Goal: Task Accomplishment & Management: Manage account settings

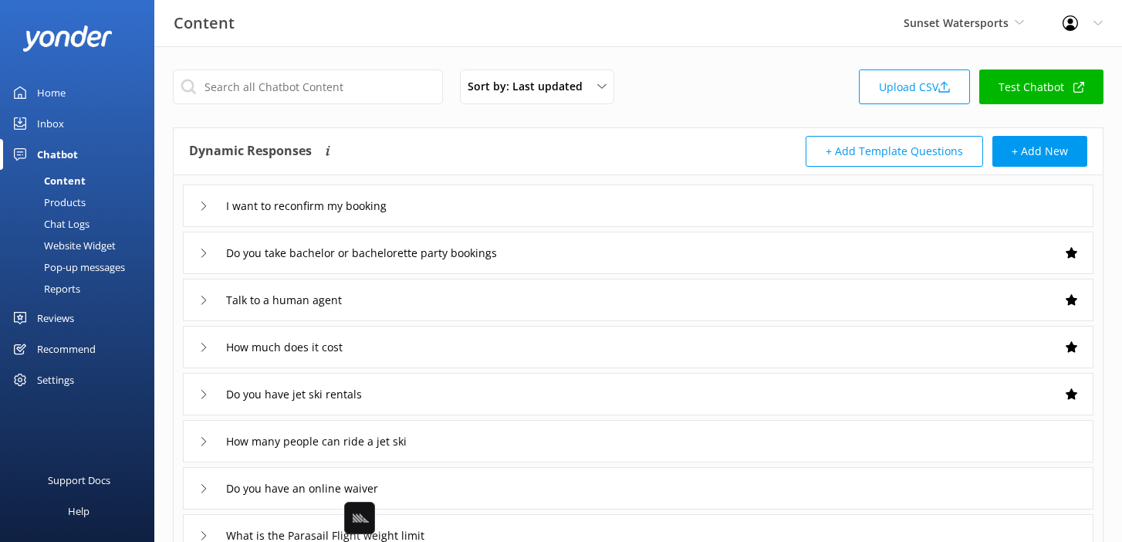
click at [726, 86] on div "Sort by: Last updated Title Last updated Upload CSV Test Chatbot" at bounding box center [638, 91] width 931 height 44
click at [964, 16] on span "Sunset Watersports" at bounding box center [956, 22] width 105 height 15
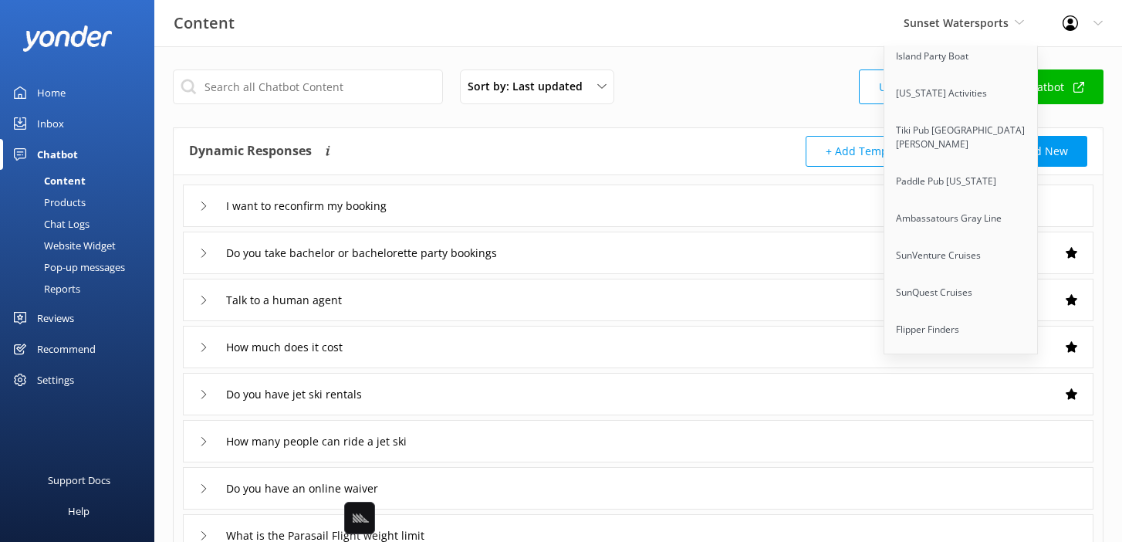
scroll to position [9845, 0]
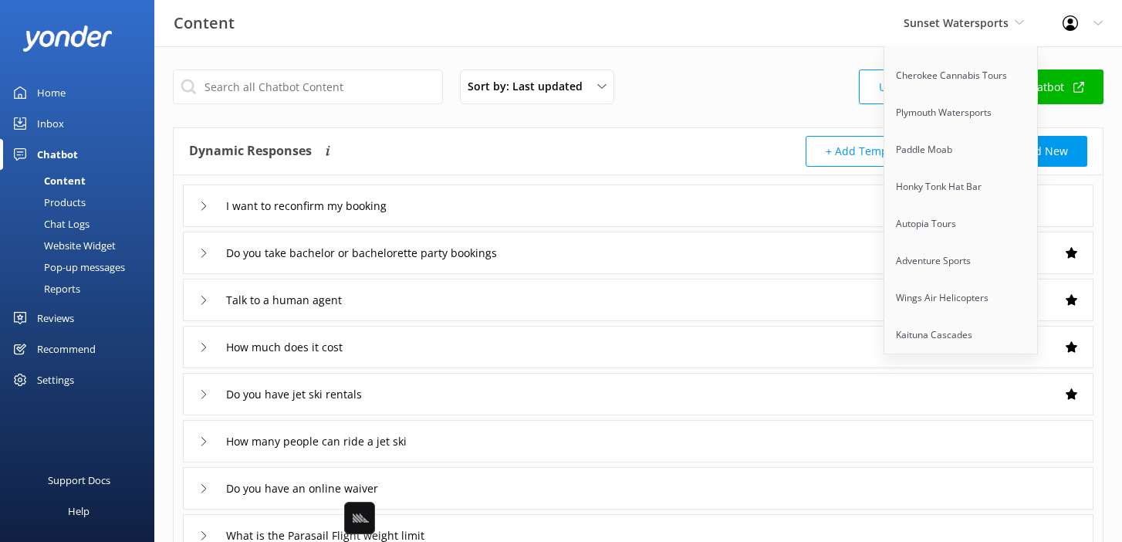
click at [943, 428] on link "Wings Sailing Charters Whitsundays" at bounding box center [962, 453] width 154 height 51
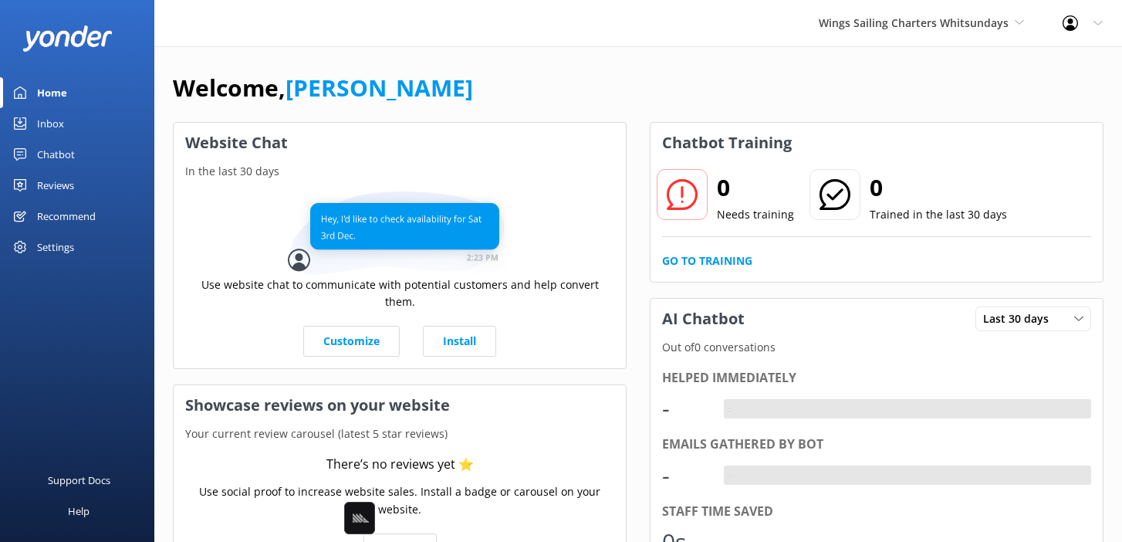
click at [84, 147] on link "Chatbot" at bounding box center [77, 154] width 154 height 31
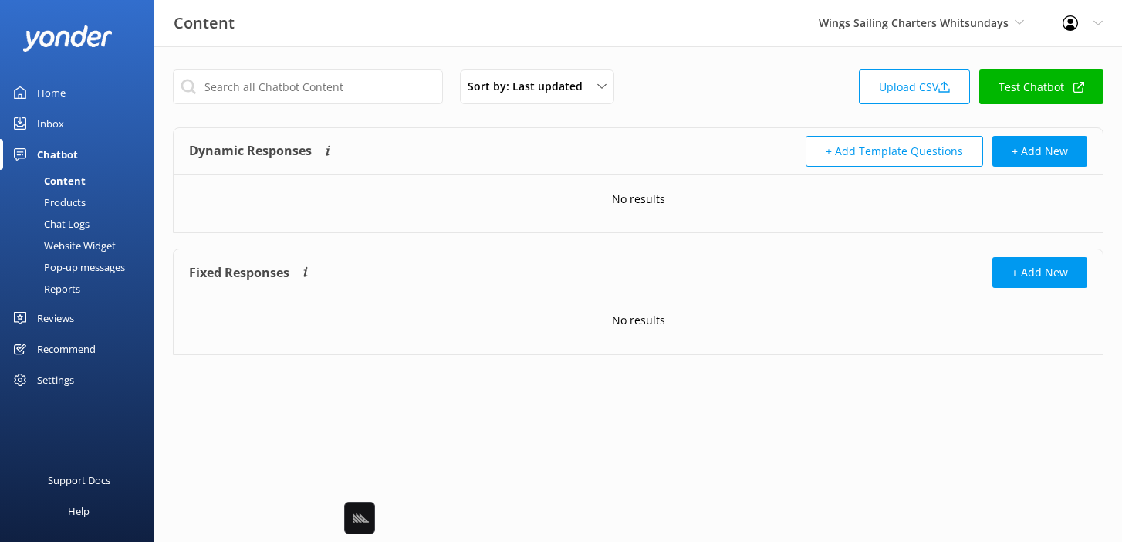
click at [767, 86] on div "Sort by: Last updated Title Last updated Upload CSV Test Chatbot" at bounding box center [638, 91] width 931 height 44
click at [922, 93] on link "Upload CSV" at bounding box center [914, 86] width 111 height 35
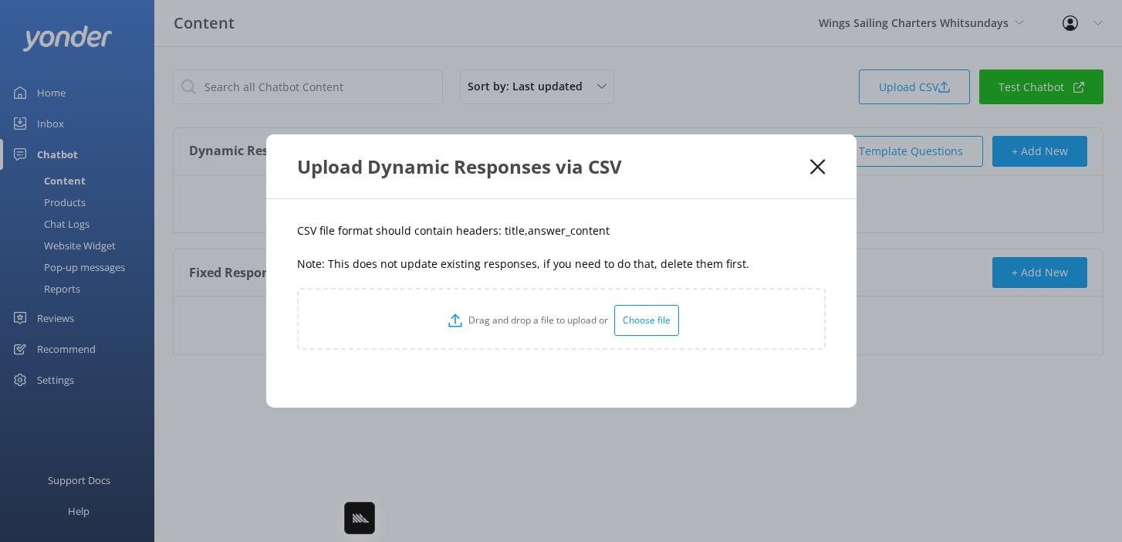
click at [520, 256] on p "Note: This does not update existing responses, if you need to do that, delete t…" at bounding box center [561, 264] width 529 height 17
click at [504, 232] on p "CSV file format should contain headers: title,answer_content" at bounding box center [561, 230] width 529 height 17
copy p "title"
click at [584, 245] on div "CSV file format should contain headers: title,answer_content Note: This does no…" at bounding box center [561, 303] width 591 height 208
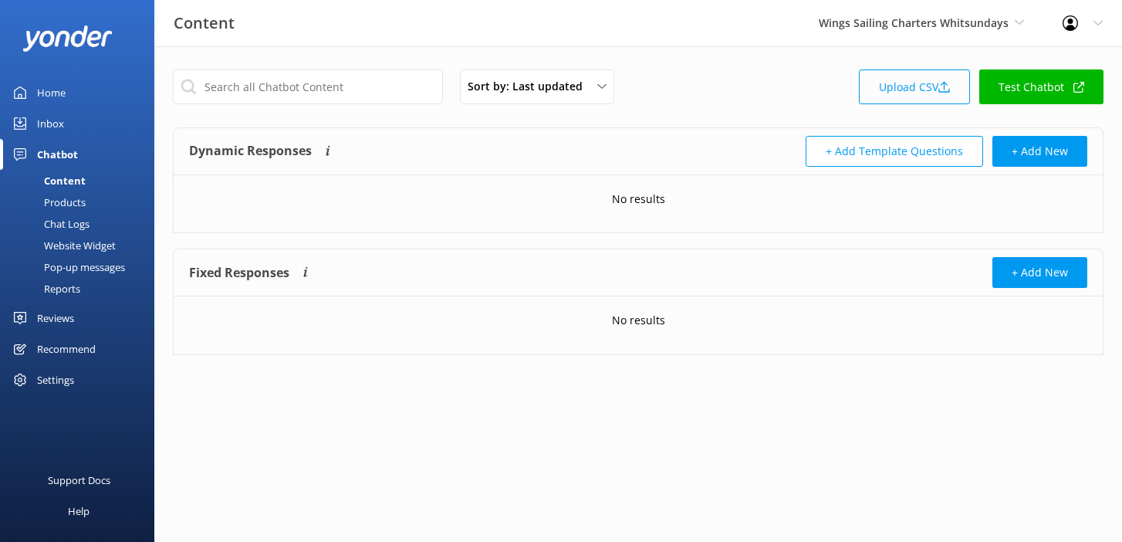
click at [947, 85] on icon at bounding box center [945, 87] width 12 height 12
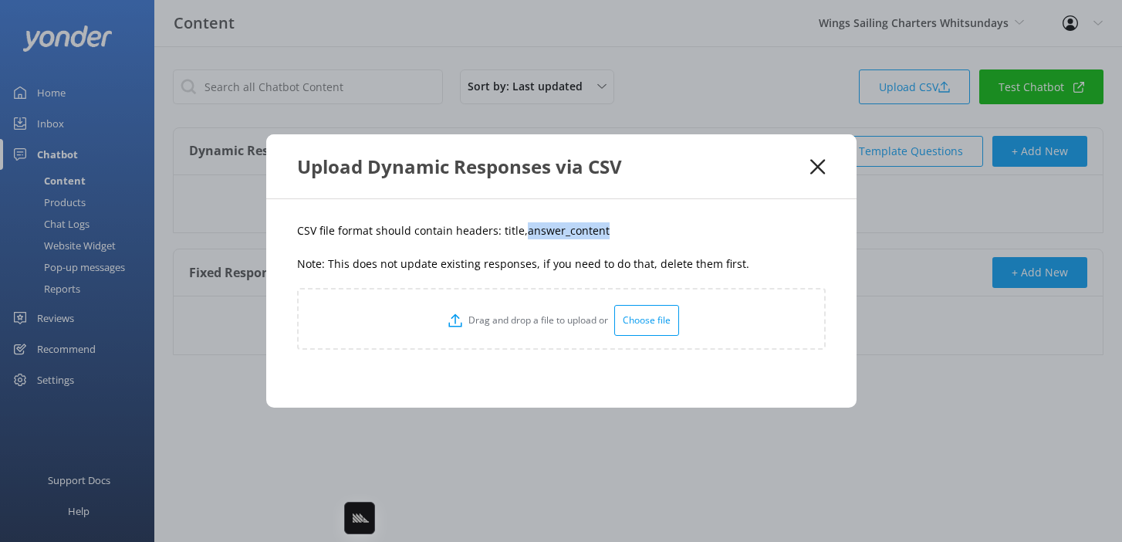
drag, startPoint x: 625, startPoint y: 232, endPoint x: 522, endPoint y: 235, distance: 103.5
click at [522, 235] on p "CSV file format should contain headers: title,answer_content" at bounding box center [561, 230] width 529 height 17
copy p "answer_content"
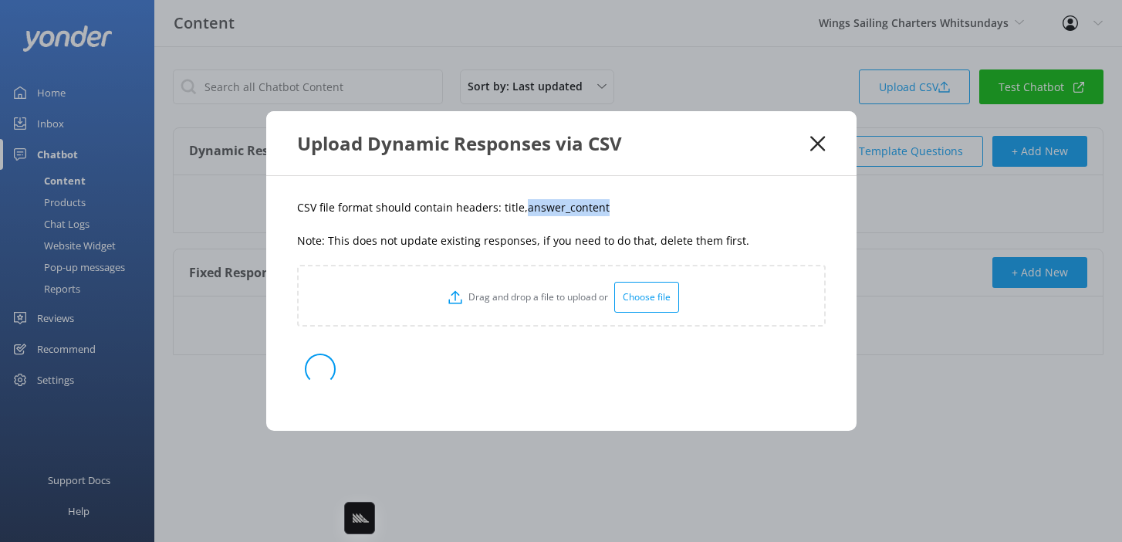
click at [617, 259] on div "CSV file format should contain headers: title,answer_content Note: This does no…" at bounding box center [561, 303] width 591 height 255
click at [703, 240] on p "Note: This does not update existing responses, if you need to do that, delete t…" at bounding box center [561, 240] width 529 height 17
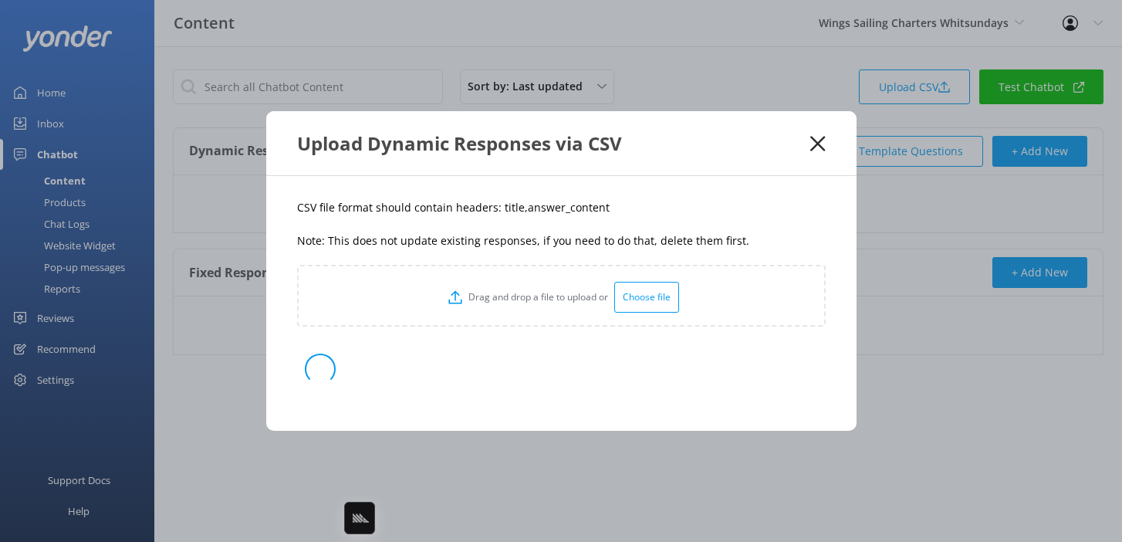
click at [703, 239] on p "Note: This does not update existing responses, if you need to do that, delete t…" at bounding box center [561, 240] width 529 height 17
click at [648, 245] on p "Note: This does not update existing responses, if you need to do that, delete t…" at bounding box center [561, 240] width 529 height 17
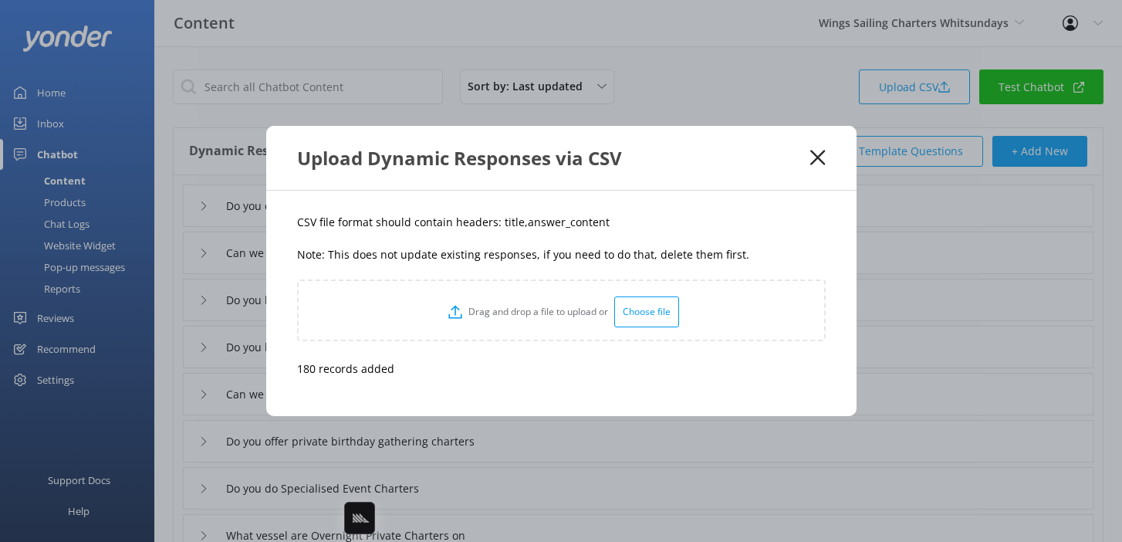
click at [814, 157] on icon at bounding box center [818, 157] width 15 height 15
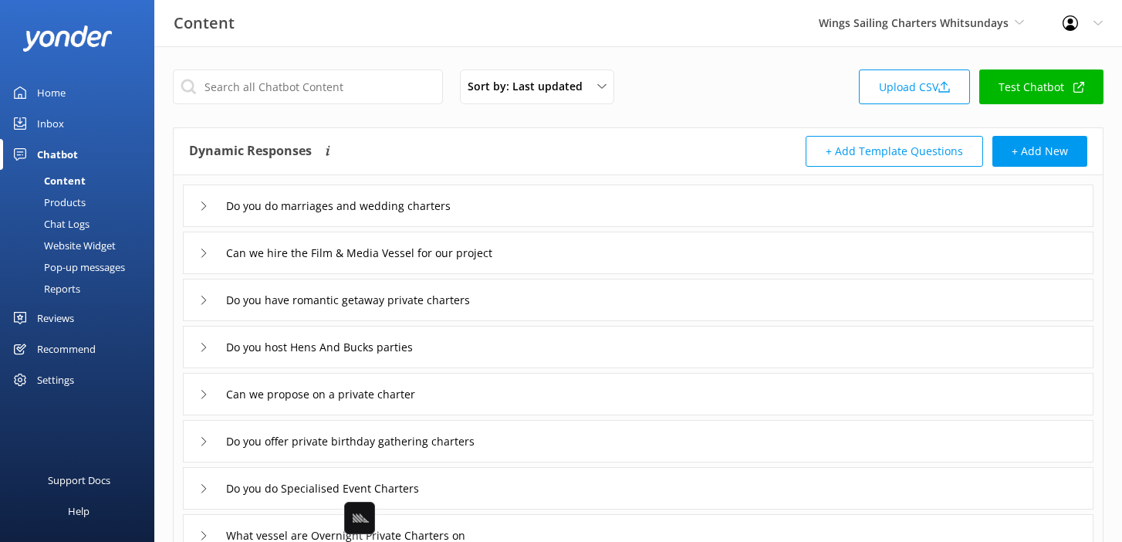
click at [747, 72] on div "Sort by: Last updated Title Last updated Upload CSV Test Chatbot" at bounding box center [638, 91] width 931 height 44
click at [574, 205] on div "Do you do marriages and wedding charters" at bounding box center [638, 205] width 911 height 42
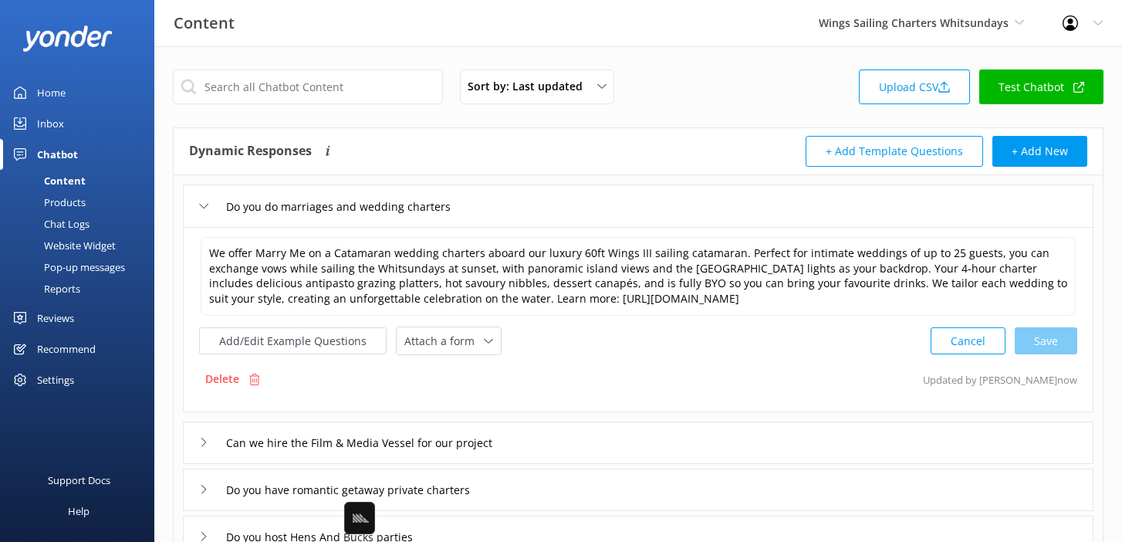
click at [546, 217] on div "Do you do marriages and wedding charters" at bounding box center [638, 205] width 911 height 42
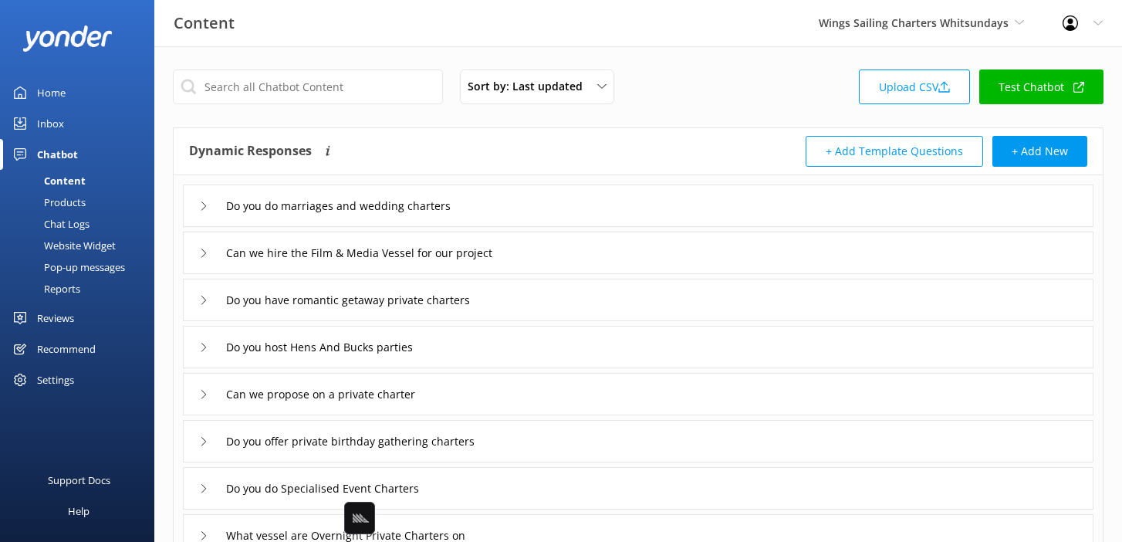
click at [96, 202] on link "Products" at bounding box center [81, 202] width 145 height 22
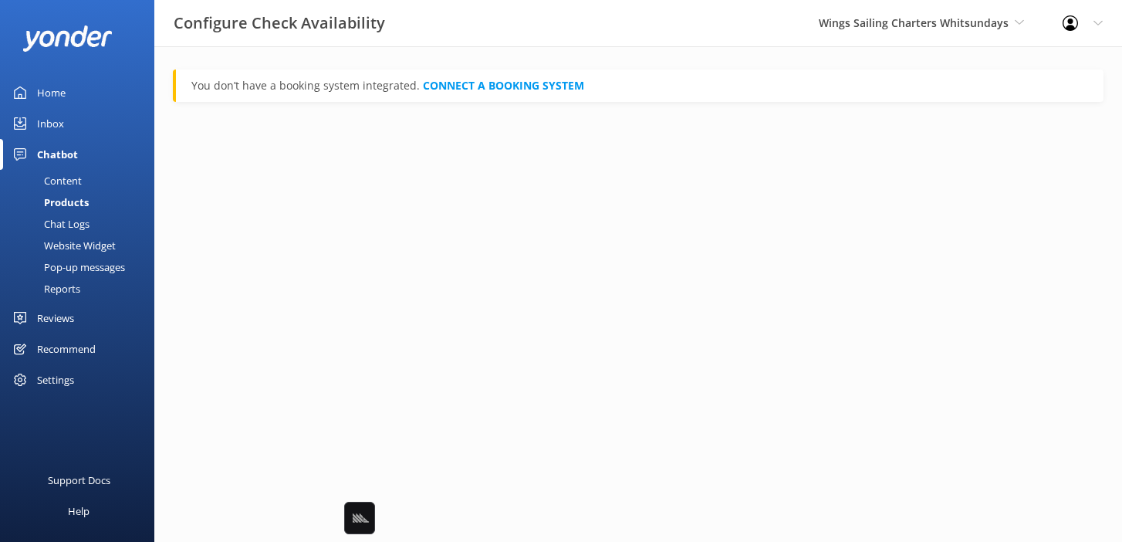
click at [79, 184] on div "Content" at bounding box center [45, 181] width 73 height 22
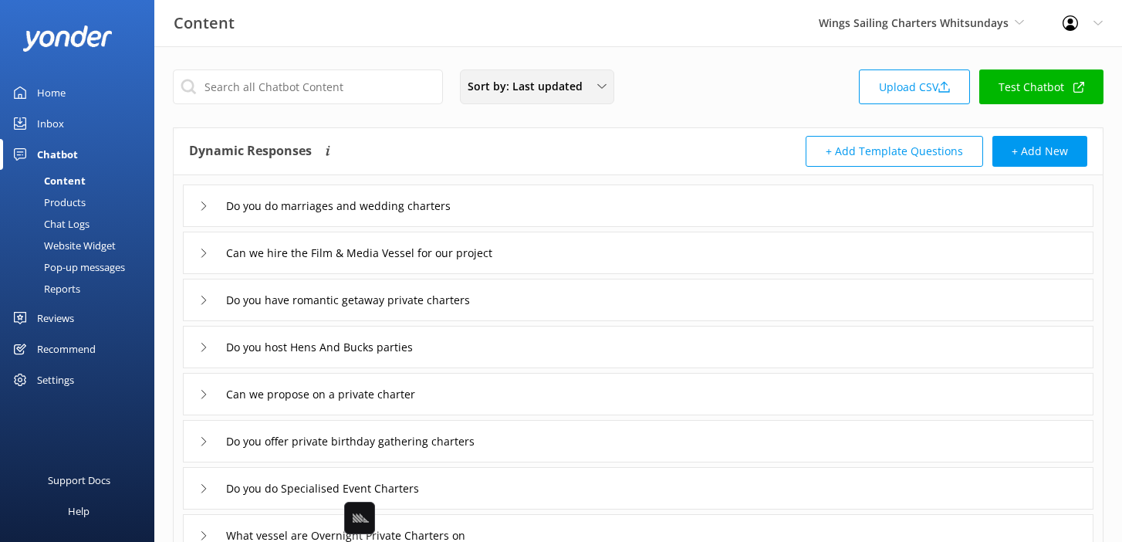
click at [611, 90] on div "Sort by: Last updated Title Last updated" at bounding box center [537, 86] width 154 height 35
click at [601, 90] on icon at bounding box center [601, 86] width 9 height 9
click at [673, 92] on div "Sort by: Last updated Title Last updated Upload CSV Test Chatbot" at bounding box center [638, 91] width 931 height 44
click at [675, 90] on div "Sort by: Last updated Title Last updated Upload CSV Test Chatbot" at bounding box center [638, 91] width 931 height 44
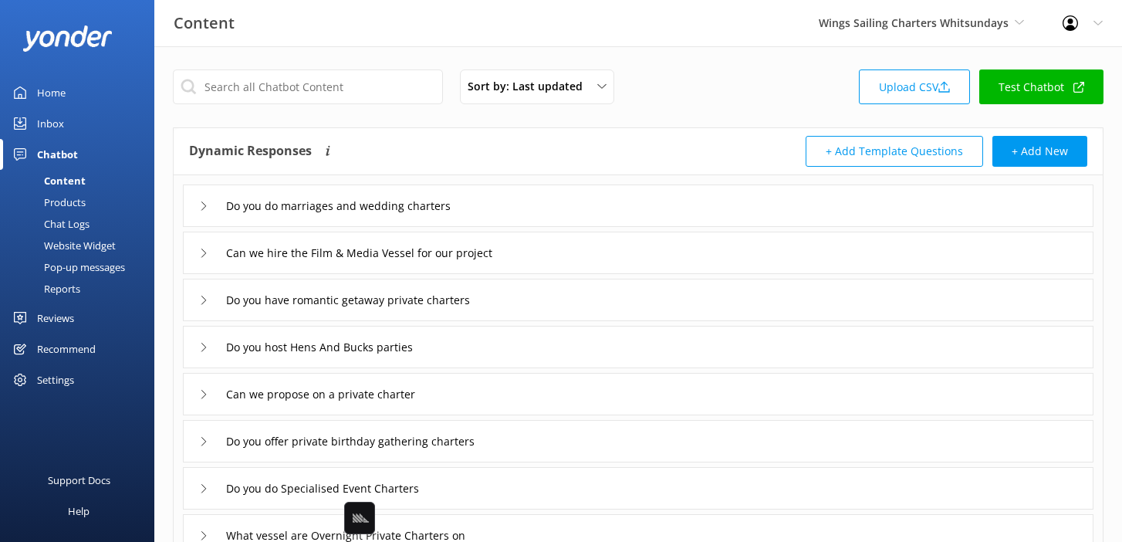
click at [675, 90] on div "Sort by: Last updated Title Last updated Upload CSV Test Chatbot" at bounding box center [638, 91] width 931 height 44
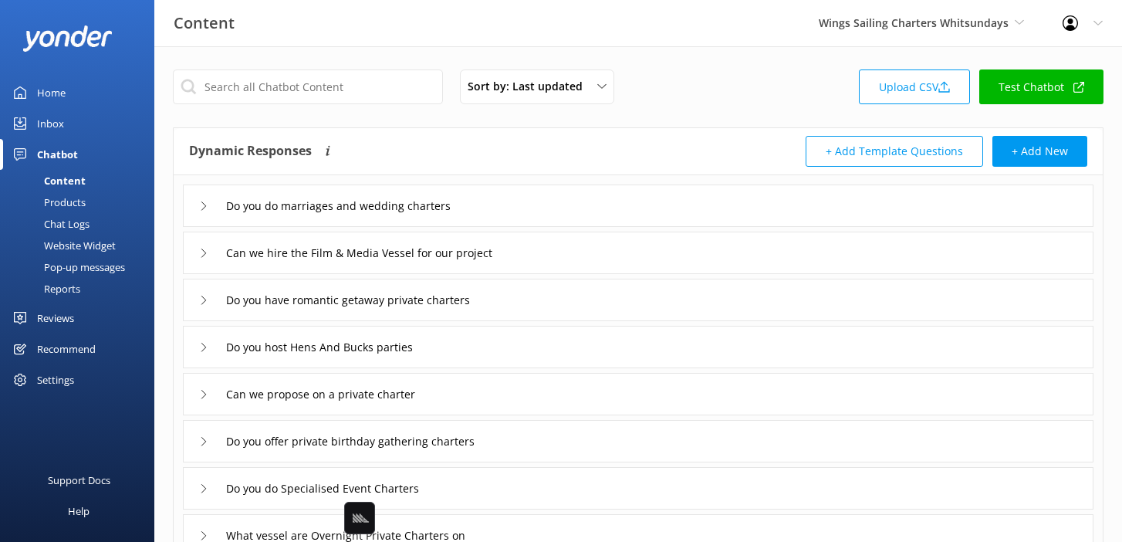
click at [675, 90] on div "Sort by: Last updated Title Last updated Upload CSV Test Chatbot" at bounding box center [638, 91] width 931 height 44
click at [537, 215] on div "Do you do marriages and wedding charters" at bounding box center [638, 205] width 911 height 42
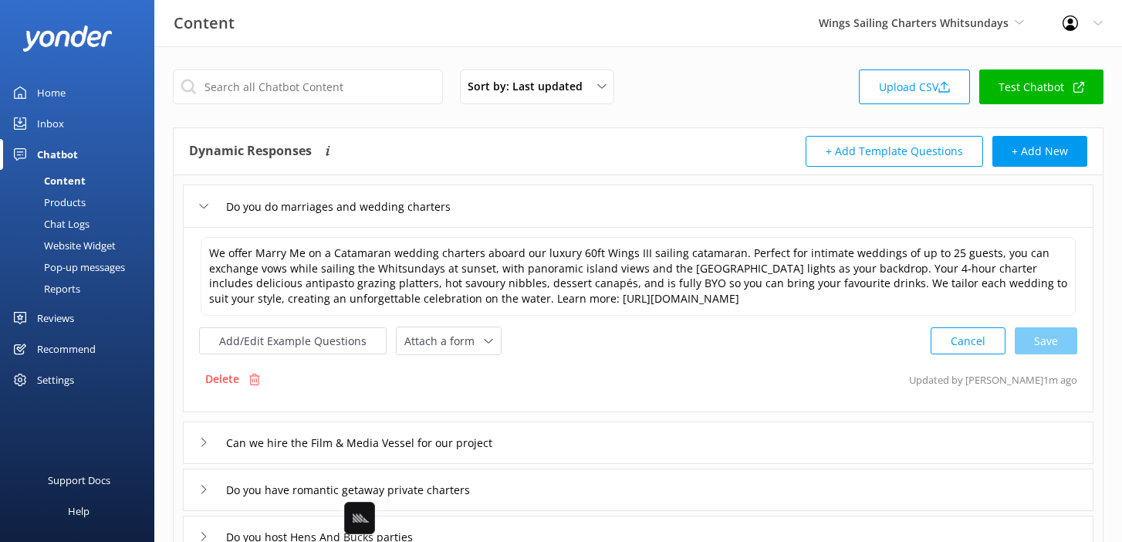
click at [420, 357] on div "We offer Marry Me on a Catamaran wedding charters aboard our luxury 60ft Wings …" at bounding box center [638, 319] width 911 height 185
click at [431, 350] on div "Attach a form" at bounding box center [449, 340] width 96 height 19
click at [439, 366] on div "Leave contact details" at bounding box center [452, 373] width 94 height 15
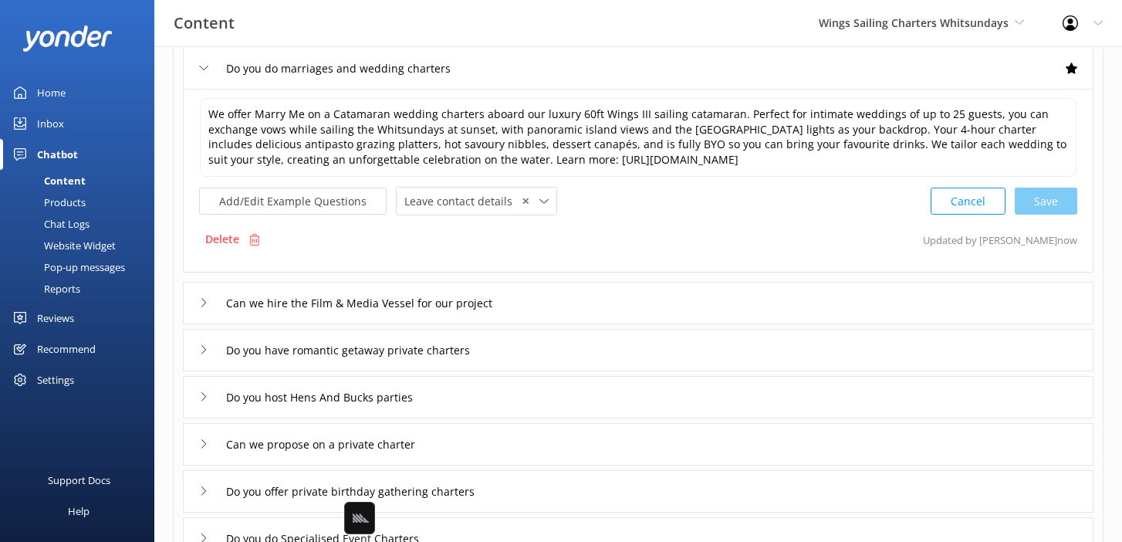
scroll to position [140, 0]
click at [553, 309] on div "Can we hire the Film & Media Vessel for our project" at bounding box center [638, 301] width 911 height 42
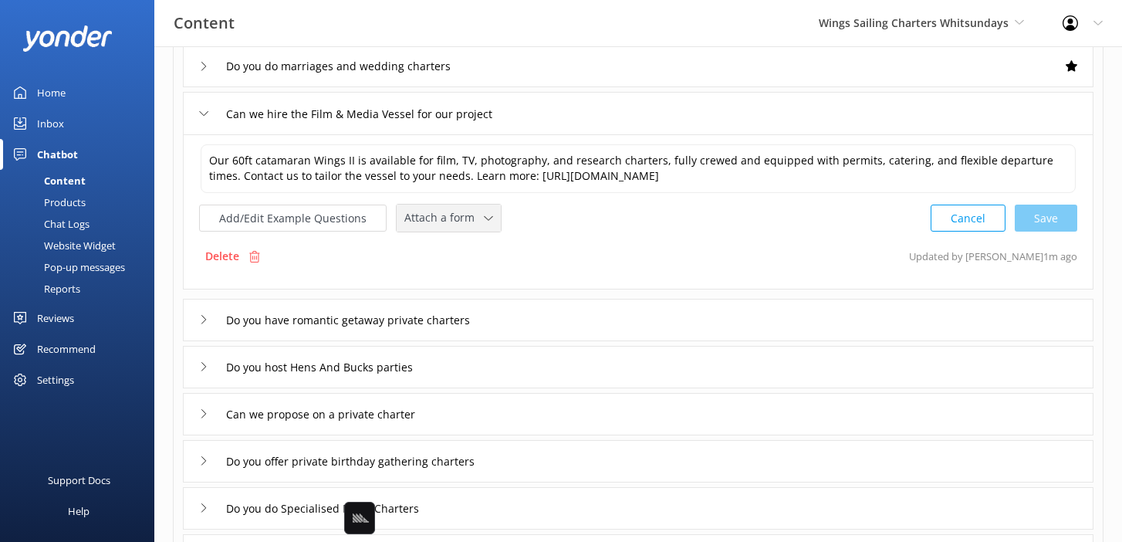
click at [431, 226] on span "Attach a form" at bounding box center [444, 217] width 80 height 17
click at [438, 246] on div "Leave contact details" at bounding box center [452, 250] width 94 height 15
click at [547, 325] on div "Do you have romantic getaway private charters" at bounding box center [638, 318] width 911 height 42
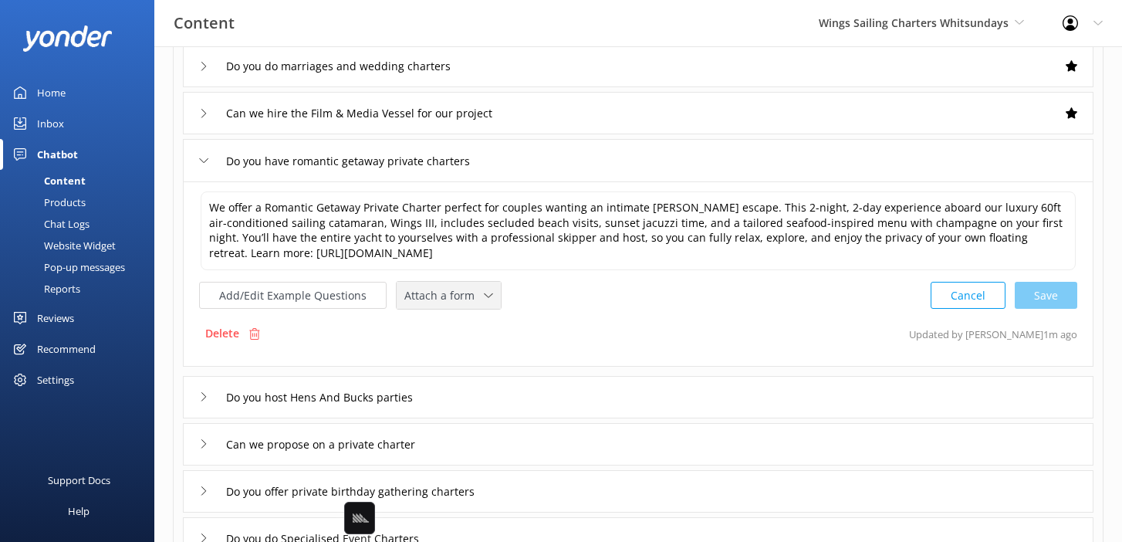
click at [452, 289] on span "Attach a form" at bounding box center [444, 295] width 80 height 17
click at [472, 311] on div "We offer a Romantic Getaway Private Charter perfect for couples wanting an inti…" at bounding box center [638, 273] width 911 height 185
click at [474, 323] on div "Leave contact details" at bounding box center [452, 327] width 94 height 15
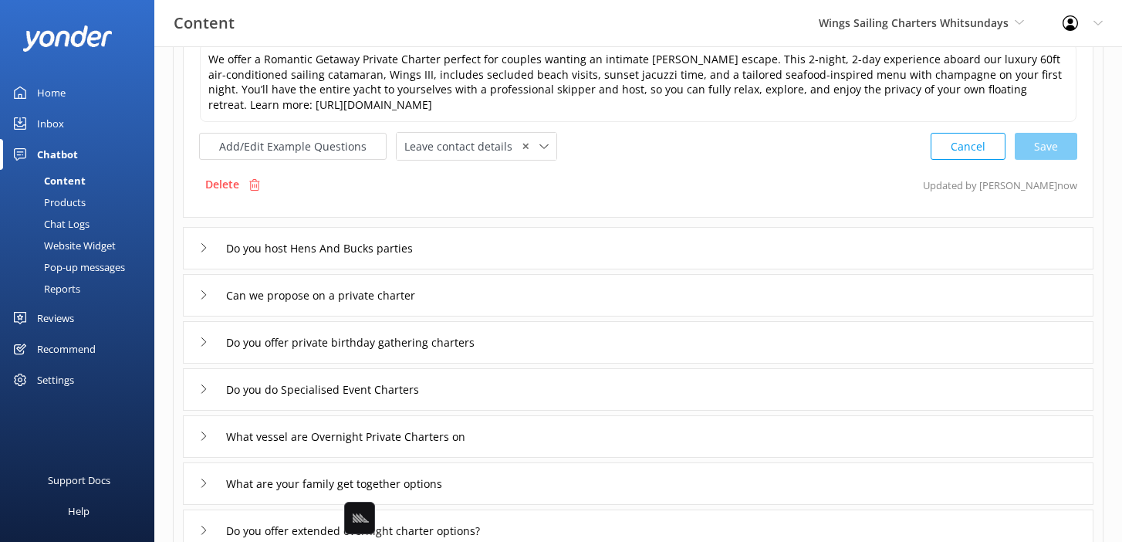
scroll to position [290, 0]
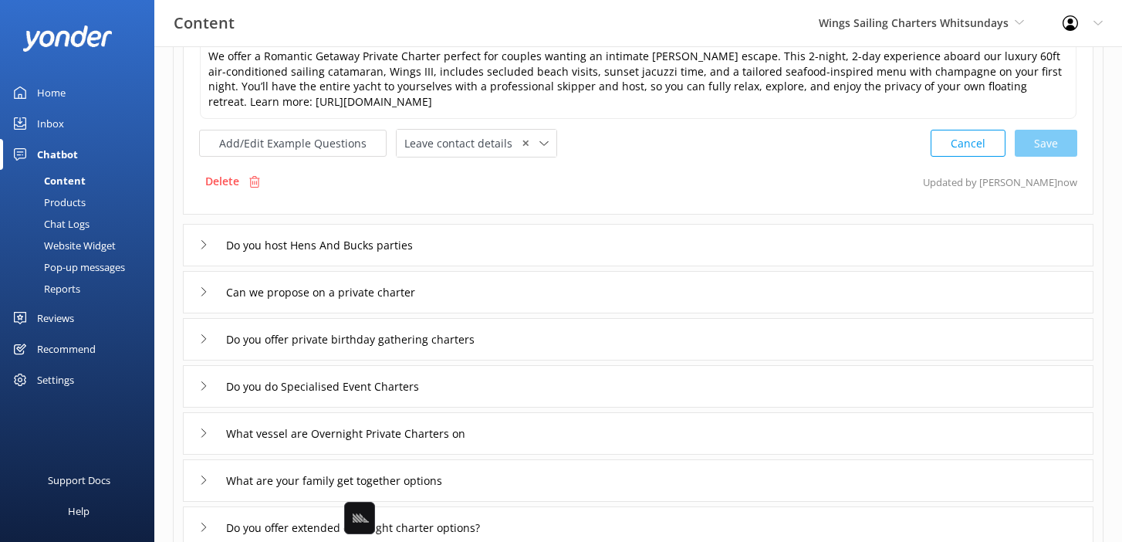
click at [531, 252] on div "Do you host Hens And Bucks parties" at bounding box center [638, 245] width 911 height 42
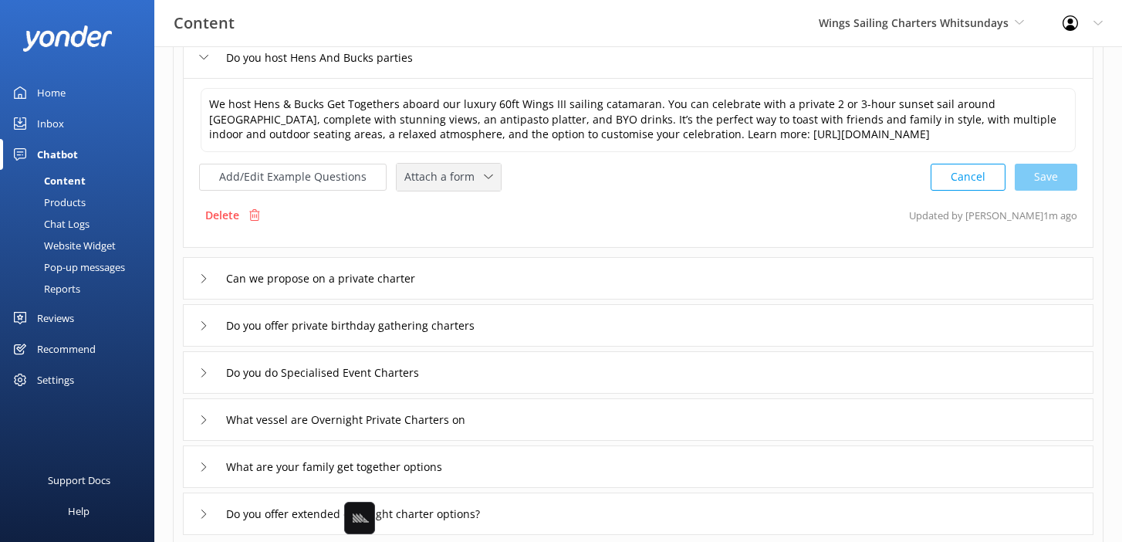
click at [444, 184] on span "Attach a form" at bounding box center [444, 176] width 80 height 17
click at [465, 198] on link "Leave contact details" at bounding box center [466, 210] width 137 height 31
click at [501, 275] on div "Can we propose on a private charter" at bounding box center [638, 277] width 911 height 42
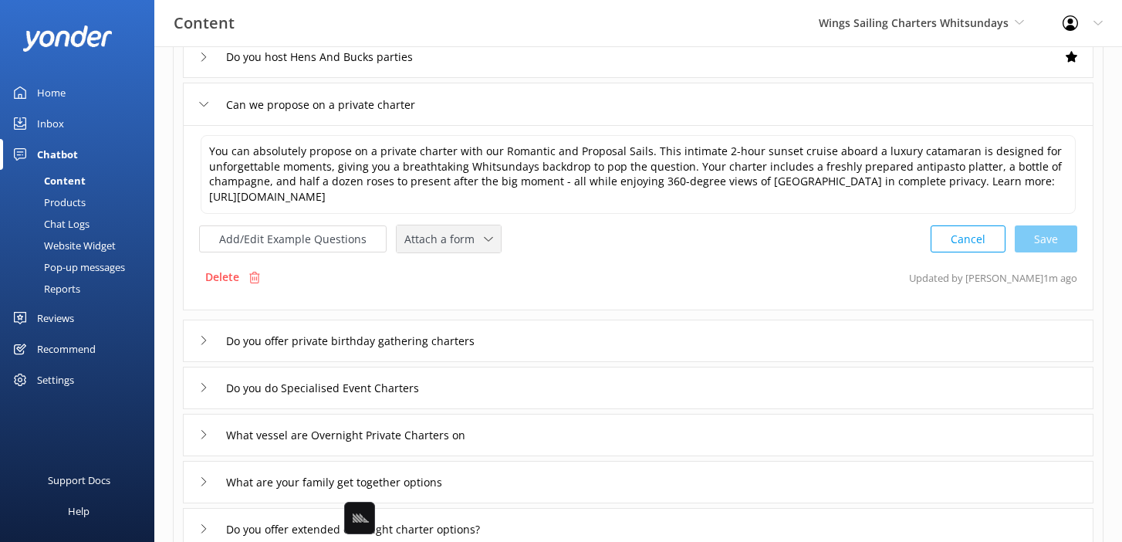
click at [455, 227] on div "Attach a form Leave contact details Check availability" at bounding box center [449, 238] width 104 height 27
click at [473, 260] on link "Leave contact details" at bounding box center [466, 271] width 137 height 31
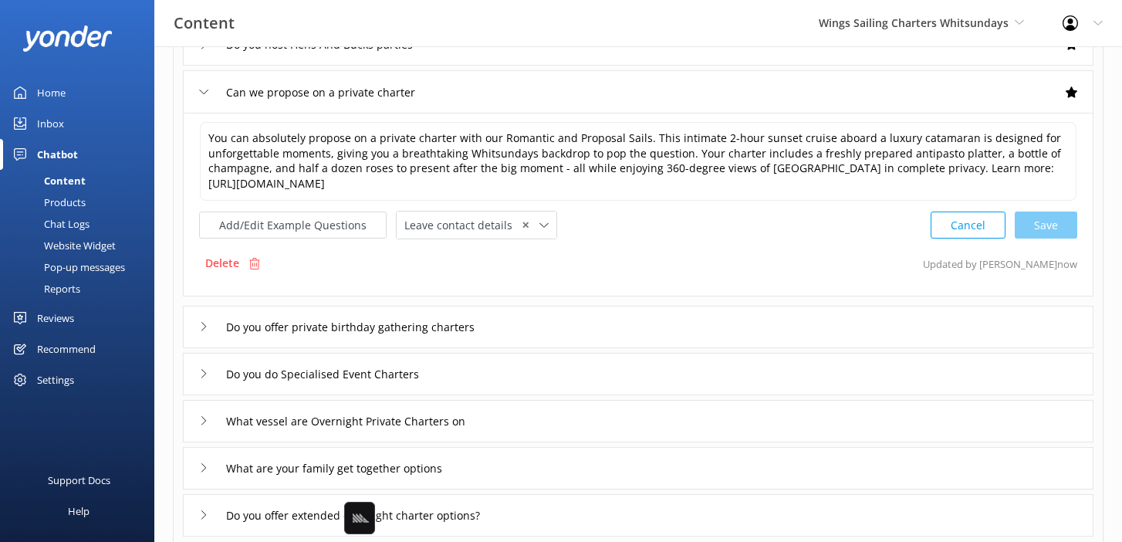
scroll to position [306, 0]
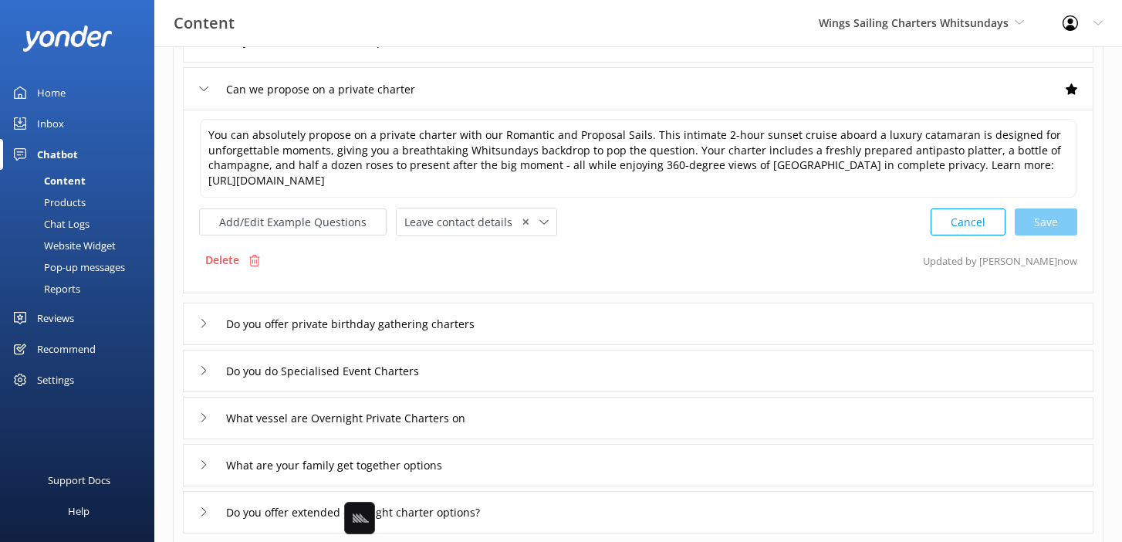
click at [545, 329] on div "Do you offer private birthday gathering charters" at bounding box center [638, 324] width 911 height 42
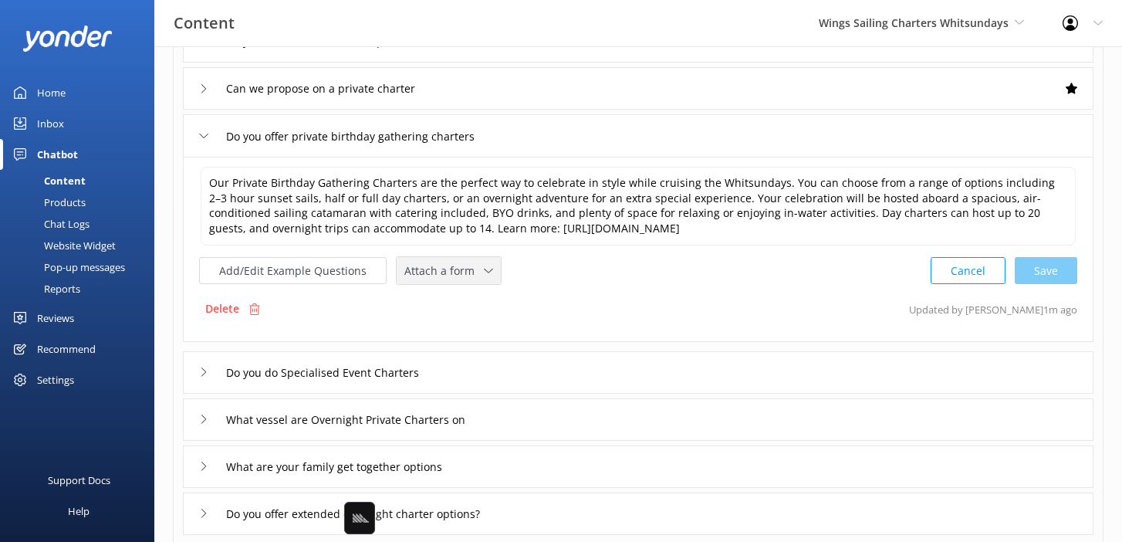
click at [452, 280] on div "Attach a form" at bounding box center [449, 270] width 96 height 19
click at [469, 300] on div "Leave contact details" at bounding box center [452, 303] width 94 height 15
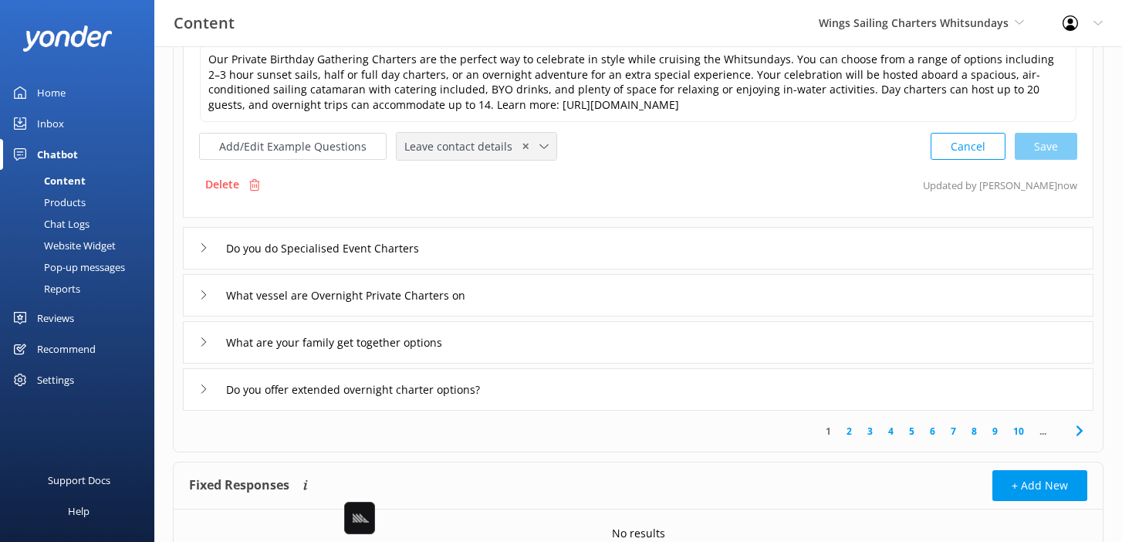
scroll to position [429, 0]
click at [515, 242] on div "Do you do Specialised Event Charters" at bounding box center [638, 247] width 911 height 42
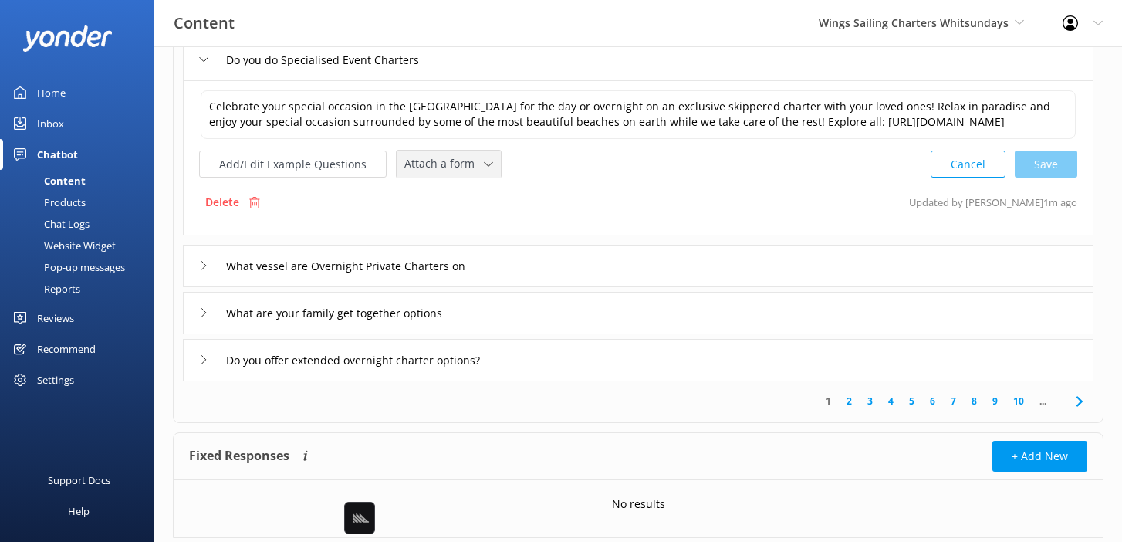
click at [452, 178] on div "Attach a form Leave contact details Check availability" at bounding box center [449, 164] width 104 height 27
click at [462, 205] on div "Leave contact details" at bounding box center [452, 196] width 94 height 15
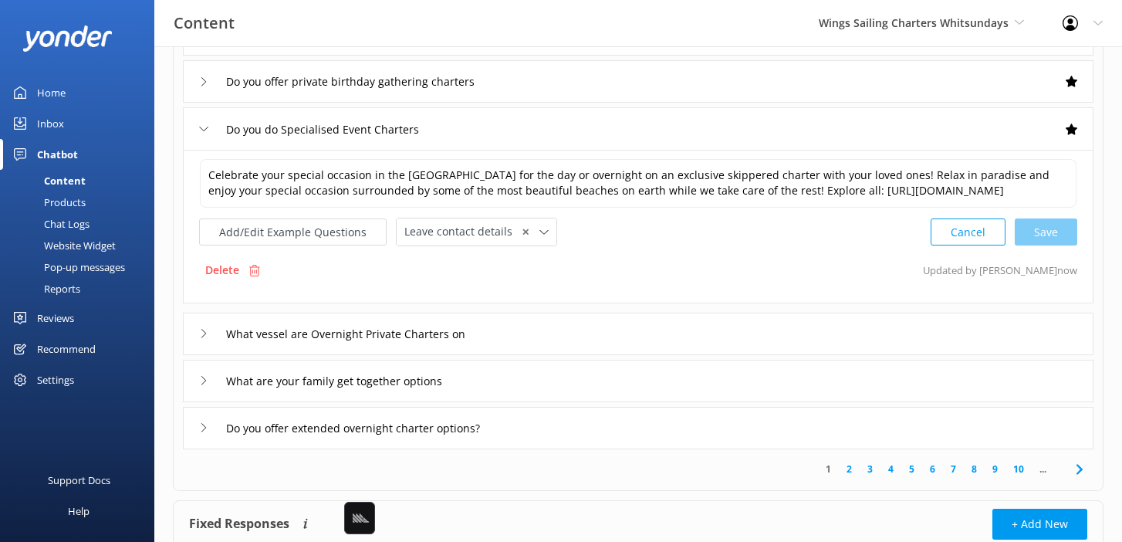
scroll to position [415, 0]
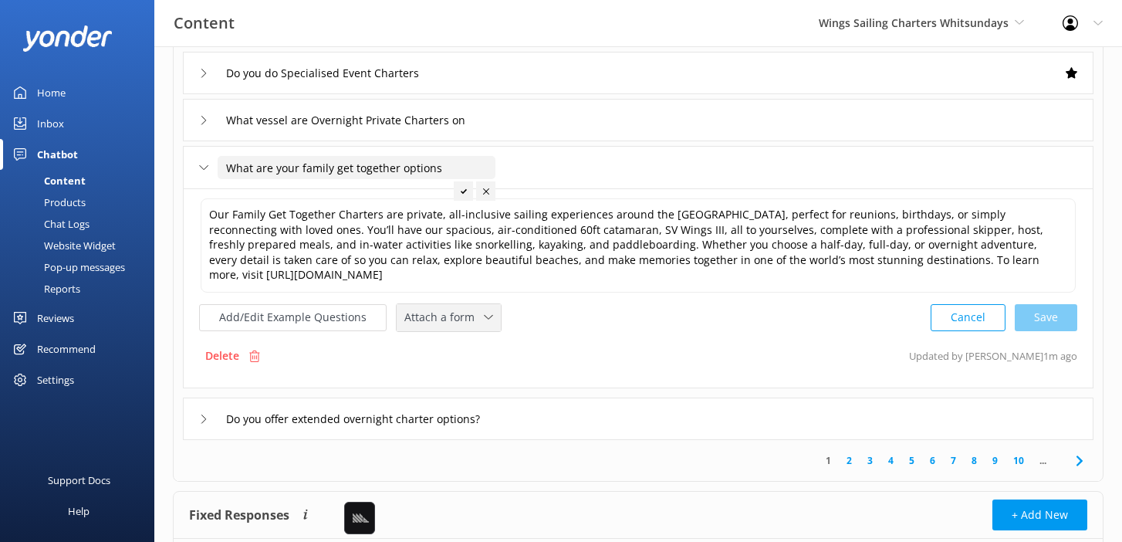
click at [463, 317] on span "Attach a form" at bounding box center [444, 317] width 80 height 17
click at [458, 357] on div "Leave contact details" at bounding box center [452, 350] width 94 height 15
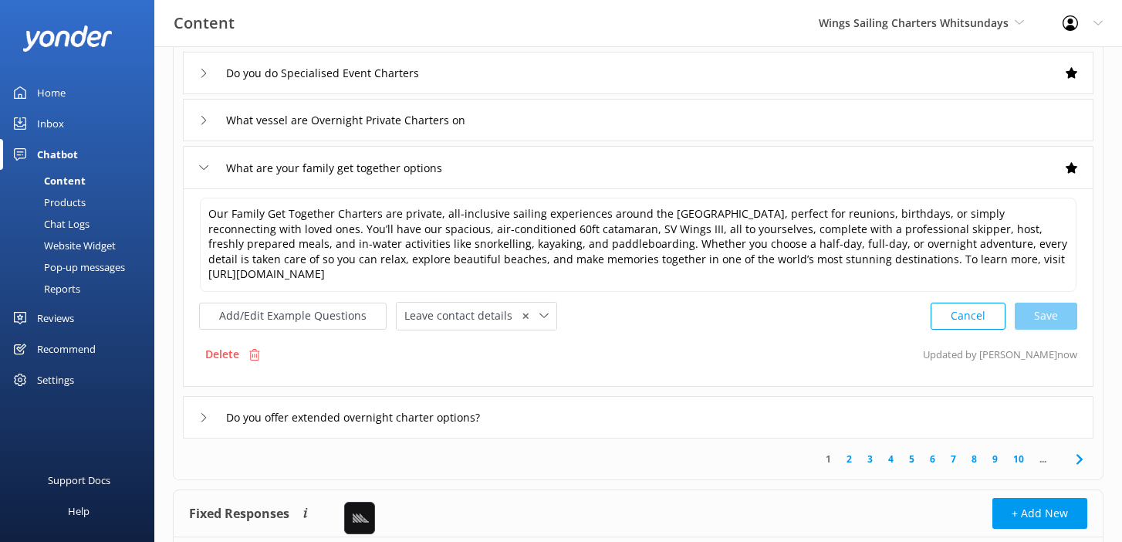
click at [543, 412] on div "Do you offer extended overnight charter options?" at bounding box center [638, 417] width 911 height 42
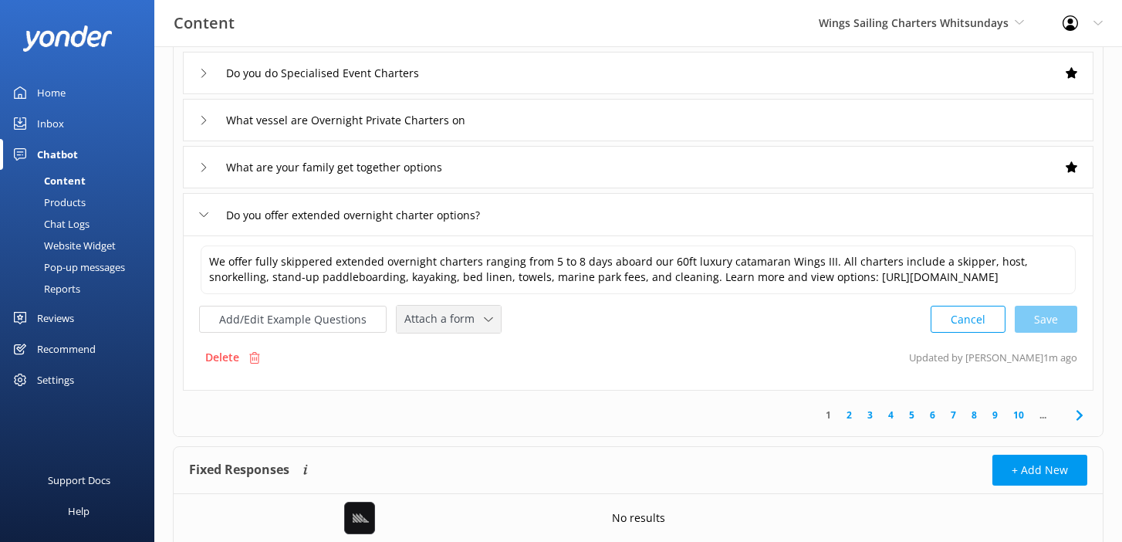
click at [453, 333] on div "Attach a form Leave contact details Check availability" at bounding box center [449, 319] width 104 height 27
click at [458, 391] on div "Check availability" at bounding box center [443, 383] width 76 height 15
click at [851, 421] on link "2" at bounding box center [849, 413] width 21 height 15
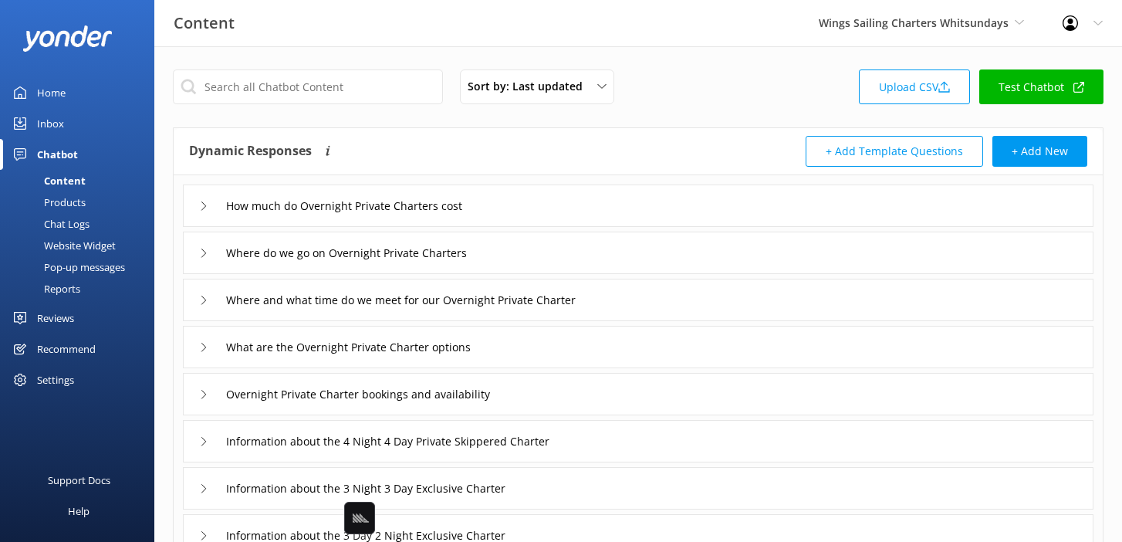
click at [587, 208] on div "How much do Overnight Private Charters cost" at bounding box center [638, 205] width 911 height 42
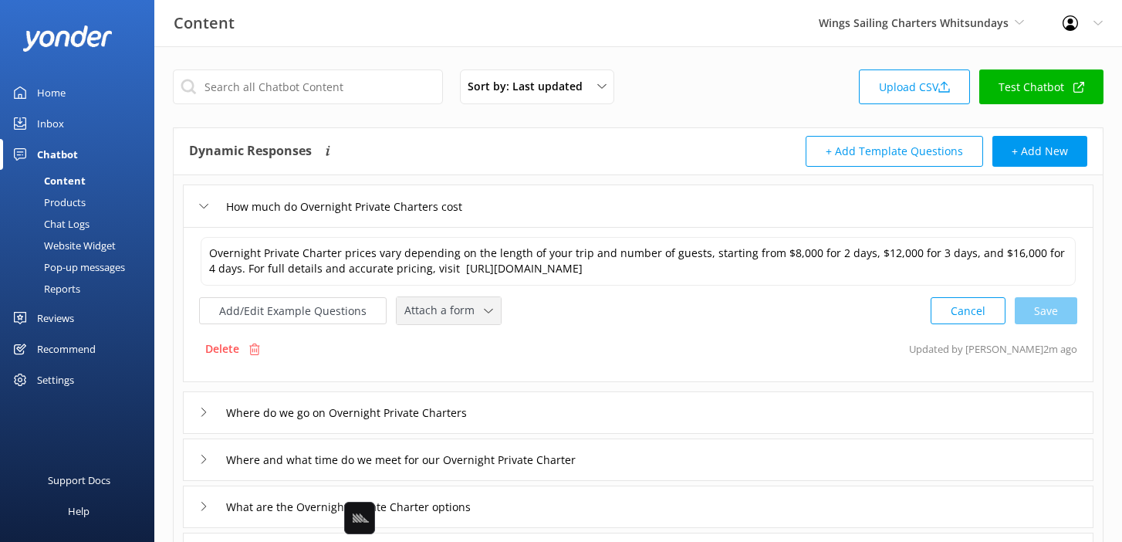
click at [459, 314] on span "Attach a form" at bounding box center [444, 310] width 80 height 17
click at [488, 373] on link "Check availability" at bounding box center [466, 375] width 137 height 31
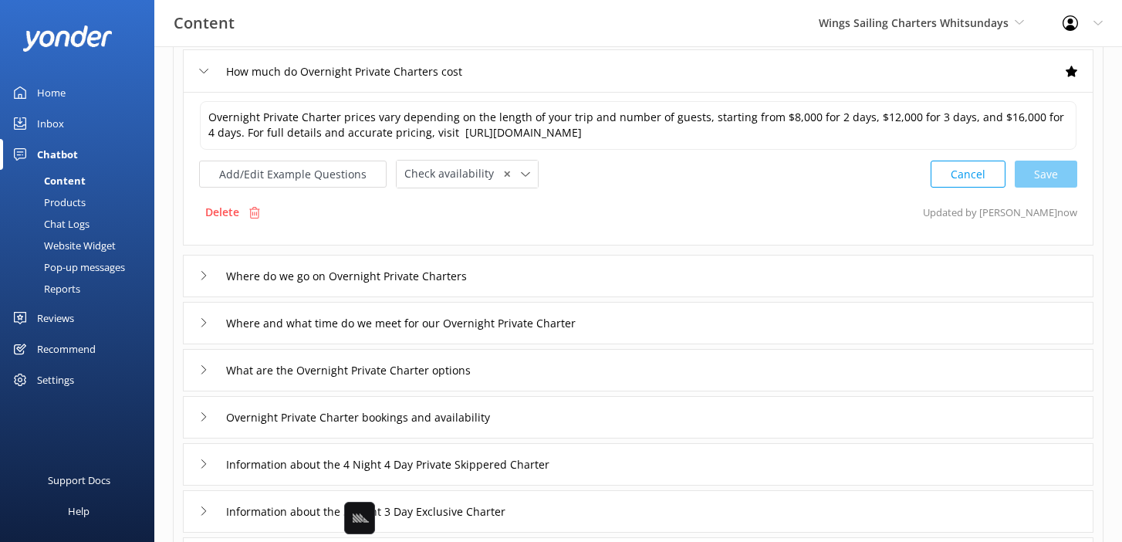
scroll to position [144, 0]
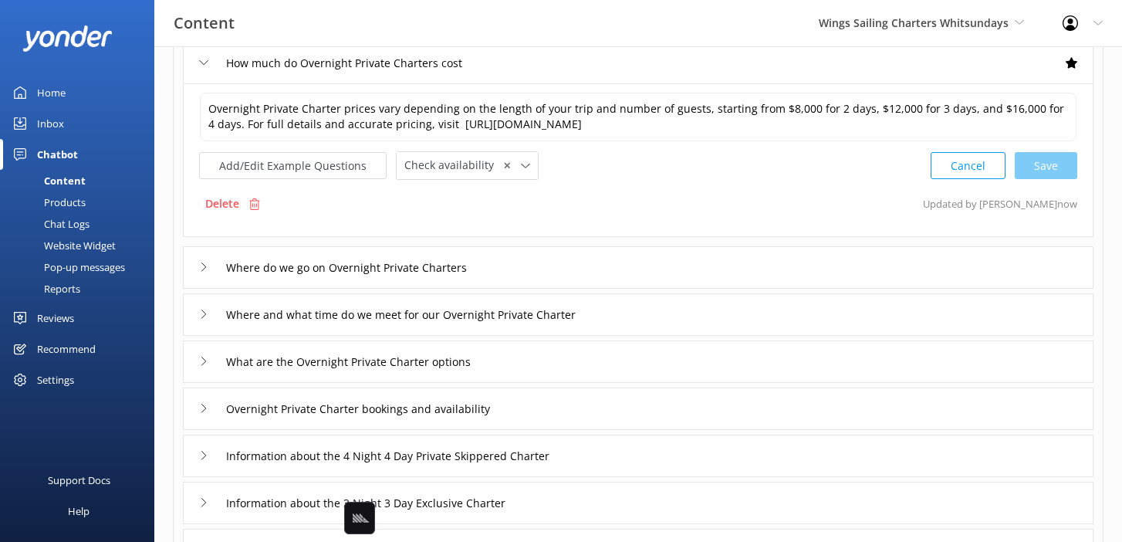
click at [549, 270] on div "Where do we go on Overnight Private Charters" at bounding box center [638, 267] width 911 height 42
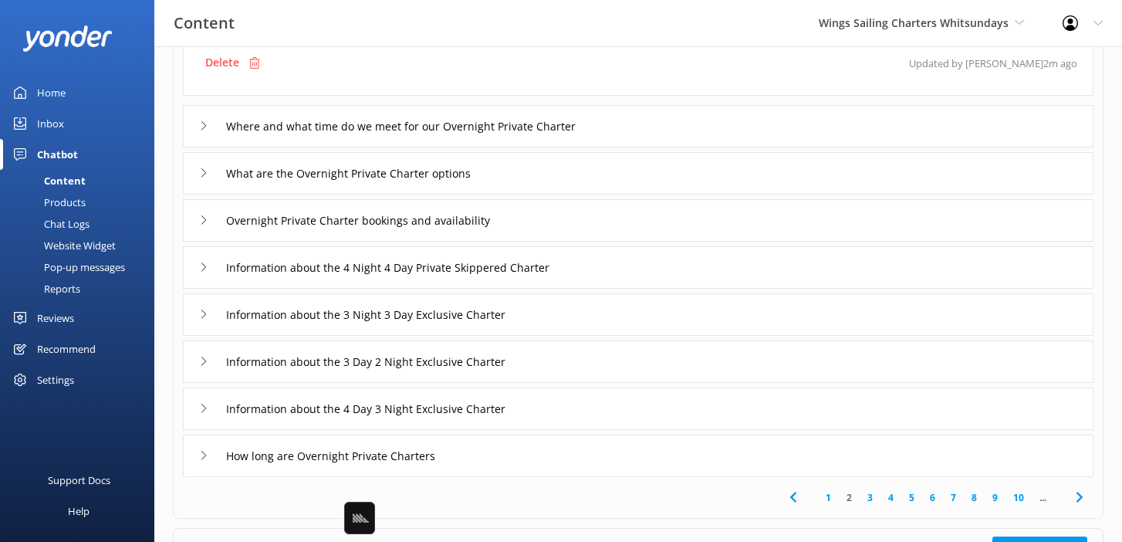
scroll to position [367, 0]
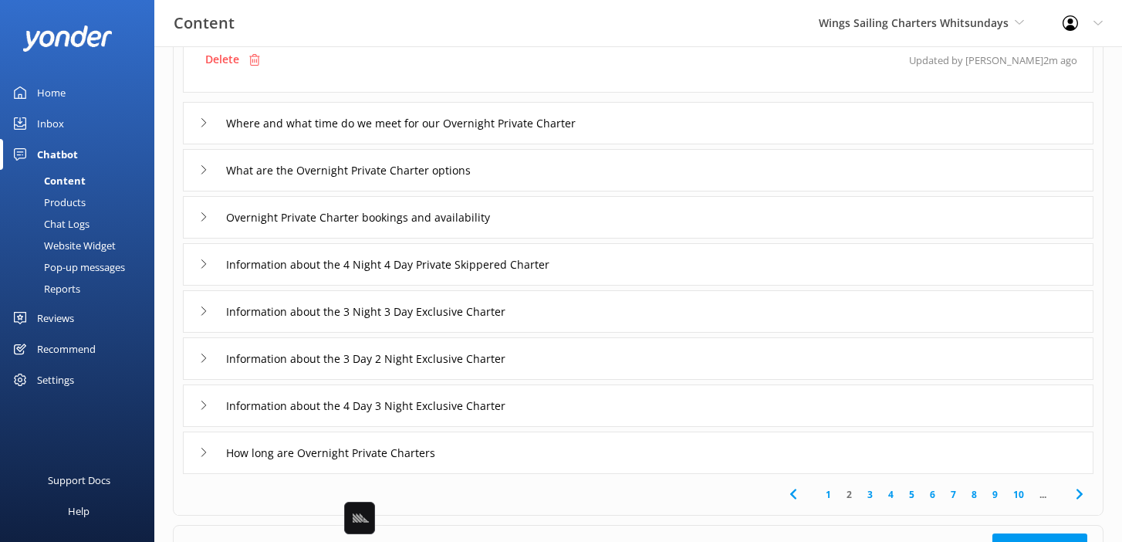
click at [528, 178] on div "What are the Overnight Private Charter options" at bounding box center [638, 170] width 911 height 42
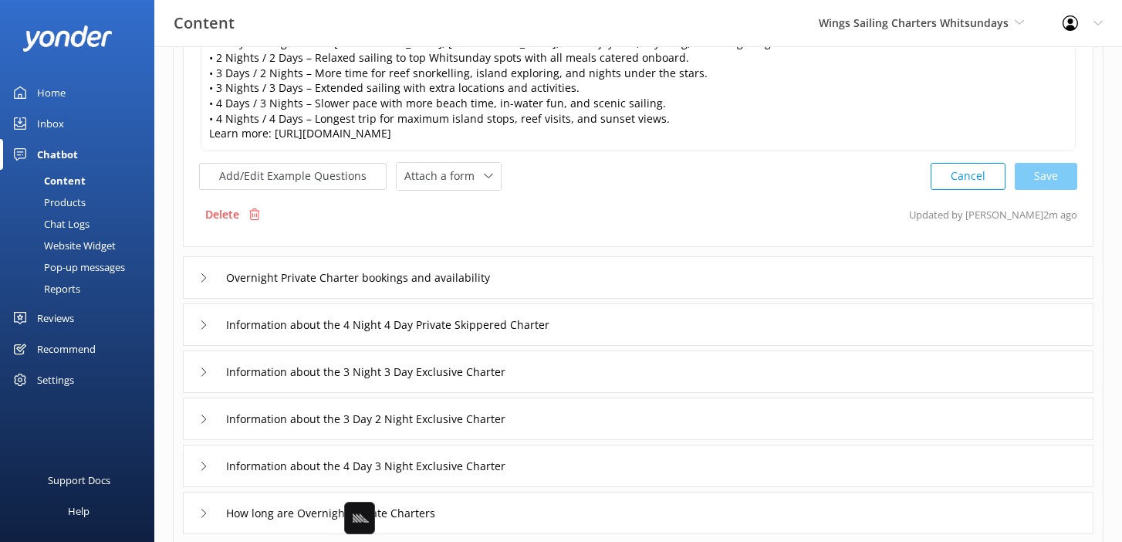
scroll to position [177, 0]
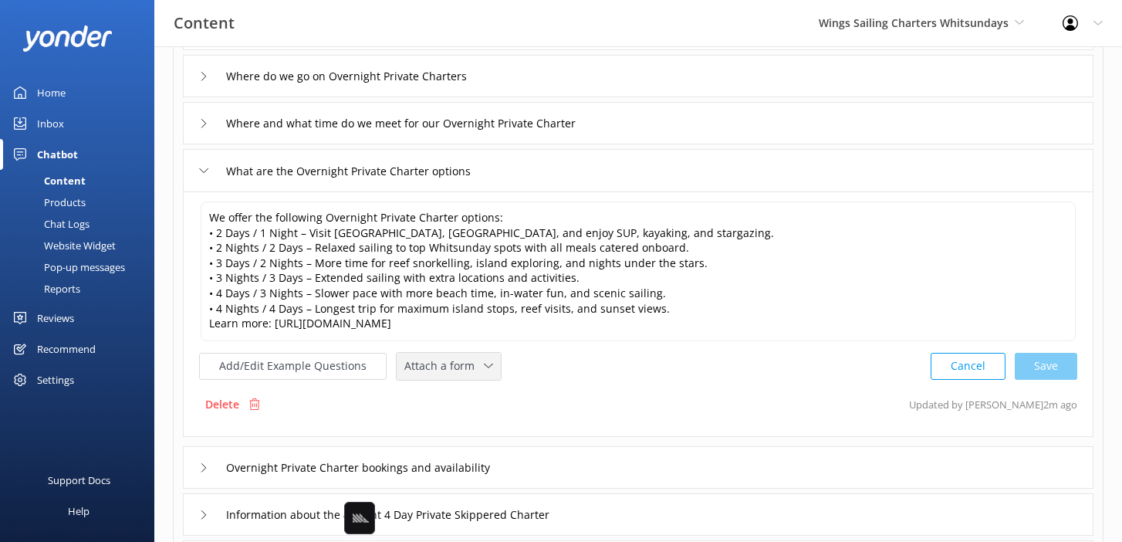
click at [445, 367] on span "Attach a form" at bounding box center [444, 365] width 80 height 17
click at [448, 428] on div "Check availability" at bounding box center [443, 429] width 76 height 15
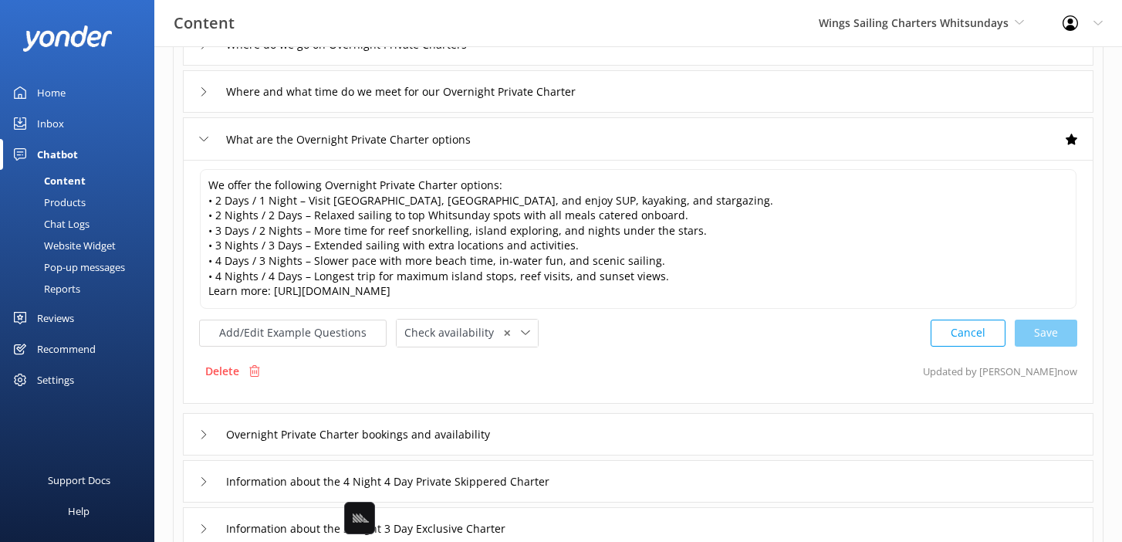
scroll to position [212, 0]
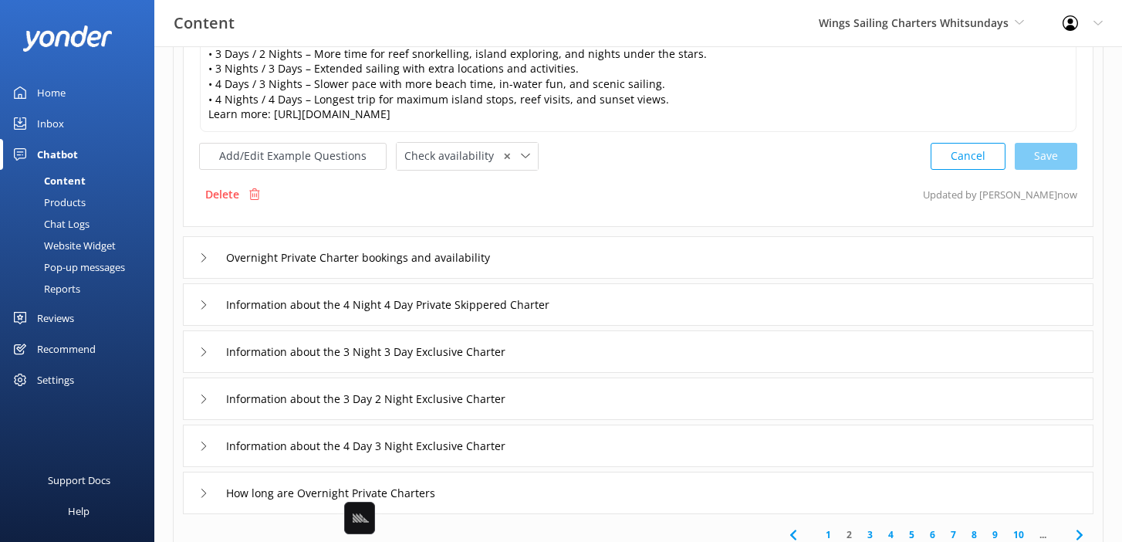
click at [554, 254] on div "Overnight Private Charter bookings and availability" at bounding box center [638, 257] width 911 height 42
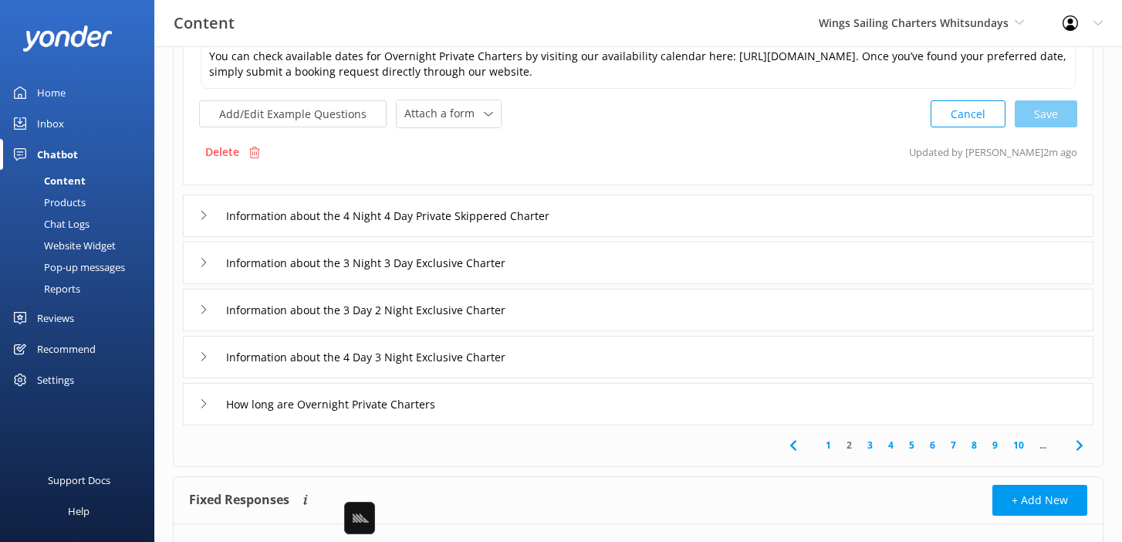
scroll to position [137, 0]
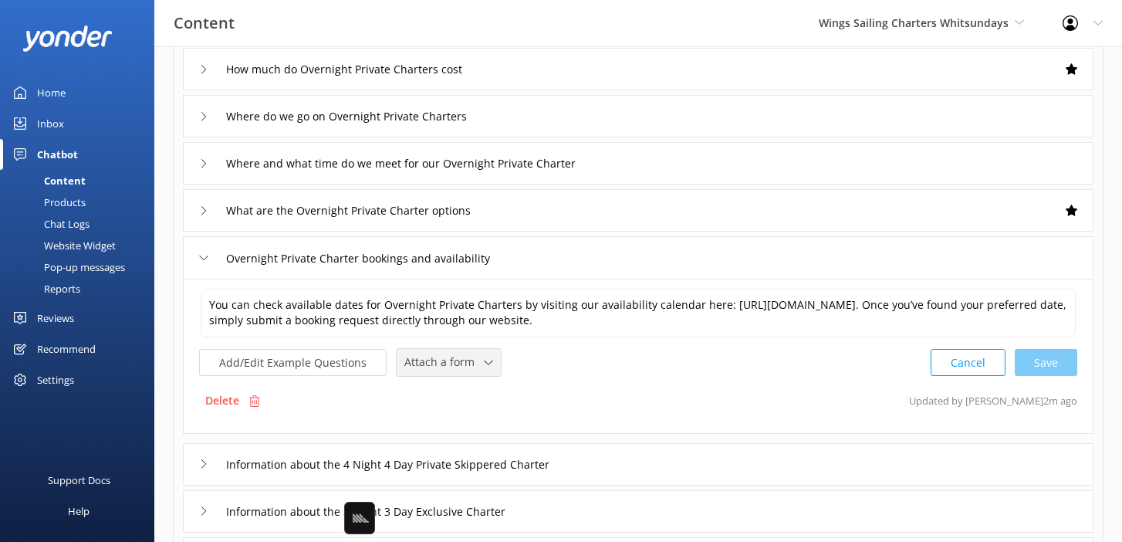
click at [453, 372] on div "Attach a form Leave contact details Check availability" at bounding box center [449, 362] width 104 height 27
click at [481, 427] on link "Check availability" at bounding box center [466, 426] width 137 height 31
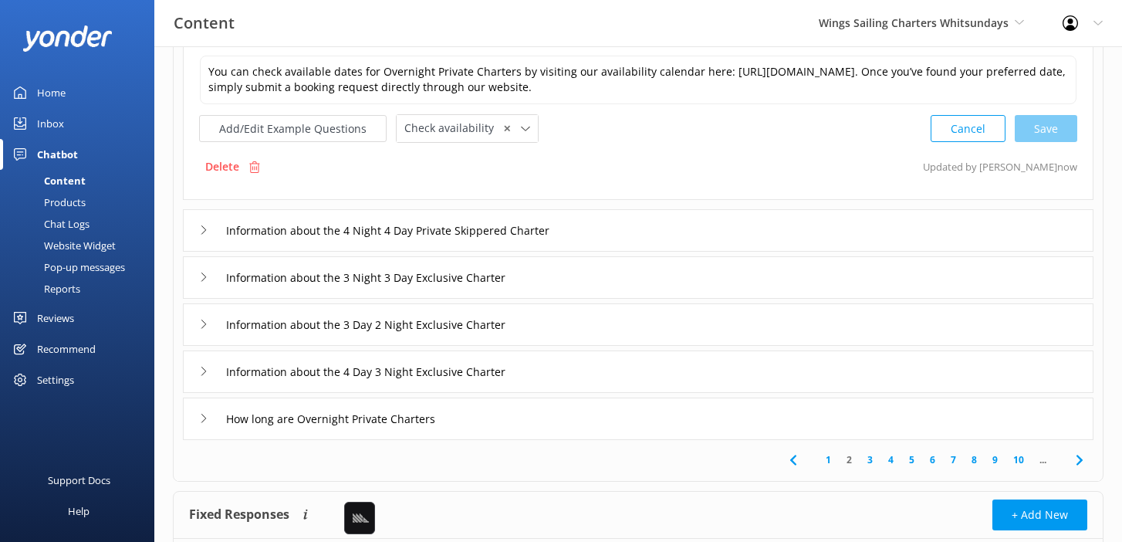
scroll to position [373, 0]
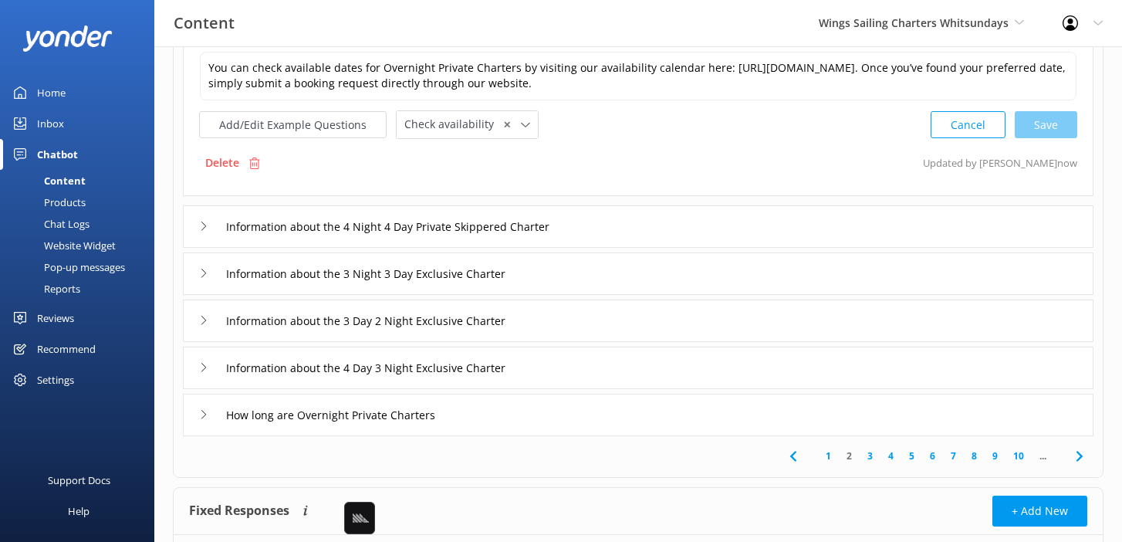
click at [657, 222] on div "Information about the 4 Night 4 Day Private Skippered Charter" at bounding box center [638, 226] width 911 height 42
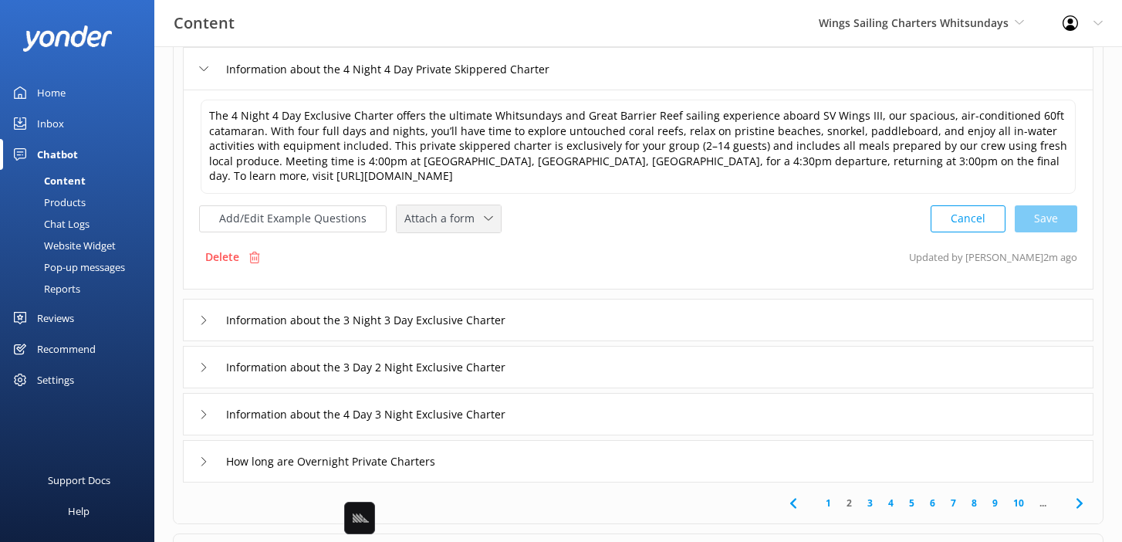
drag, startPoint x: 455, startPoint y: 218, endPoint x: 464, endPoint y: 245, distance: 28.3
click at [455, 218] on span "Attach a form" at bounding box center [444, 218] width 80 height 17
click at [476, 274] on link "Check availability" at bounding box center [466, 282] width 137 height 31
click at [594, 316] on div "Information about the 3 Night 3 Day Exclusive Charter" at bounding box center [638, 318] width 911 height 42
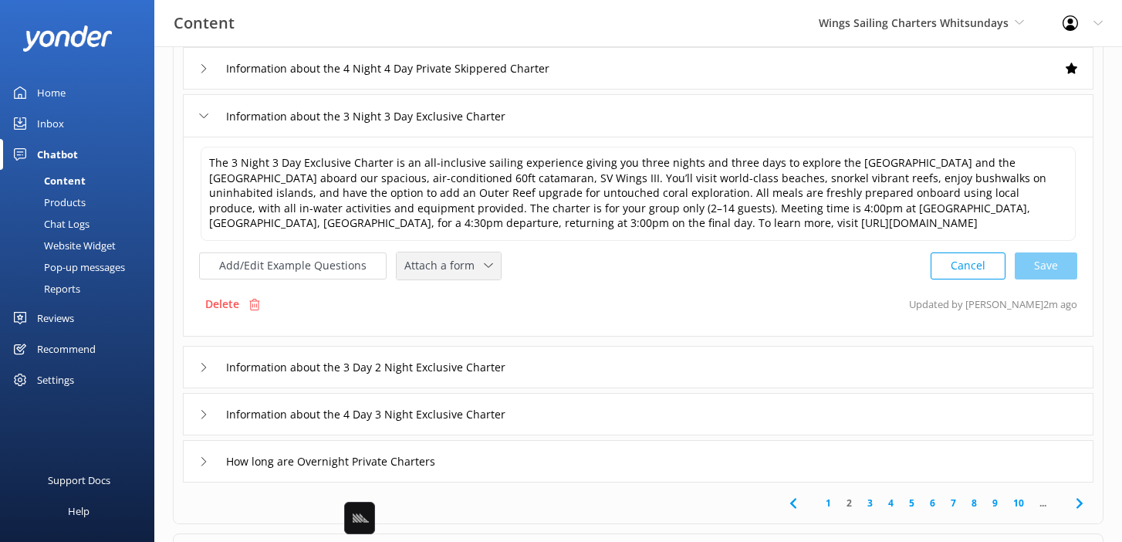
click at [466, 275] on div "Attach a form Leave contact details Check availability" at bounding box center [449, 265] width 104 height 27
click at [471, 334] on div "Check availability" at bounding box center [443, 329] width 76 height 15
click at [577, 363] on div "Information about the 3 Day 2 Night Exclusive Charter" at bounding box center [638, 365] width 911 height 42
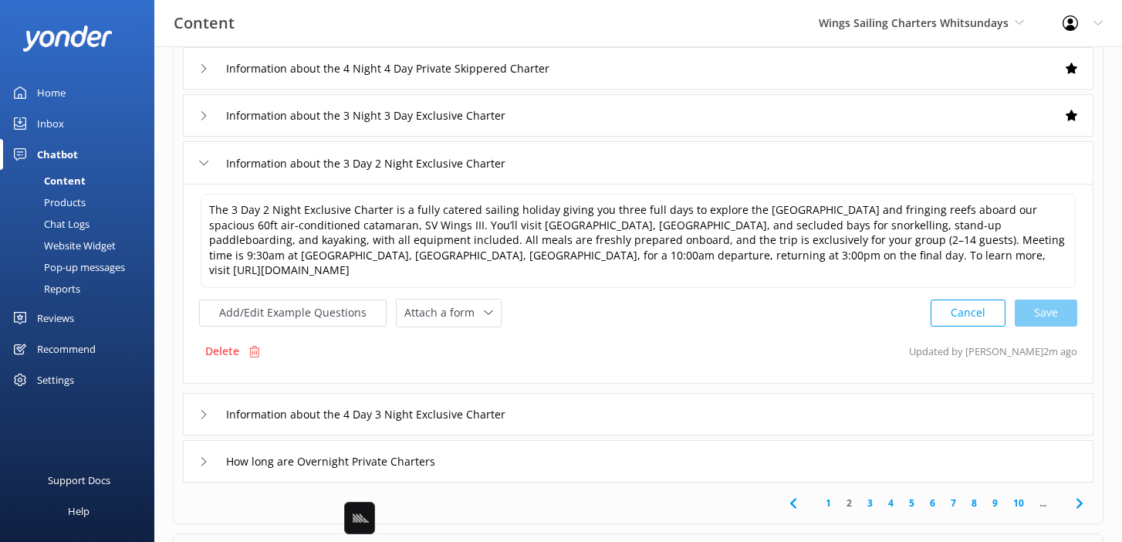
click at [472, 313] on div "The 3 Day 2 Night Exclusive Charter is a fully catered sailing holiday giving y…" at bounding box center [638, 284] width 911 height 200
click at [460, 303] on div "Attach a form" at bounding box center [449, 312] width 96 height 19
click at [482, 361] on link "Check availability" at bounding box center [466, 376] width 137 height 31
click at [580, 394] on div "Information about the 4 Day 3 Night Exclusive Charter" at bounding box center [638, 412] width 911 height 42
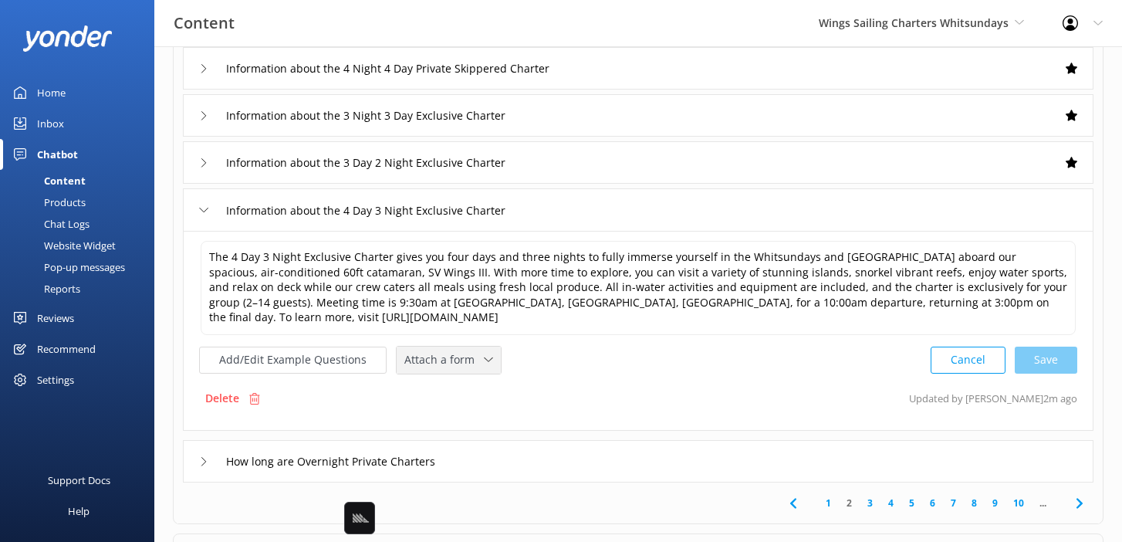
click at [458, 347] on div "Attach a form Leave contact details Check availability" at bounding box center [449, 360] width 104 height 27
click at [493, 422] on link "Check availability" at bounding box center [466, 423] width 137 height 31
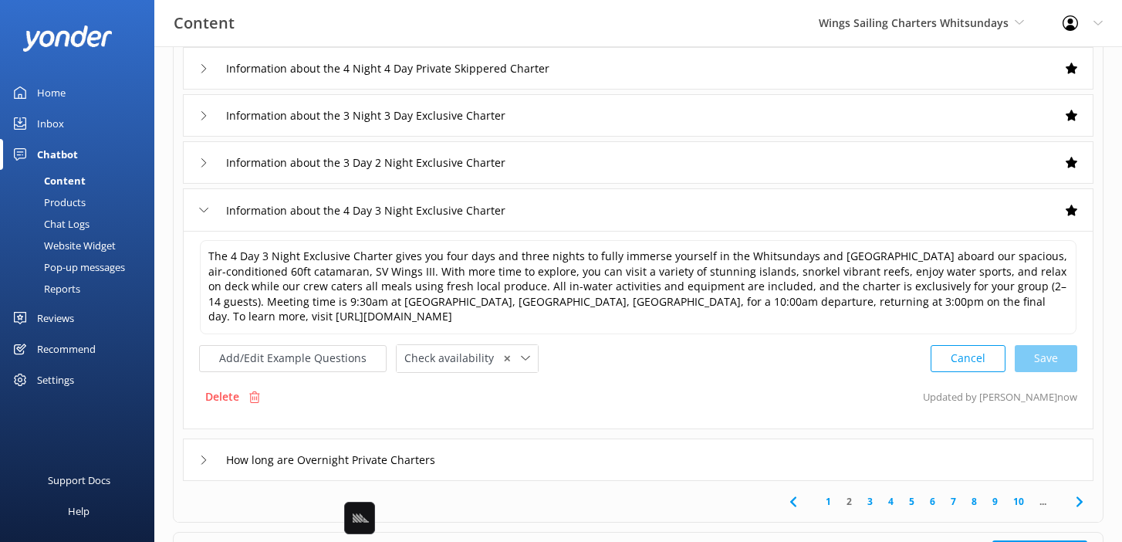
click at [871, 499] on link "3" at bounding box center [870, 501] width 21 height 15
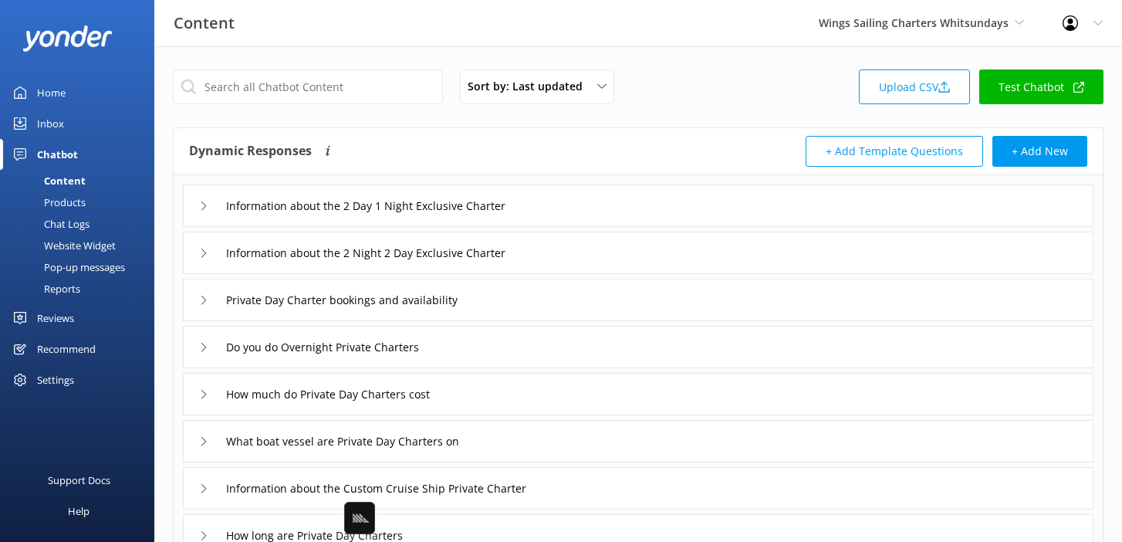
click at [558, 192] on div "Information about the 2 Day 1 Night Exclusive Charter" at bounding box center [638, 205] width 911 height 42
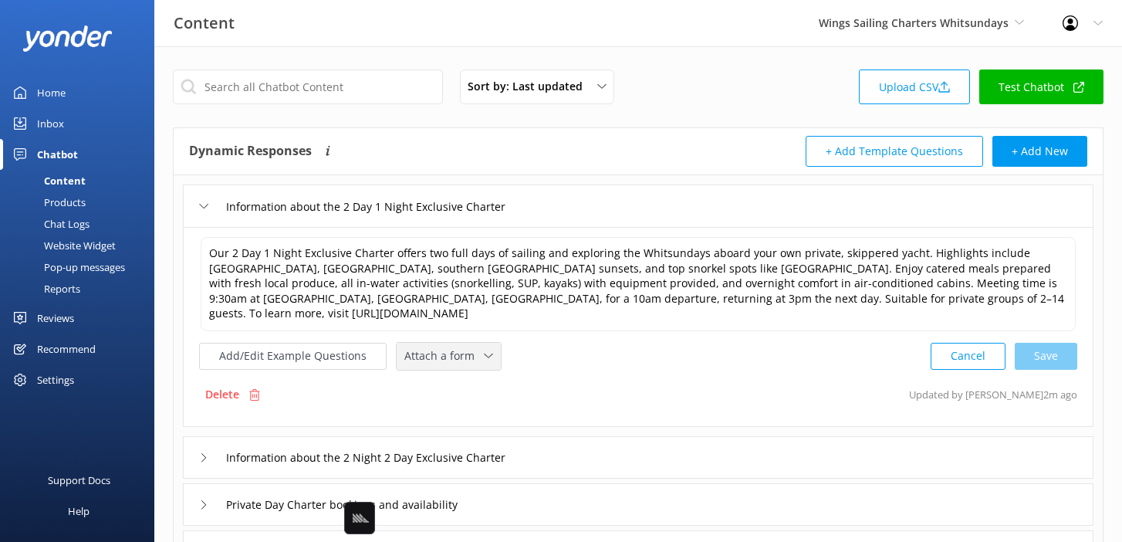
click at [451, 367] on div "Attach a form Leave contact details Check availability" at bounding box center [449, 356] width 104 height 27
click at [486, 420] on link "Check availability" at bounding box center [466, 419] width 137 height 31
click at [597, 452] on div "Information about the 2 Night 2 Day Exclusive Charter" at bounding box center [638, 456] width 911 height 42
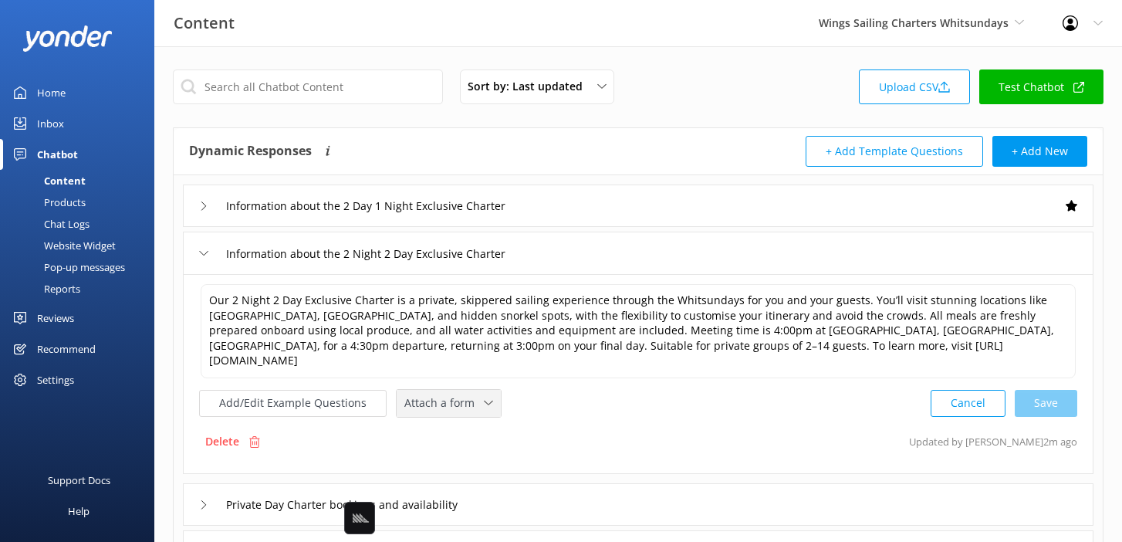
click at [472, 394] on span "Attach a form" at bounding box center [444, 402] width 80 height 17
click at [479, 452] on link "Check availability" at bounding box center [466, 467] width 137 height 31
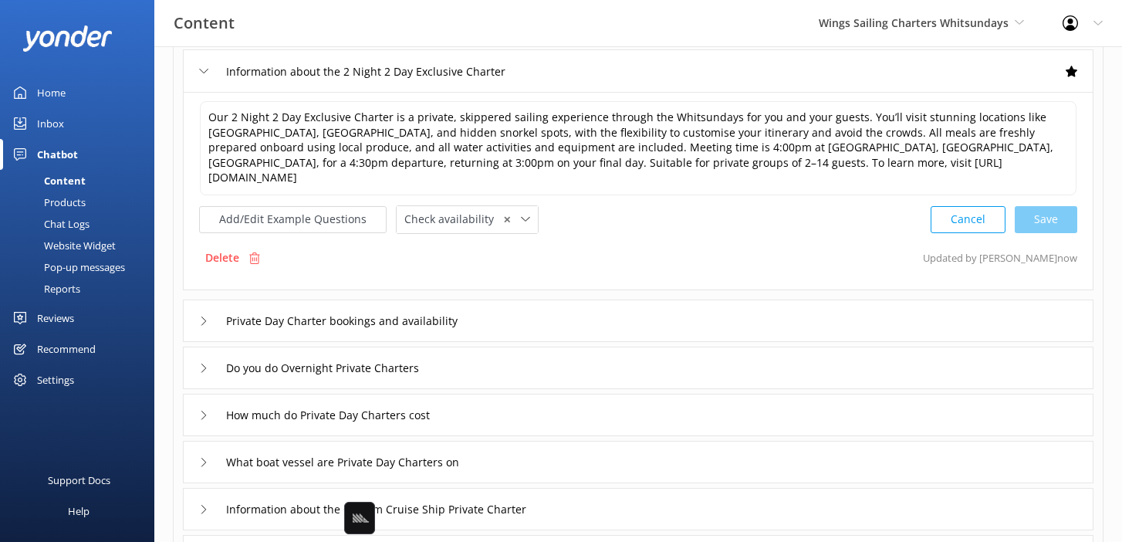
scroll to position [214, 0]
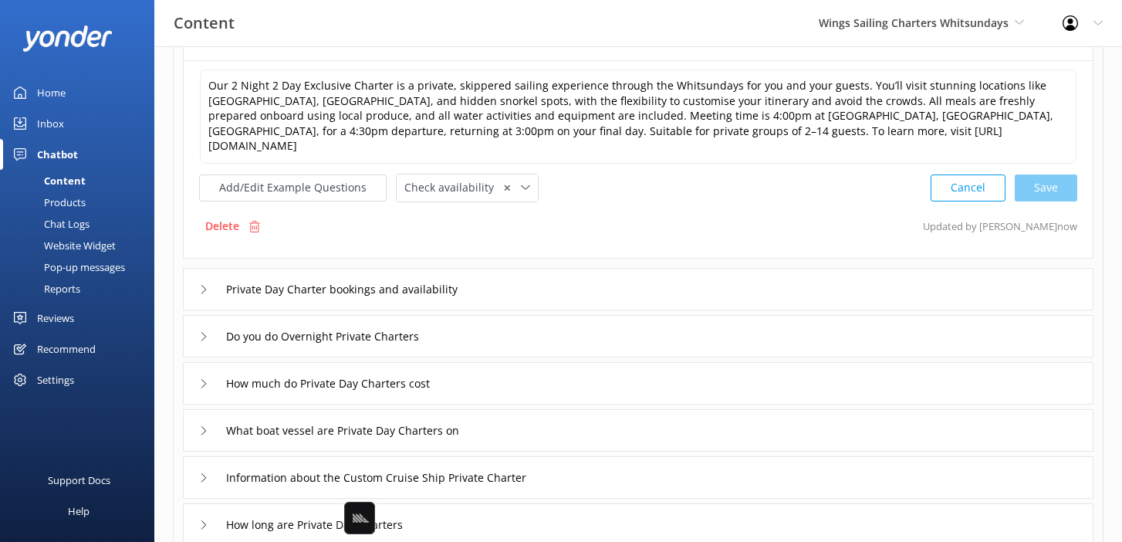
click at [535, 272] on div "Private Day Charter bookings and availability" at bounding box center [638, 289] width 911 height 42
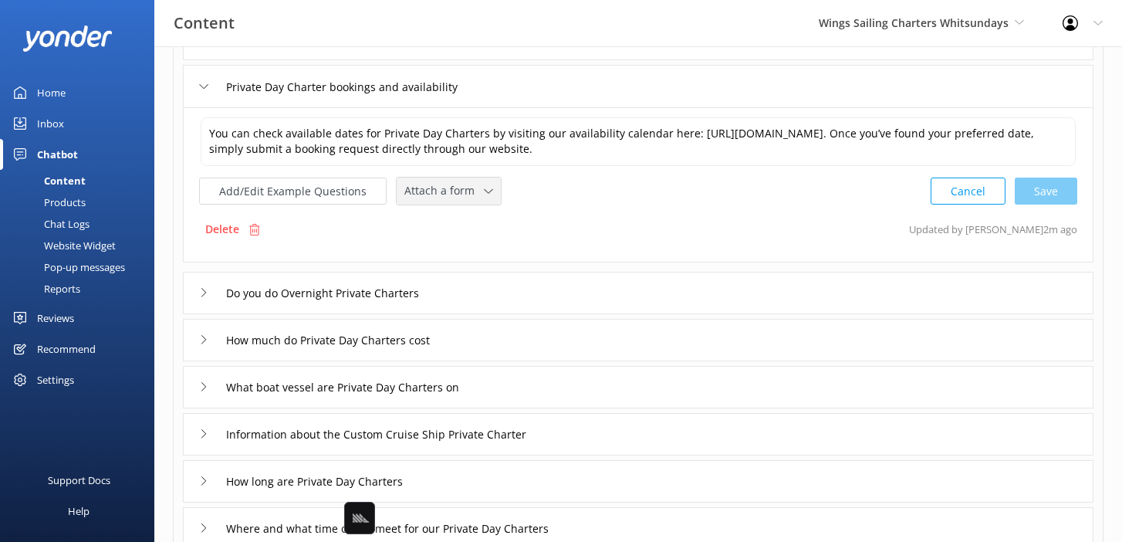
click at [460, 196] on span "Attach a form" at bounding box center [444, 190] width 80 height 17
click at [469, 248] on div "Check availability" at bounding box center [443, 255] width 76 height 15
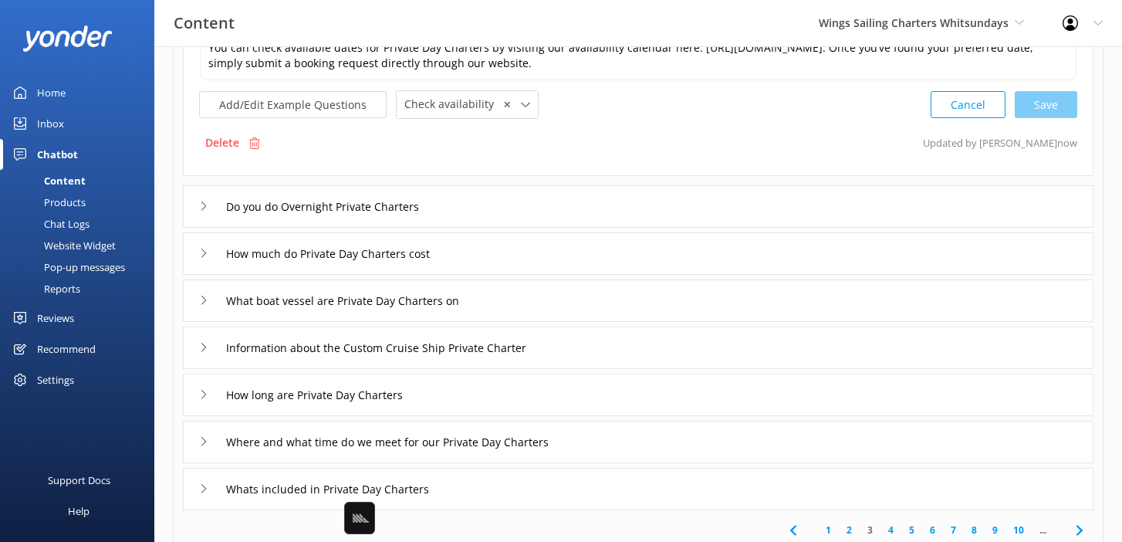
scroll to position [306, 0]
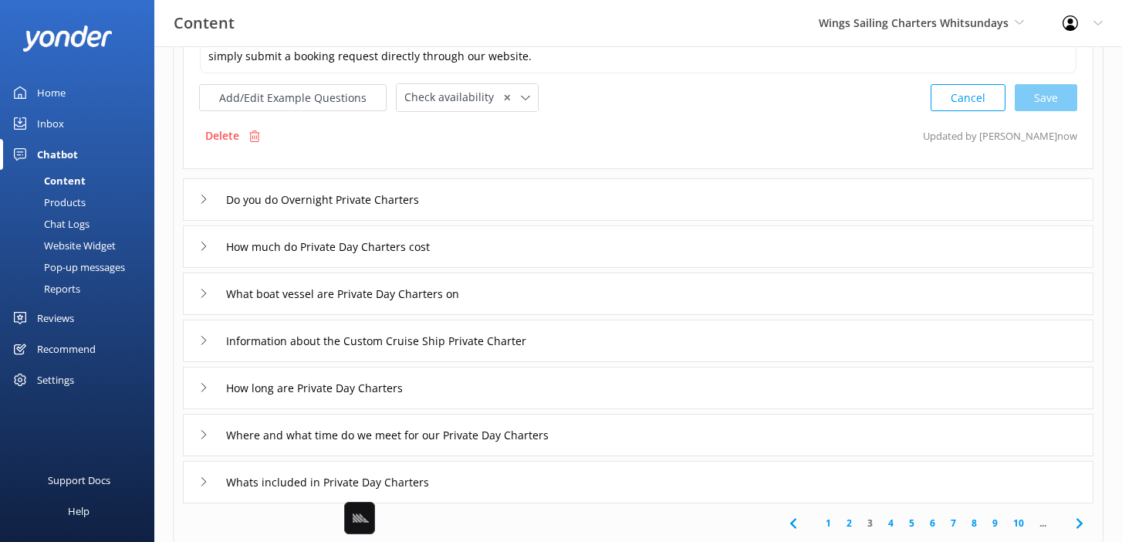
click at [511, 204] on div "Do you do Overnight Private Charters" at bounding box center [638, 199] width 911 height 42
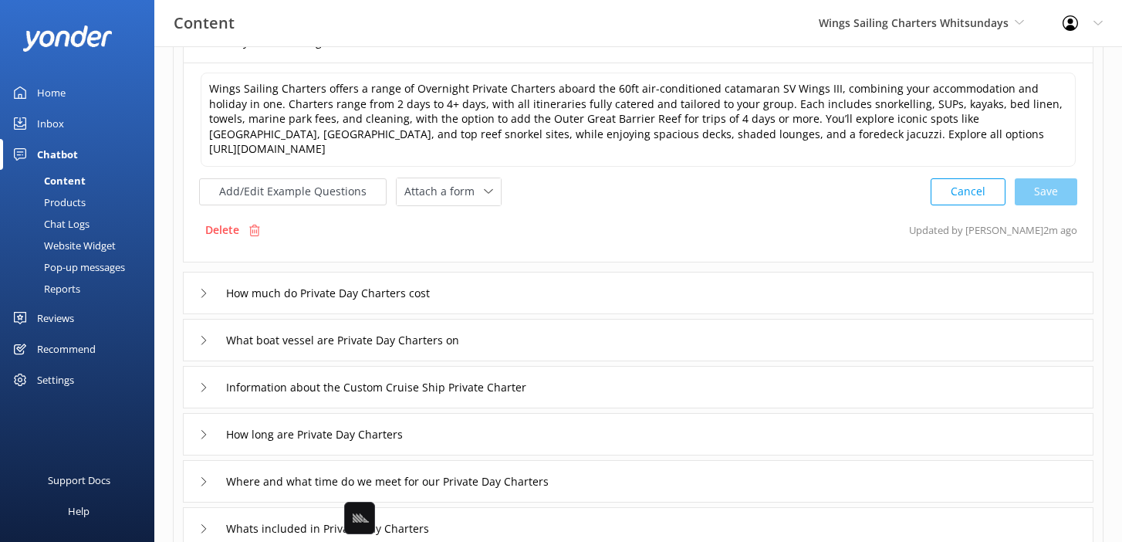
scroll to position [305, 0]
click at [452, 184] on span "Attach a form" at bounding box center [444, 192] width 80 height 17
click at [473, 241] on link "Check availability" at bounding box center [466, 256] width 137 height 31
click at [494, 273] on div "How much do Private Day Charters cost" at bounding box center [638, 292] width 911 height 42
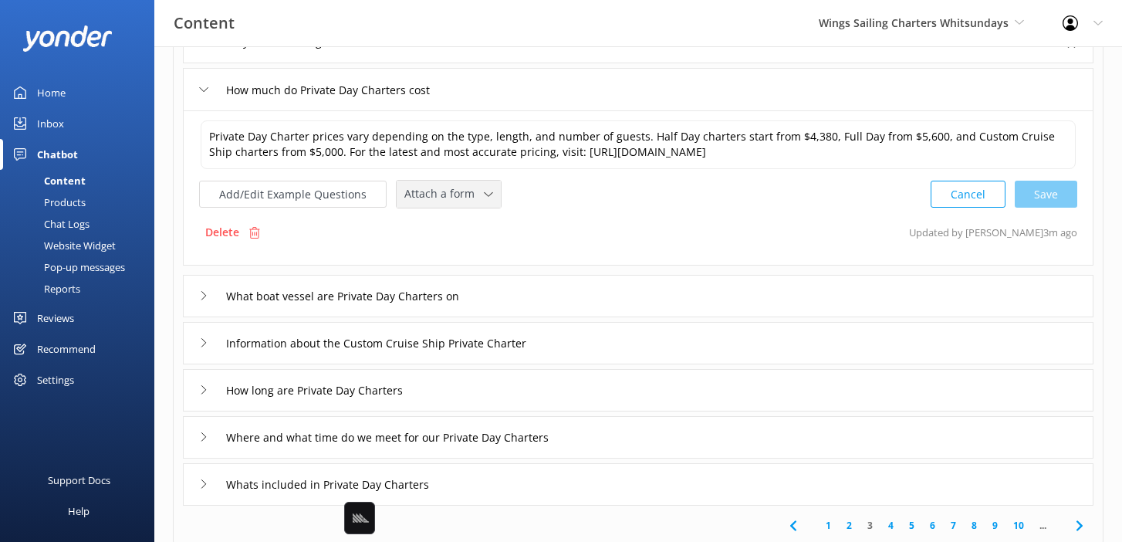
click at [444, 202] on span "Attach a form" at bounding box center [444, 193] width 80 height 17
click at [460, 251] on div "Check availability" at bounding box center [443, 258] width 76 height 15
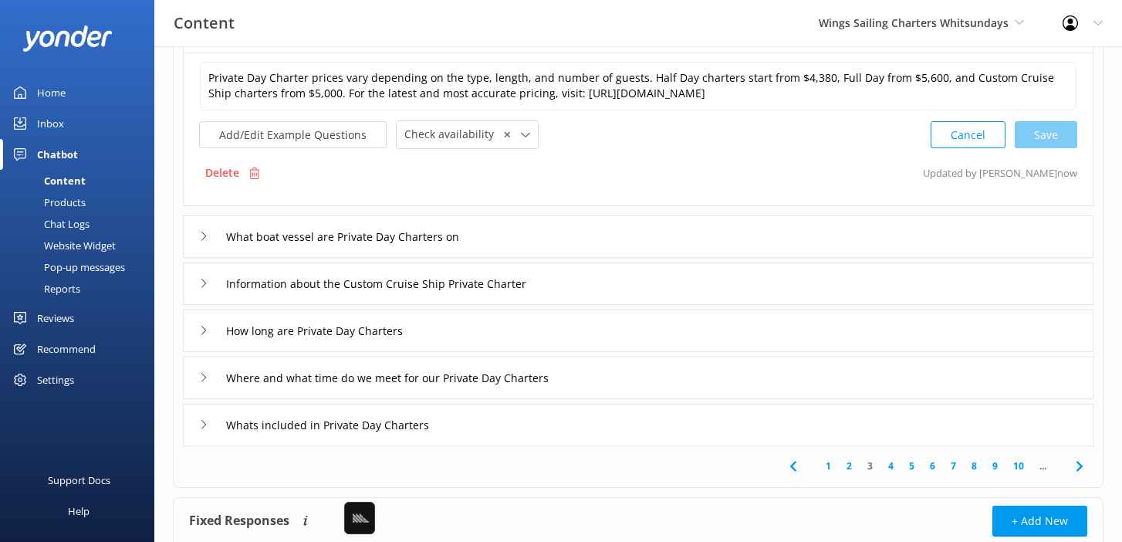
scroll to position [364, 0]
click at [624, 286] on div "Information about the Custom Cruise Ship Private Charter" at bounding box center [638, 283] width 911 height 42
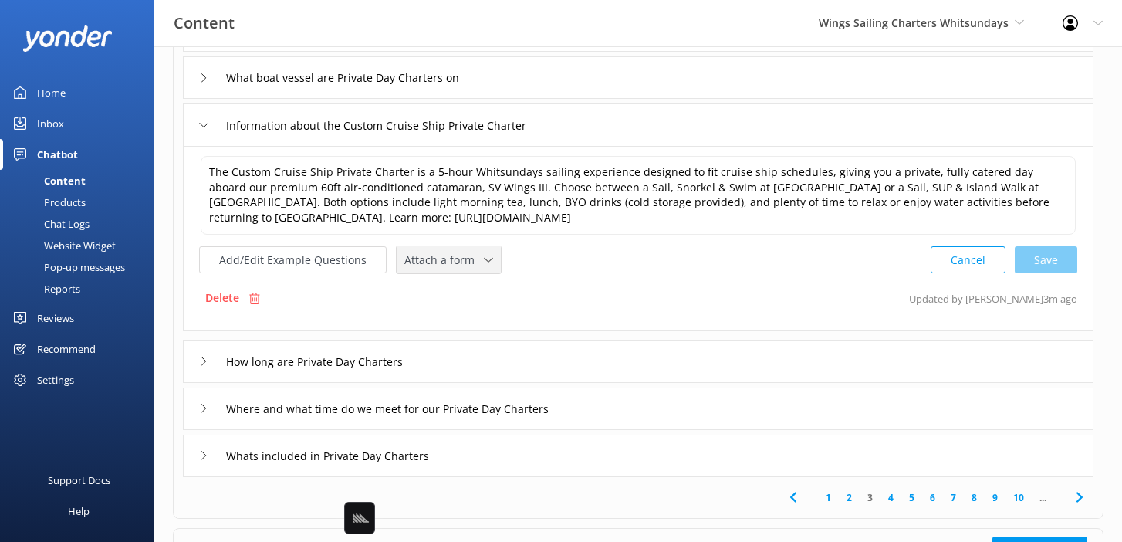
click at [484, 269] on div "Attach a form Leave contact details Check availability" at bounding box center [449, 259] width 104 height 27
click at [570, 251] on div "Add/Edit Example Questions Attach a form Leave contact details Check availabili…" at bounding box center [638, 259] width 878 height 29
click at [553, 357] on div "How long are Private Day Charters" at bounding box center [638, 361] width 911 height 42
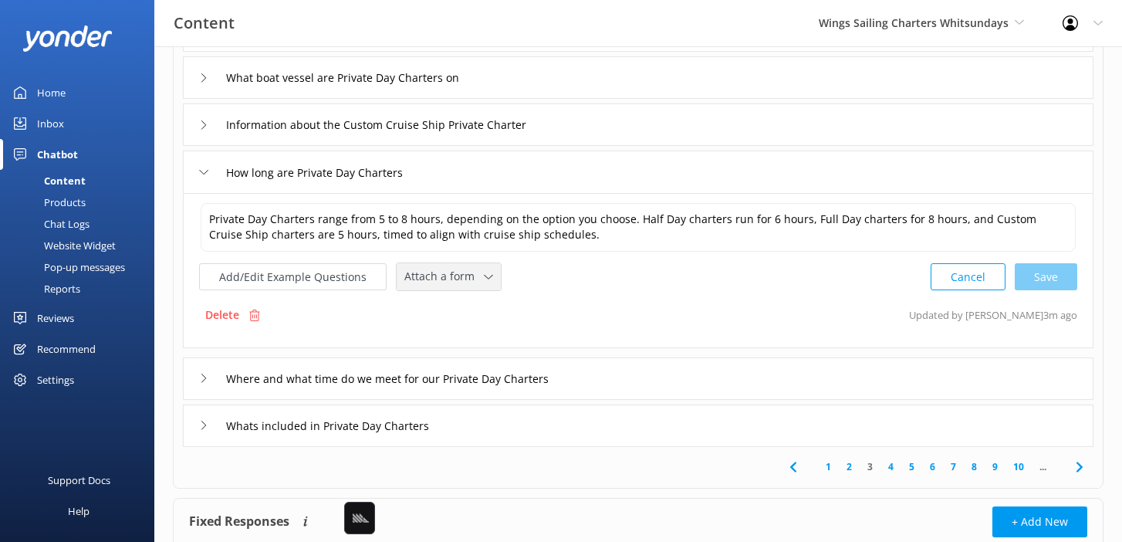
click at [472, 286] on div "Attach a form Leave contact details Check availability" at bounding box center [449, 276] width 104 height 27
click at [490, 347] on link "Check availability" at bounding box center [466, 341] width 137 height 31
click at [889, 462] on link "4" at bounding box center [891, 465] width 21 height 15
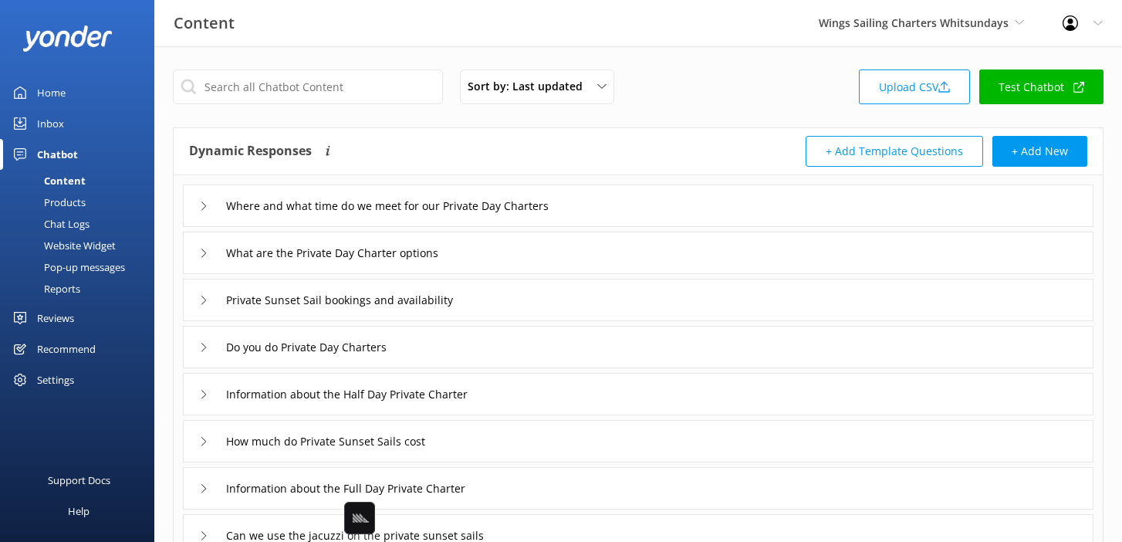
click at [628, 202] on div "Where and what time do we meet for our Private Day Charters" at bounding box center [638, 205] width 911 height 42
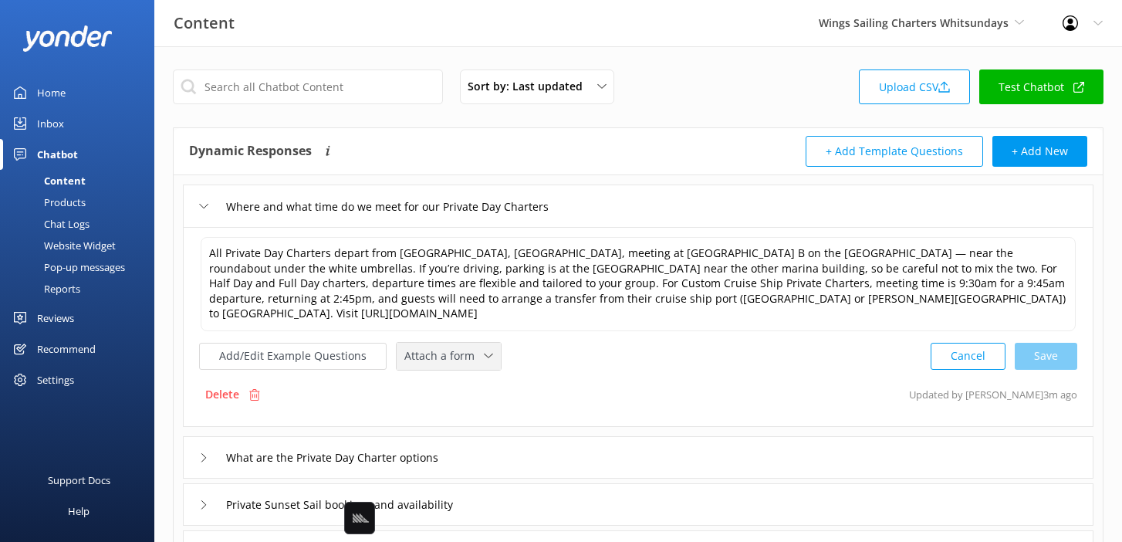
click at [469, 350] on div "Attach a form" at bounding box center [449, 356] width 96 height 19
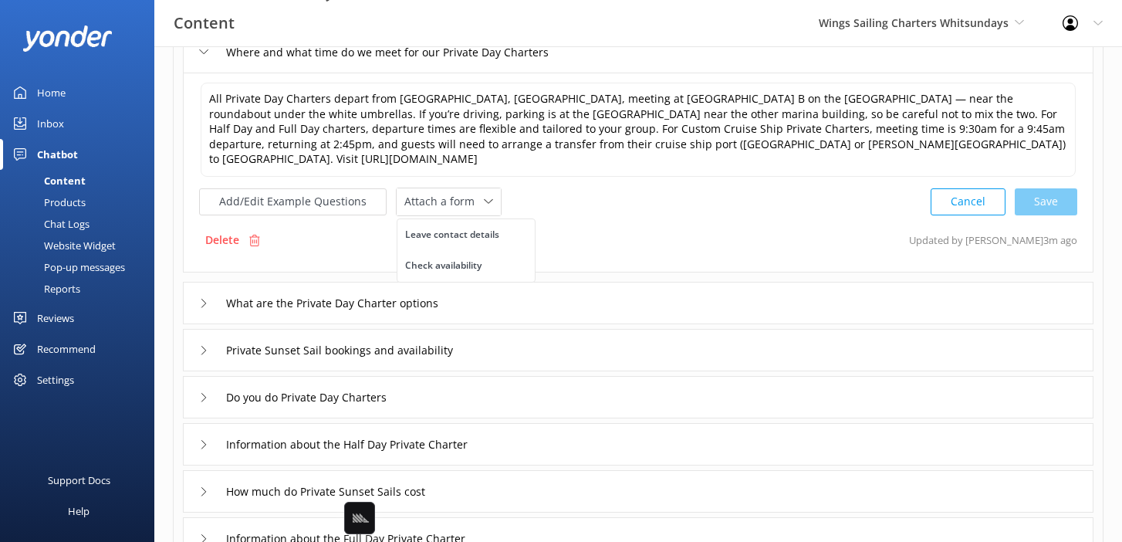
scroll to position [156, 0]
click at [541, 290] on div "What are the Private Day Charter options" at bounding box center [638, 301] width 911 height 42
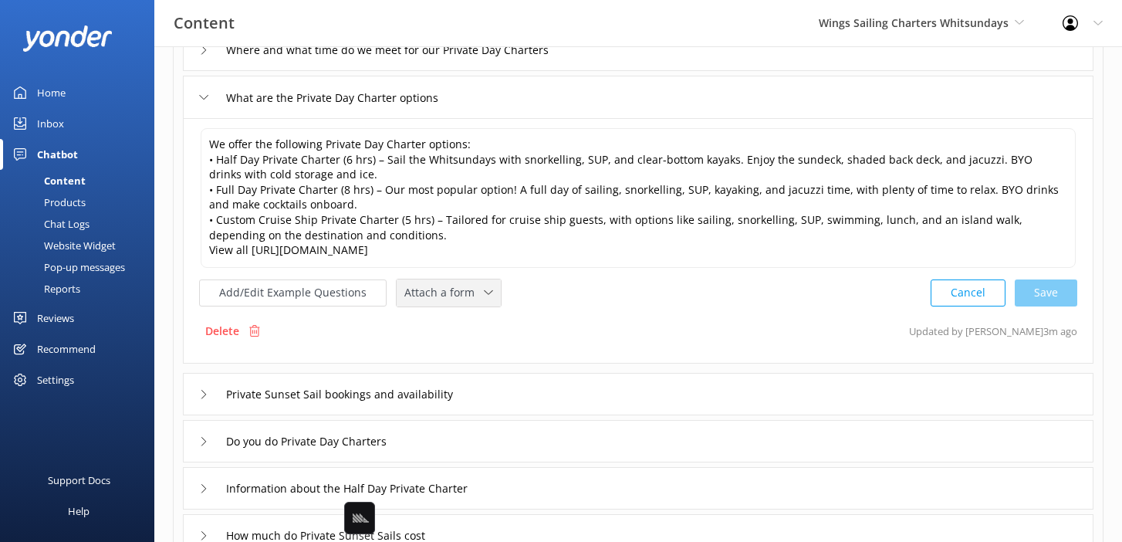
click at [459, 294] on span "Attach a form" at bounding box center [444, 292] width 80 height 17
click at [456, 353] on div "Check availability" at bounding box center [443, 356] width 76 height 15
click at [530, 388] on div "Private Sunset Sail bookings and availability" at bounding box center [638, 392] width 911 height 42
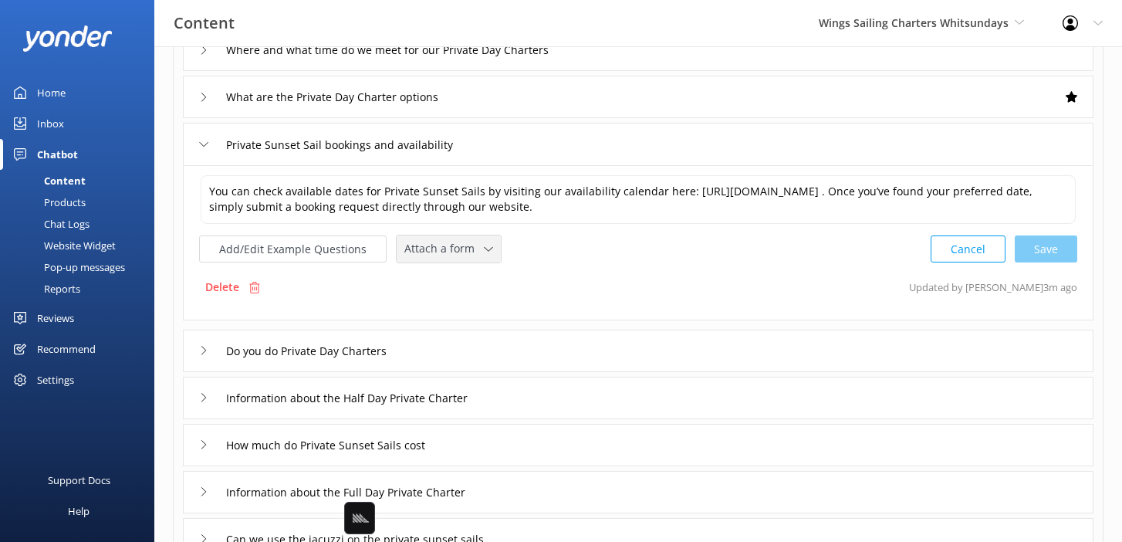
click at [450, 250] on span "Attach a form" at bounding box center [444, 248] width 80 height 17
click at [451, 316] on div "Check availability" at bounding box center [443, 313] width 76 height 15
click at [449, 352] on div "Do you do Private Day Charters" at bounding box center [638, 349] width 911 height 42
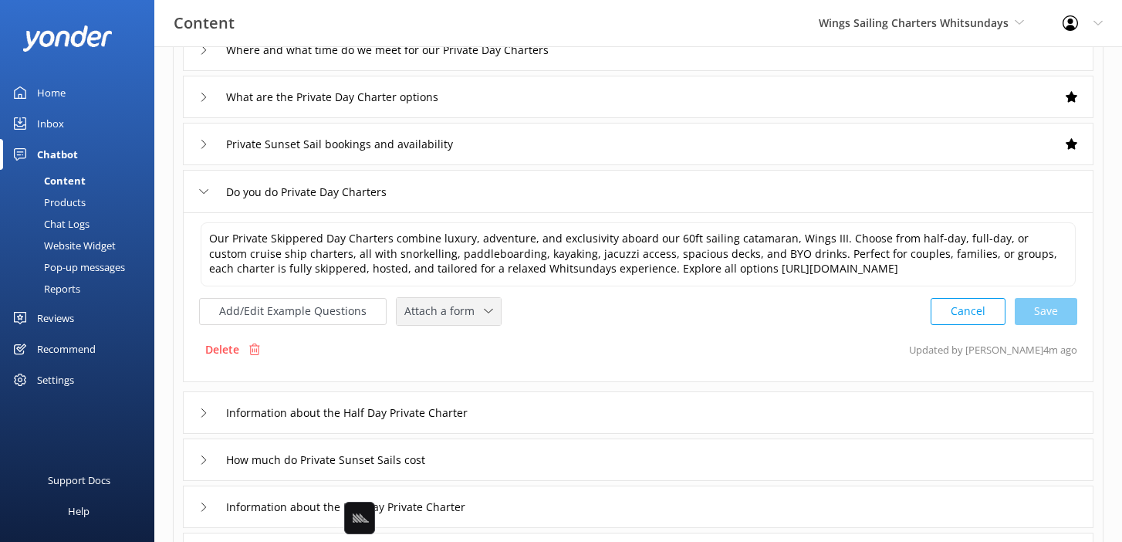
click at [445, 320] on div "Attach a form" at bounding box center [449, 311] width 96 height 19
click at [461, 370] on div "Check availability" at bounding box center [443, 374] width 76 height 15
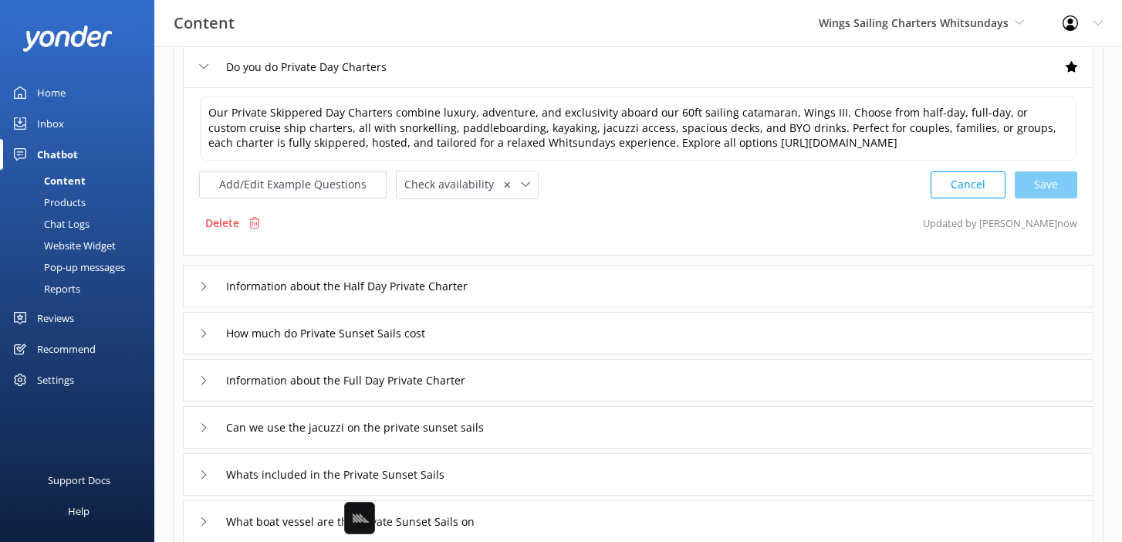
scroll to position [286, 0]
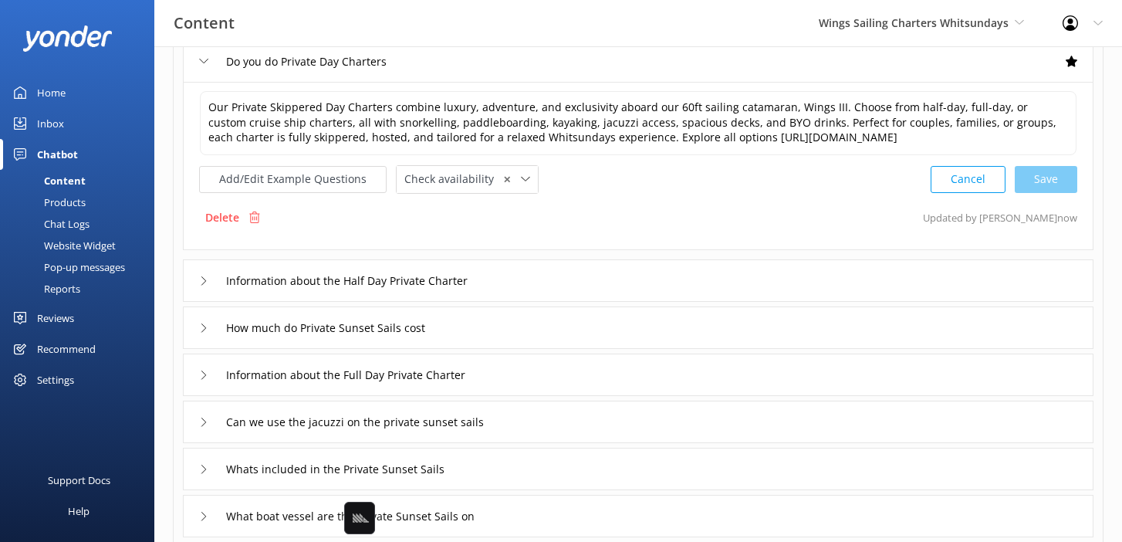
click at [548, 283] on div "Information about the Half Day Private Charter" at bounding box center [638, 280] width 911 height 42
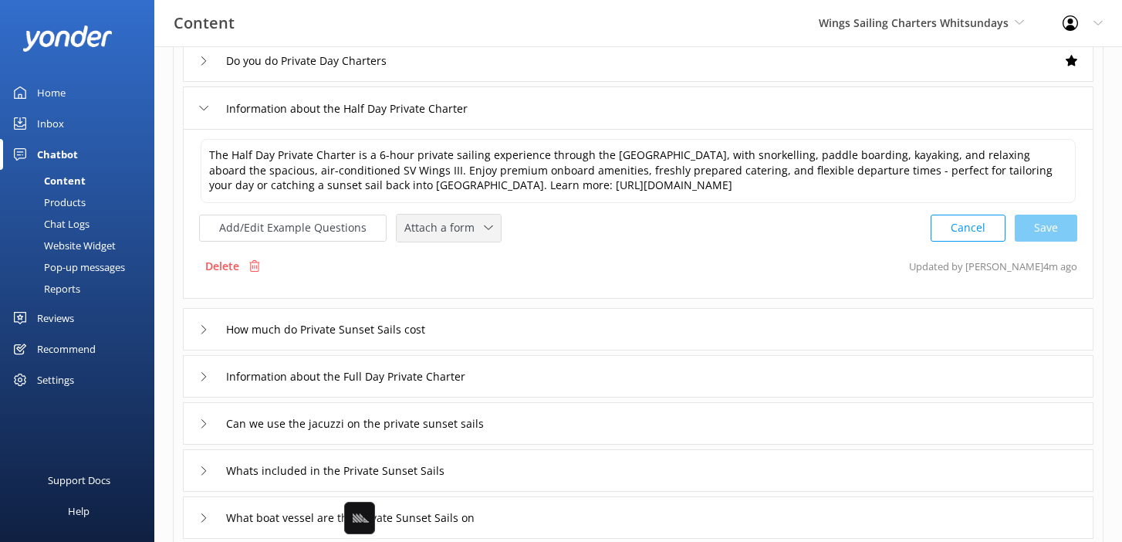
click at [451, 241] on div "Attach a form Leave contact details Check availability" at bounding box center [449, 228] width 104 height 27
click at [462, 296] on div "Check availability" at bounding box center [443, 291] width 76 height 15
click at [495, 323] on div "How much do Private Sunset Sails cost" at bounding box center [638, 327] width 911 height 42
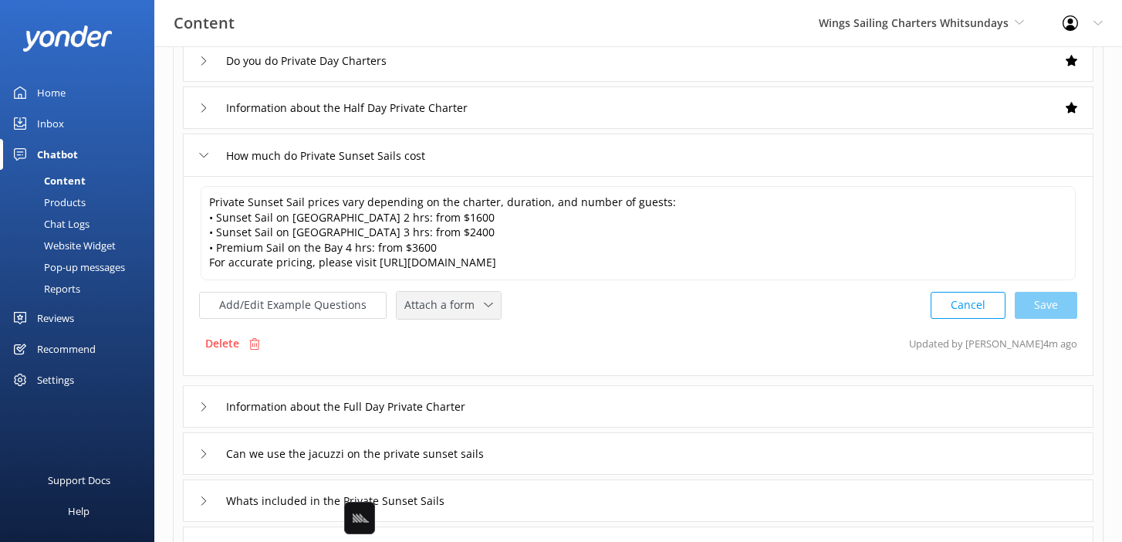
click at [447, 303] on span "Attach a form" at bounding box center [444, 304] width 80 height 17
click at [479, 367] on link "Check availability" at bounding box center [466, 369] width 137 height 31
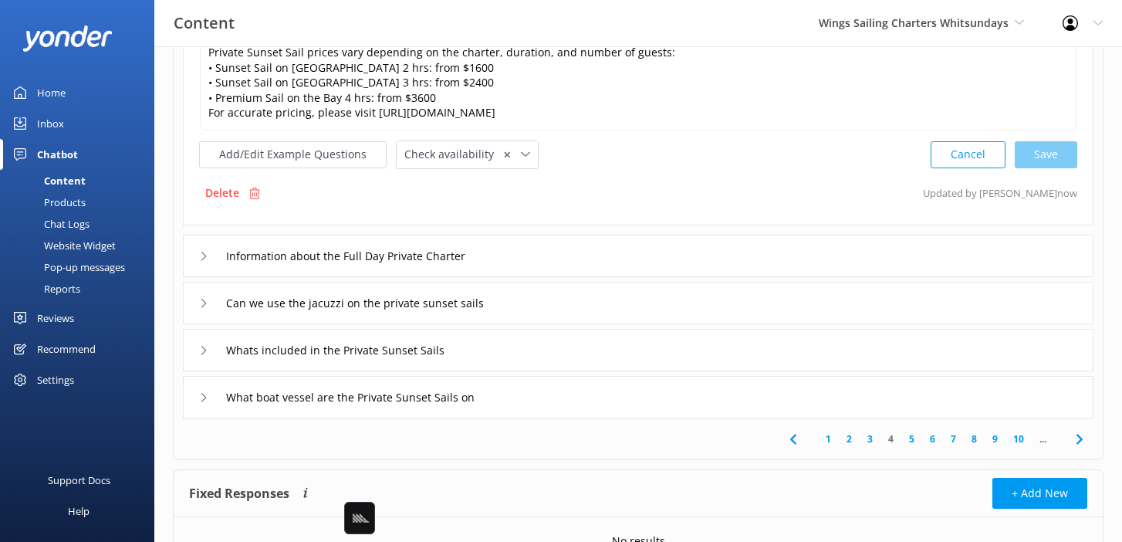
scroll to position [437, 0]
click at [531, 256] on div "Information about the Full Day Private Charter" at bounding box center [638, 254] width 911 height 42
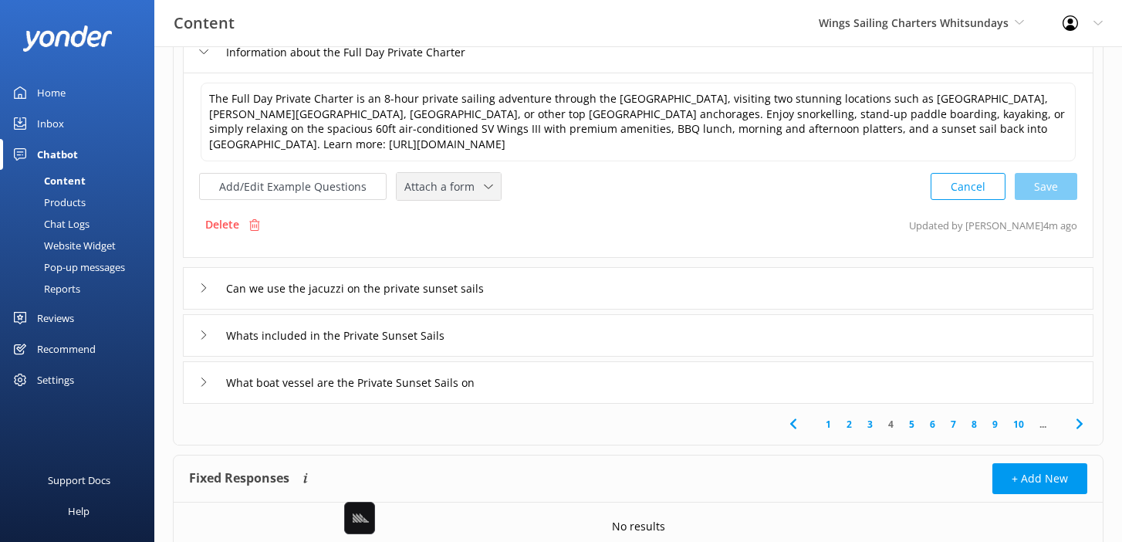
click at [438, 194] on span "Attach a form" at bounding box center [444, 186] width 80 height 17
click at [465, 249] on div "Check availability" at bounding box center [443, 250] width 76 height 15
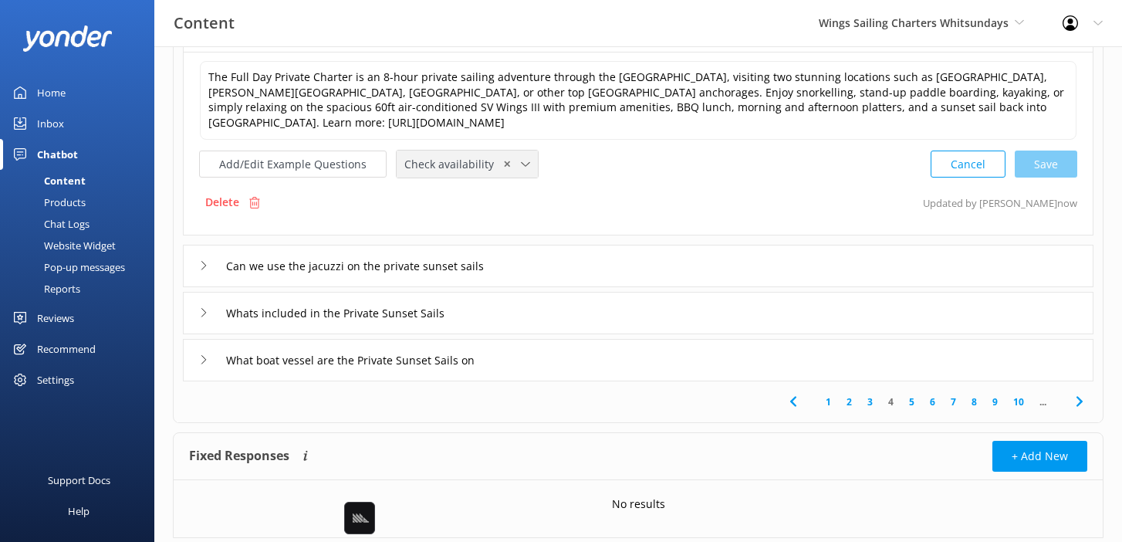
scroll to position [460, 0]
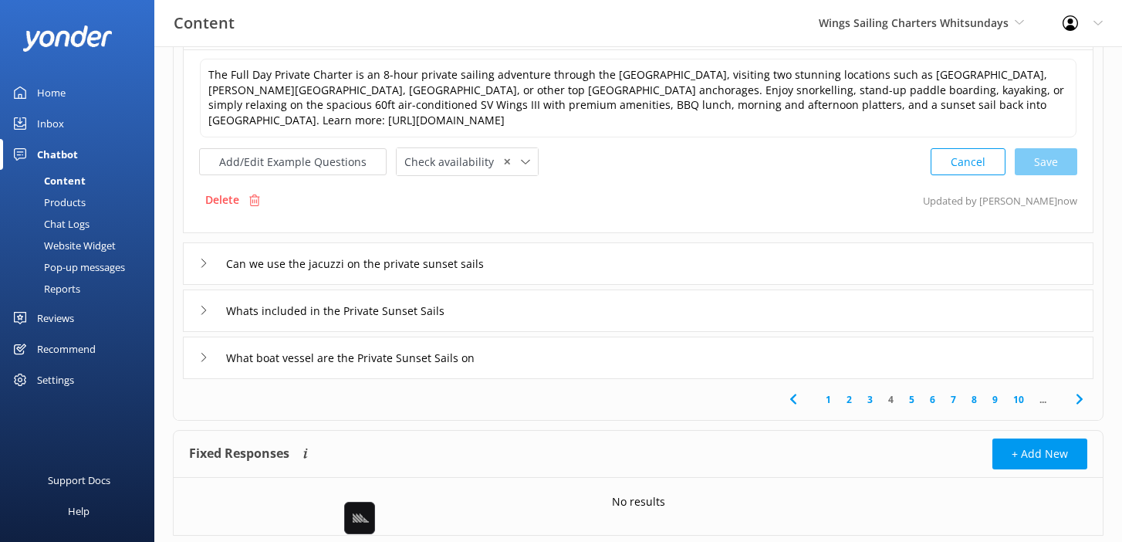
click at [915, 397] on link "5" at bounding box center [912, 399] width 21 height 15
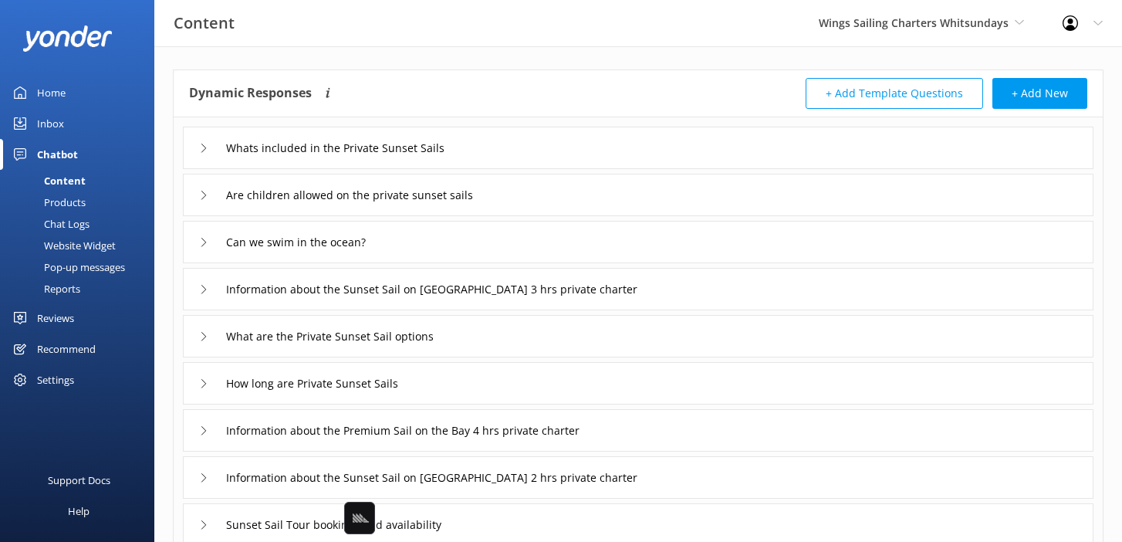
scroll to position [63, 0]
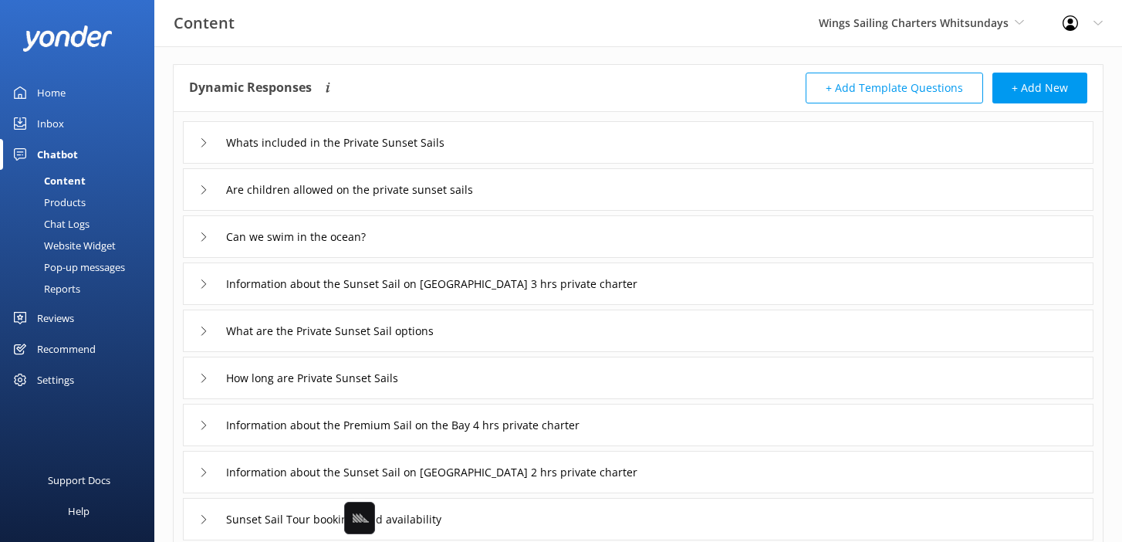
click at [618, 137] on div "Whats included in the Private Sunset Sails" at bounding box center [638, 142] width 911 height 42
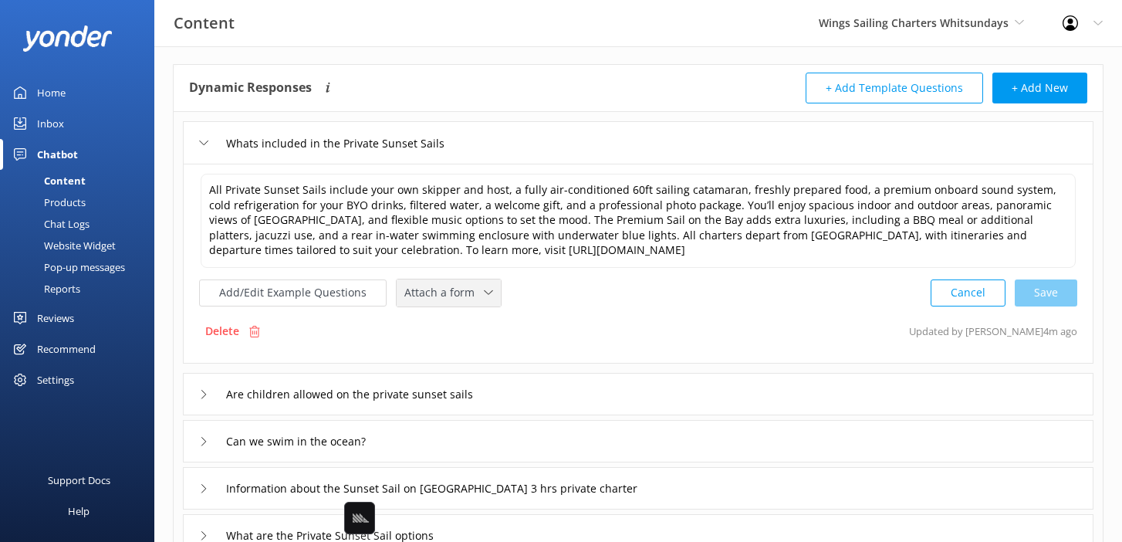
click at [469, 297] on span "Attach a form" at bounding box center [444, 292] width 80 height 17
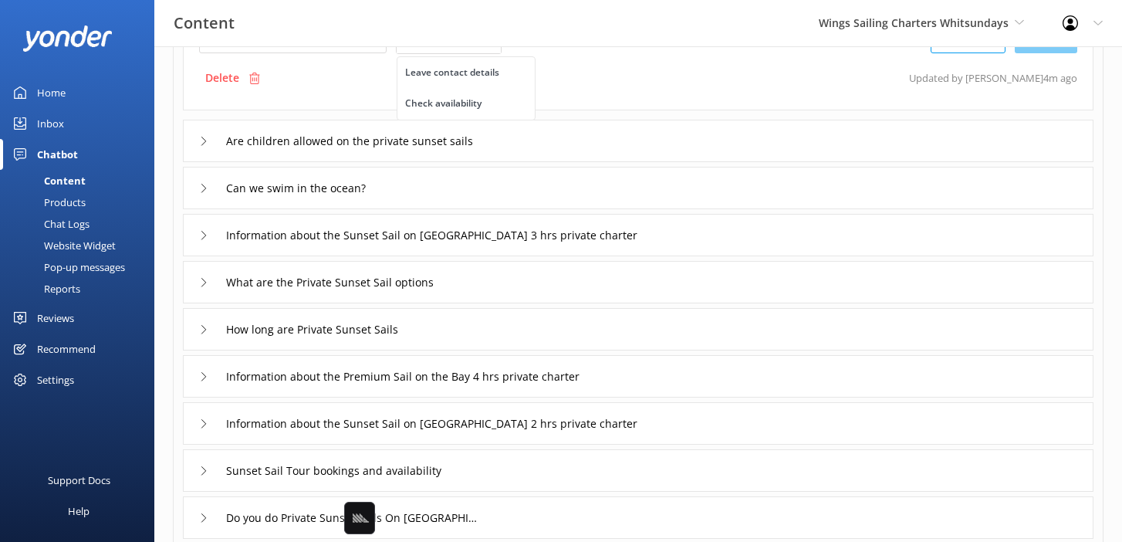
scroll to position [327, 0]
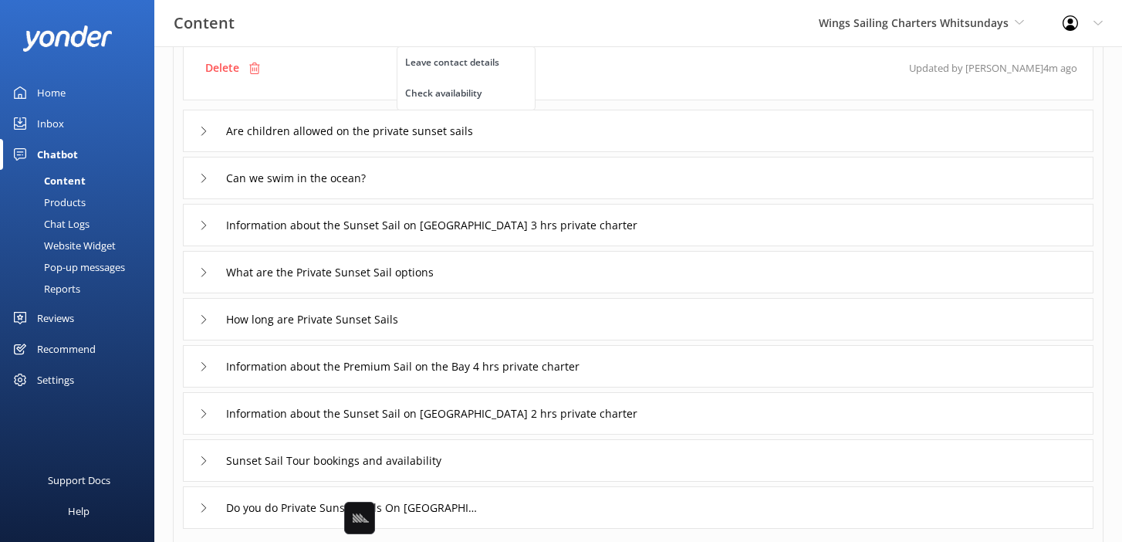
click at [716, 226] on div "Information about the Sunset Sail on Airlie Beach Bay 3 hrs private charter" at bounding box center [638, 225] width 911 height 42
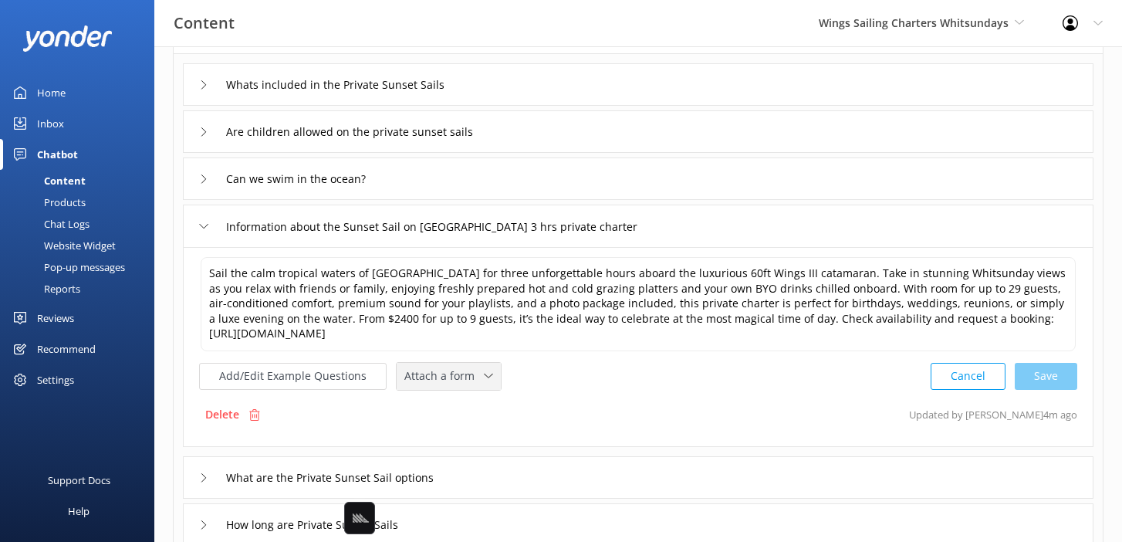
click at [455, 378] on span "Attach a form" at bounding box center [444, 375] width 80 height 17
click at [458, 432] on div "Check availability" at bounding box center [443, 439] width 76 height 15
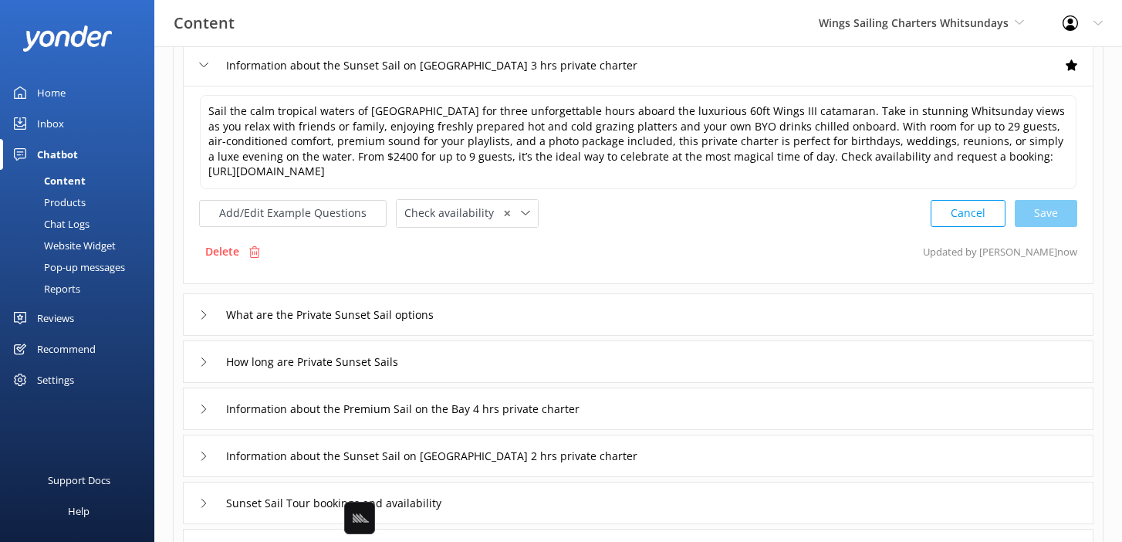
scroll to position [283, 0]
click at [500, 313] on div "What are the Private Sunset Sail options" at bounding box center [638, 314] width 911 height 42
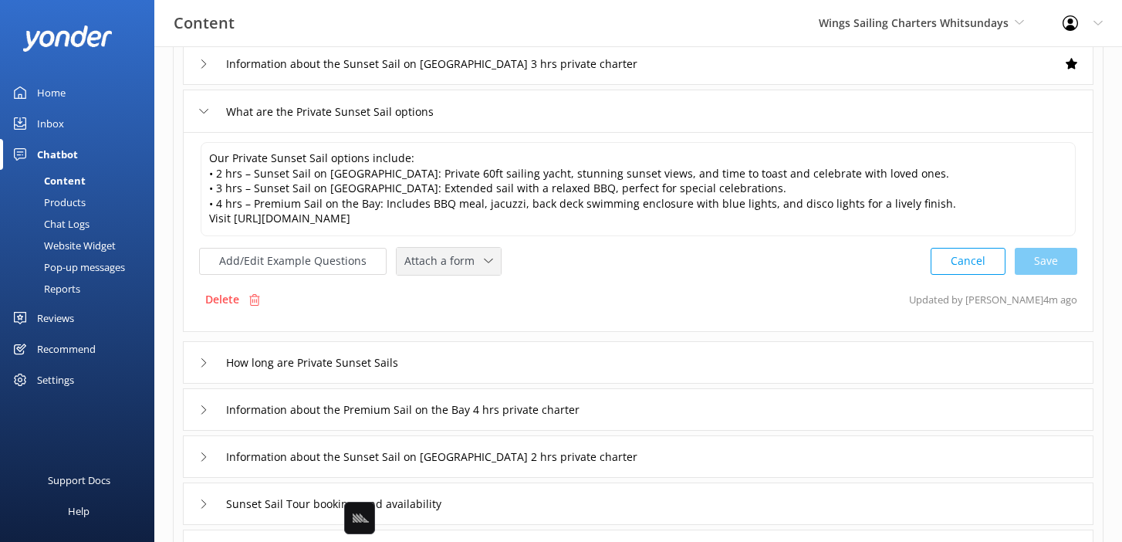
click at [452, 266] on span "Attach a form" at bounding box center [444, 260] width 80 height 17
click at [462, 323] on div "Check availability" at bounding box center [443, 324] width 76 height 15
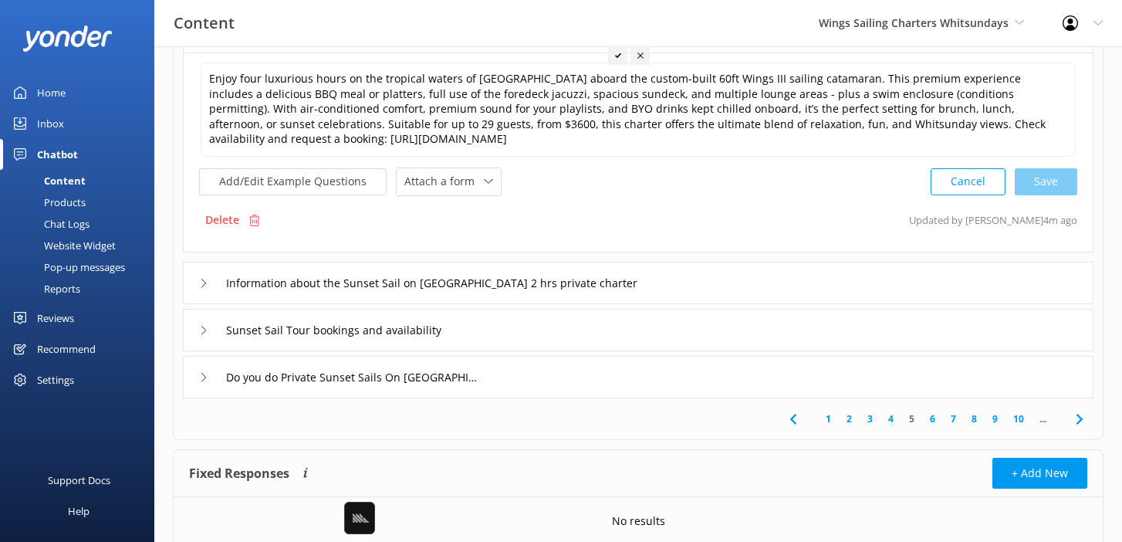
scroll to position [254, 0]
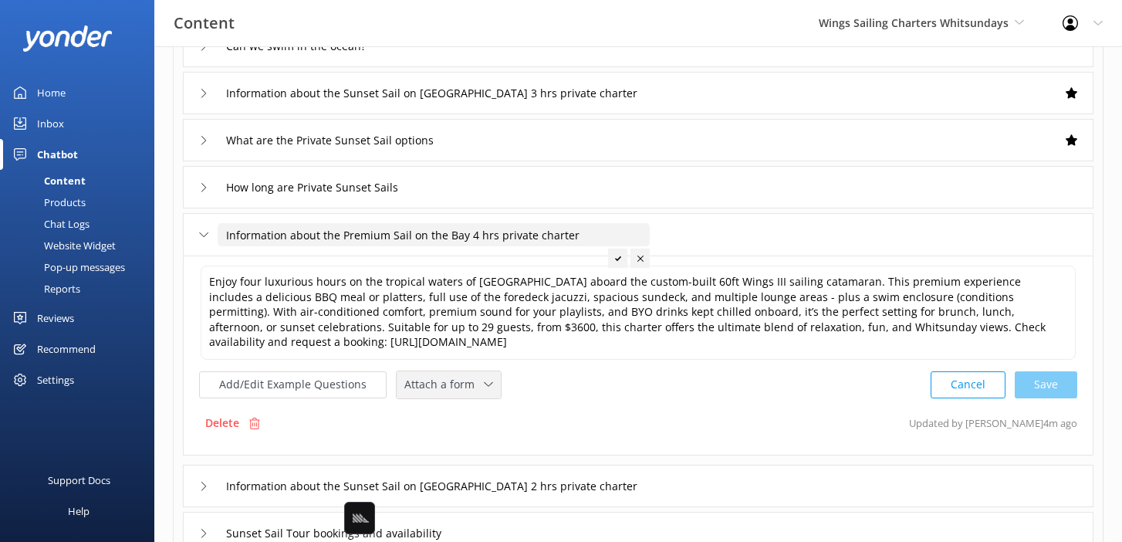
click at [456, 392] on span "Attach a form" at bounding box center [444, 384] width 80 height 17
click at [462, 451] on div "Check availability" at bounding box center [443, 448] width 76 height 15
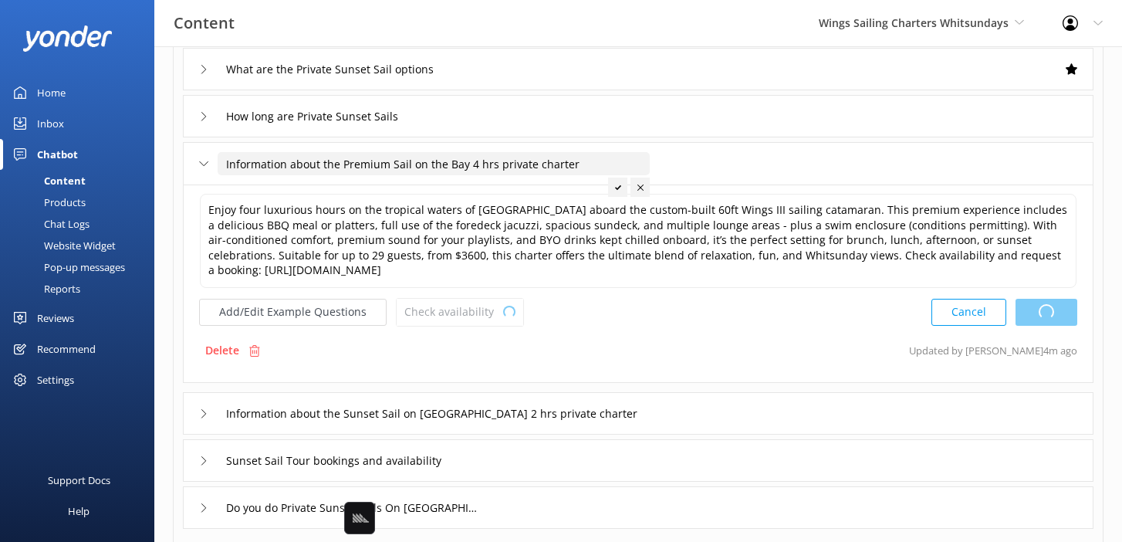
scroll to position [353, 0]
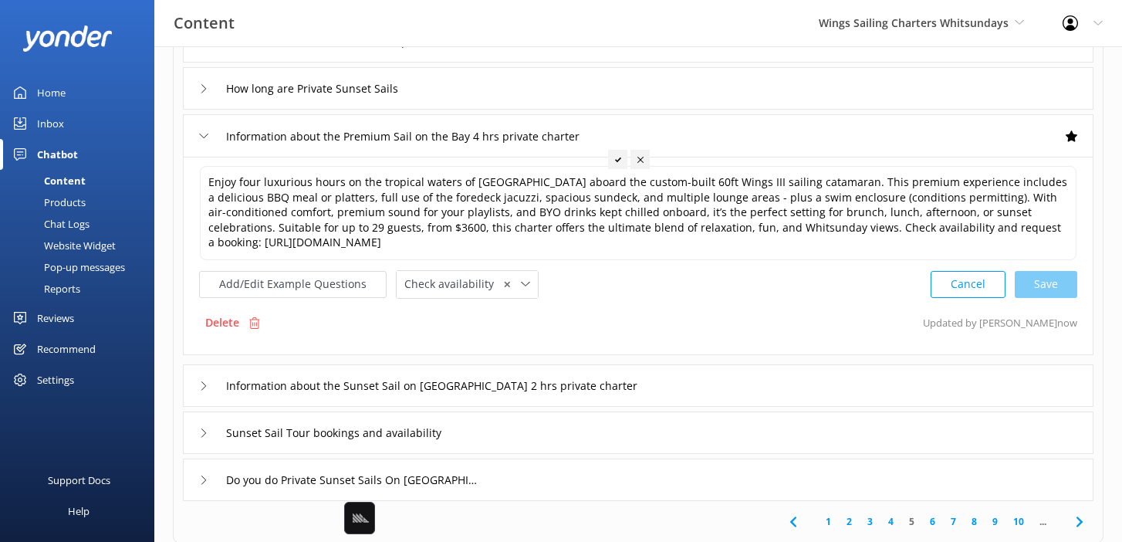
click at [719, 384] on div "Information about the Sunset Sail on Airlie Beach Bay 2 hrs private charter" at bounding box center [638, 385] width 911 height 42
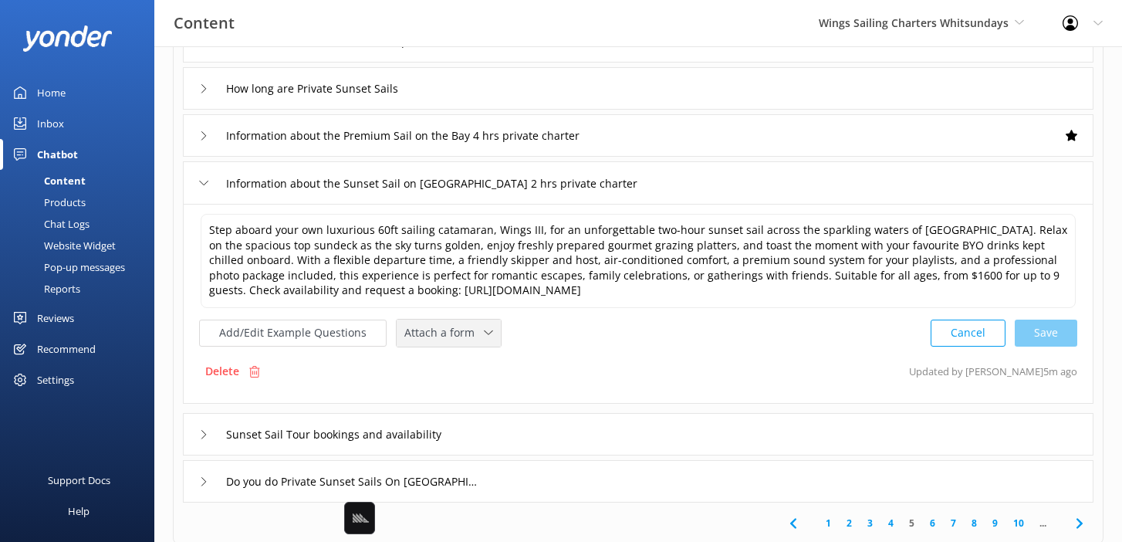
click at [455, 335] on span "Attach a form" at bounding box center [444, 332] width 80 height 17
click at [462, 389] on div "Check availability" at bounding box center [443, 396] width 76 height 15
click at [514, 435] on div "Sunset Sail Tour bookings and availability" at bounding box center [638, 432] width 911 height 42
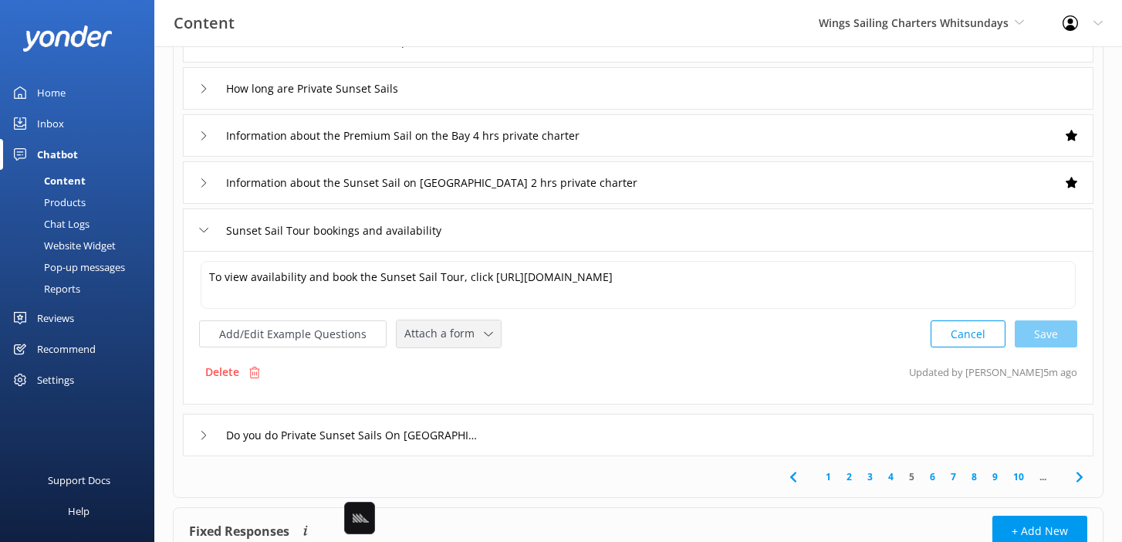
click at [450, 336] on span "Attach a form" at bounding box center [444, 333] width 80 height 17
click at [457, 394] on div "Check availability" at bounding box center [443, 397] width 76 height 15
click at [516, 429] on div "Do you do Private Sunset Sails On The Bay" at bounding box center [638, 433] width 911 height 42
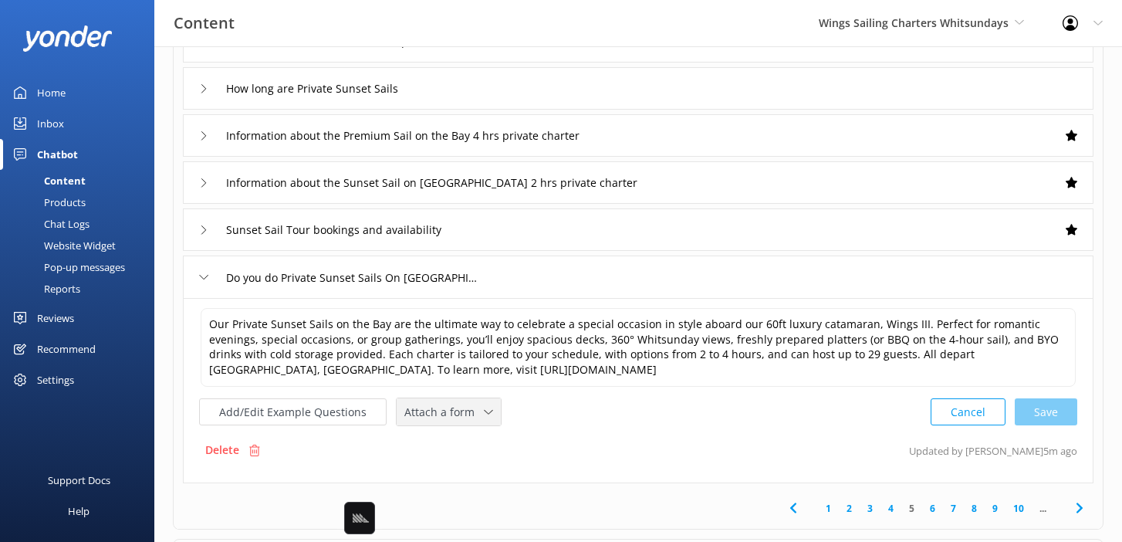
click at [449, 412] on span "Attach a form" at bounding box center [444, 412] width 80 height 17
click at [469, 471] on div "Check availability" at bounding box center [443, 476] width 76 height 15
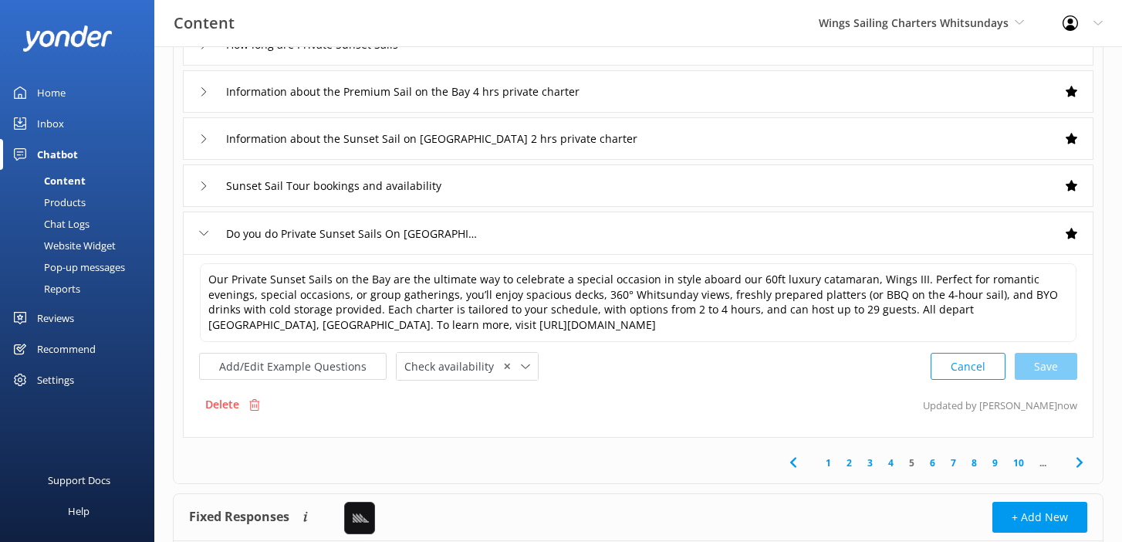
scroll to position [410, 0]
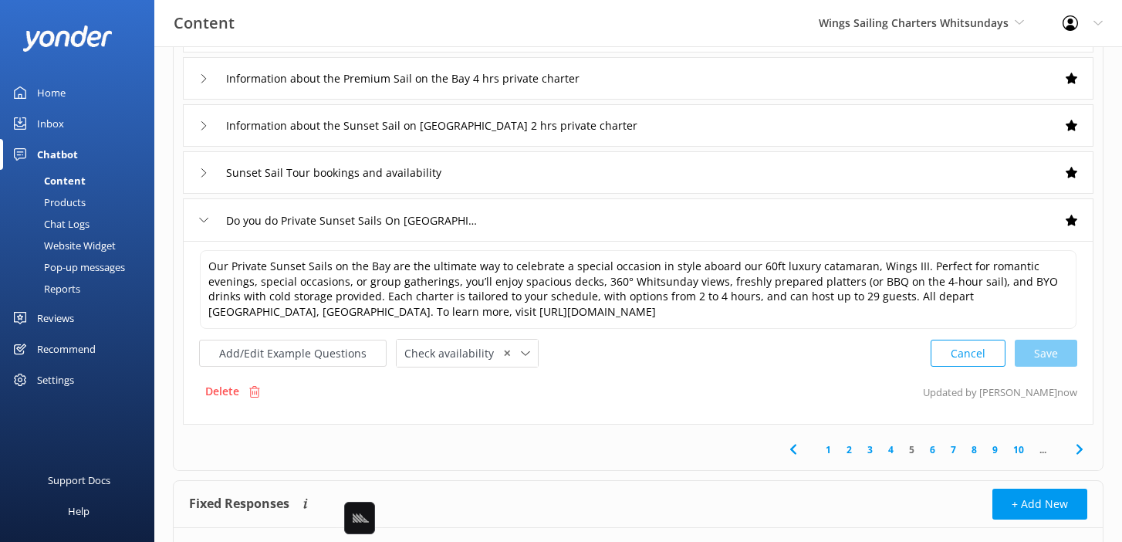
click at [936, 447] on link "6" at bounding box center [932, 449] width 21 height 15
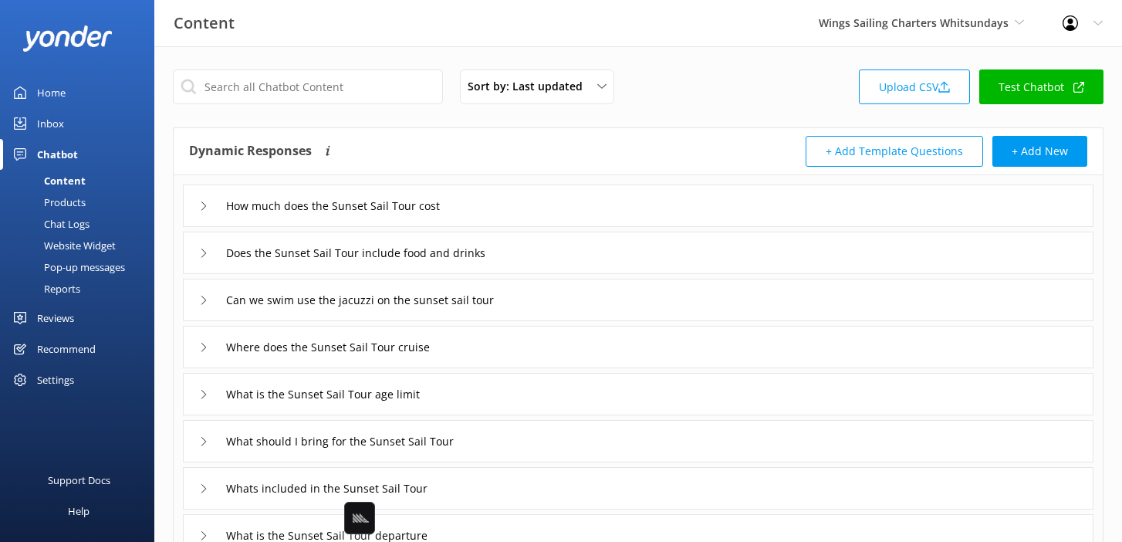
click at [539, 200] on div "How much does the Sunset Sail Tour cost" at bounding box center [638, 205] width 911 height 42
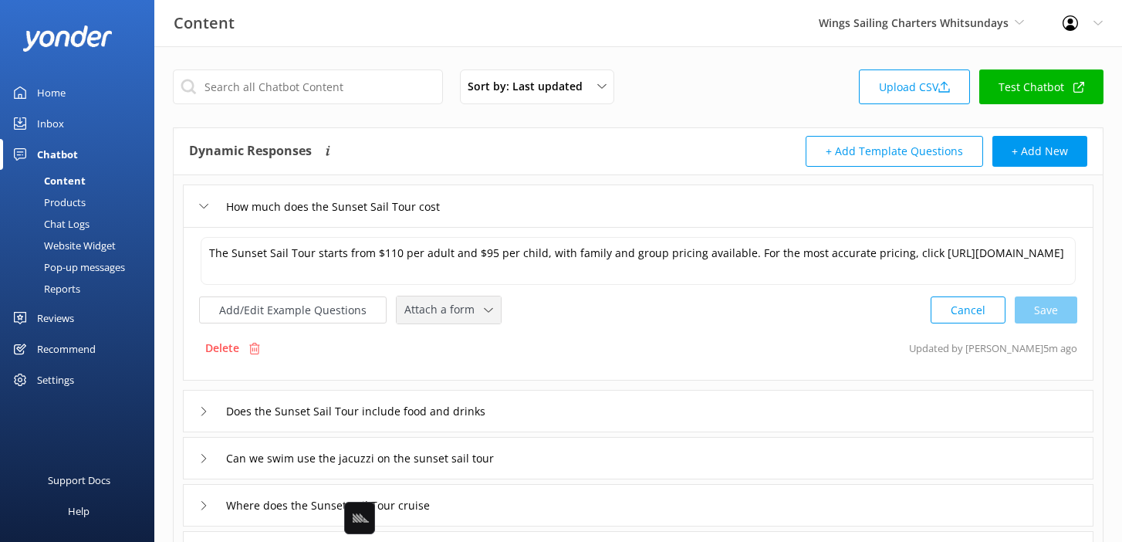
click at [435, 310] on span "Attach a form" at bounding box center [444, 309] width 80 height 17
click at [464, 374] on div "Check availability" at bounding box center [443, 373] width 76 height 15
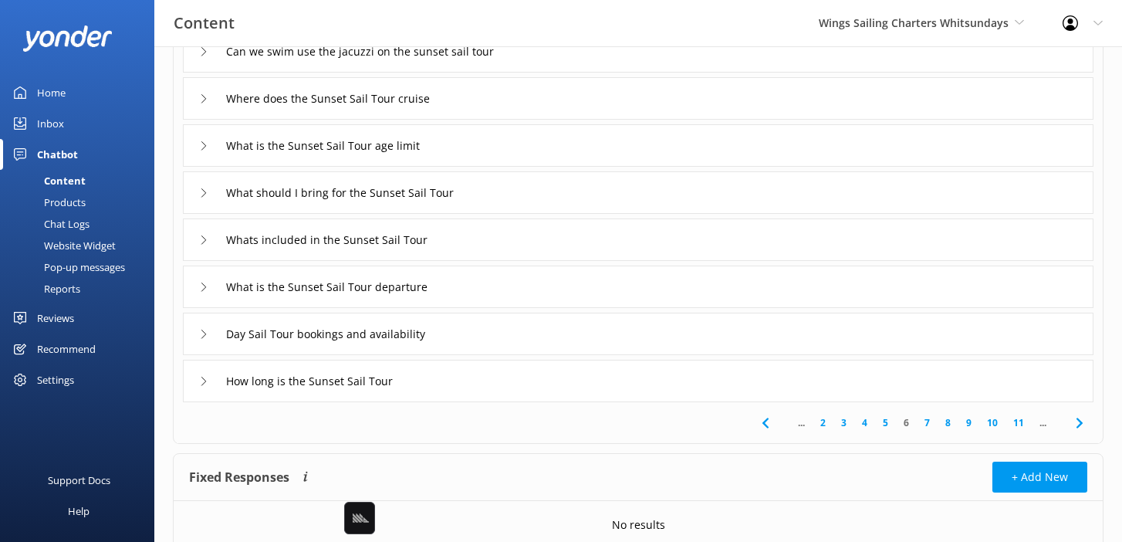
scroll to position [407, 0]
click at [482, 289] on div "What is the Sunset Sail Tour departure" at bounding box center [638, 285] width 911 height 42
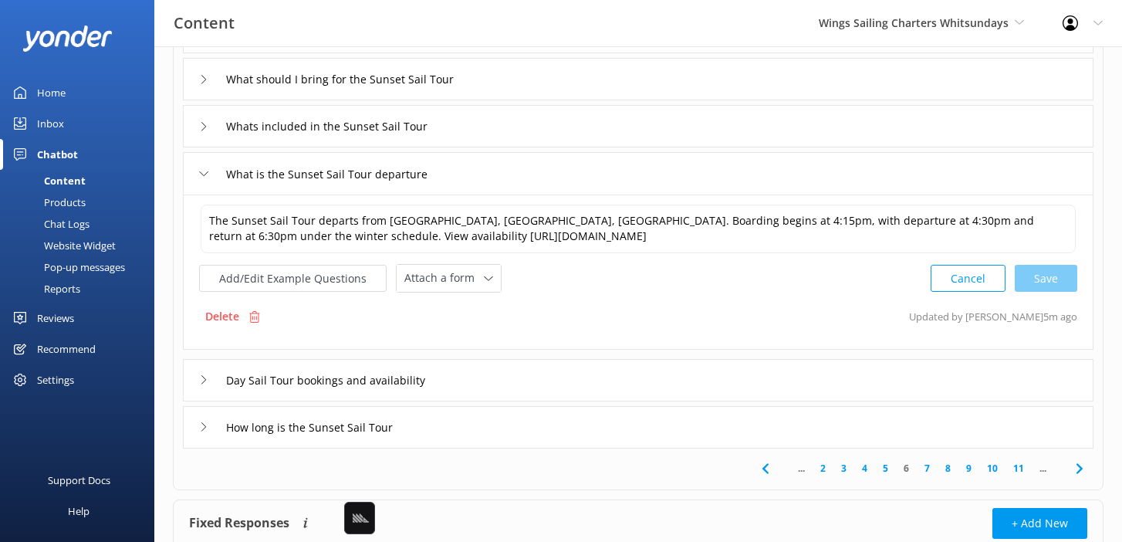
scroll to position [364, 0]
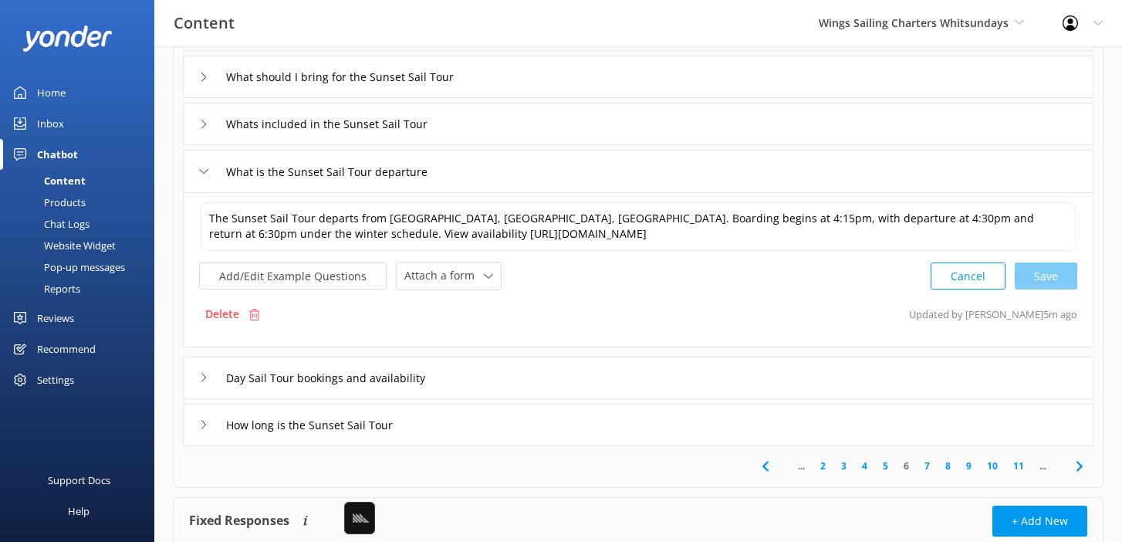
click at [509, 371] on div "Day Sail Tour bookings and availability" at bounding box center [638, 378] width 911 height 42
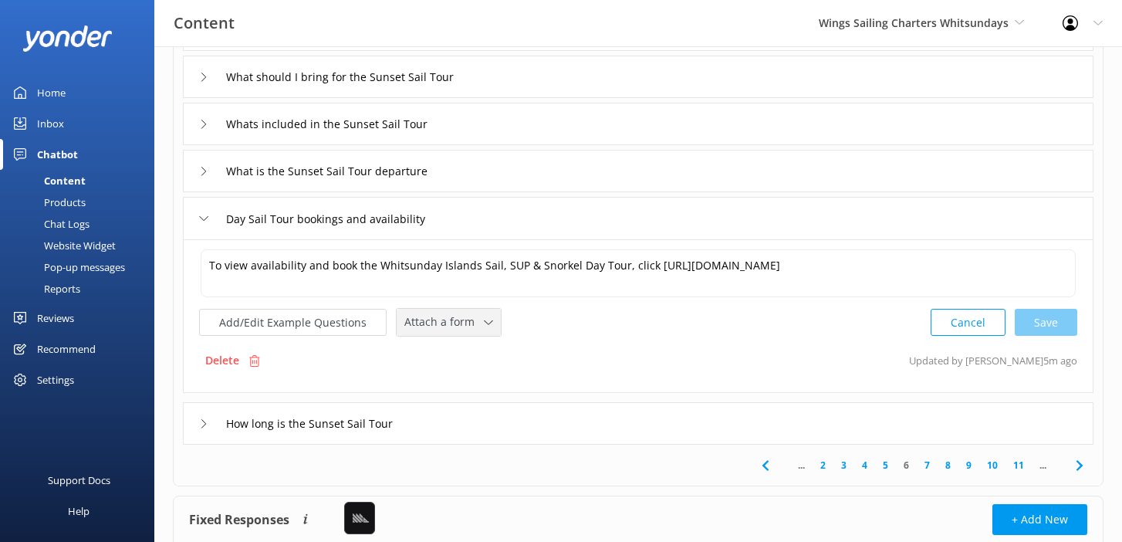
click at [435, 330] on div "Attach a form" at bounding box center [449, 322] width 96 height 19
click at [446, 391] on div "Check availability" at bounding box center [443, 385] width 76 height 15
click at [927, 469] on link "7" at bounding box center [927, 463] width 21 height 15
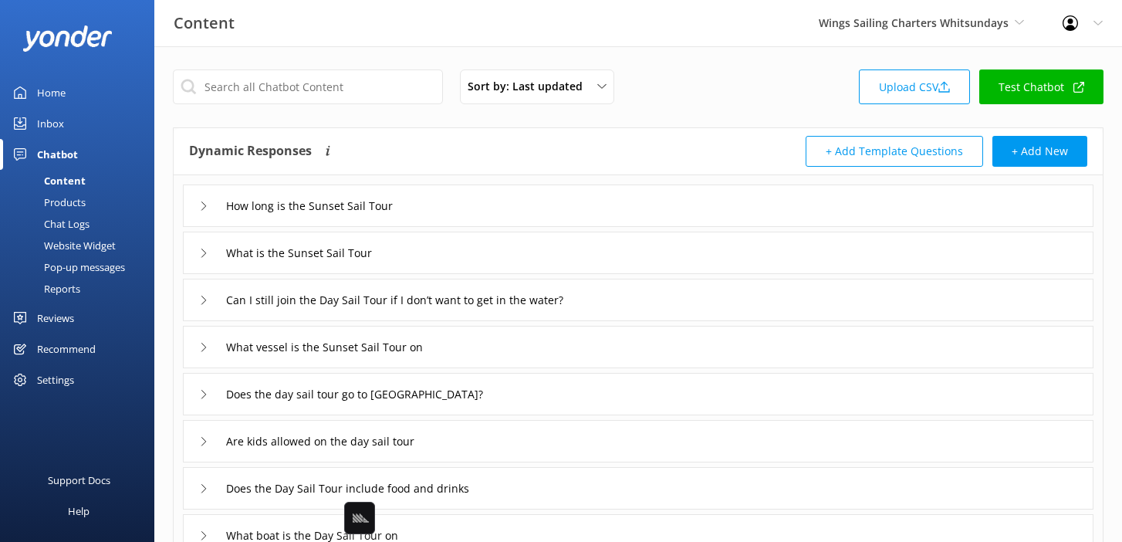
click at [553, 260] on div "What is the Sunset Sail Tour" at bounding box center [638, 253] width 911 height 42
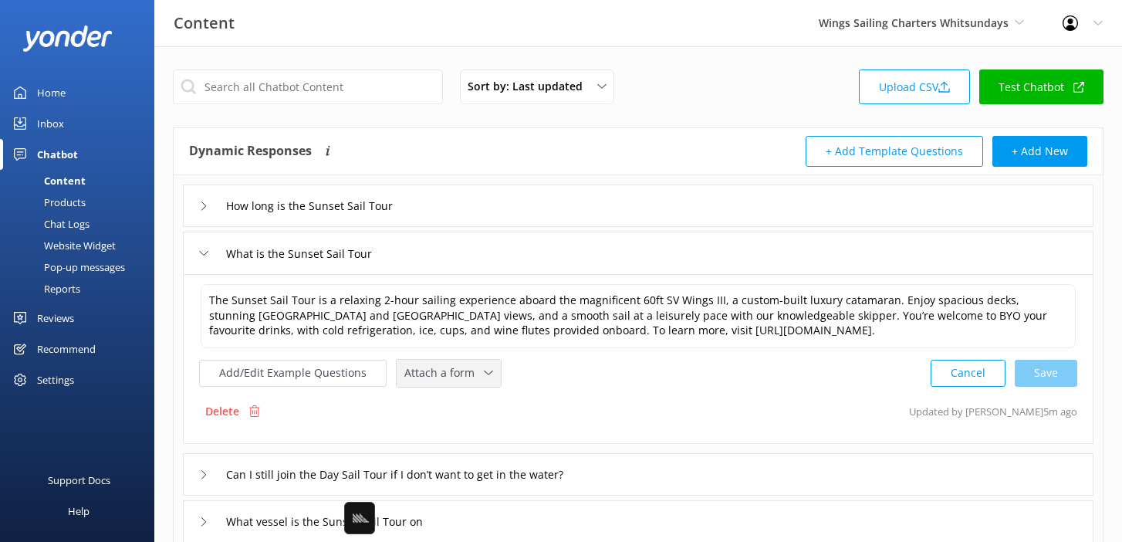
click at [423, 383] on div "Attach a form Leave contact details Check availability" at bounding box center [449, 373] width 104 height 27
click at [446, 438] on div "Check availability" at bounding box center [443, 436] width 76 height 15
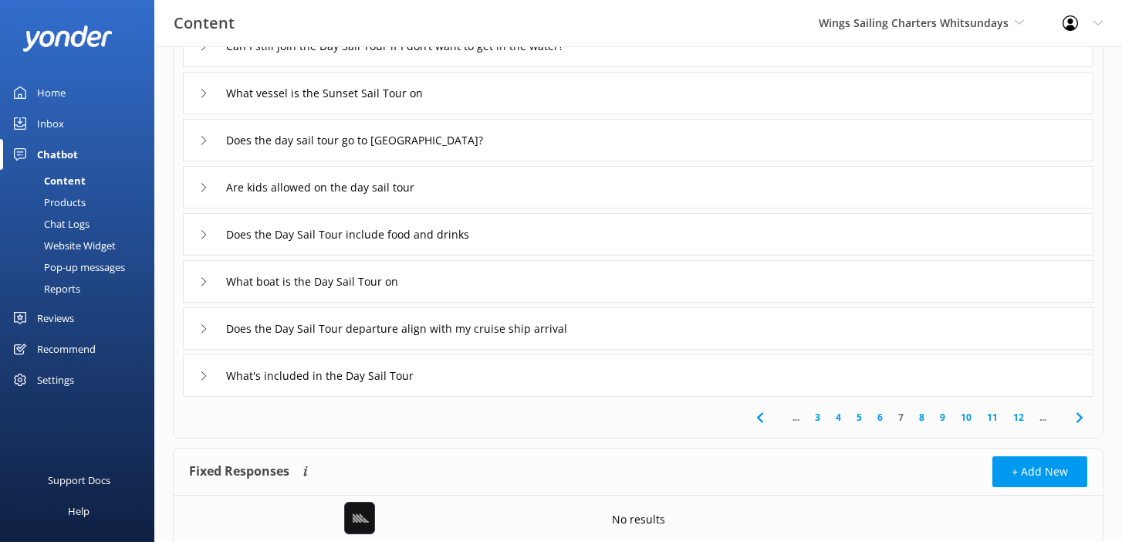
scroll to position [428, 0]
click at [920, 418] on link "8" at bounding box center [922, 416] width 21 height 15
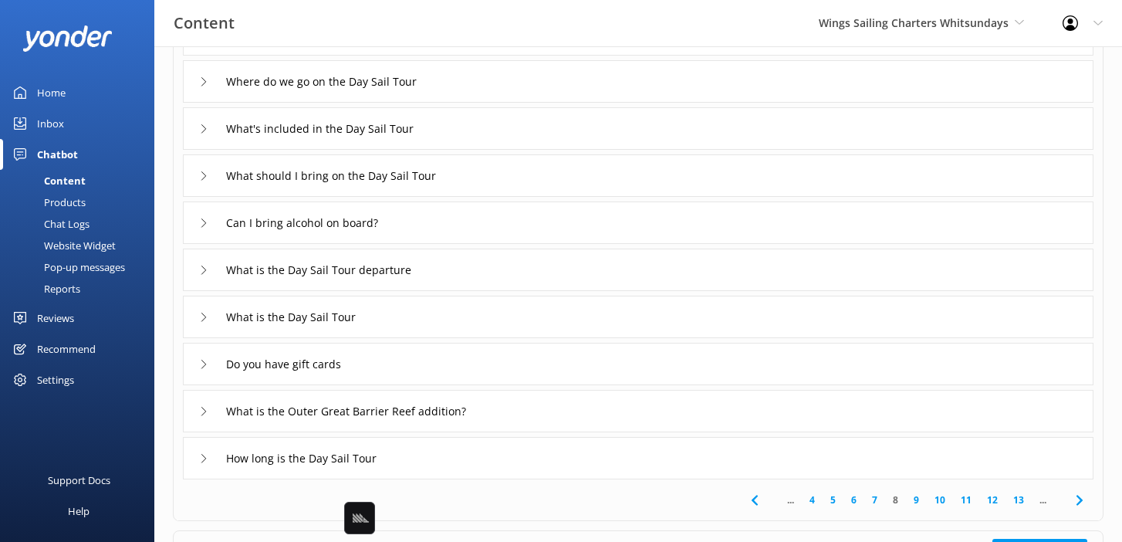
scroll to position [173, 0]
click at [584, 272] on div "What is the Day Sail Tour departure" at bounding box center [638, 268] width 911 height 42
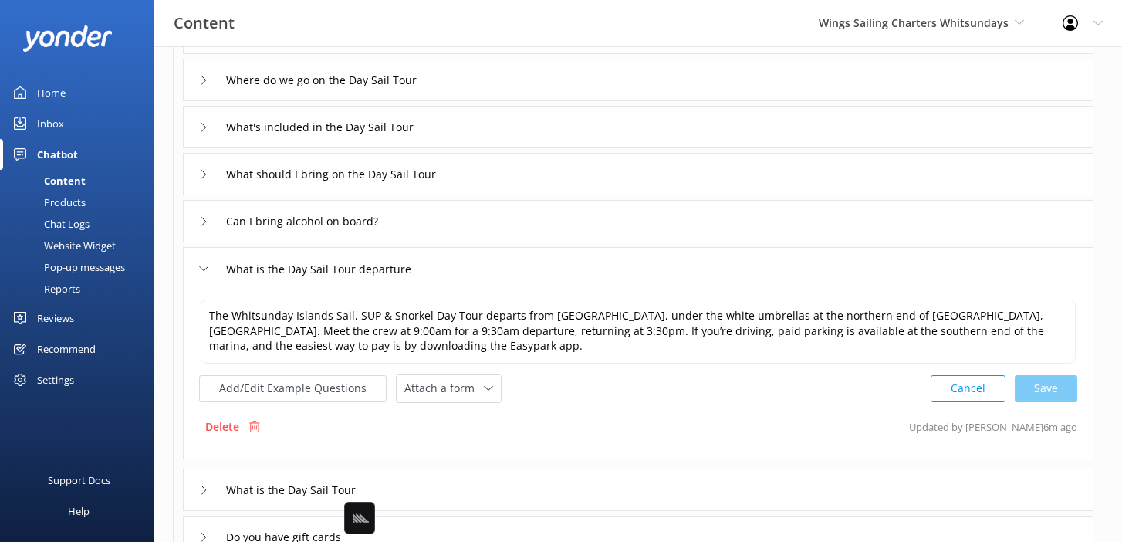
click at [584, 272] on div "What is the Day Sail Tour departure" at bounding box center [638, 268] width 911 height 42
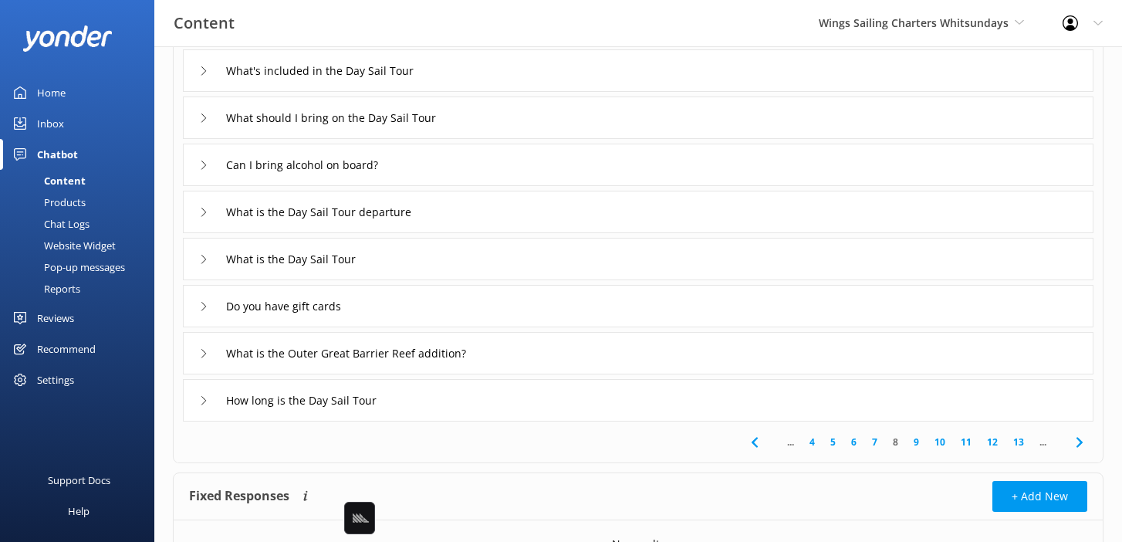
scroll to position [232, 0]
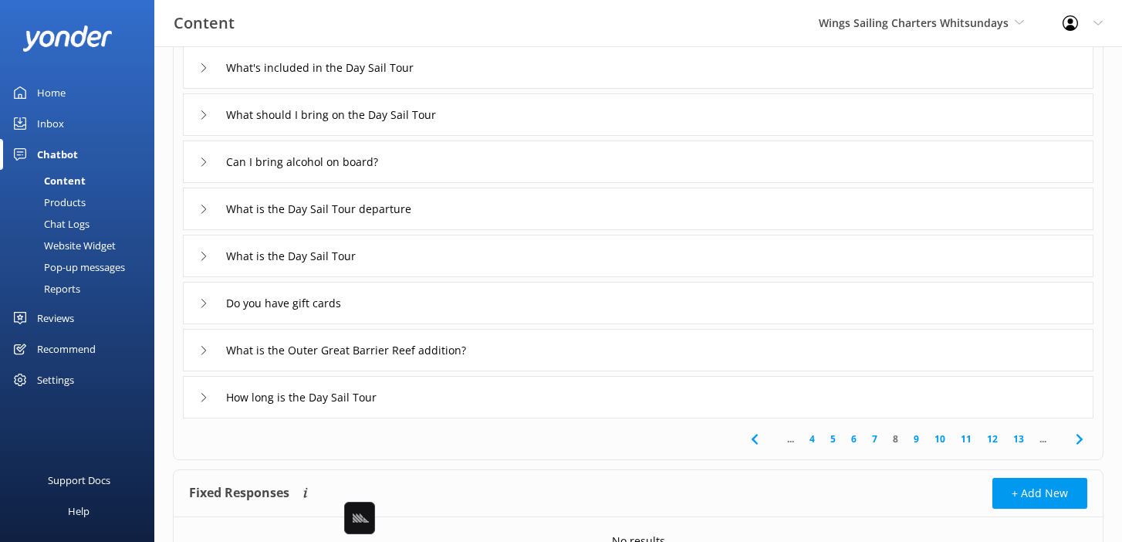
click at [541, 266] on div "What is the Day Sail Tour" at bounding box center [638, 256] width 911 height 42
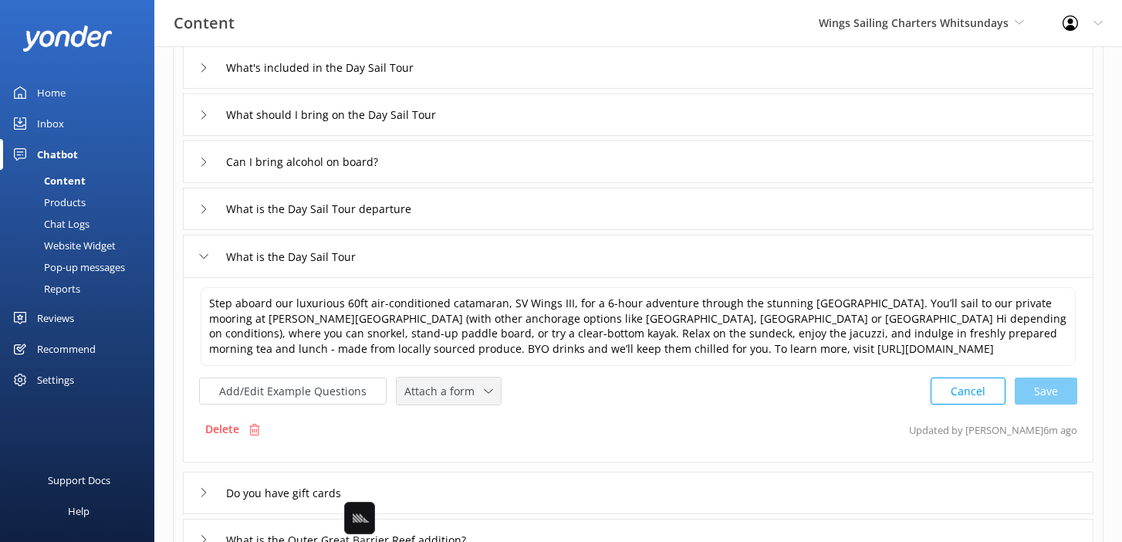
click at [465, 392] on span "Attach a form" at bounding box center [444, 391] width 80 height 17
click at [472, 452] on div "Check availability" at bounding box center [443, 455] width 76 height 15
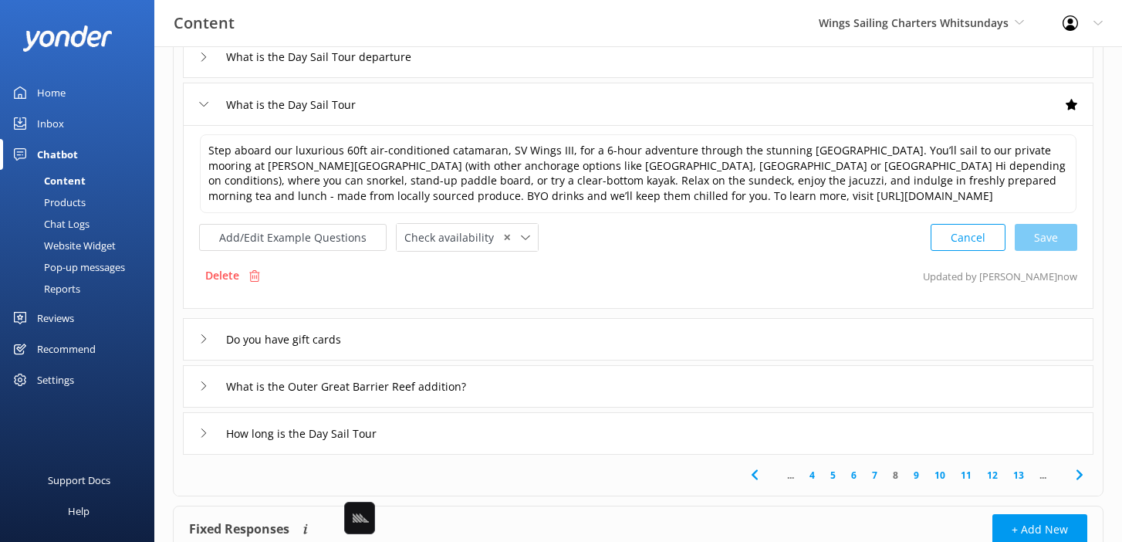
scroll to position [388, 0]
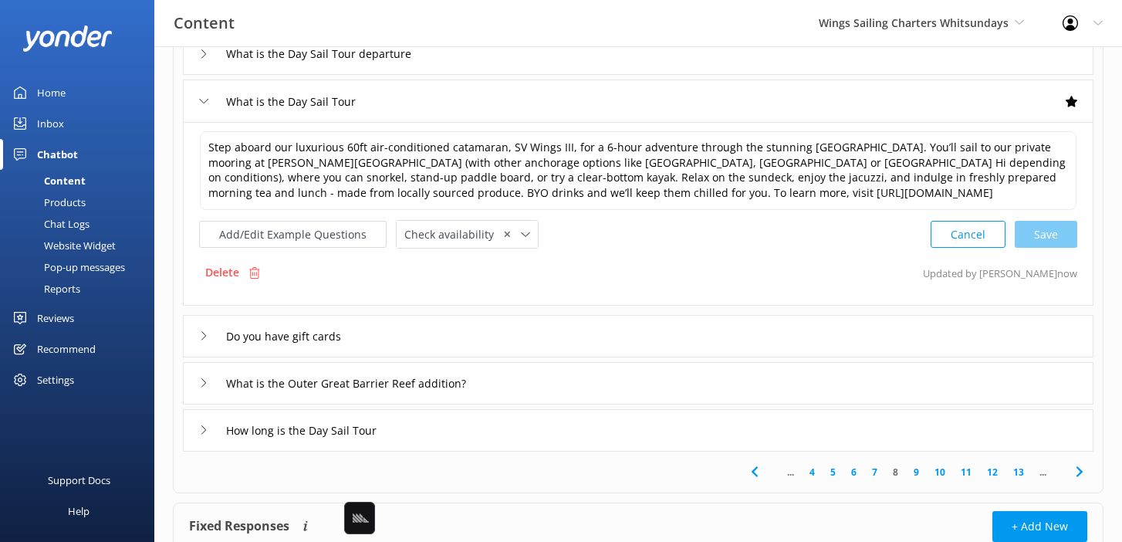
click at [918, 473] on link "9" at bounding box center [916, 472] width 21 height 15
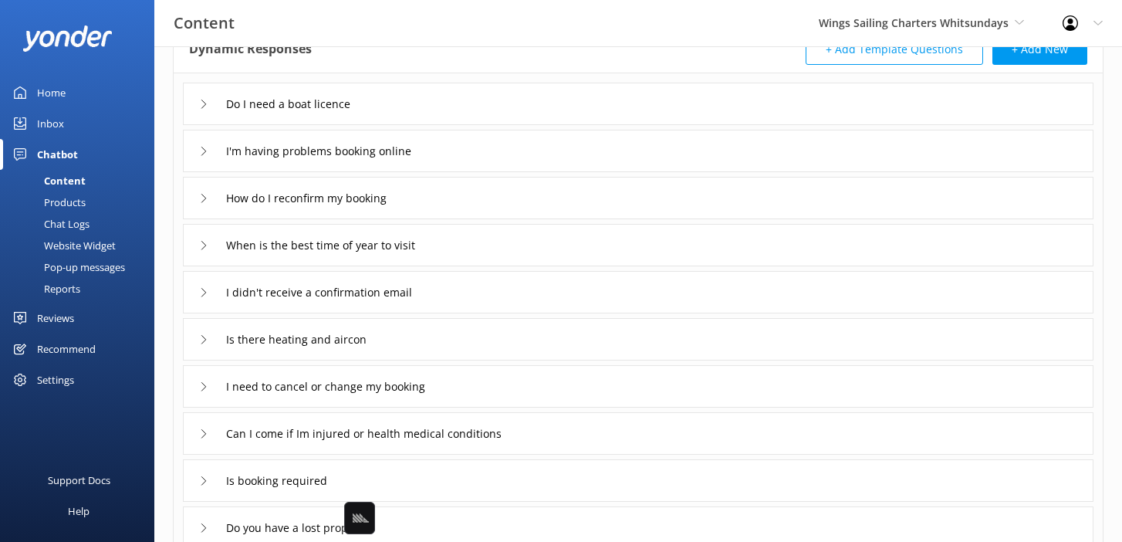
scroll to position [128, 0]
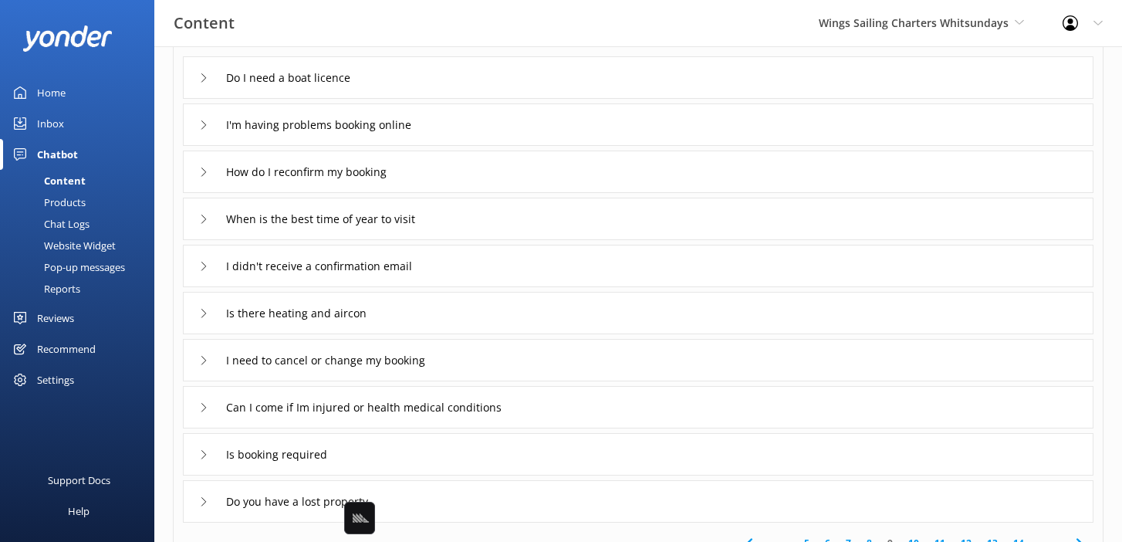
click at [591, 129] on div "I'm having problems booking online" at bounding box center [638, 124] width 911 height 42
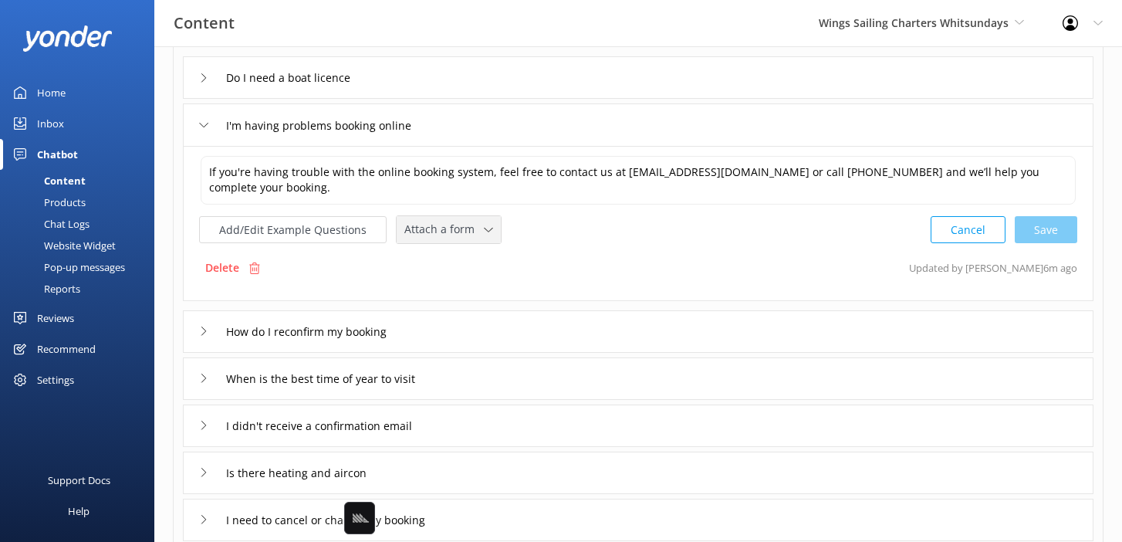
click at [462, 235] on span "Attach a form" at bounding box center [444, 229] width 80 height 17
click at [478, 266] on div "Leave contact details" at bounding box center [452, 262] width 94 height 15
click at [516, 323] on div "How do I reconfirm my booking" at bounding box center [638, 330] width 911 height 42
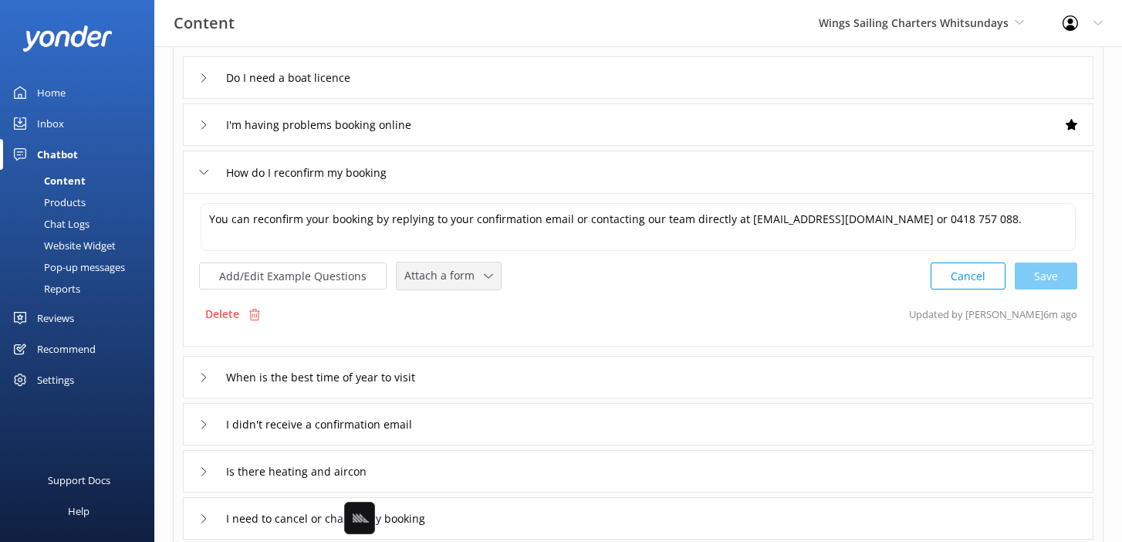
click at [460, 268] on span "Attach a form" at bounding box center [444, 275] width 80 height 17
click at [479, 311] on div "Leave contact details" at bounding box center [452, 308] width 94 height 15
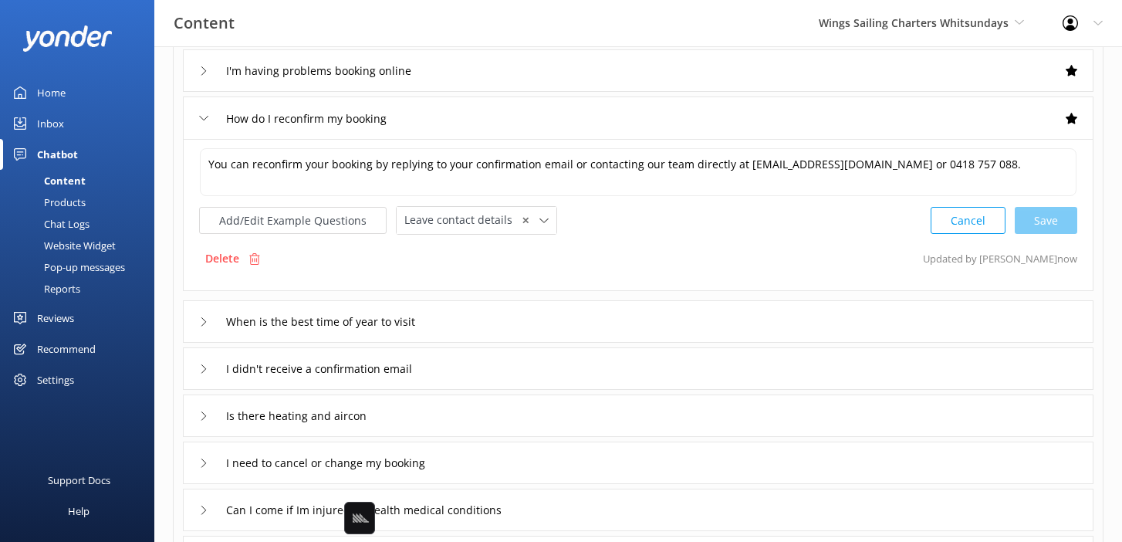
scroll to position [186, 0]
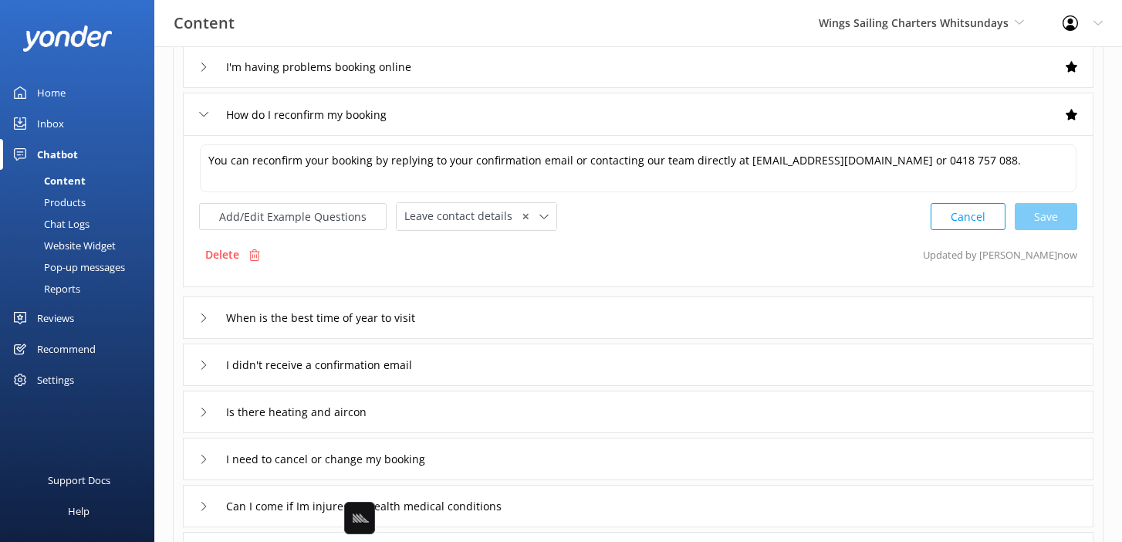
click at [536, 313] on div "When is the best time of year to visit" at bounding box center [638, 317] width 911 height 42
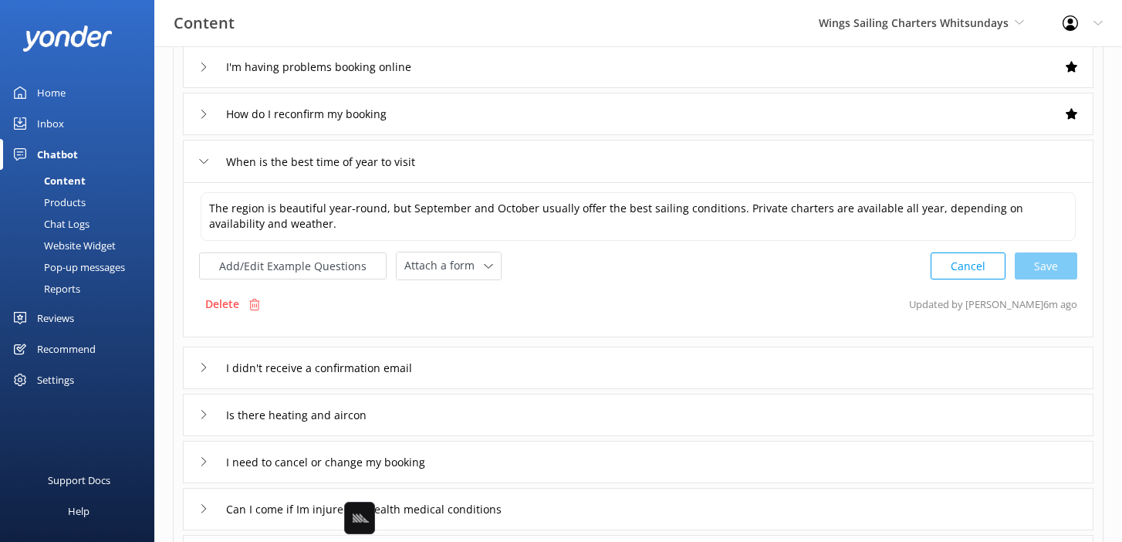
click at [506, 364] on div "I didn't receive a confirmation email" at bounding box center [638, 368] width 911 height 42
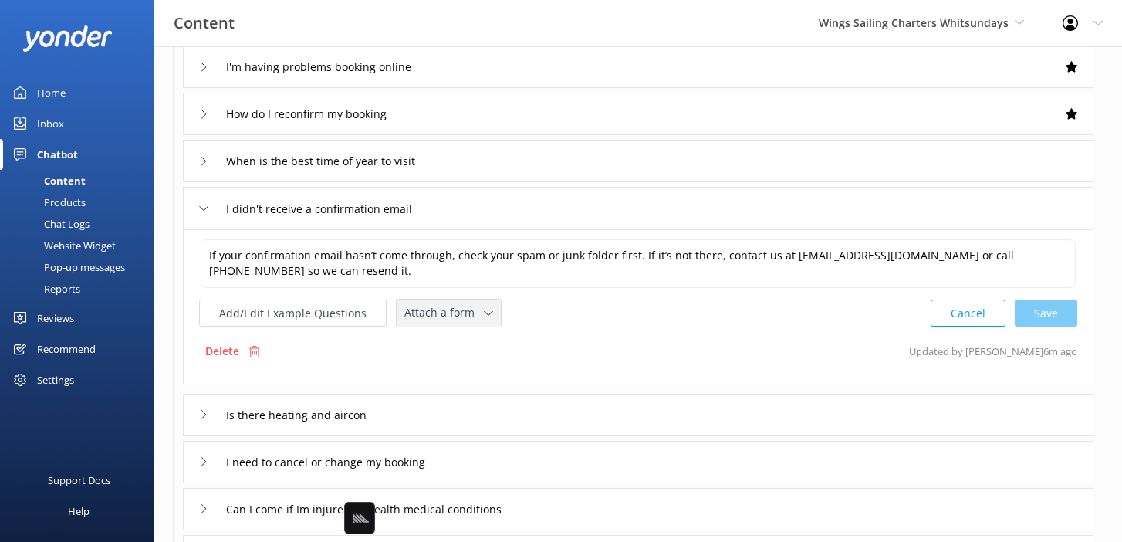
click at [445, 307] on span "Attach a form" at bounding box center [444, 312] width 80 height 17
click at [453, 339] on div "Leave contact details" at bounding box center [452, 345] width 94 height 15
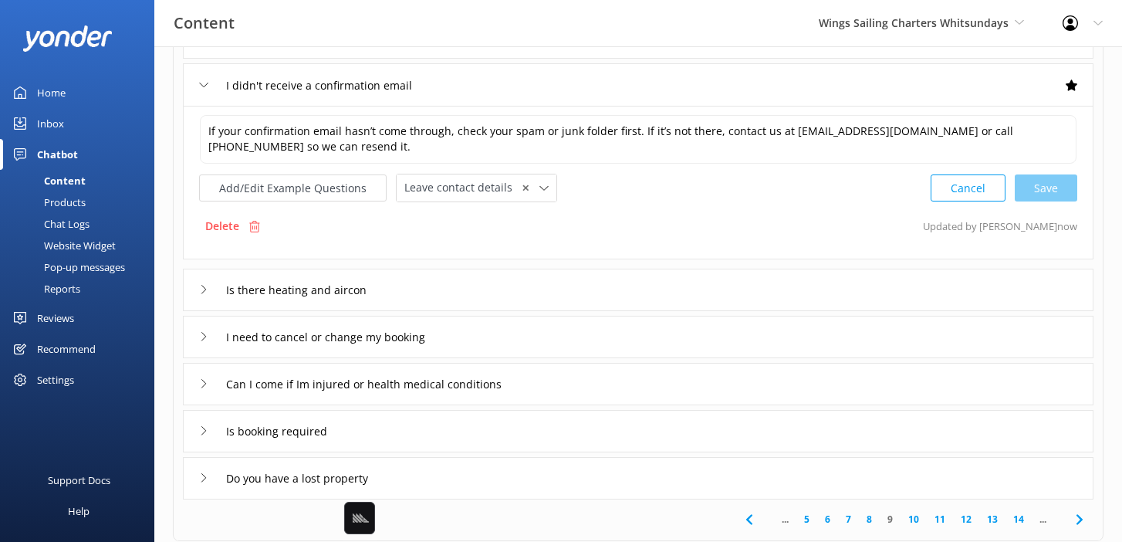
scroll to position [339, 0]
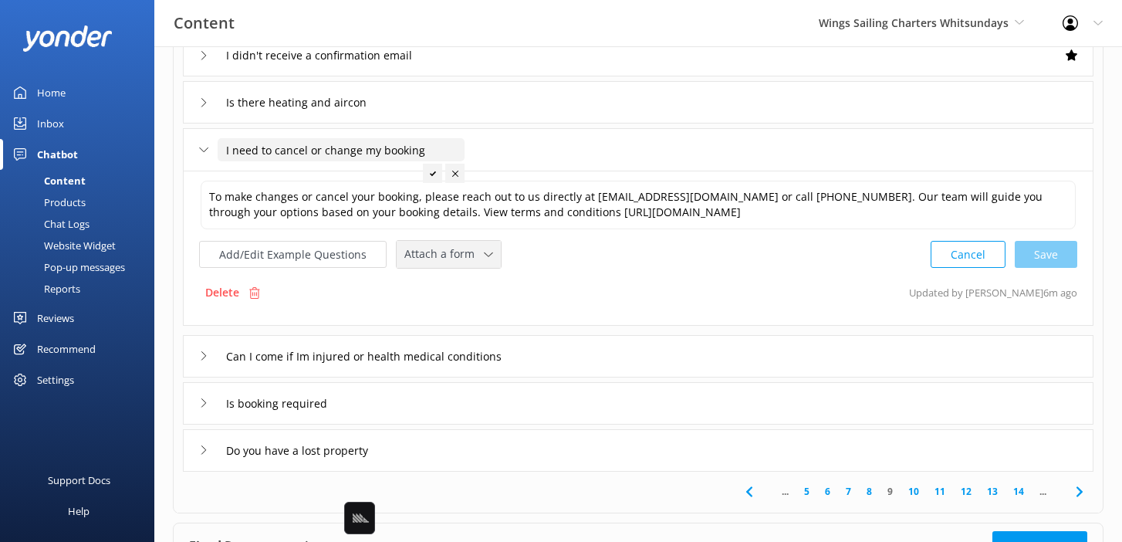
click at [441, 255] on span "Attach a form" at bounding box center [444, 253] width 80 height 17
click at [455, 286] on div "Leave contact details" at bounding box center [452, 286] width 94 height 15
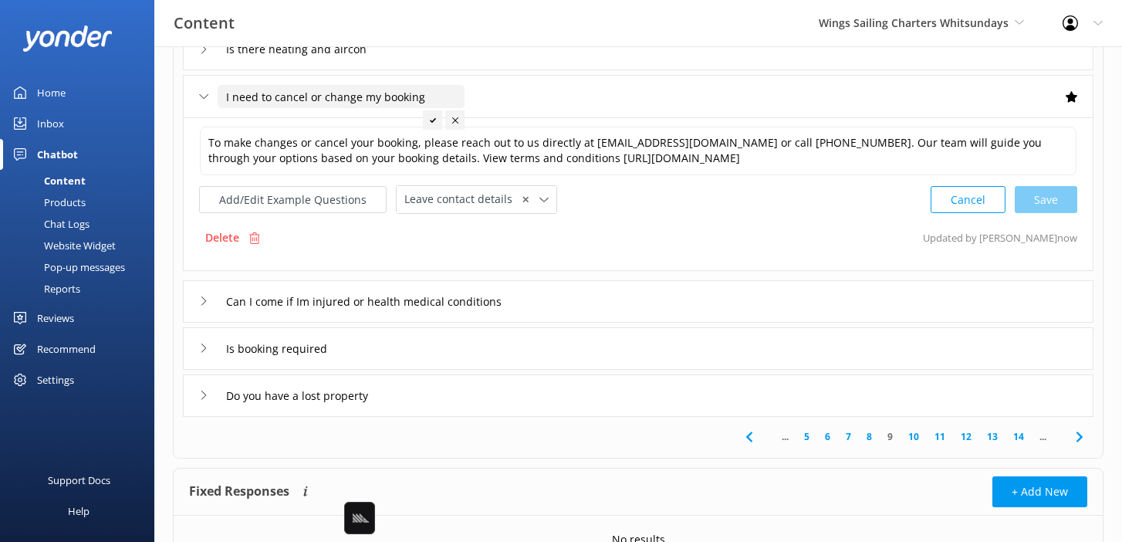
scroll to position [395, 0]
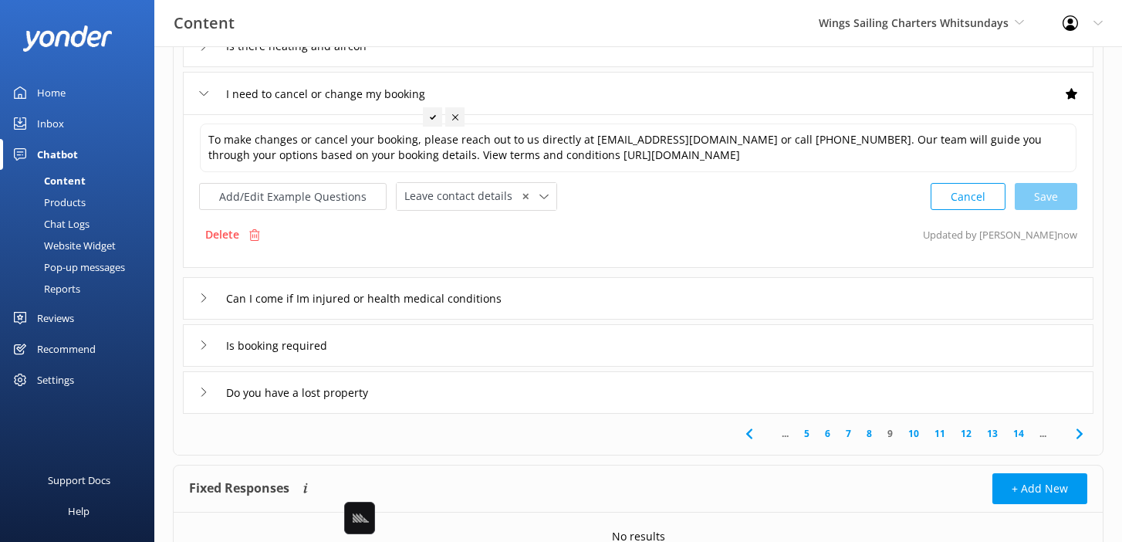
click at [613, 298] on div "Can I come if Im injured or health medical conditions" at bounding box center [638, 298] width 911 height 42
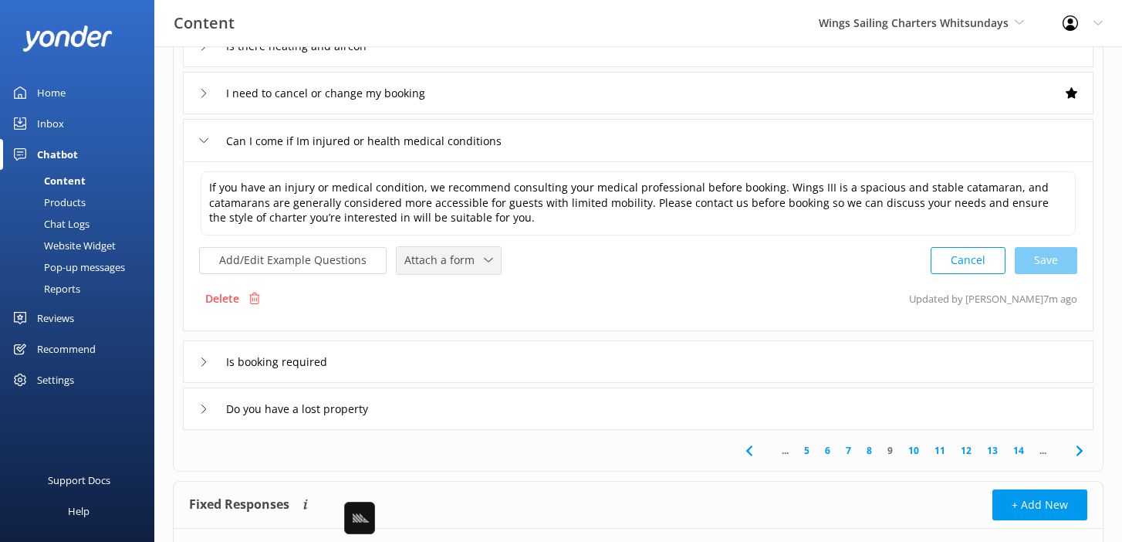
click at [442, 271] on div "Attach a form Leave contact details Check availability" at bounding box center [449, 260] width 104 height 27
click at [462, 283] on link "Leave contact details" at bounding box center [466, 293] width 137 height 31
click at [532, 360] on div "Is booking required" at bounding box center [638, 360] width 911 height 42
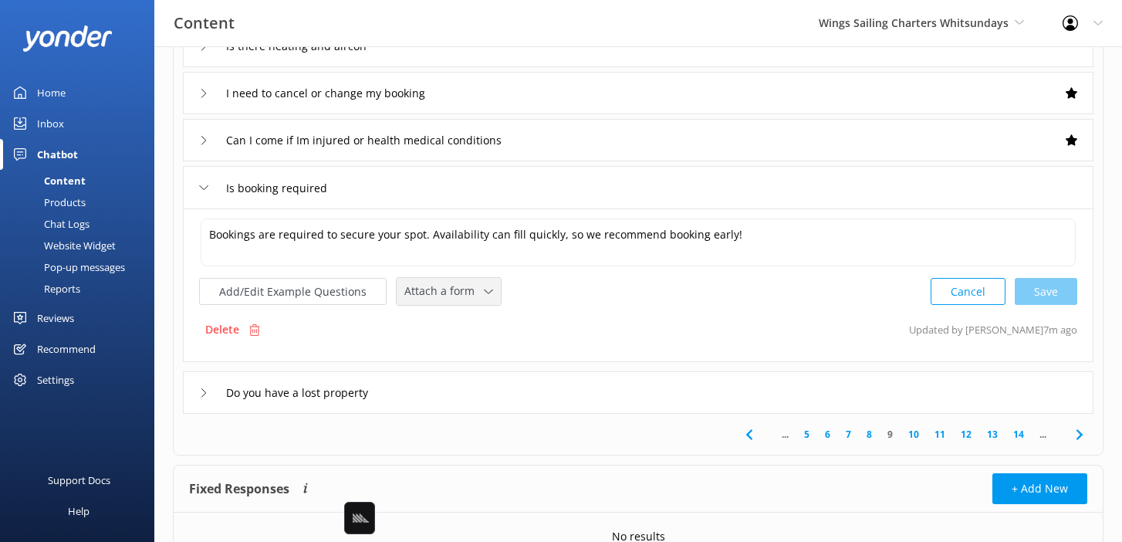
click at [472, 303] on div "Attach a form Leave contact details Check availability" at bounding box center [449, 291] width 104 height 27
click at [497, 359] on link "Check availability" at bounding box center [466, 355] width 137 height 31
click at [509, 395] on div "Do you have a lost property" at bounding box center [638, 391] width 911 height 42
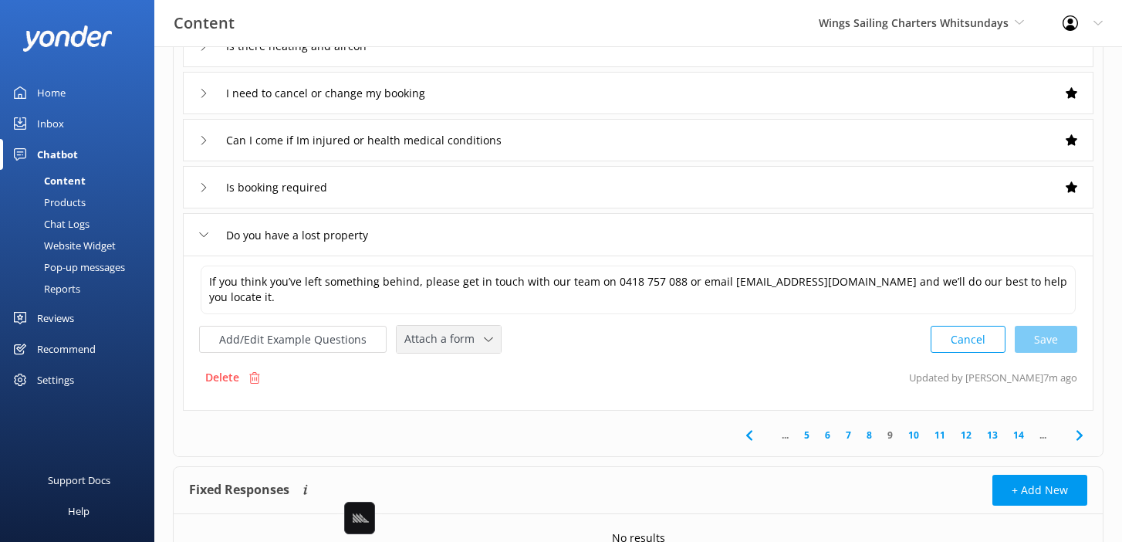
click at [448, 333] on span "Attach a form" at bounding box center [444, 338] width 80 height 17
click at [473, 368] on div "Leave contact details" at bounding box center [452, 371] width 94 height 15
click at [914, 436] on link "10" at bounding box center [914, 433] width 26 height 15
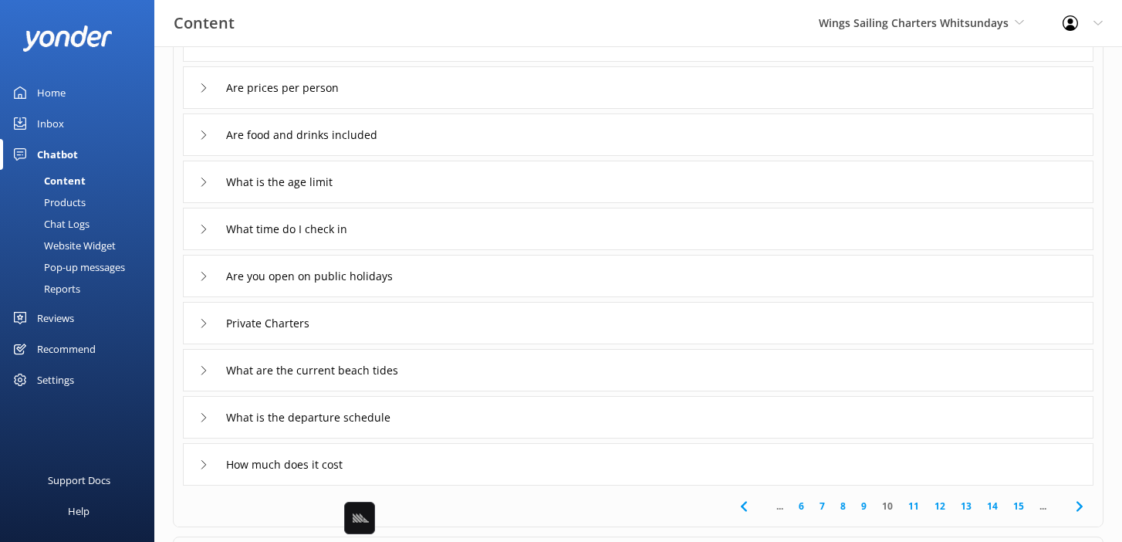
scroll to position [185, 0]
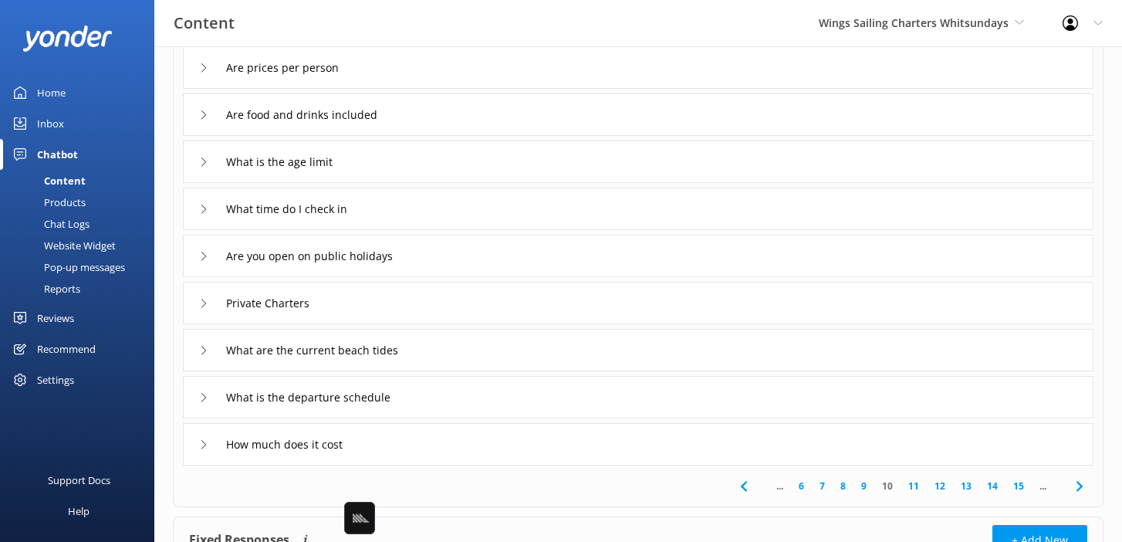
click at [498, 304] on div "Private Charters" at bounding box center [638, 303] width 911 height 42
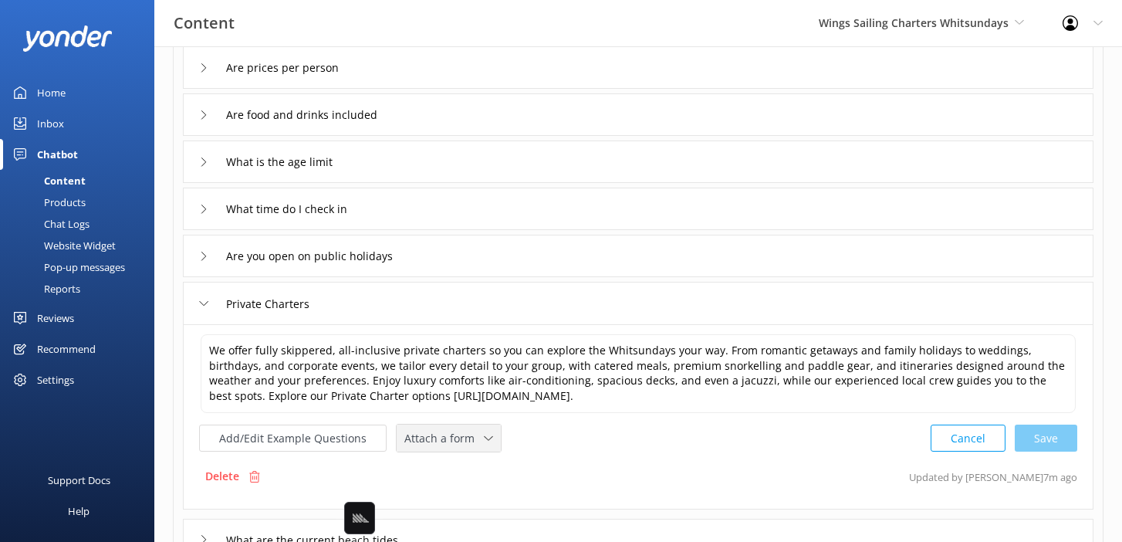
click at [450, 449] on div "Attach a form Leave contact details Check availability" at bounding box center [449, 438] width 104 height 27
click at [477, 496] on div "Check availability" at bounding box center [443, 502] width 76 height 15
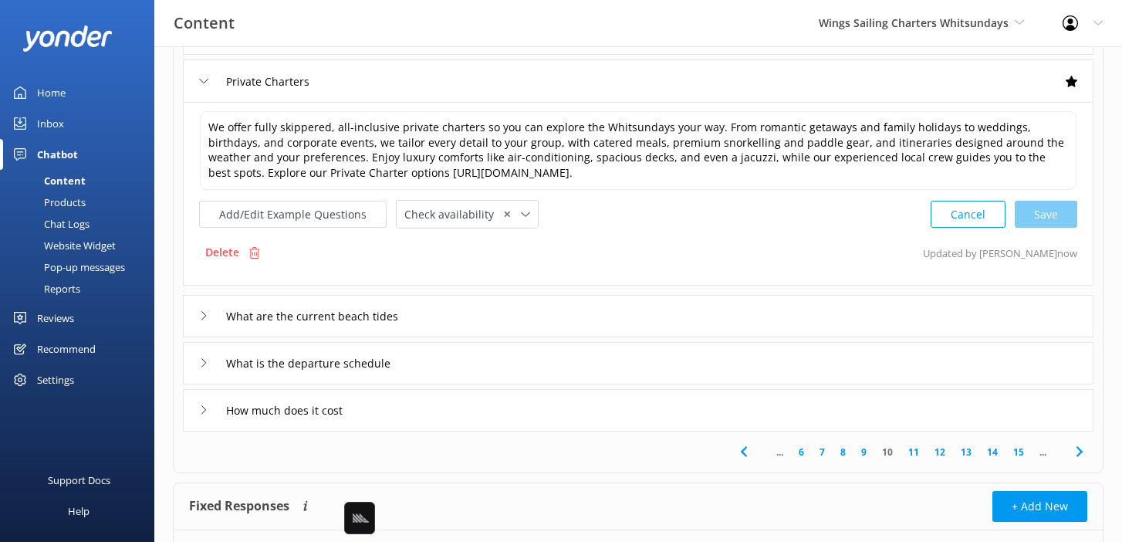
scroll to position [411, 0]
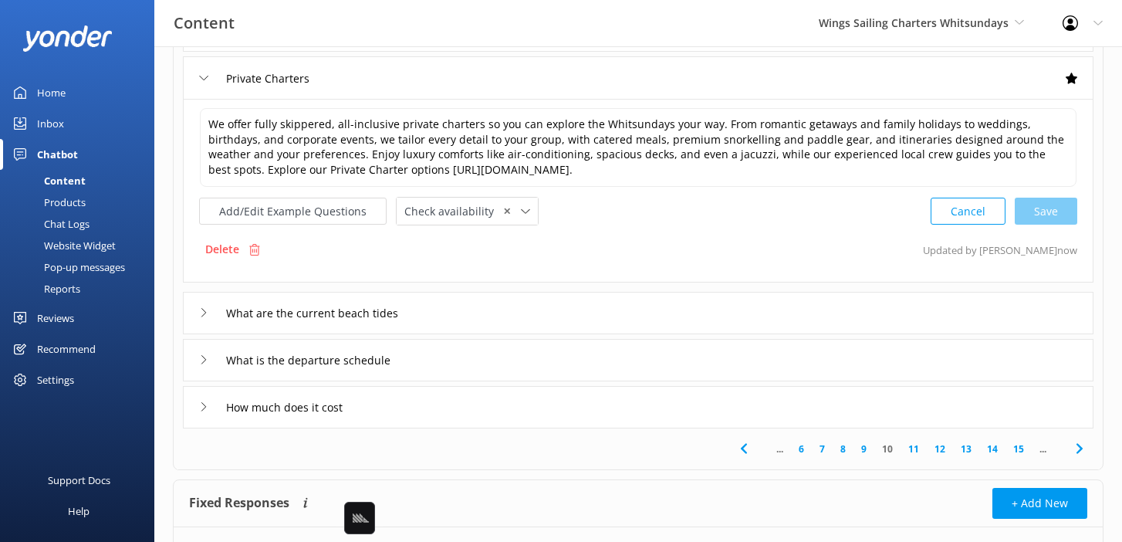
click at [511, 368] on div "What is the departure schedule" at bounding box center [638, 360] width 911 height 42
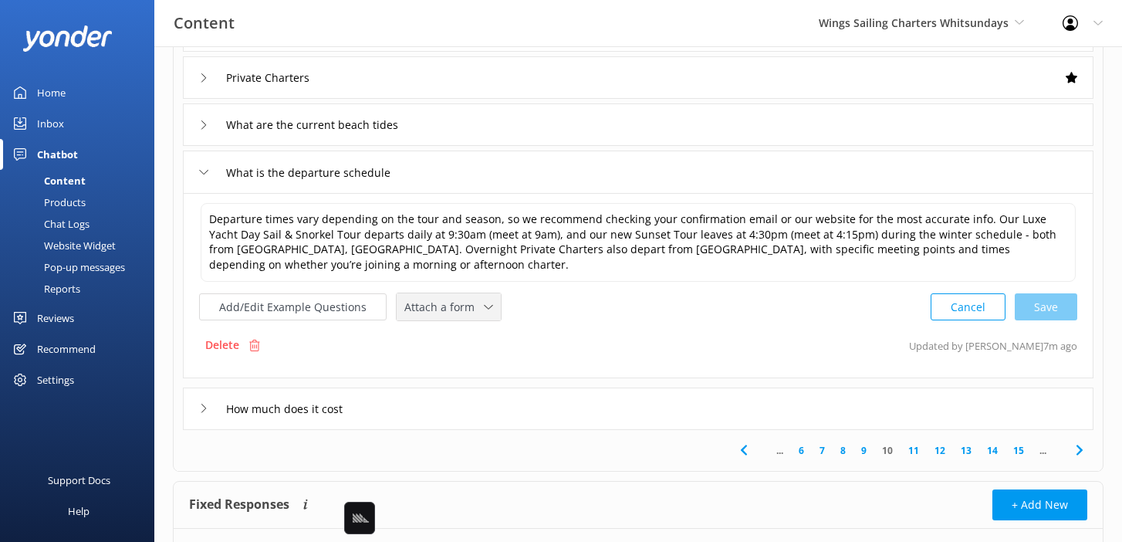
click at [439, 312] on span "Attach a form" at bounding box center [444, 307] width 80 height 17
click at [449, 369] on div "Check availability" at bounding box center [443, 371] width 76 height 15
click at [498, 408] on div "How much does it cost" at bounding box center [638, 407] width 911 height 42
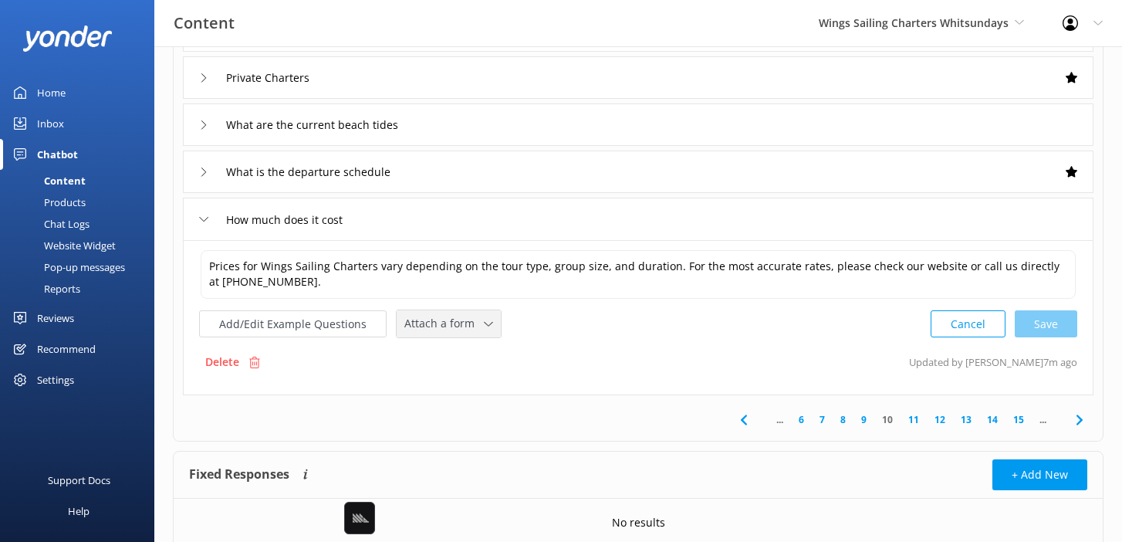
click at [455, 323] on span "Attach a form" at bounding box center [444, 323] width 80 height 17
click at [474, 386] on div "Check availability" at bounding box center [443, 388] width 76 height 15
click at [911, 416] on link "11" at bounding box center [914, 418] width 26 height 15
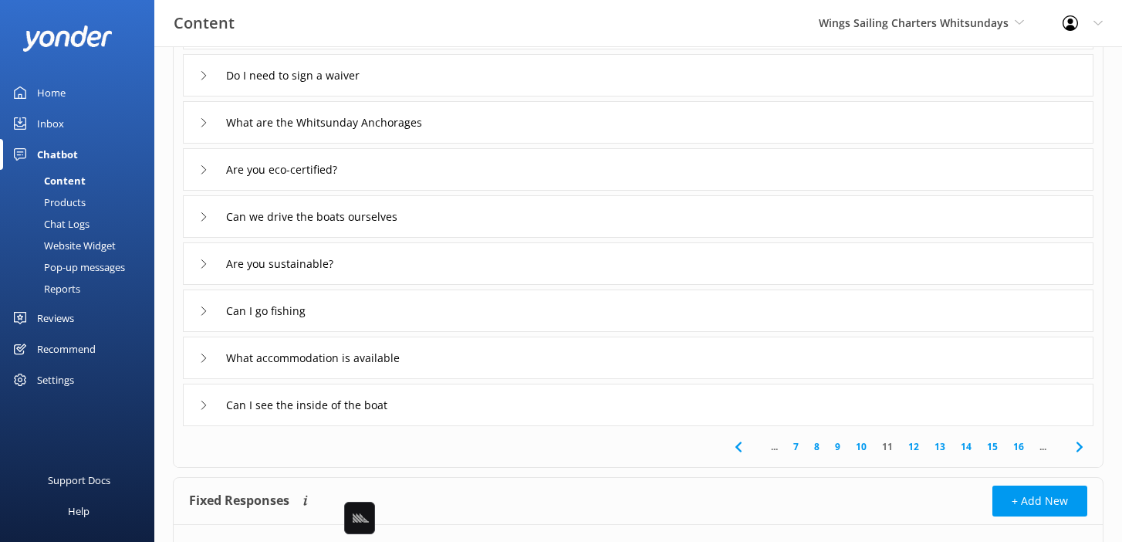
scroll to position [243, 0]
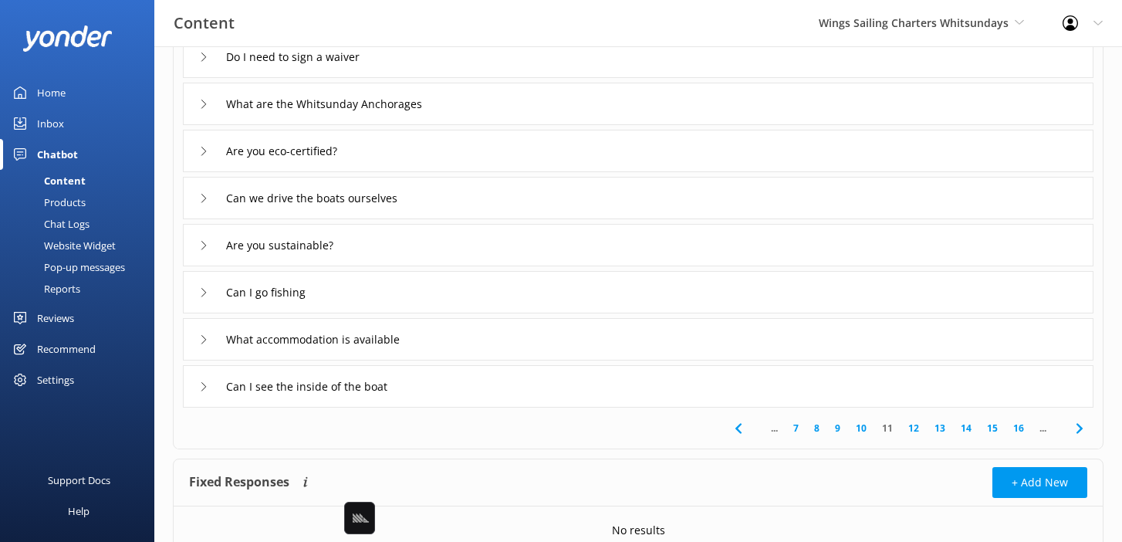
click at [912, 427] on link "12" at bounding box center [914, 428] width 26 height 15
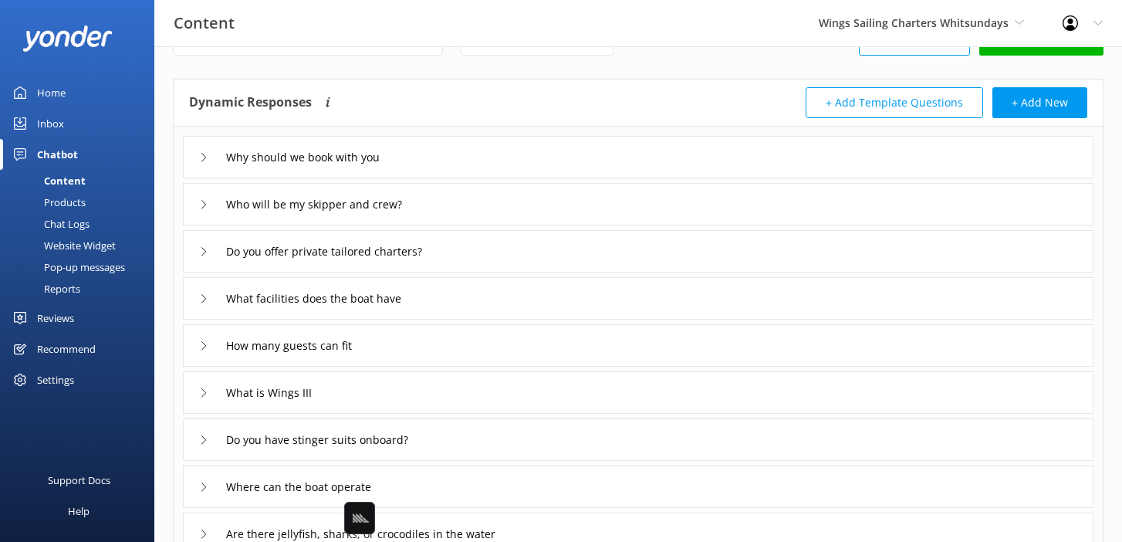
scroll to position [63, 0]
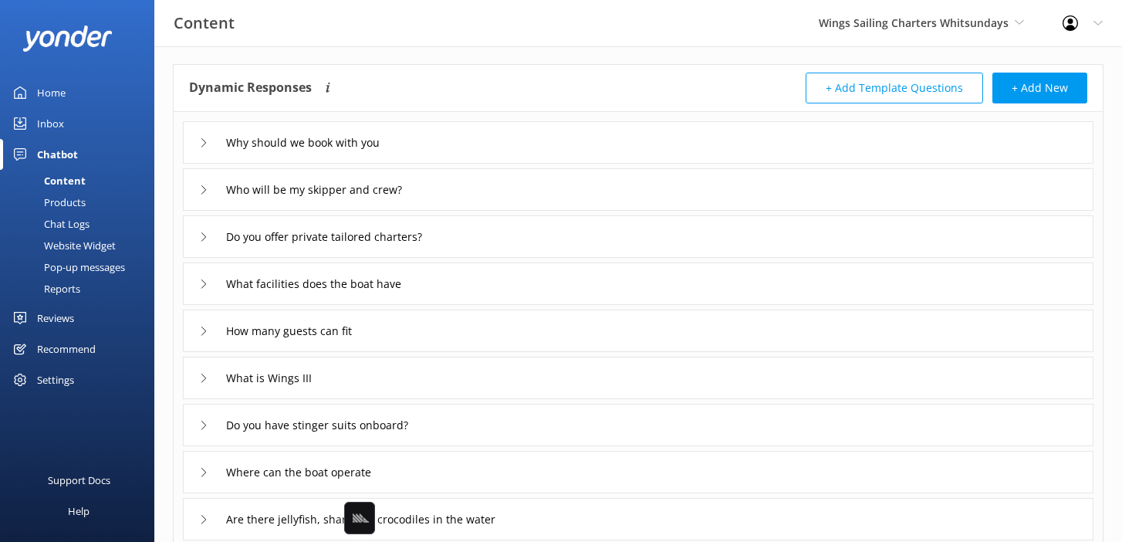
click at [486, 140] on div "Why should we book with you" at bounding box center [638, 142] width 911 height 42
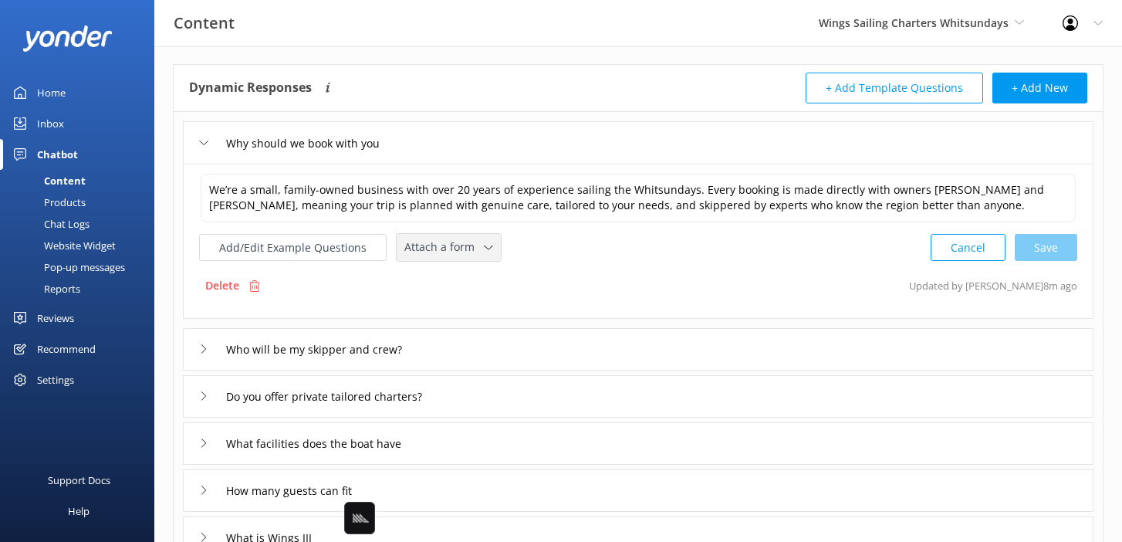
click at [472, 243] on span "Attach a form" at bounding box center [444, 247] width 80 height 17
click at [486, 314] on link "Check availability" at bounding box center [466, 311] width 137 height 31
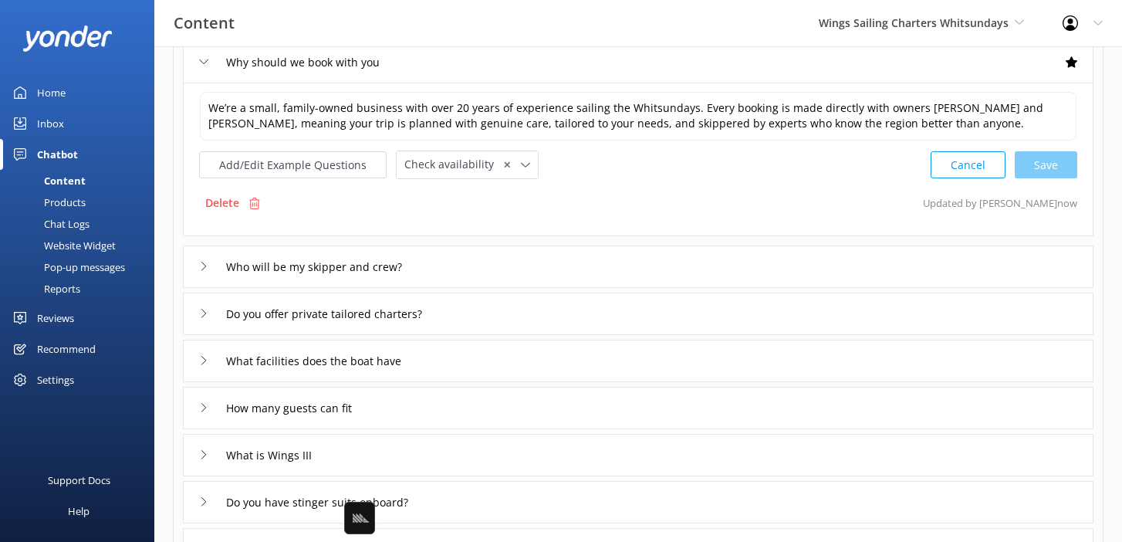
scroll to position [146, 0]
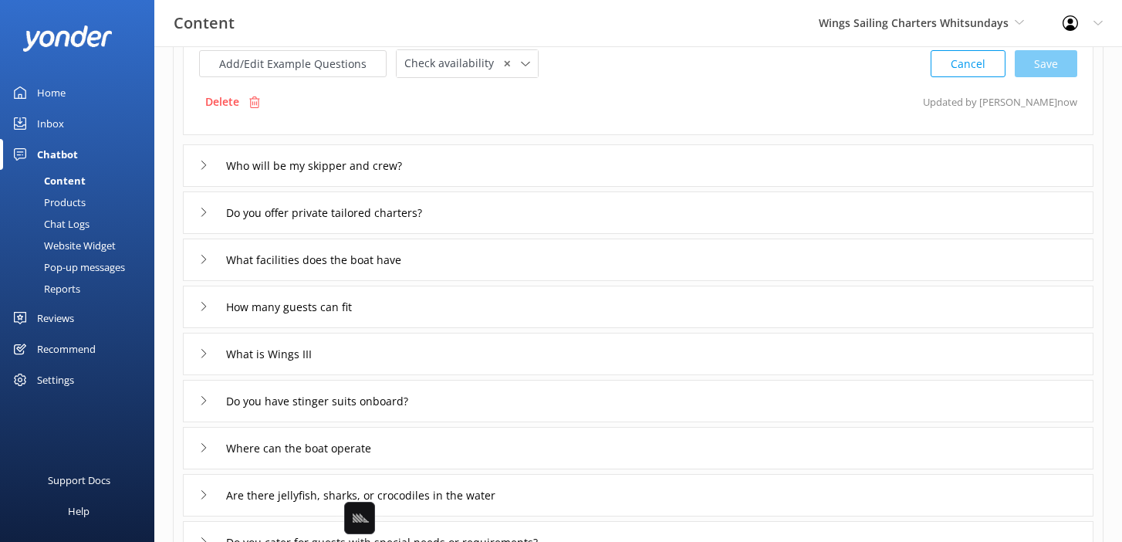
click at [527, 209] on div "Do you offer private tailored charters?" at bounding box center [638, 212] width 911 height 42
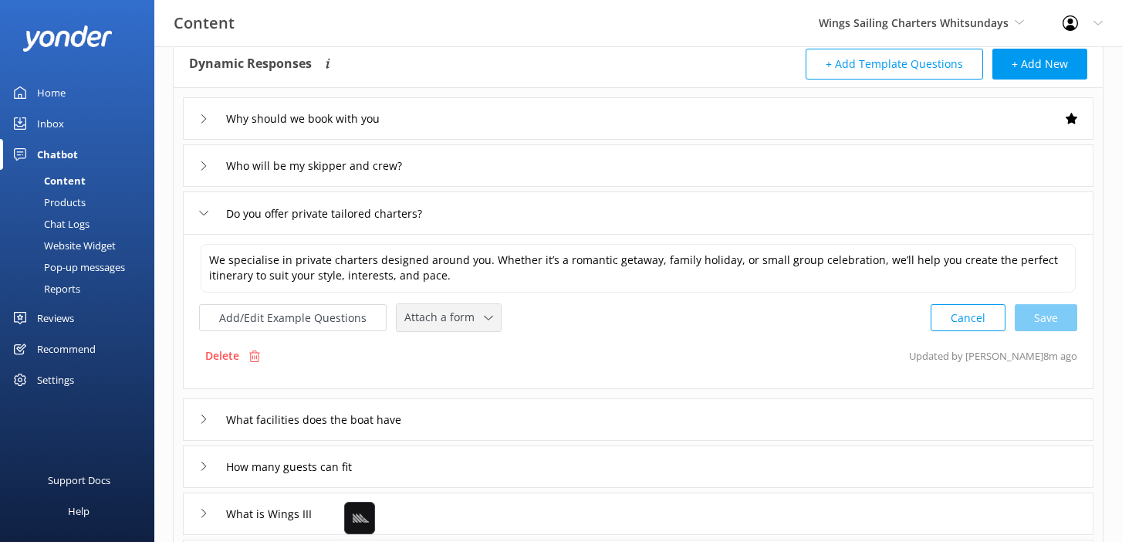
click at [445, 321] on span "Attach a form" at bounding box center [444, 317] width 80 height 17
click at [452, 350] on div "Leave contact details" at bounding box center [452, 350] width 94 height 15
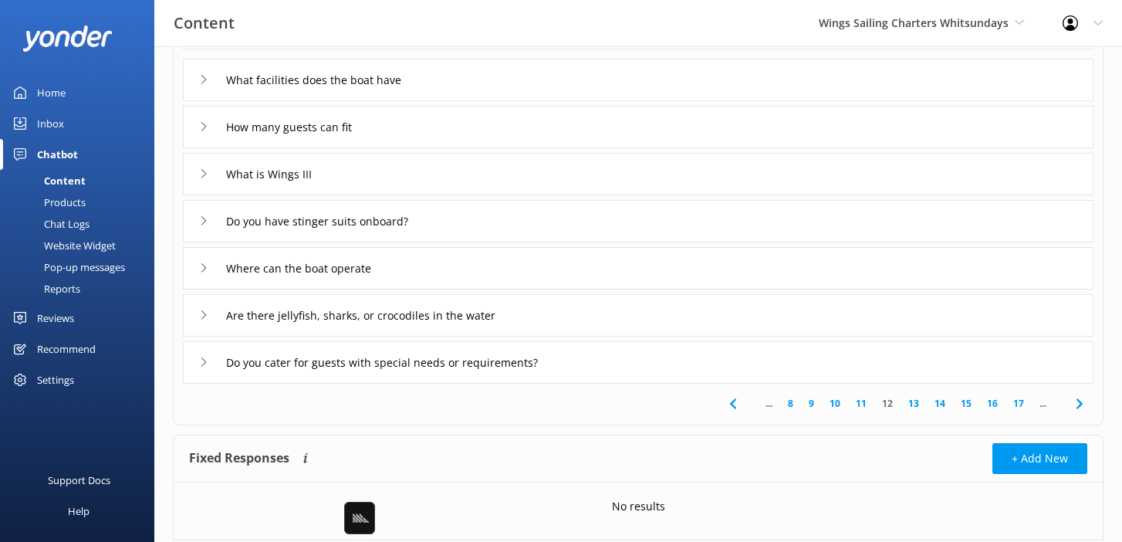
scroll to position [408, 0]
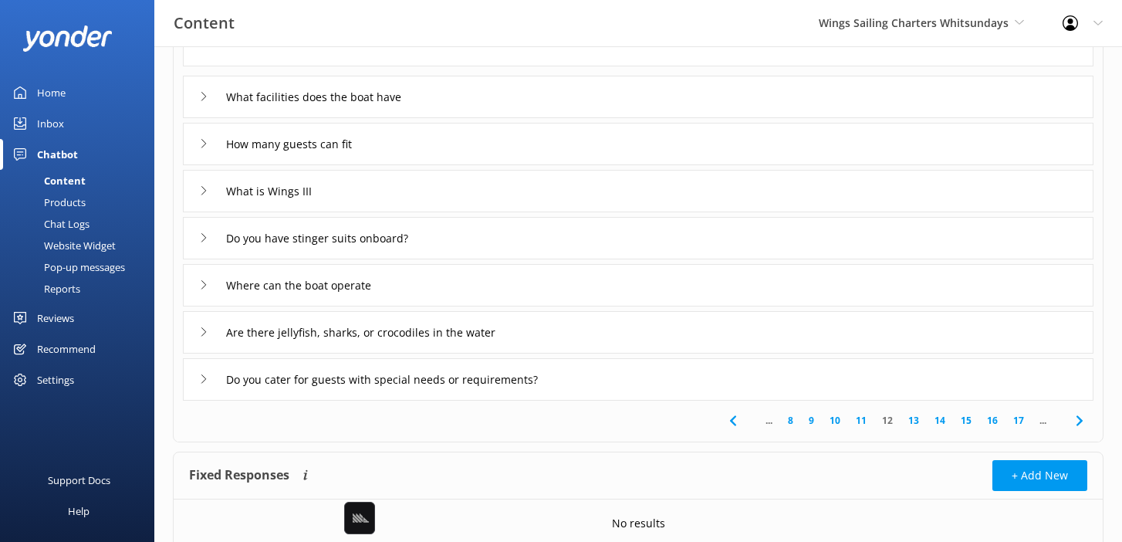
click at [606, 388] on div "Do you cater for guests with special needs or requirements?" at bounding box center [638, 379] width 911 height 42
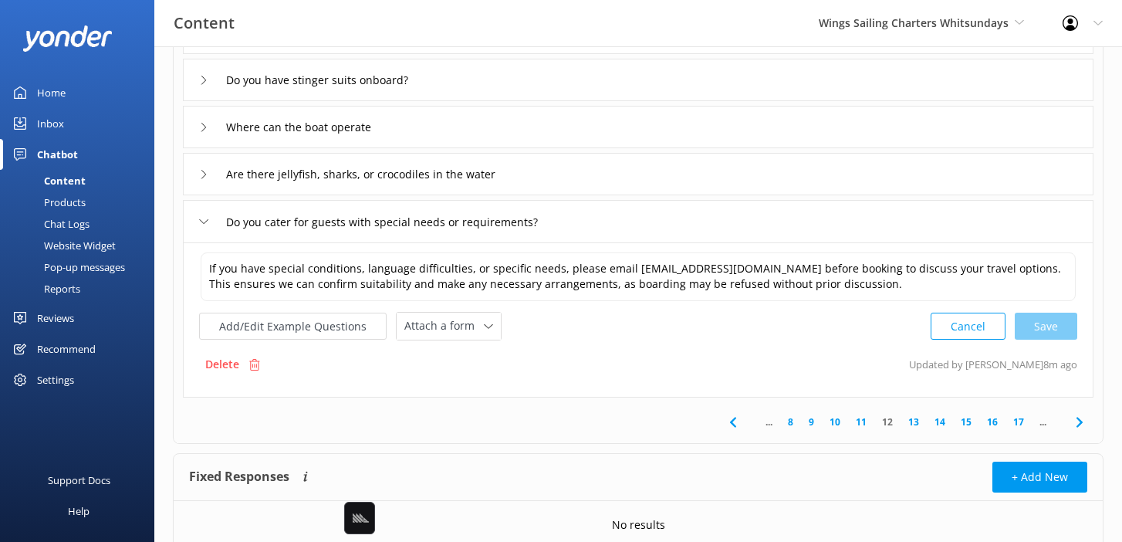
scroll to position [251, 0]
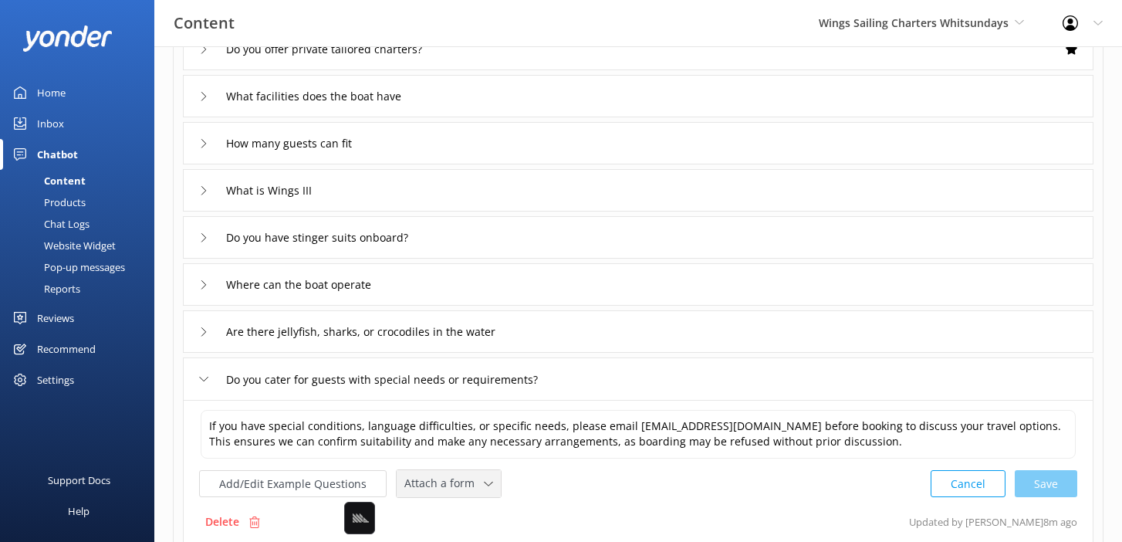
click at [482, 472] on div "Attach a form Leave contact details Check availability" at bounding box center [449, 483] width 104 height 27
click at [479, 504] on link "Leave contact details" at bounding box center [466, 516] width 137 height 31
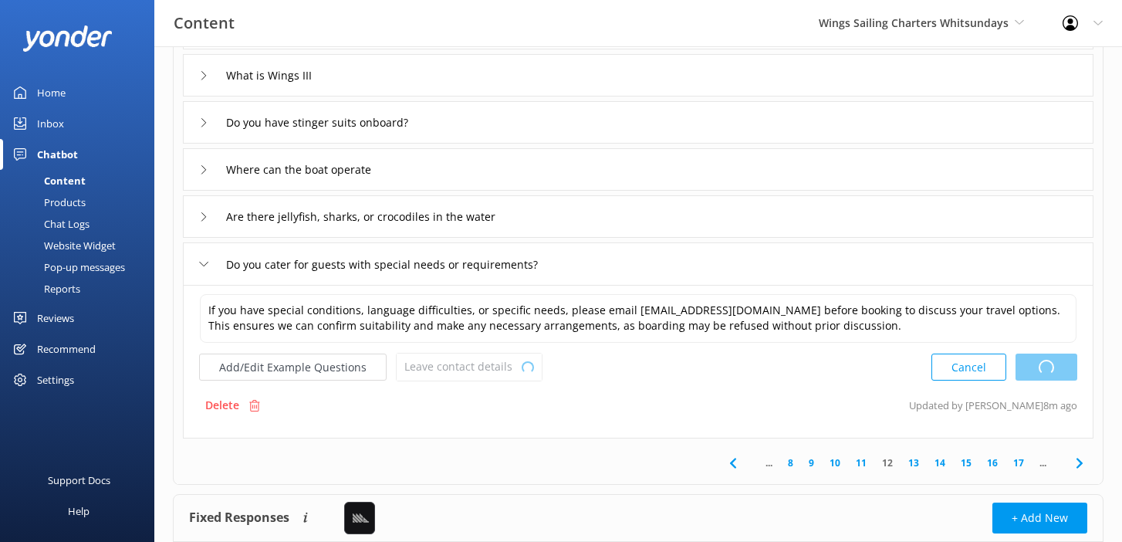
scroll to position [368, 0]
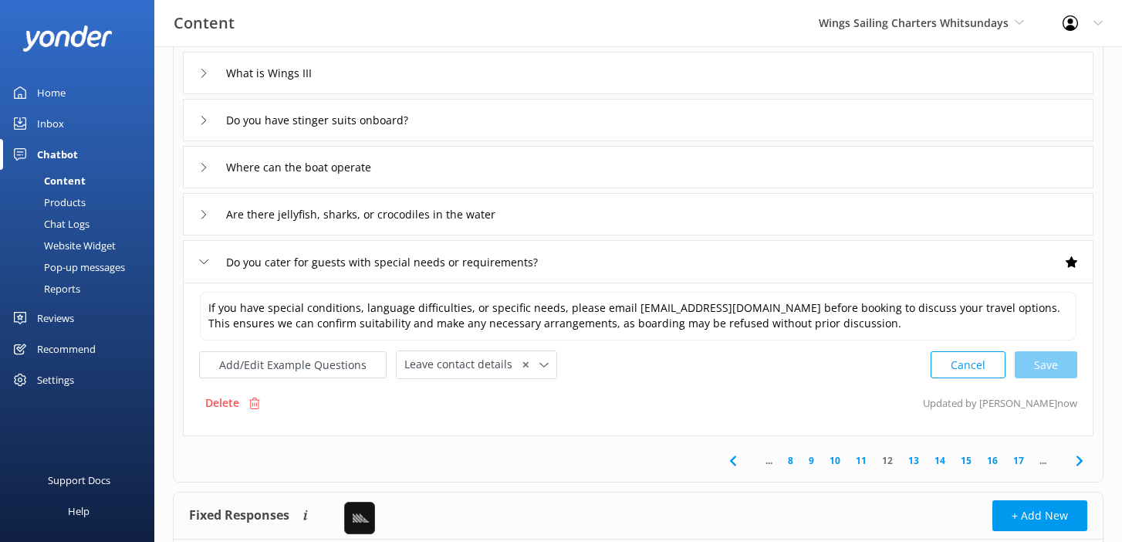
click at [916, 463] on link "13" at bounding box center [914, 460] width 26 height 15
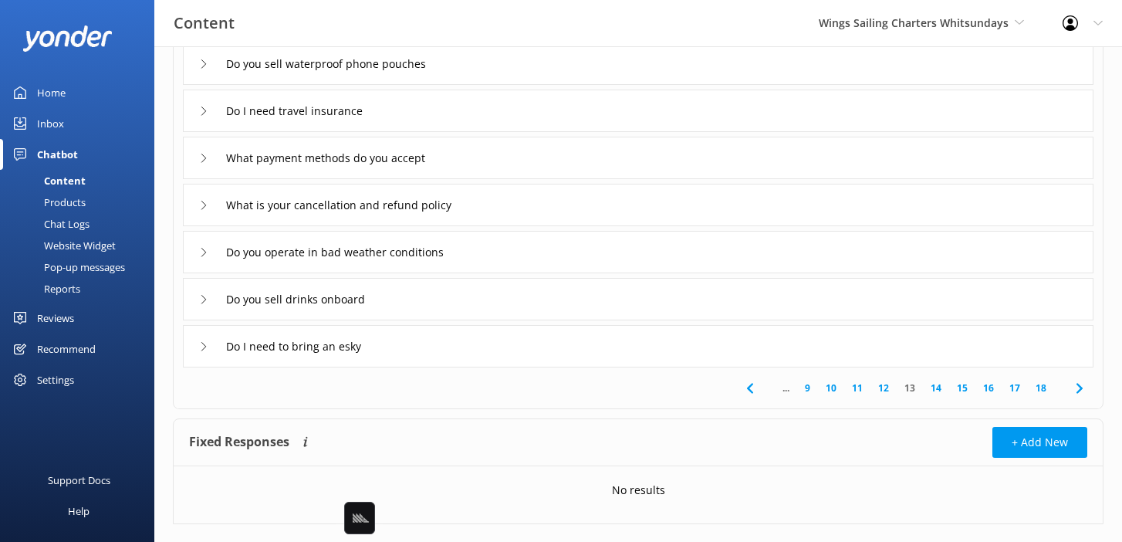
scroll to position [287, 0]
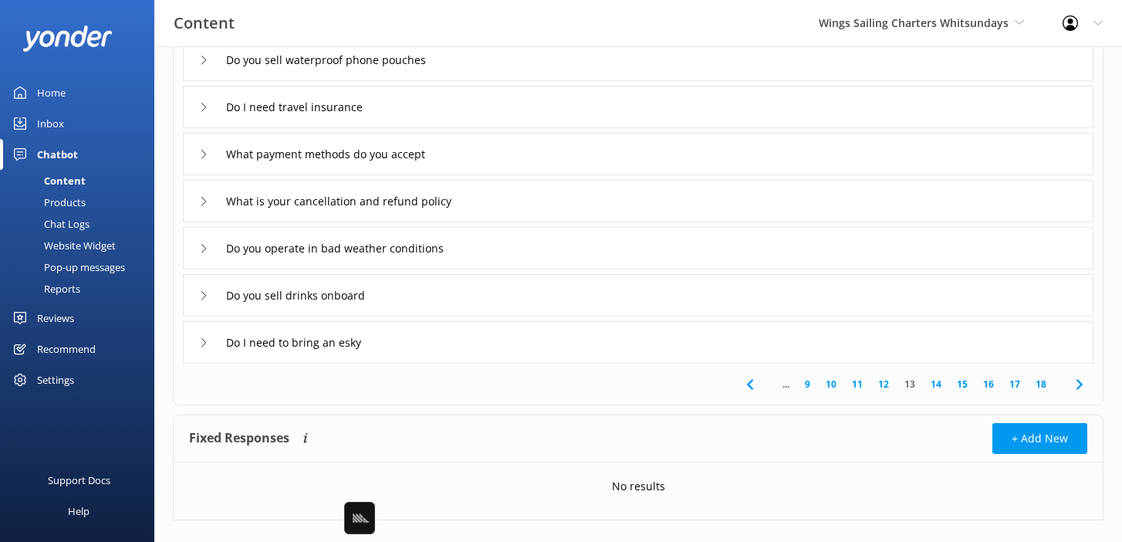
click at [536, 212] on div "What is your cancellation and refund policy" at bounding box center [638, 201] width 911 height 42
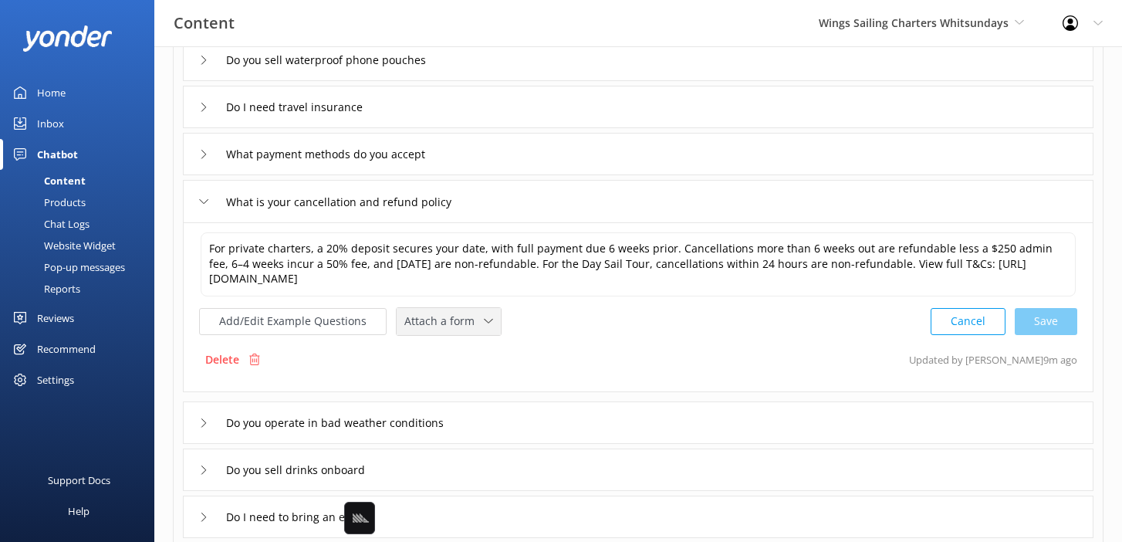
click at [452, 333] on div "Attach a form Leave contact details Check availability" at bounding box center [449, 321] width 104 height 27
click at [448, 350] on div "Leave contact details" at bounding box center [452, 354] width 94 height 15
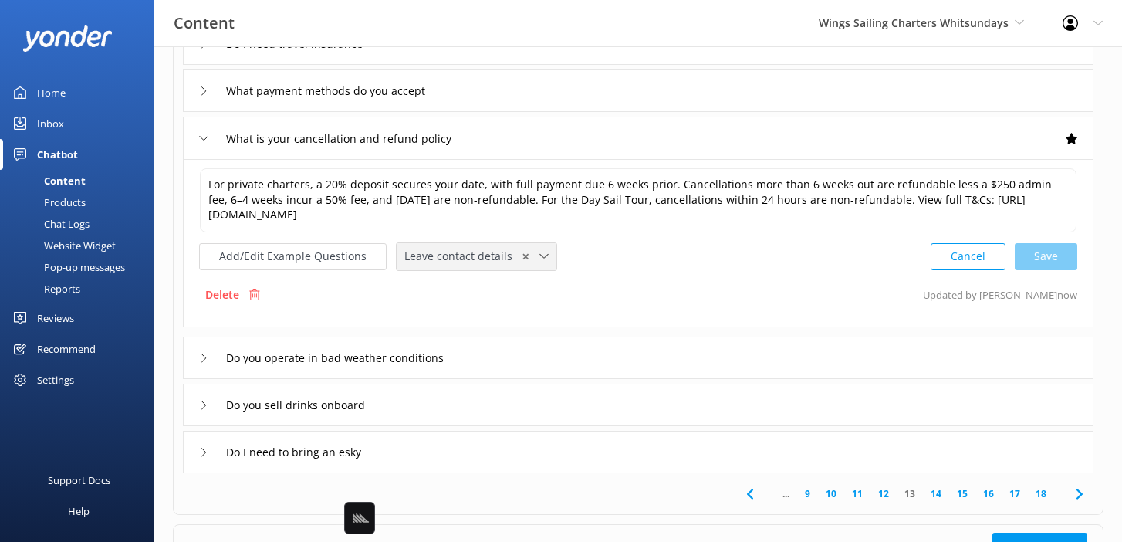
scroll to position [367, 0]
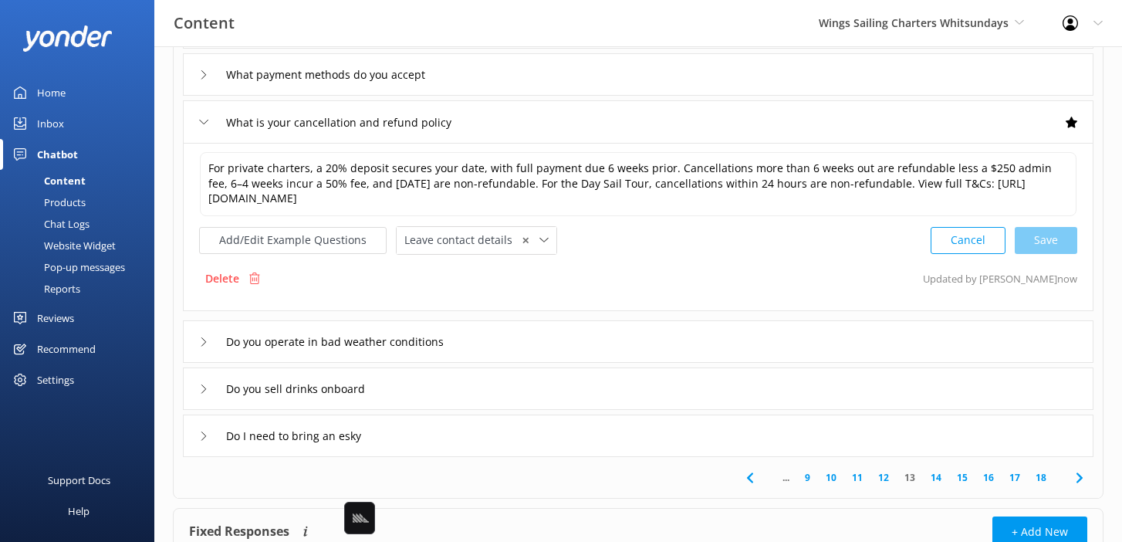
click at [939, 479] on link "14" at bounding box center [936, 477] width 26 height 15
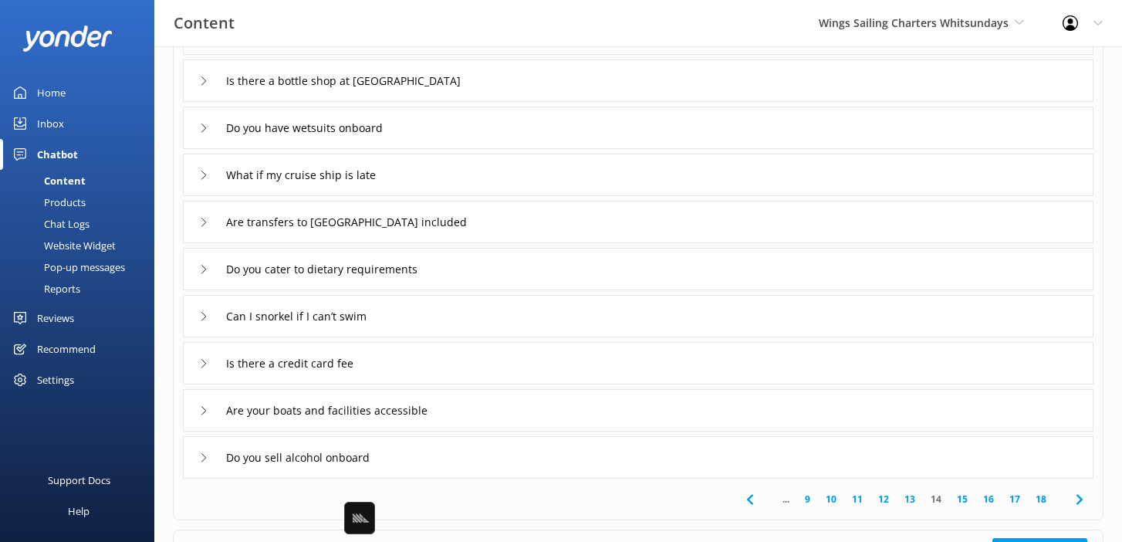
scroll to position [184, 0]
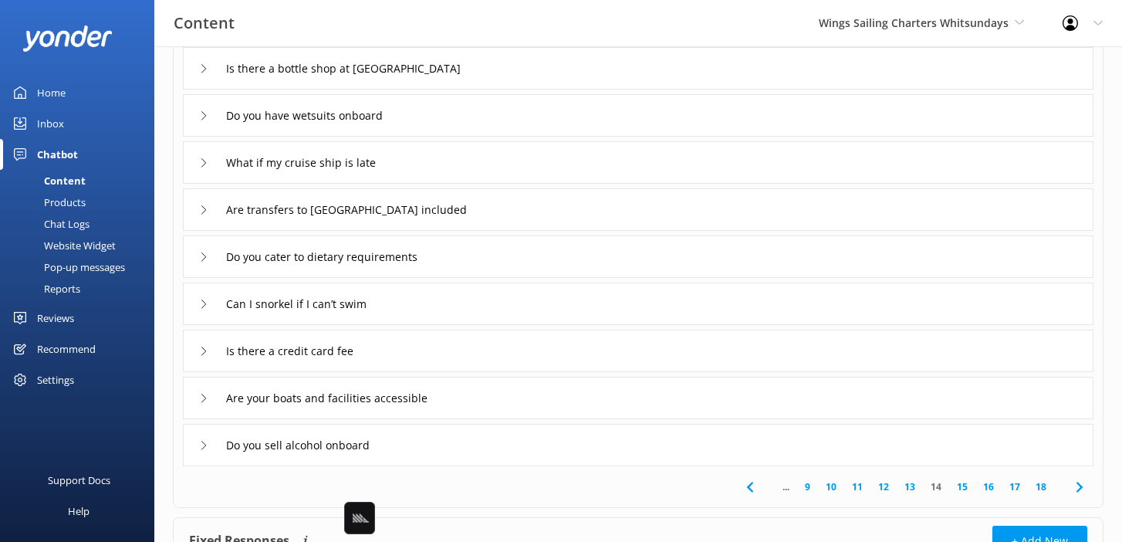
click at [594, 259] on div "Do you cater to dietary requirements" at bounding box center [638, 256] width 911 height 42
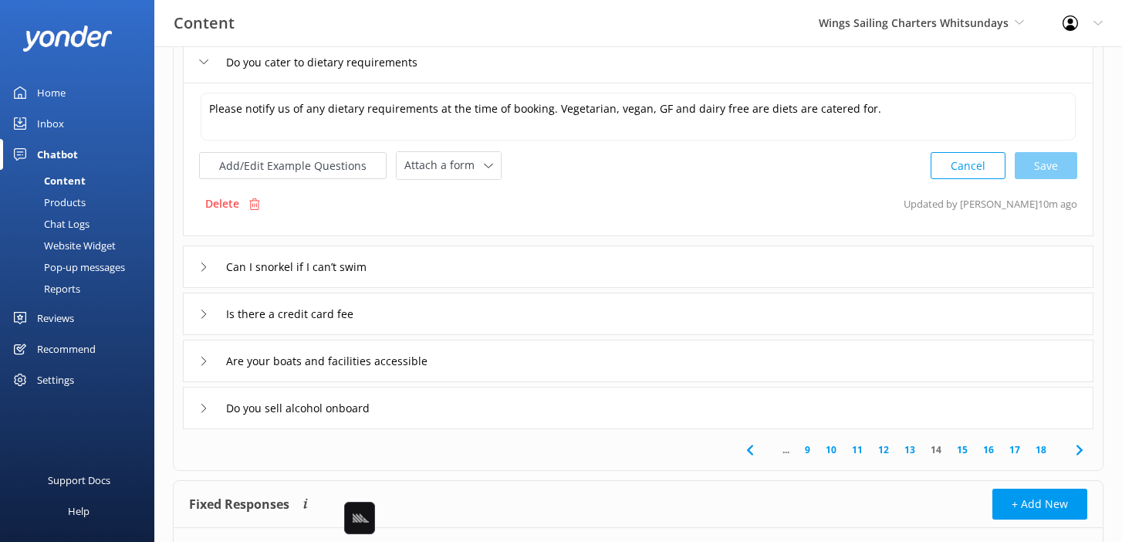
scroll to position [401, 0]
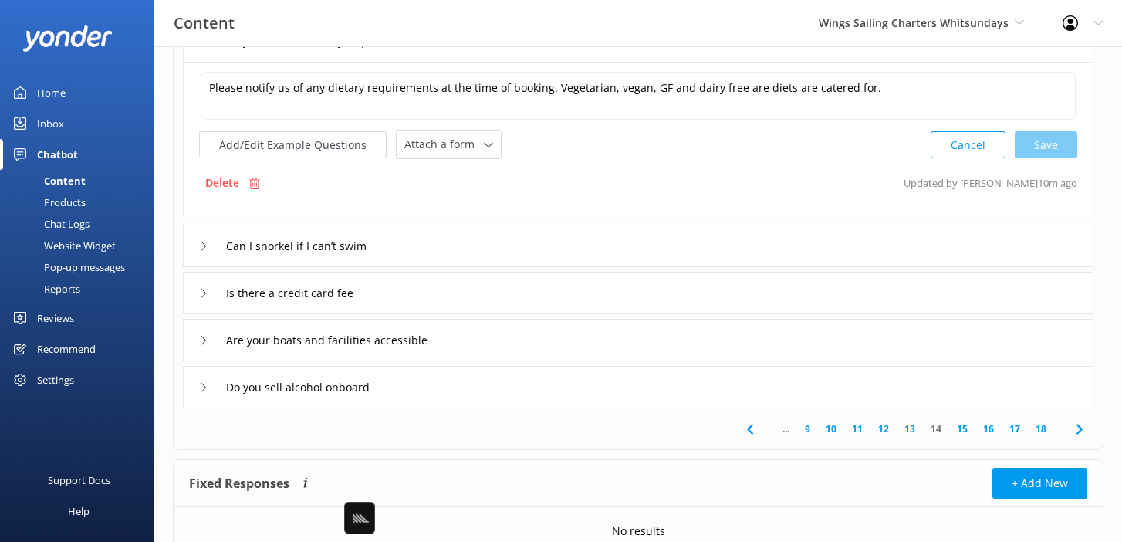
click at [575, 344] on div "Are your boats and facilities accessible" at bounding box center [638, 340] width 911 height 42
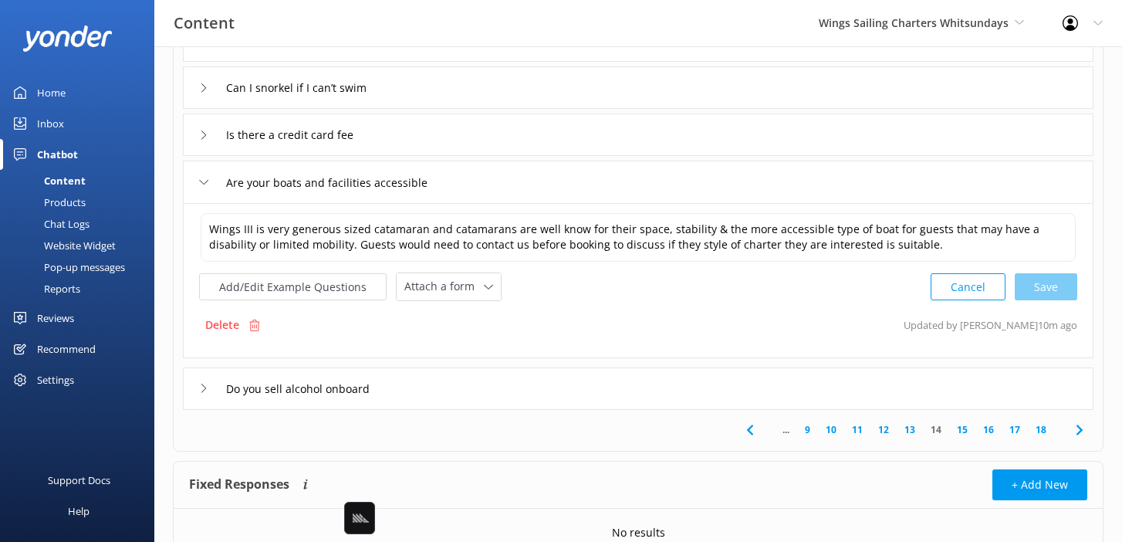
click at [446, 302] on div "Wings III is very generous sized catamaran and catamarans are well know for the…" at bounding box center [638, 280] width 911 height 155
click at [462, 286] on span "Attach a form" at bounding box center [444, 286] width 80 height 17
click at [465, 314] on div "Leave contact details" at bounding box center [452, 319] width 94 height 15
click at [961, 424] on link "15" at bounding box center [962, 428] width 26 height 15
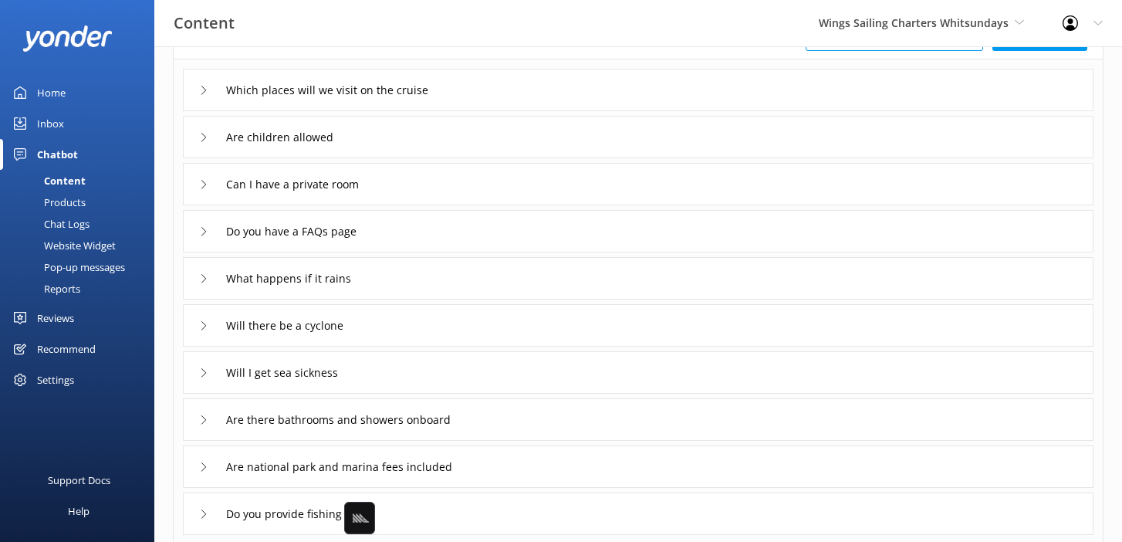
scroll to position [120, 0]
click at [542, 177] on div "Can I have a private room" at bounding box center [638, 180] width 911 height 42
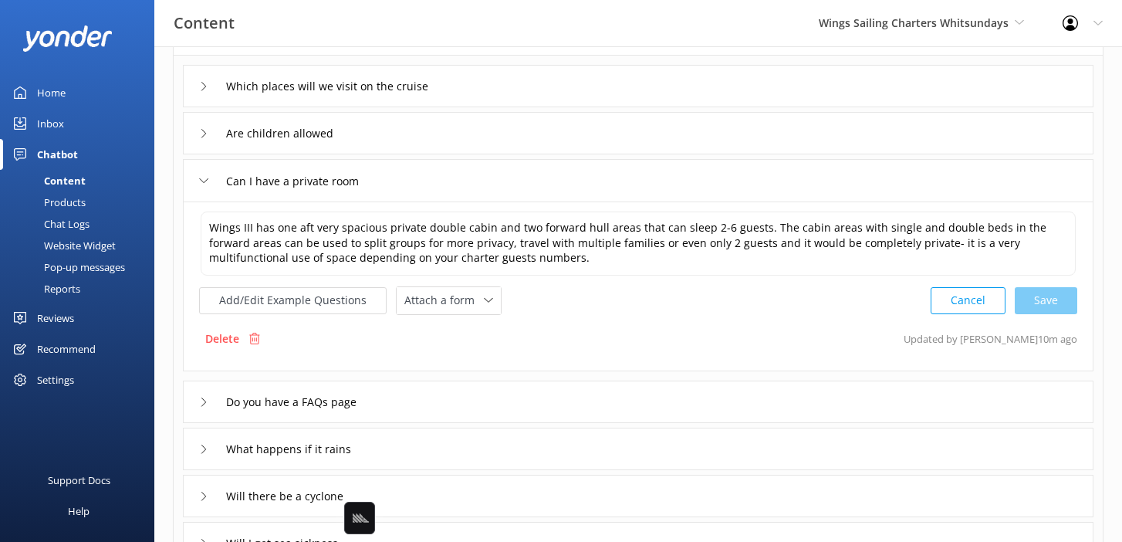
click at [542, 177] on div "Can I have a private room" at bounding box center [638, 180] width 911 height 42
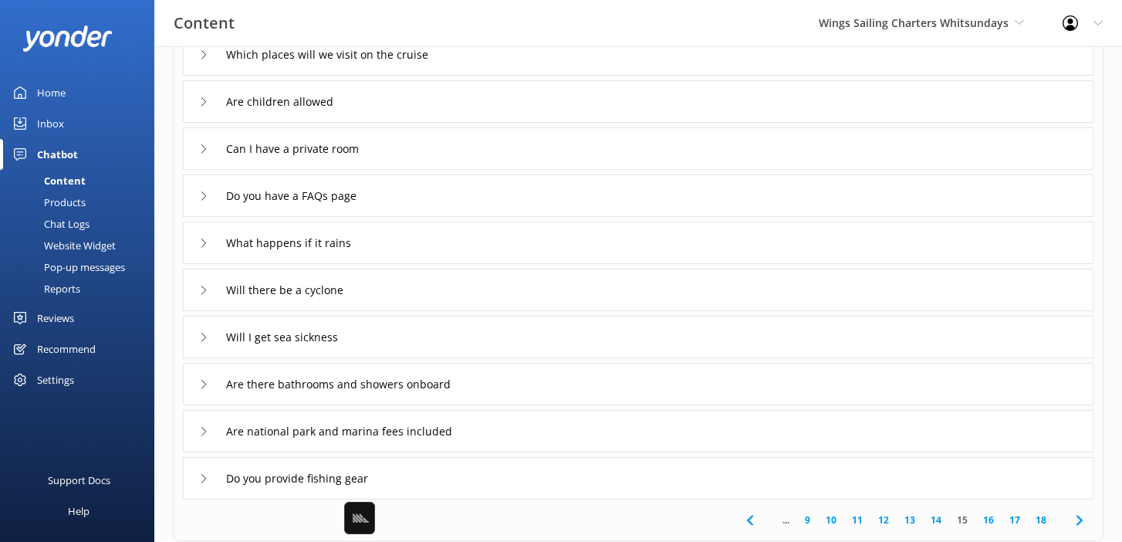
scroll to position [156, 0]
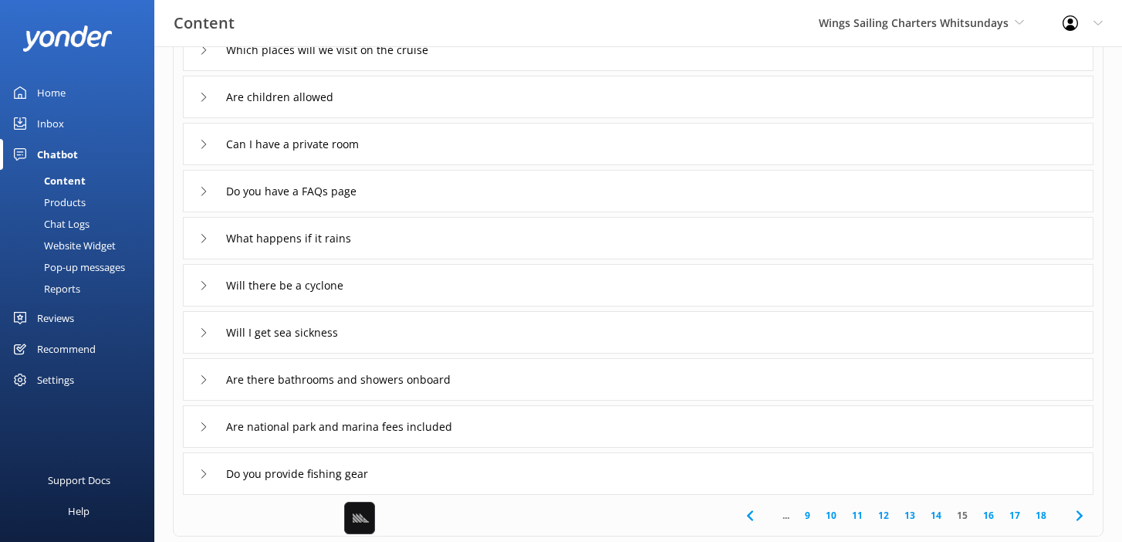
click at [478, 195] on div "Do you have a FAQs page" at bounding box center [638, 191] width 911 height 42
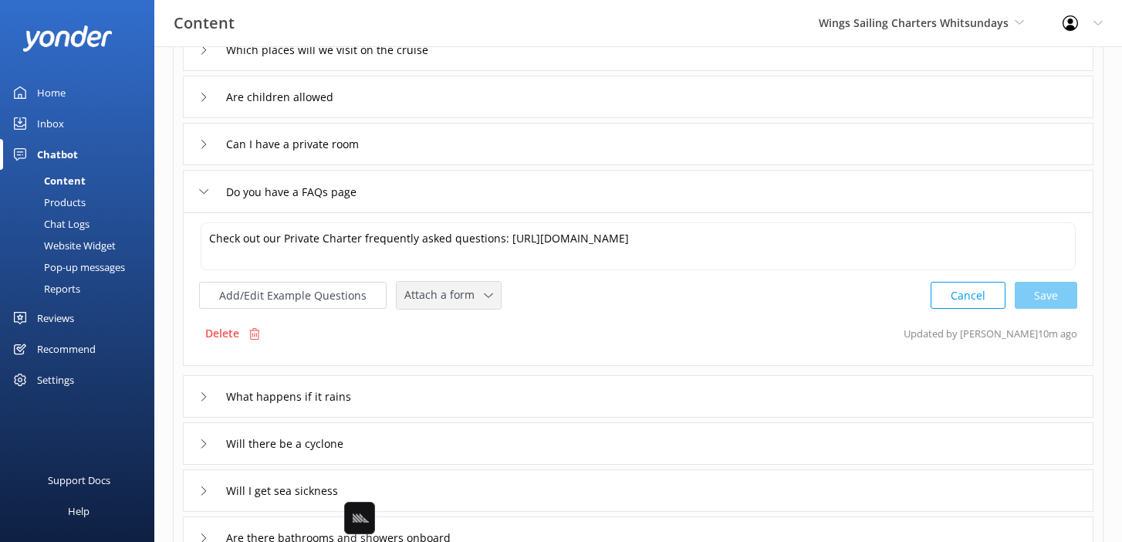
click at [413, 296] on span "Attach a form" at bounding box center [444, 294] width 80 height 17
click at [436, 323] on div "Leave contact details" at bounding box center [452, 327] width 94 height 15
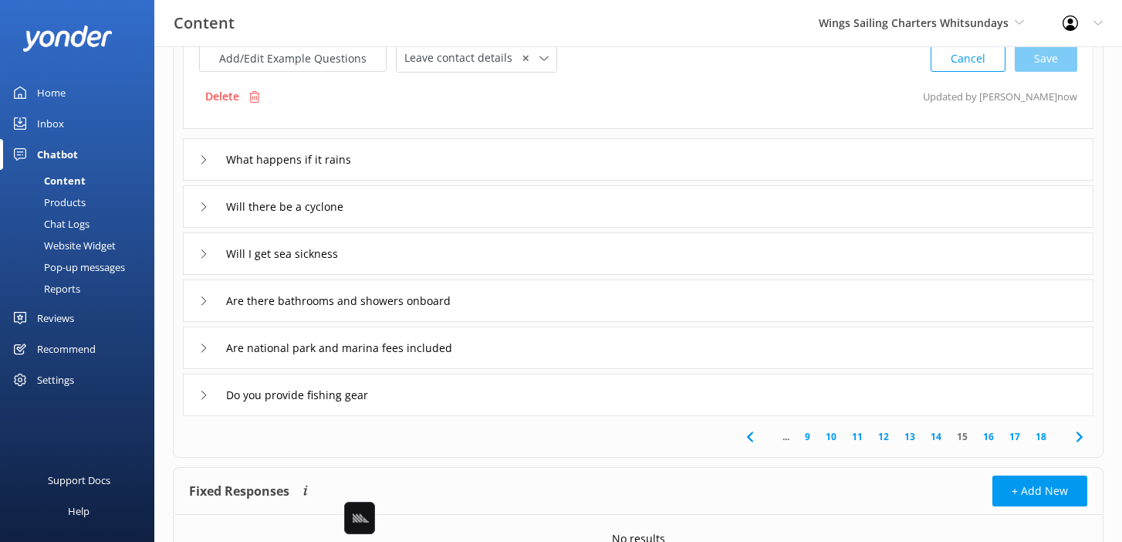
scroll to position [392, 0]
click at [989, 438] on link "16" at bounding box center [989, 435] width 26 height 15
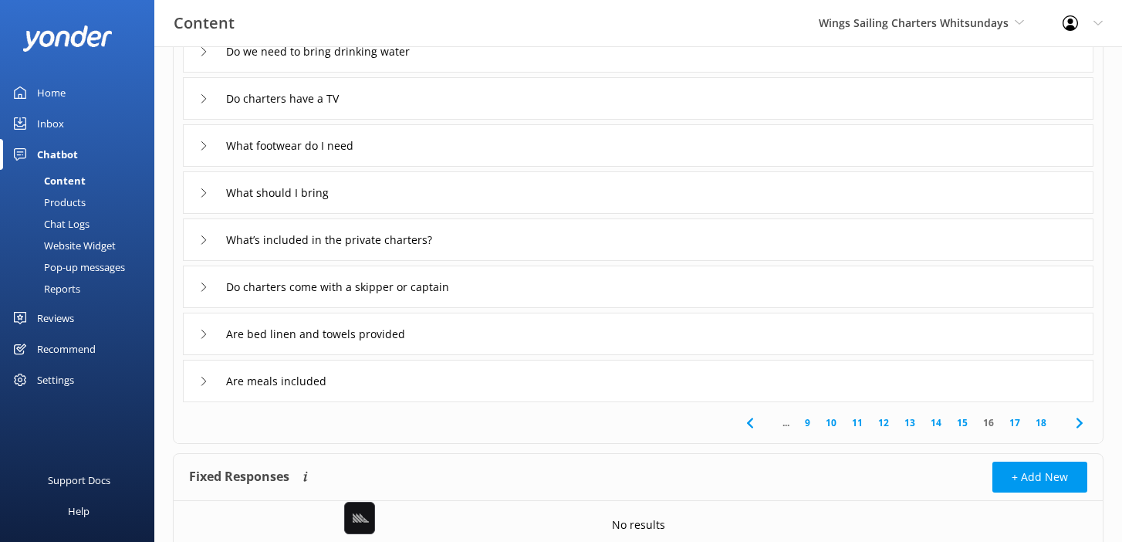
scroll to position [252, 0]
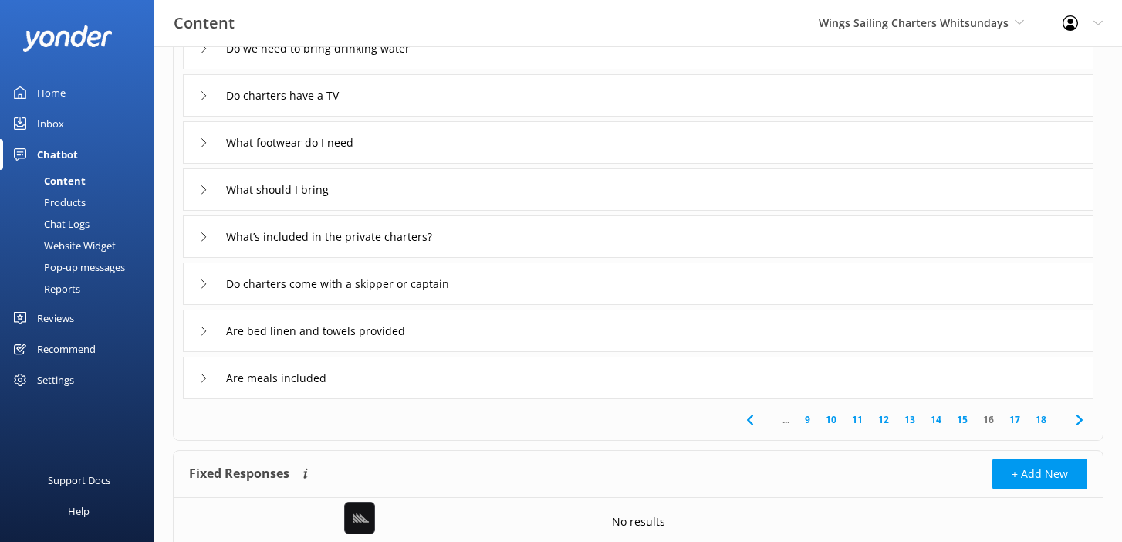
click at [1021, 418] on link "17" at bounding box center [1015, 419] width 26 height 15
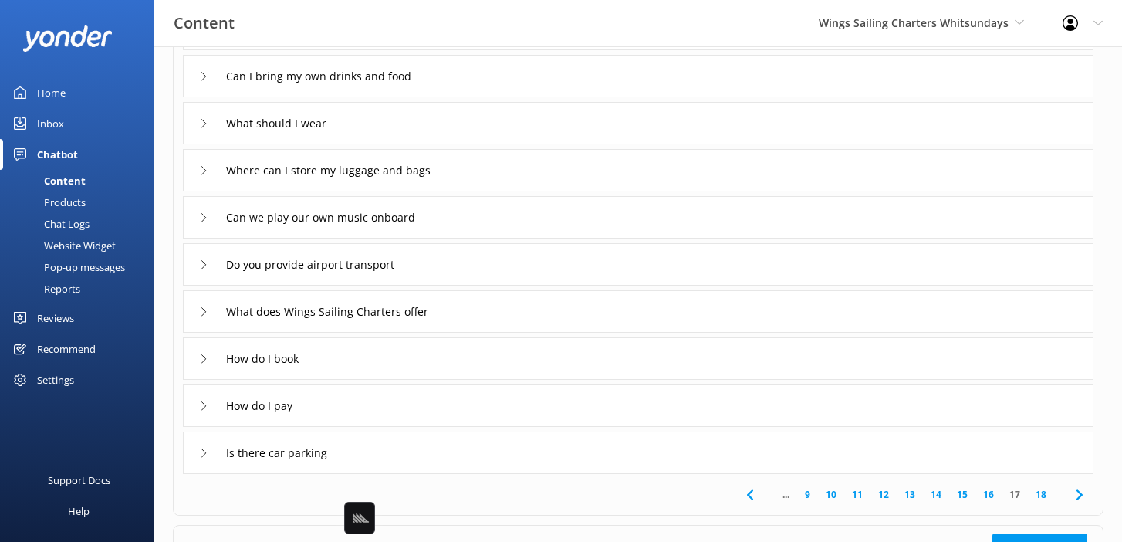
scroll to position [184, 0]
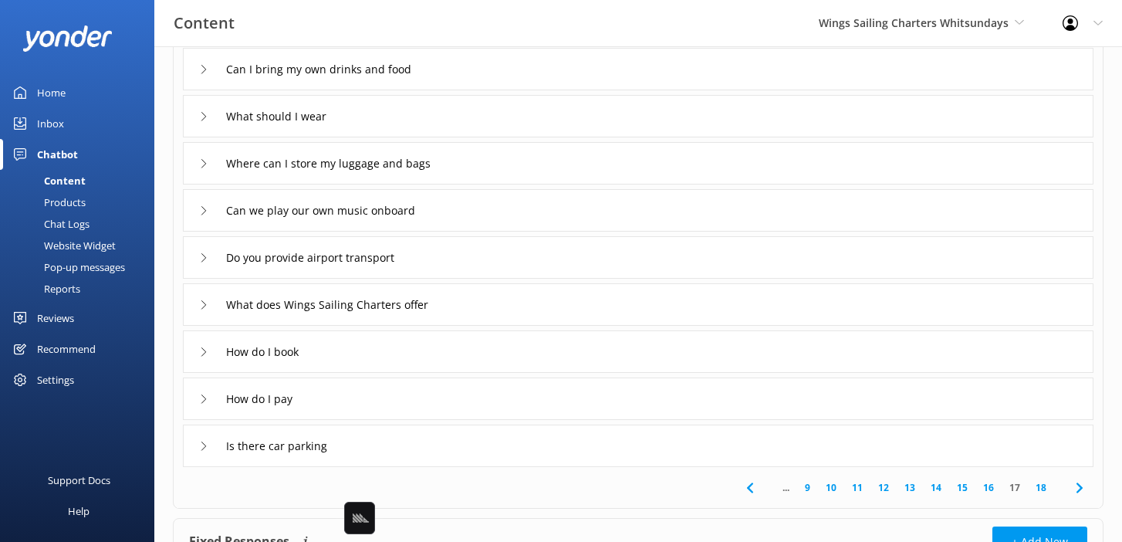
click at [542, 306] on div "What does Wings Sailing Charters offer" at bounding box center [638, 304] width 911 height 42
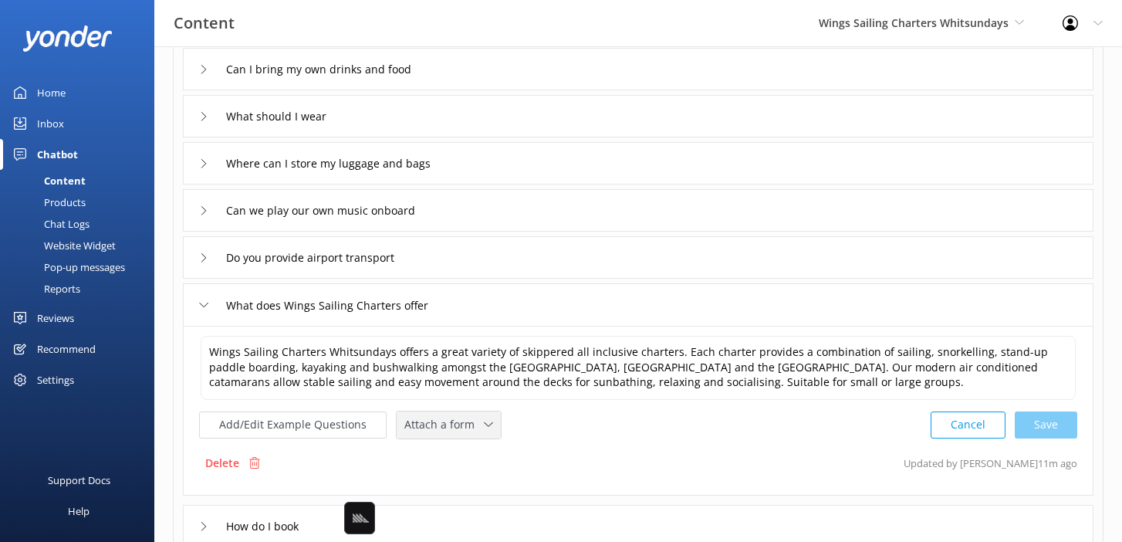
click at [459, 425] on span "Attach a form" at bounding box center [444, 424] width 80 height 17
click at [462, 486] on div "Check availability" at bounding box center [443, 488] width 76 height 15
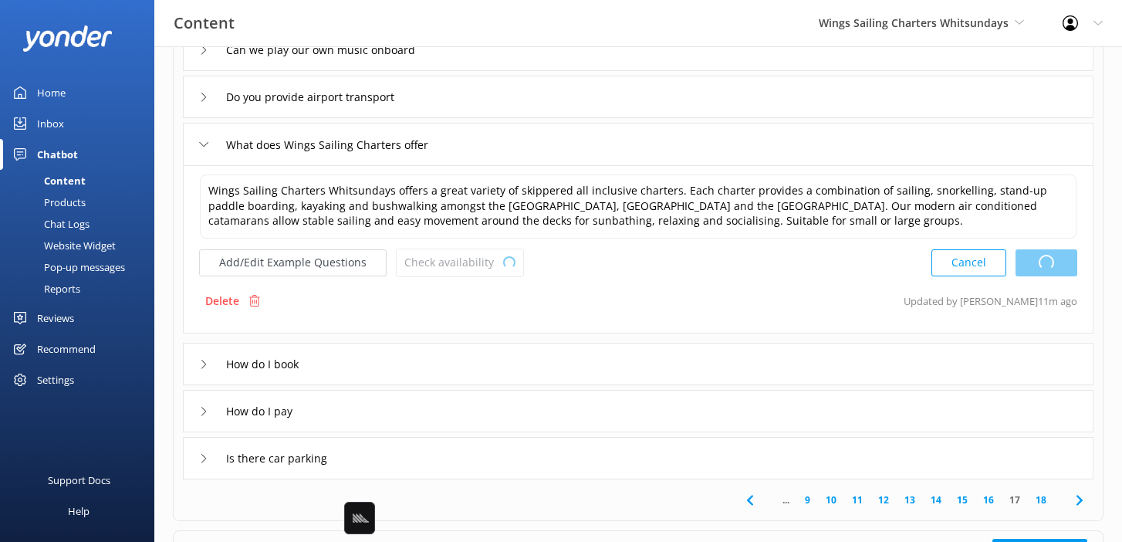
scroll to position [362, 0]
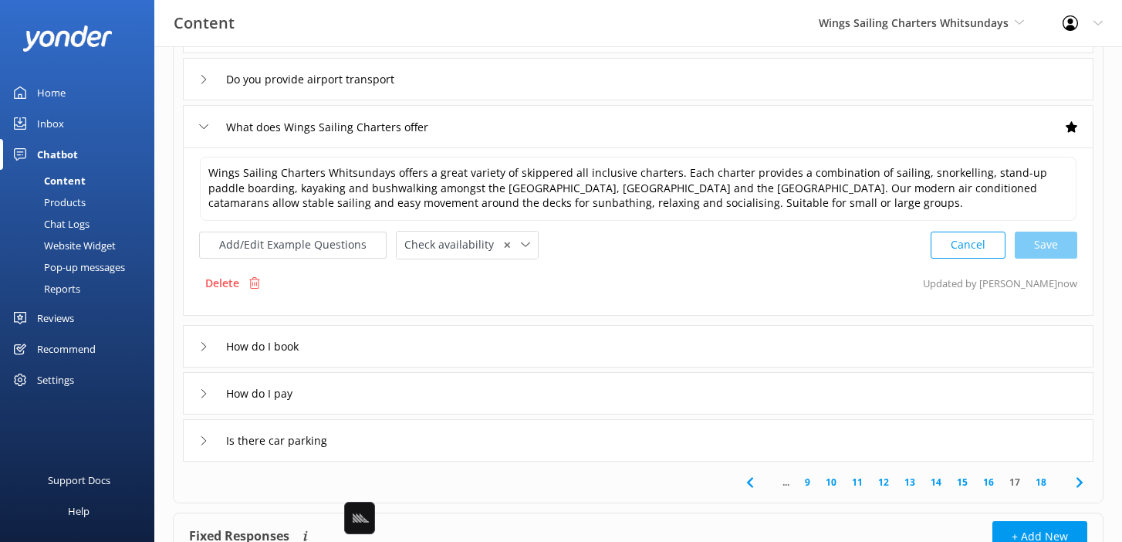
click at [465, 332] on div "How do I book" at bounding box center [638, 346] width 911 height 42
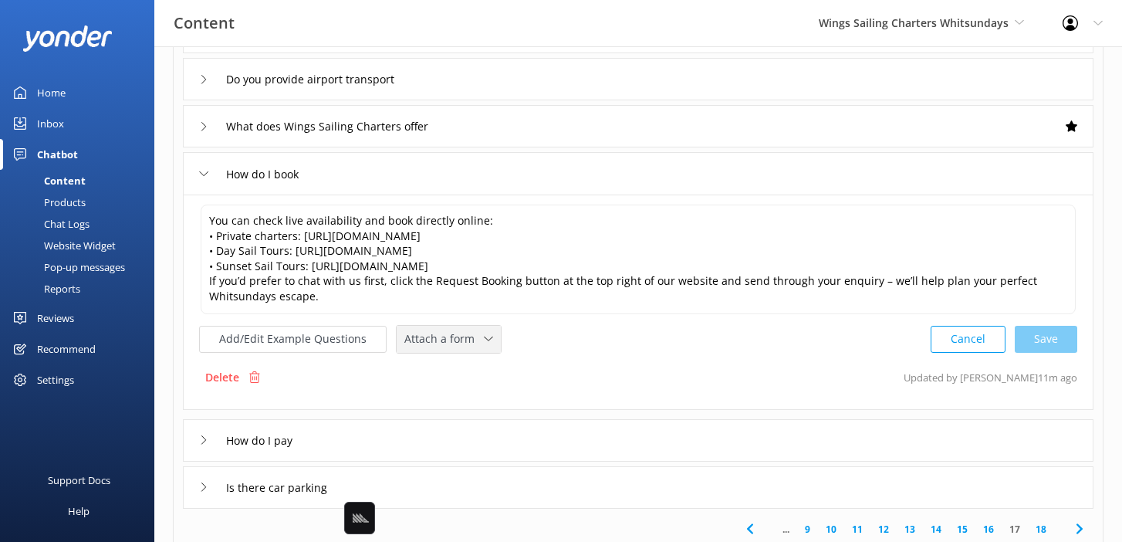
click at [440, 332] on span "Attach a form" at bounding box center [444, 338] width 80 height 17
click at [467, 402] on div "Check availability" at bounding box center [443, 402] width 76 height 15
click at [326, 336] on button "Add/Edit Example Questions" at bounding box center [293, 337] width 188 height 27
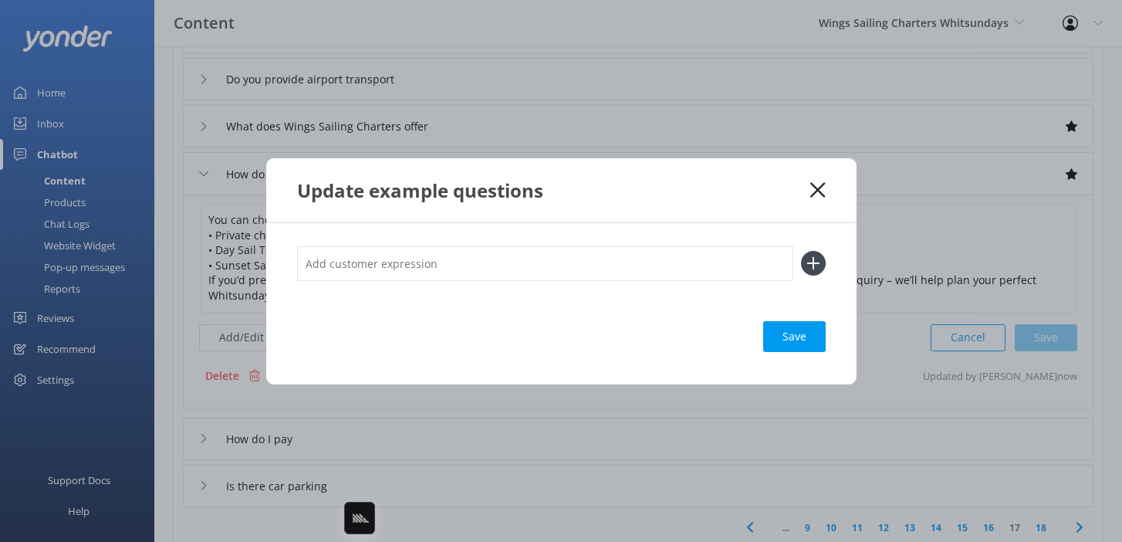
click at [421, 271] on input "text" at bounding box center [545, 263] width 496 height 35
type input "Check availability"
click at [801, 251] on button at bounding box center [813, 263] width 25 height 25
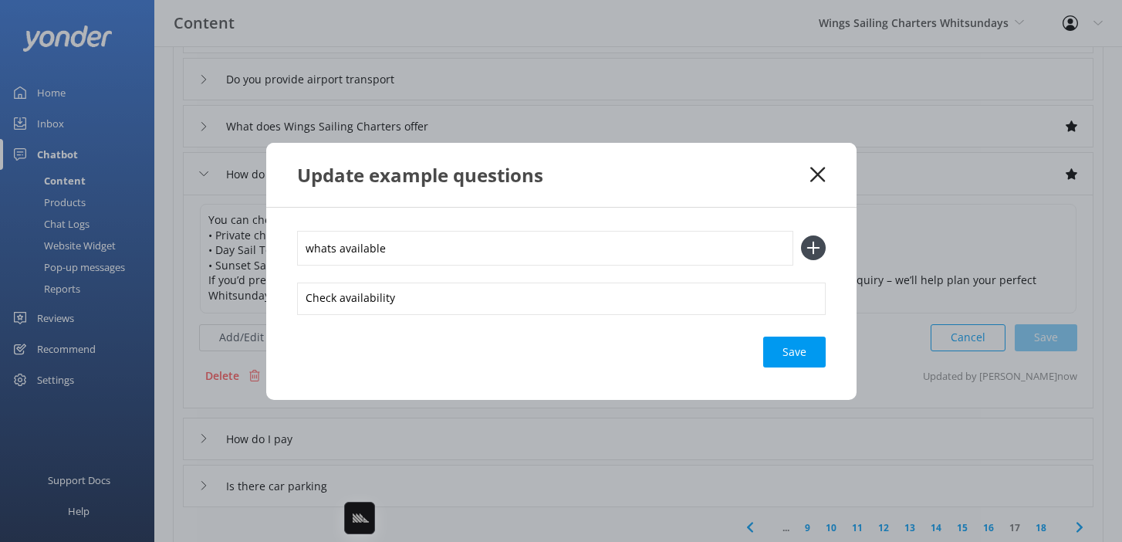
type input "whats available"
click at [801, 235] on button at bounding box center [813, 247] width 25 height 25
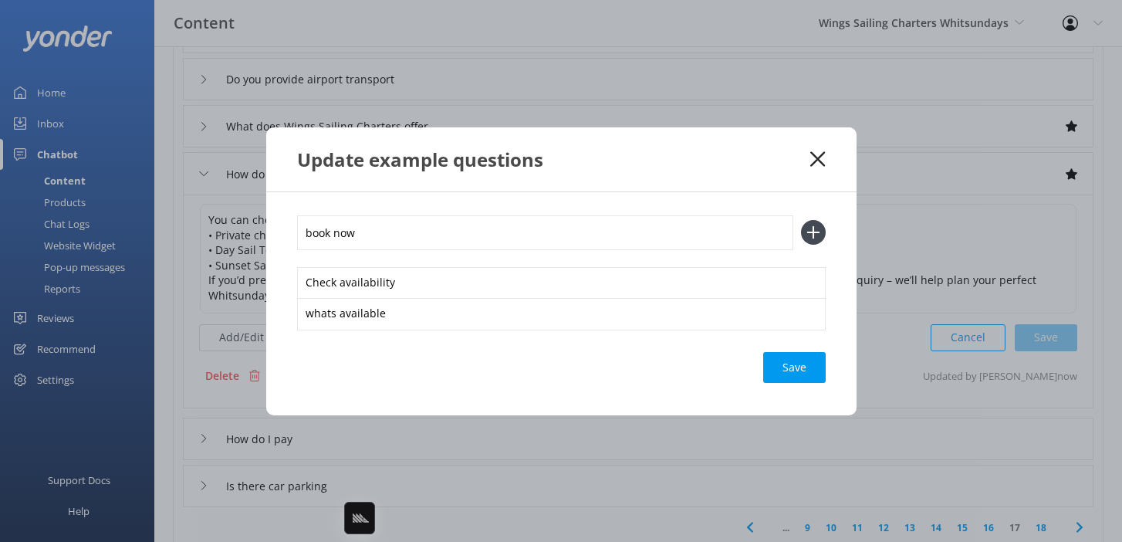
type input "book now"
click at [801, 220] on button at bounding box center [813, 232] width 25 height 25
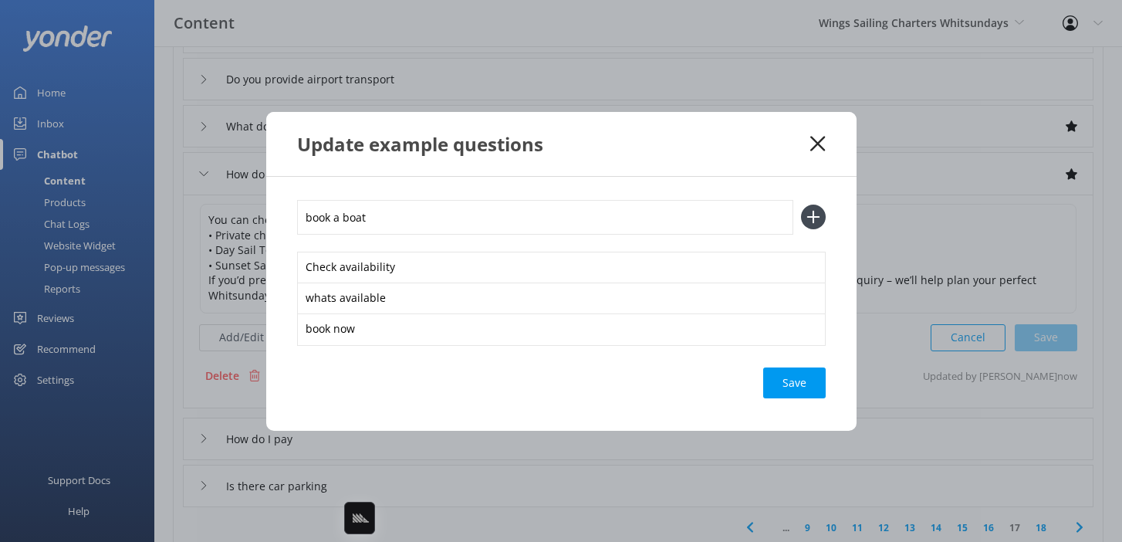
type input "book a boat"
click at [801, 205] on button at bounding box center [813, 217] width 25 height 25
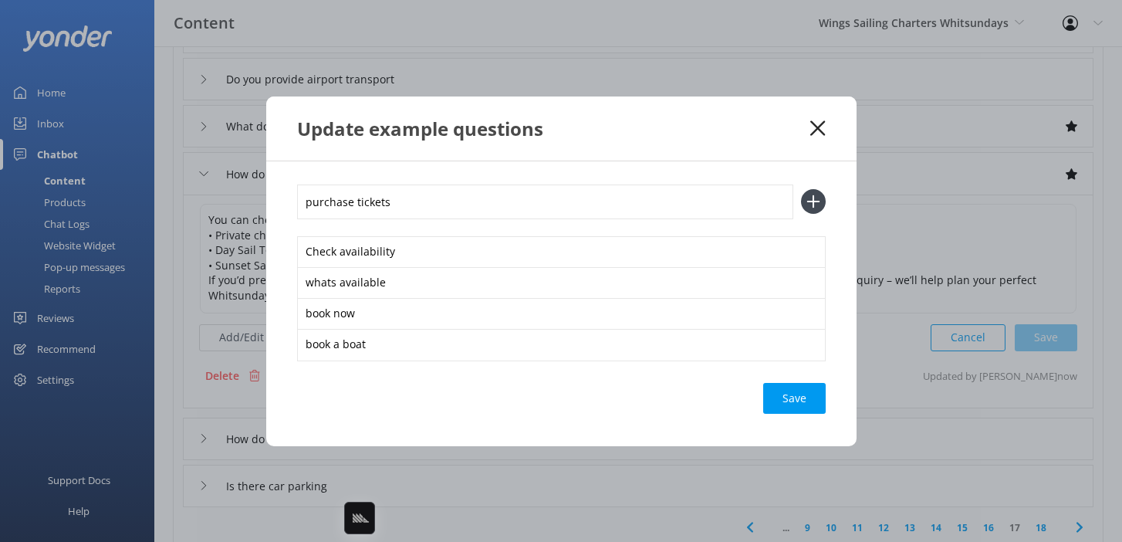
type input "purchase tickets"
click at [801, 189] on button at bounding box center [813, 201] width 25 height 25
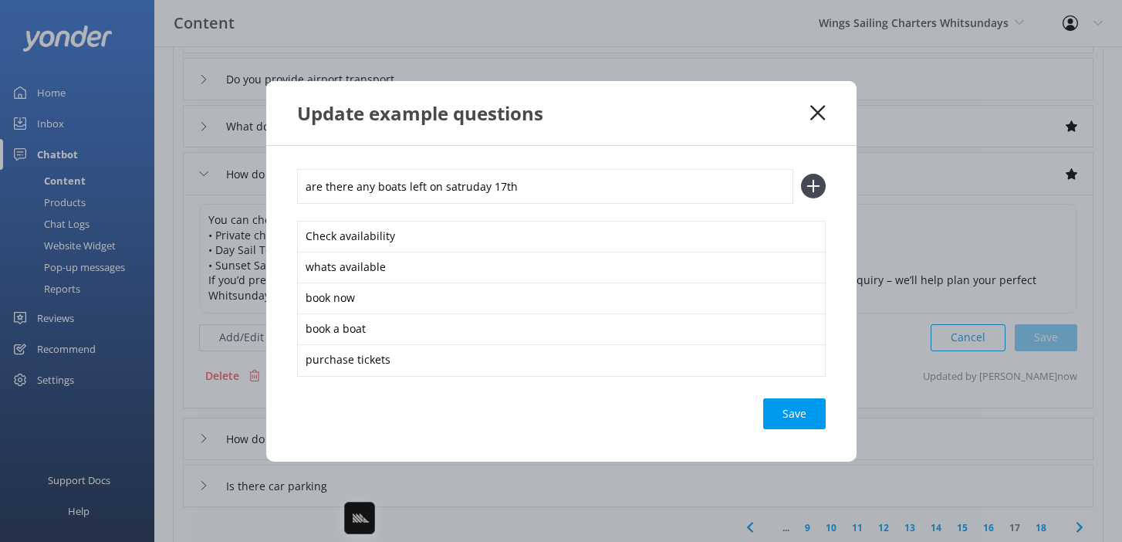
type input "are there any boats left on satruday 17th"
click at [801, 174] on button at bounding box center [813, 186] width 25 height 25
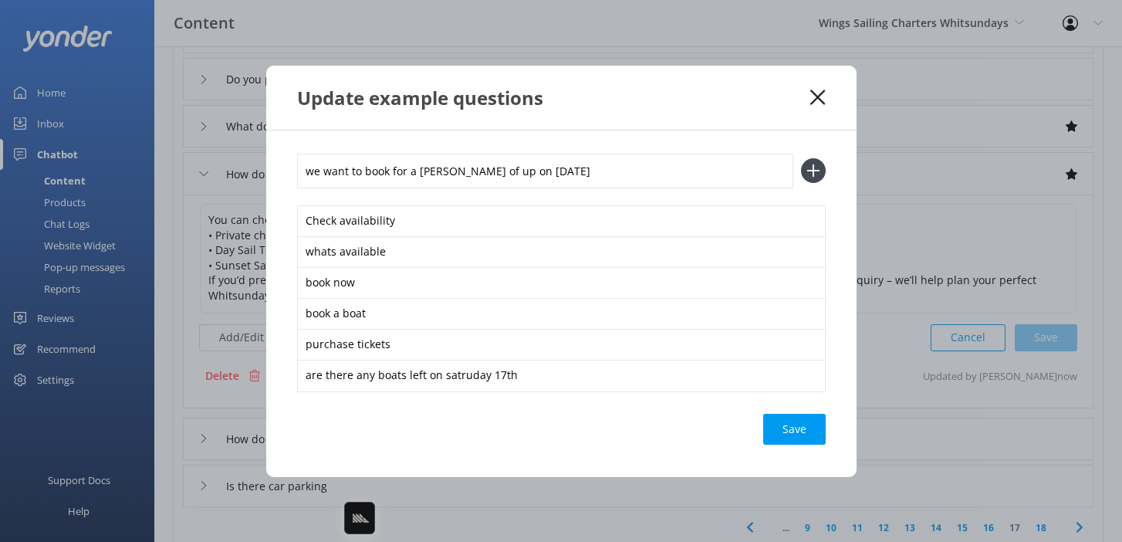
type input "we want to book for a gorup of up on next saturday"
click at [801, 158] on button at bounding box center [813, 170] width 25 height 25
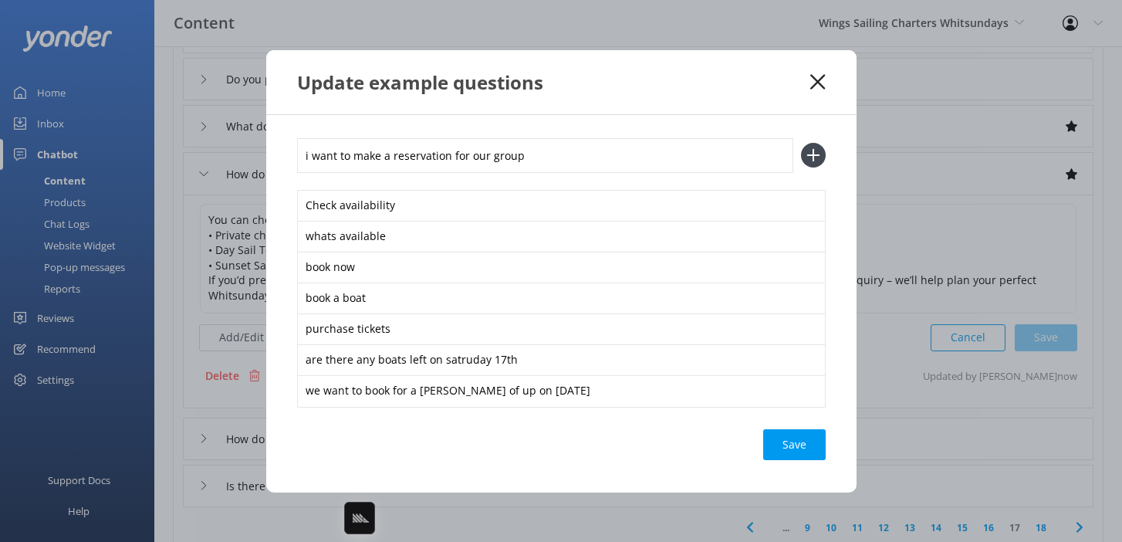
type input "i want to make a reservation for our group"
click at [801, 143] on button at bounding box center [813, 155] width 25 height 25
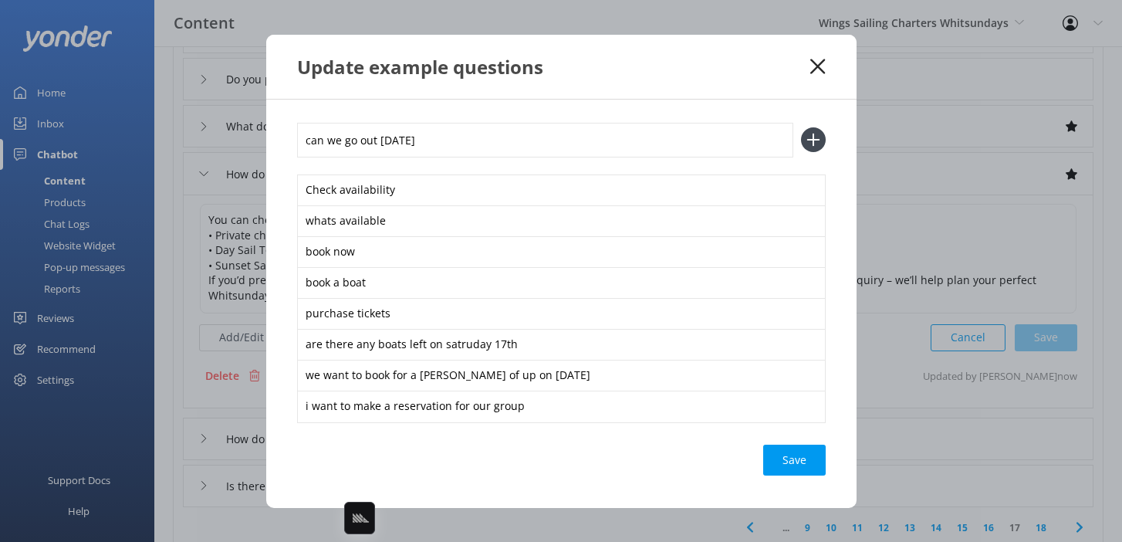
type input "can we go out tomorrow"
click at [801, 127] on button at bounding box center [813, 139] width 25 height 25
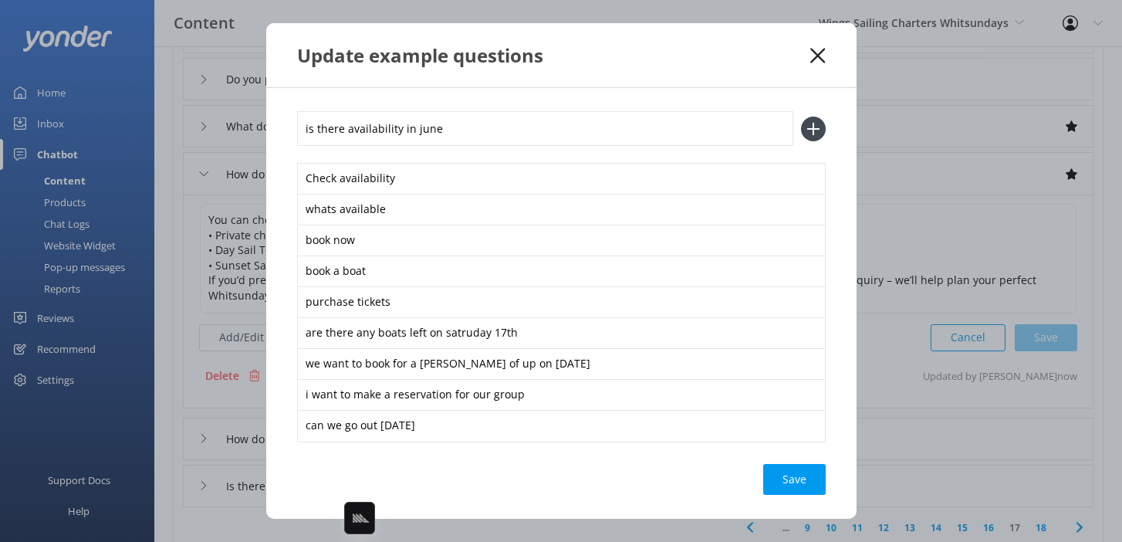
type input "is there availability in june"
click at [801, 117] on button at bounding box center [813, 129] width 25 height 25
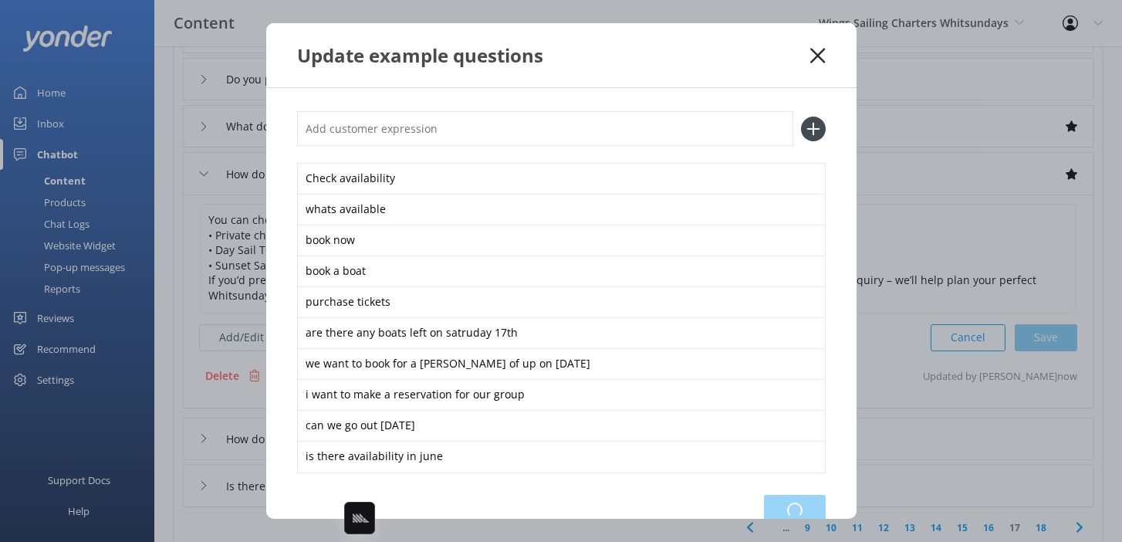
click at [780, 503] on div "Loading.." at bounding box center [795, 510] width 62 height 31
click at [802, 502] on div "Loading.." at bounding box center [795, 510] width 62 height 31
click at [816, 53] on use at bounding box center [818, 55] width 15 height 15
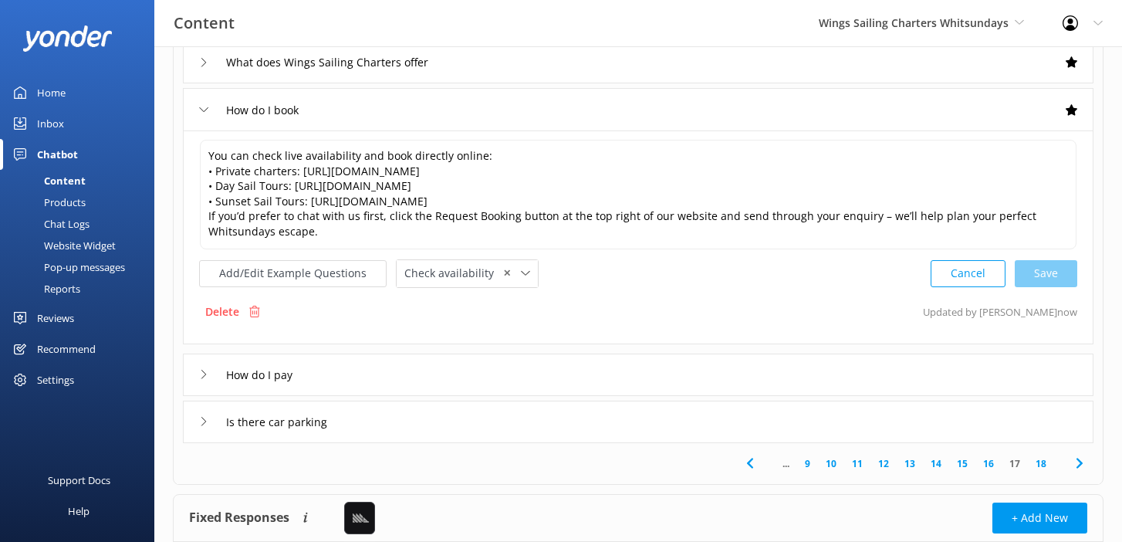
scroll to position [438, 0]
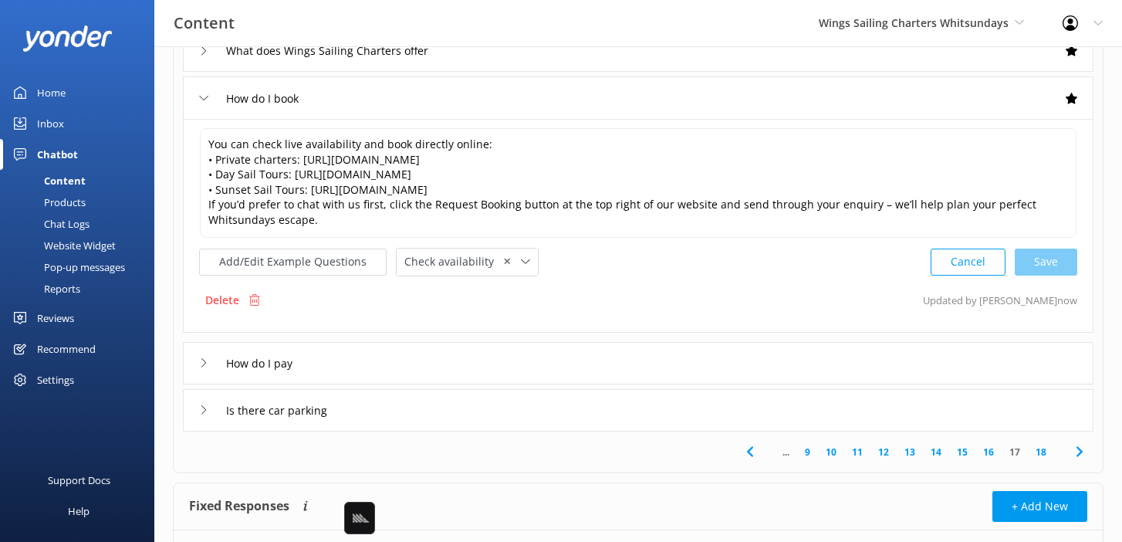
click at [1044, 451] on link "18" at bounding box center [1041, 452] width 26 height 15
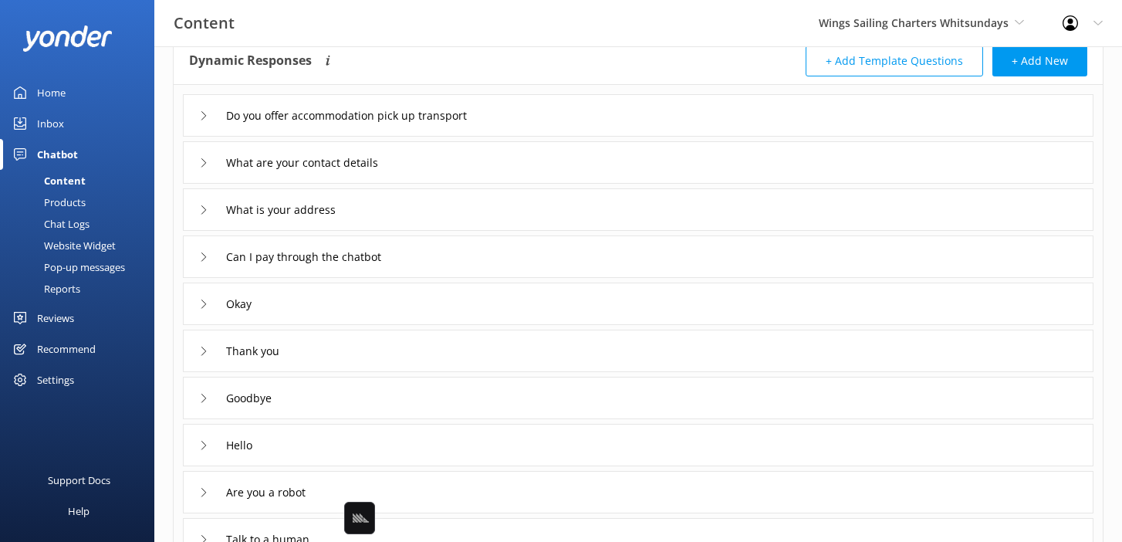
scroll to position [92, 0]
click at [476, 157] on div "What are your contact details" at bounding box center [638, 161] width 911 height 42
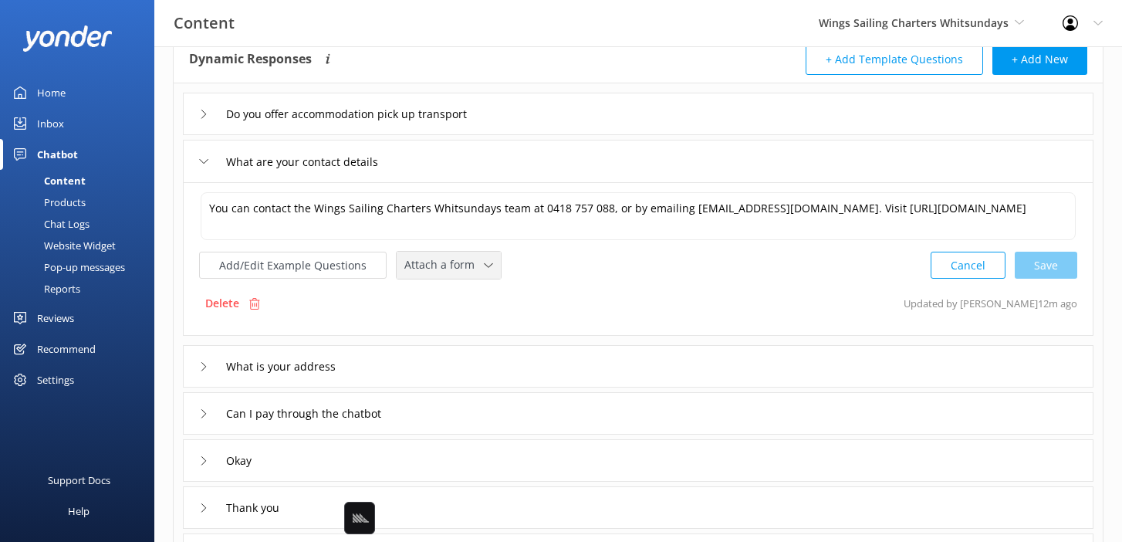
click at [450, 272] on span "Attach a form" at bounding box center [444, 264] width 80 height 17
click at [459, 293] on div "Leave contact details" at bounding box center [452, 297] width 94 height 15
click at [662, 289] on div "Delete Updated by Yonder now" at bounding box center [638, 301] width 878 height 29
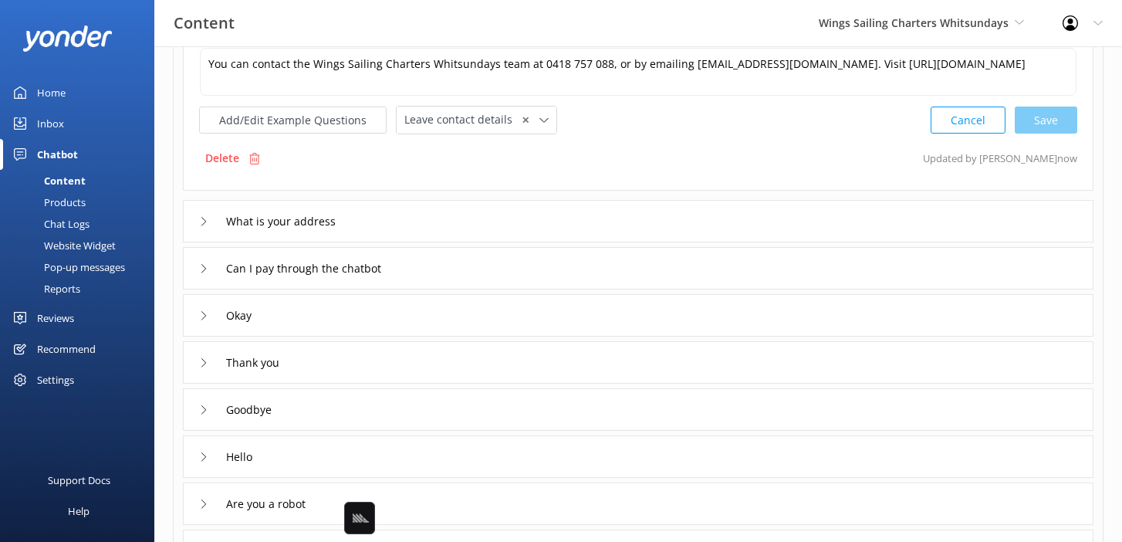
click at [433, 222] on div "What is your address" at bounding box center [638, 221] width 911 height 42
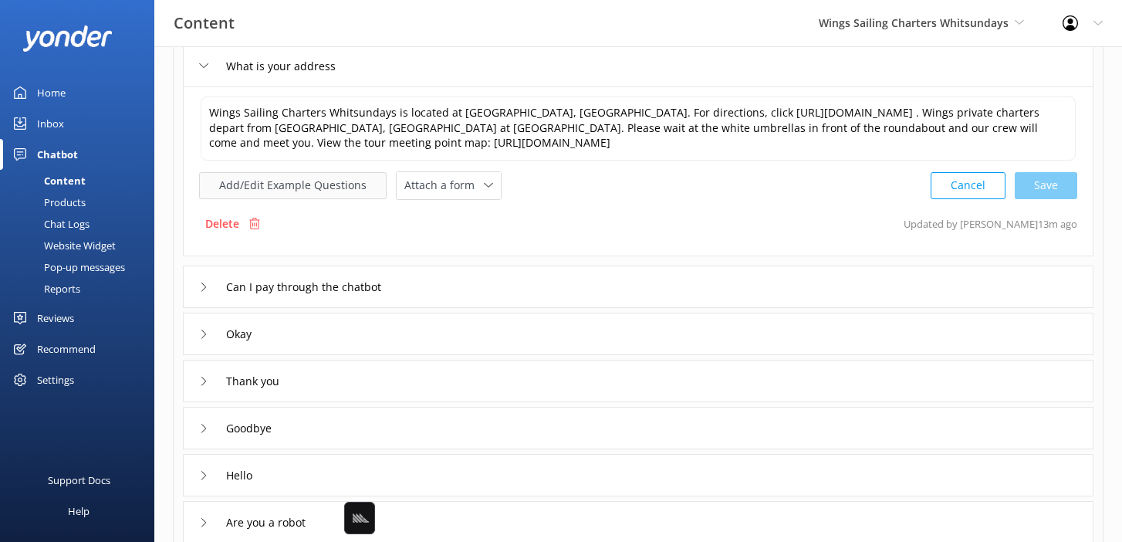
click at [341, 191] on button "Add/Edit Example Questions" at bounding box center [293, 185] width 188 height 27
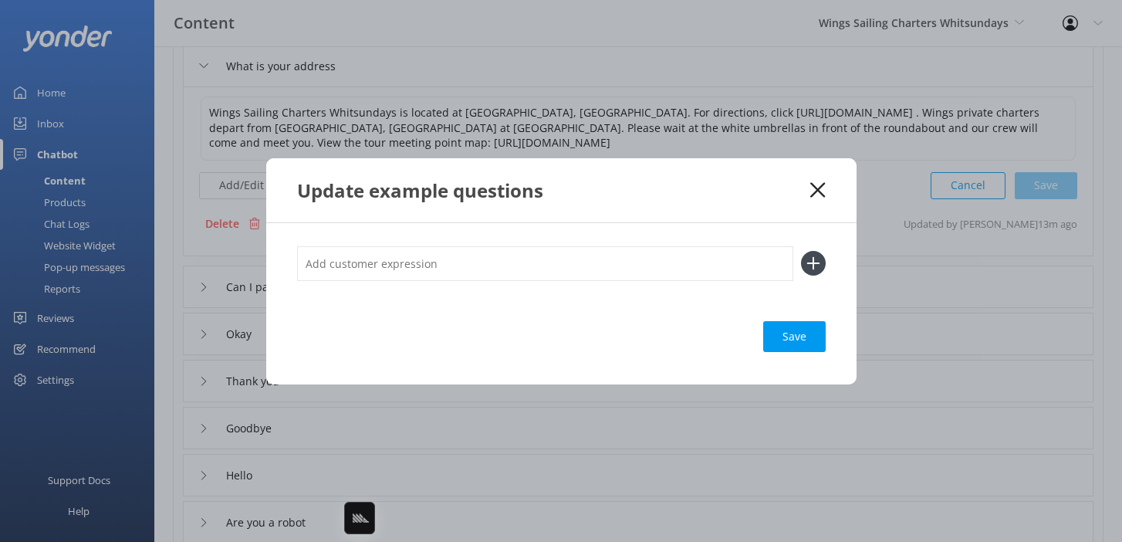
click at [424, 266] on input "text" at bounding box center [545, 263] width 496 height 35
type input "where do we meet"
click at [801, 251] on button at bounding box center [813, 263] width 25 height 25
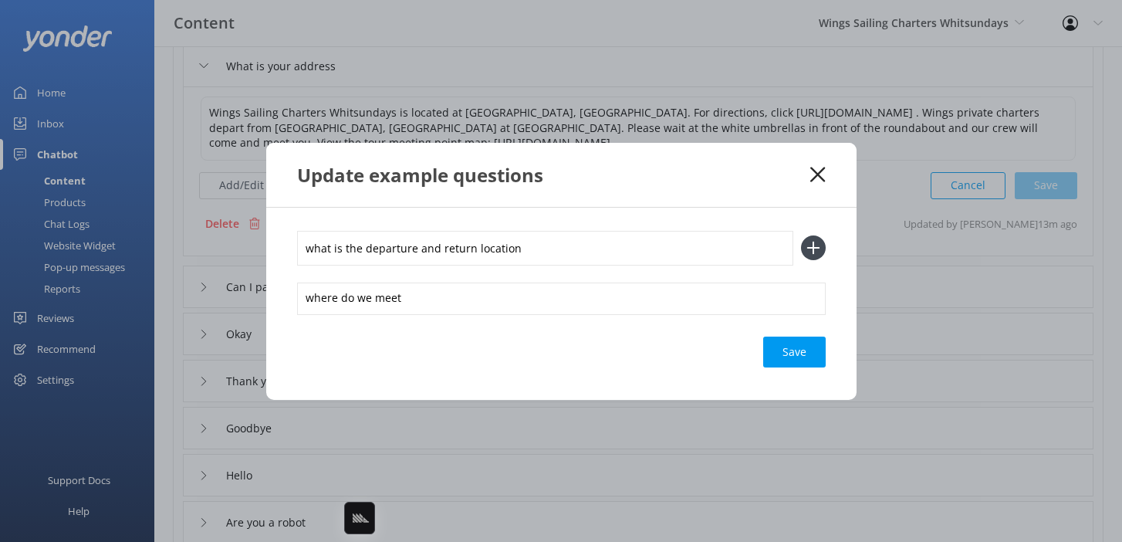
type input "what is the departure and return location"
click at [801, 235] on button at bounding box center [813, 247] width 25 height 25
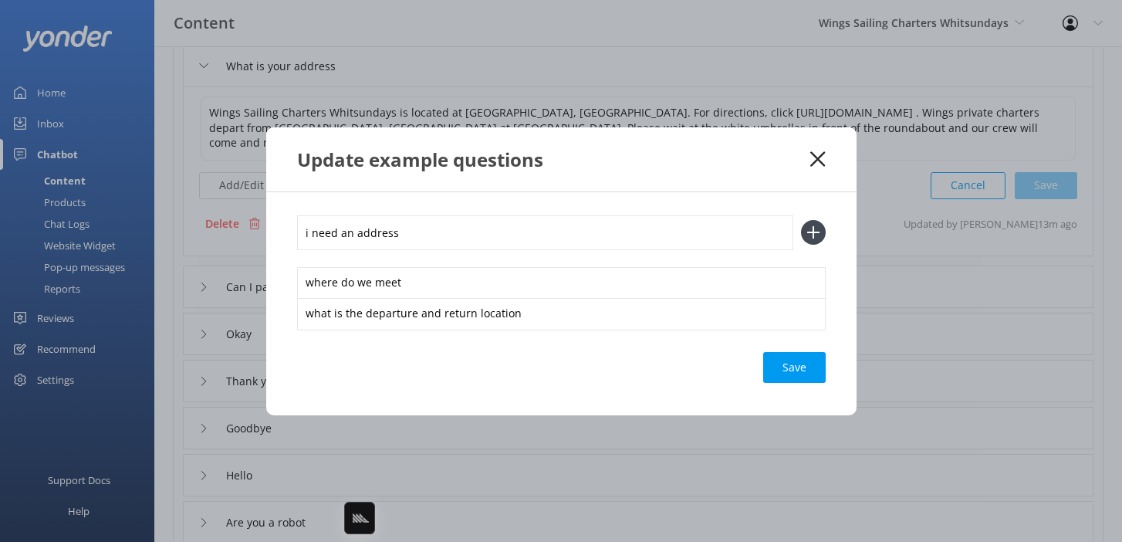
type input "i need an address"
click at [801, 220] on button at bounding box center [813, 232] width 25 height 25
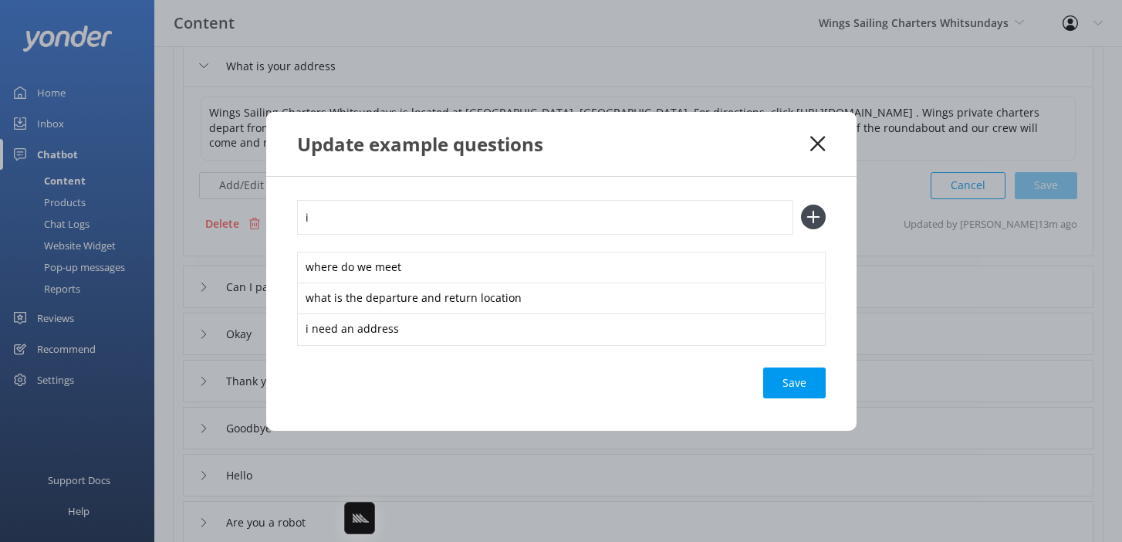
type input "i"
type input "I need directions"
click at [801, 205] on button at bounding box center [813, 217] width 25 height 25
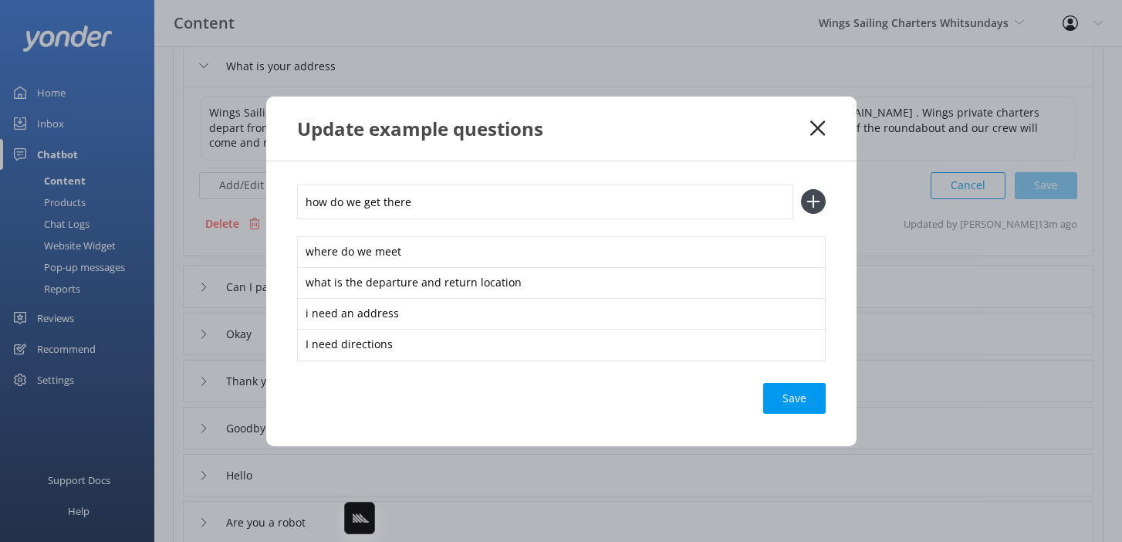
type input "how do we get there"
click at [801, 189] on button at bounding box center [813, 201] width 25 height 25
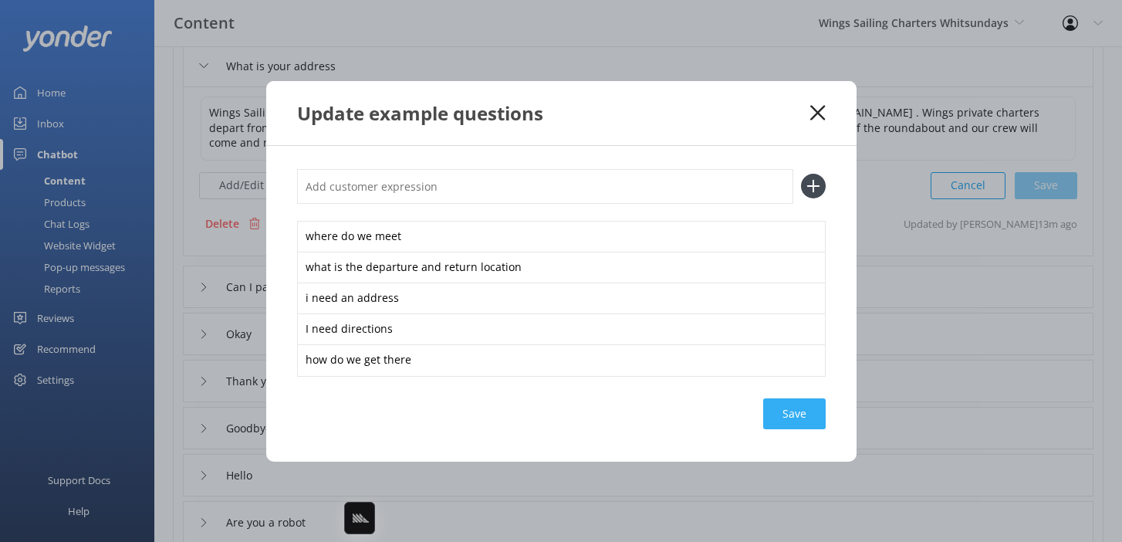
click at [795, 407] on div "Save" at bounding box center [794, 413] width 63 height 31
click at [818, 107] on icon at bounding box center [818, 112] width 15 height 15
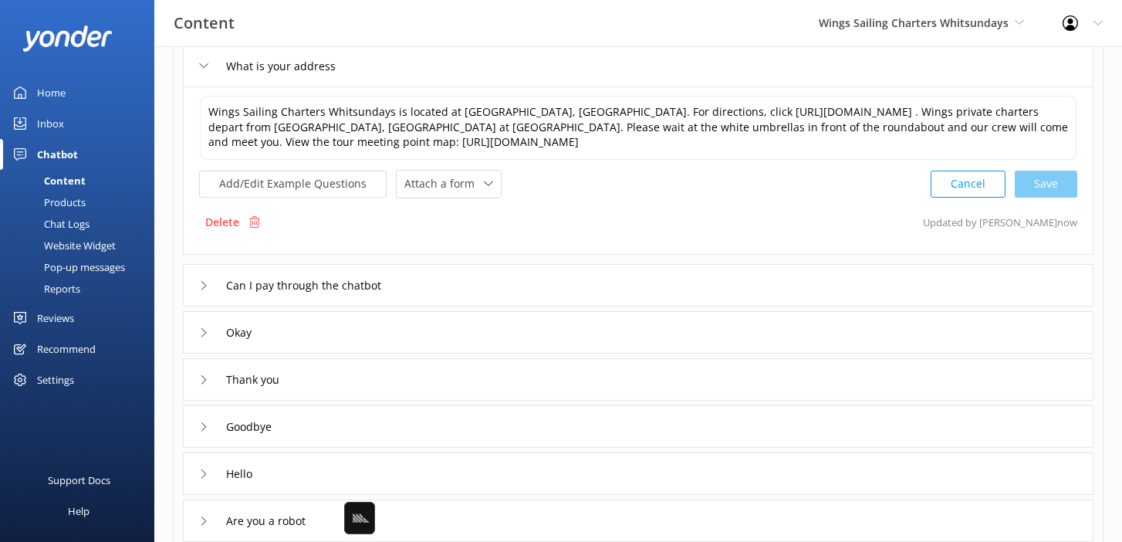
click at [481, 70] on div "What is your address" at bounding box center [638, 65] width 911 height 42
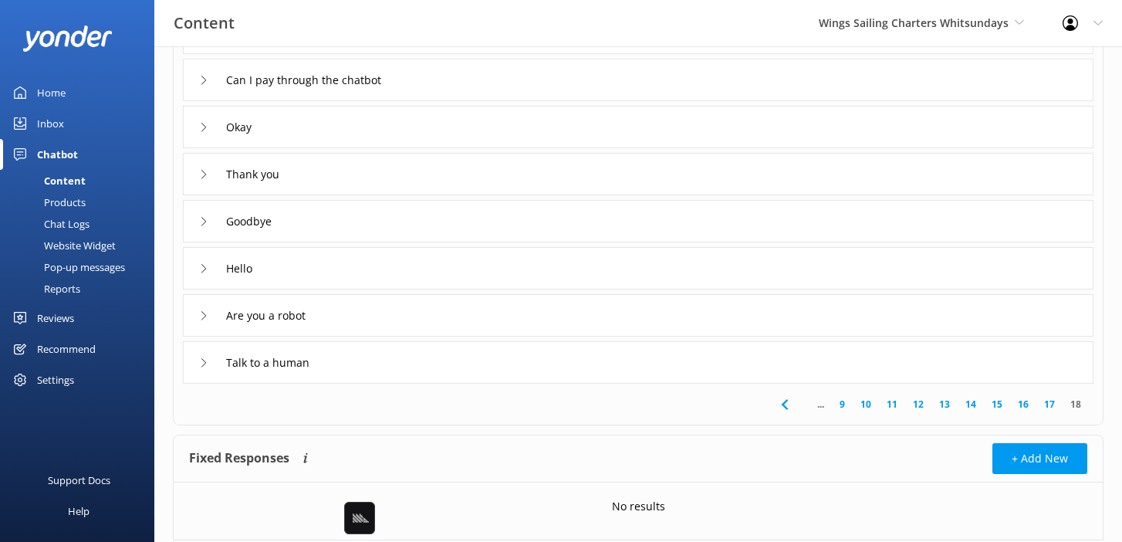
scroll to position [283, 0]
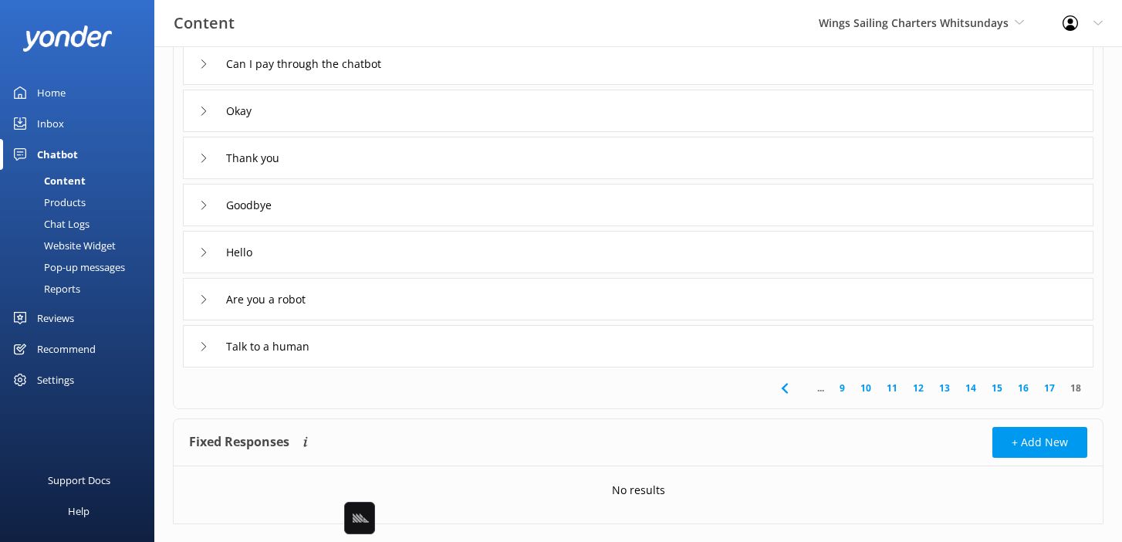
click at [411, 351] on div "Talk to a human" at bounding box center [638, 346] width 911 height 42
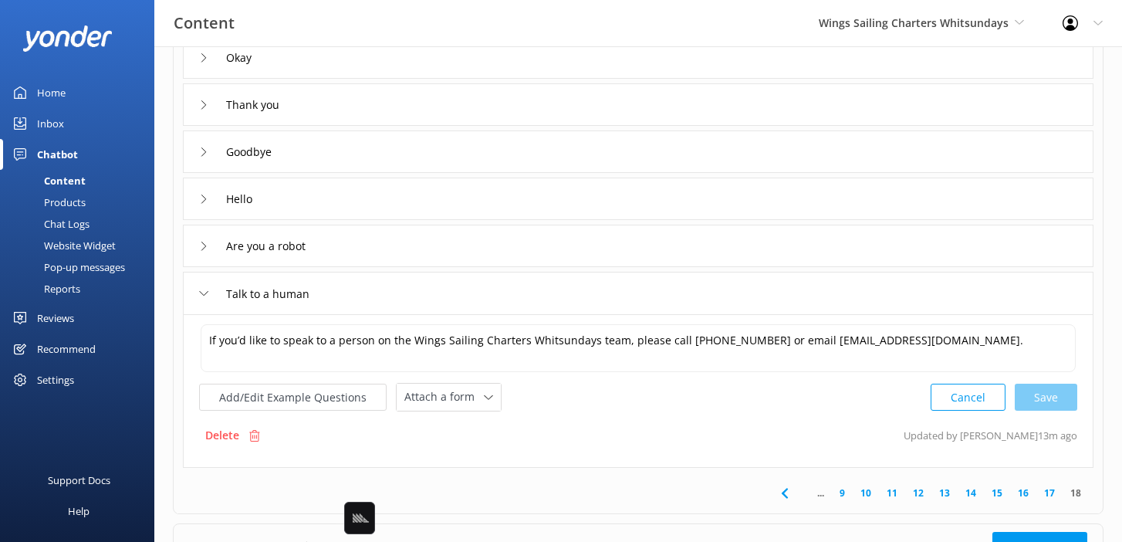
scroll to position [361, 0]
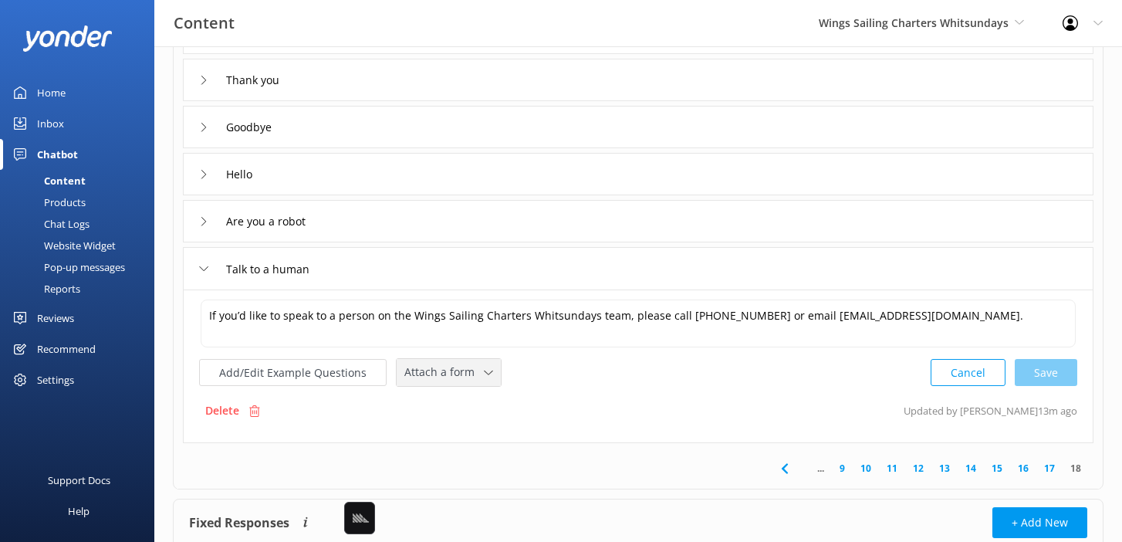
click at [432, 364] on span "Attach a form" at bounding box center [444, 372] width 80 height 17
click at [450, 398] on div "Leave contact details" at bounding box center [452, 405] width 94 height 15
click at [331, 371] on button "Add/Edit Example Questions" at bounding box center [293, 370] width 188 height 27
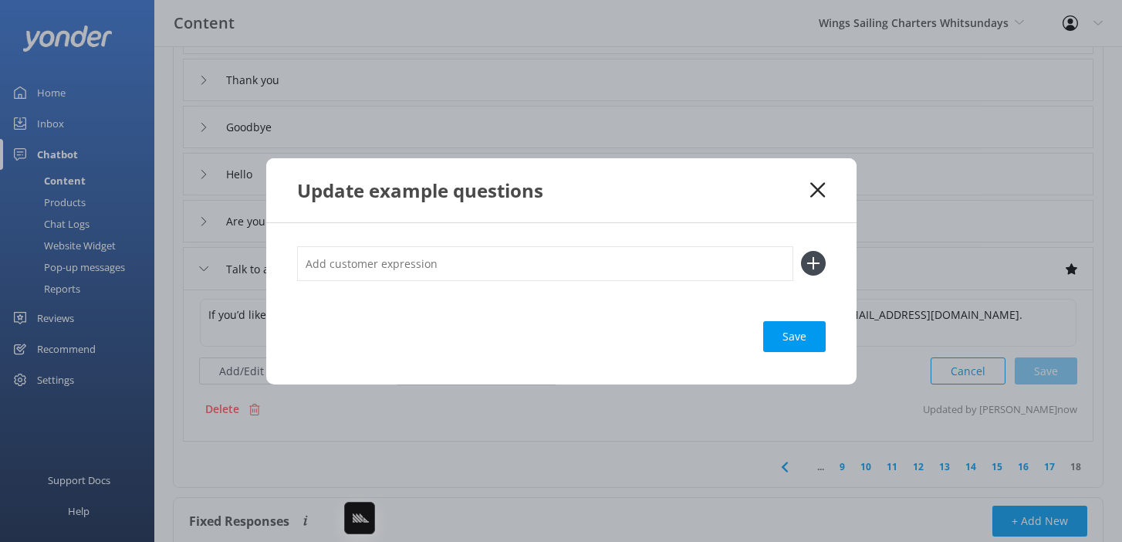
click at [380, 266] on input "text" at bounding box center [545, 263] width 496 height 35
type input "talk to an agent"
click at [801, 251] on button at bounding box center [813, 263] width 25 height 25
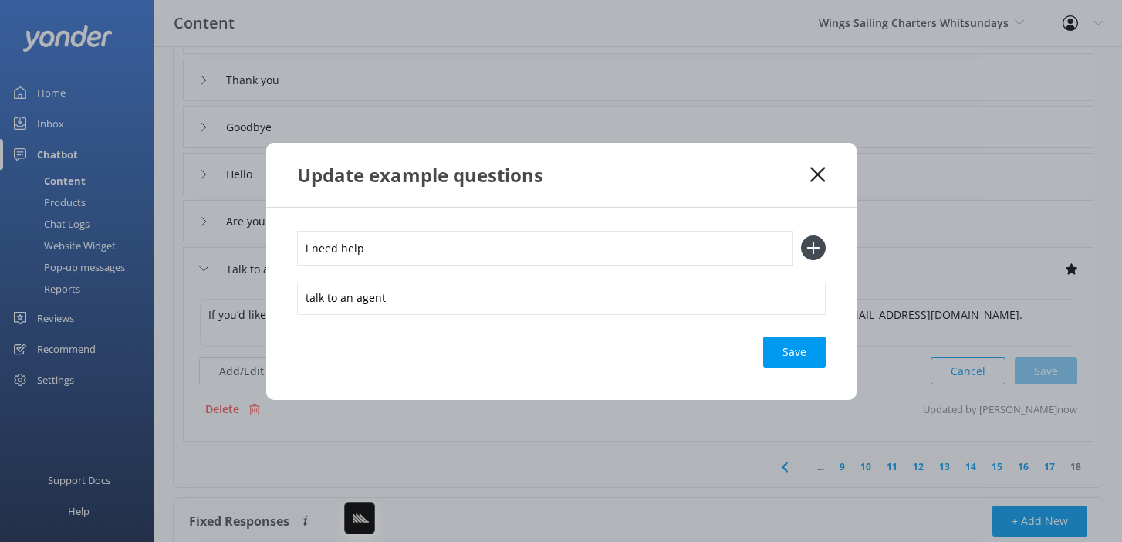
type input "i need help"
click at [801, 235] on button at bounding box center [813, 247] width 25 height 25
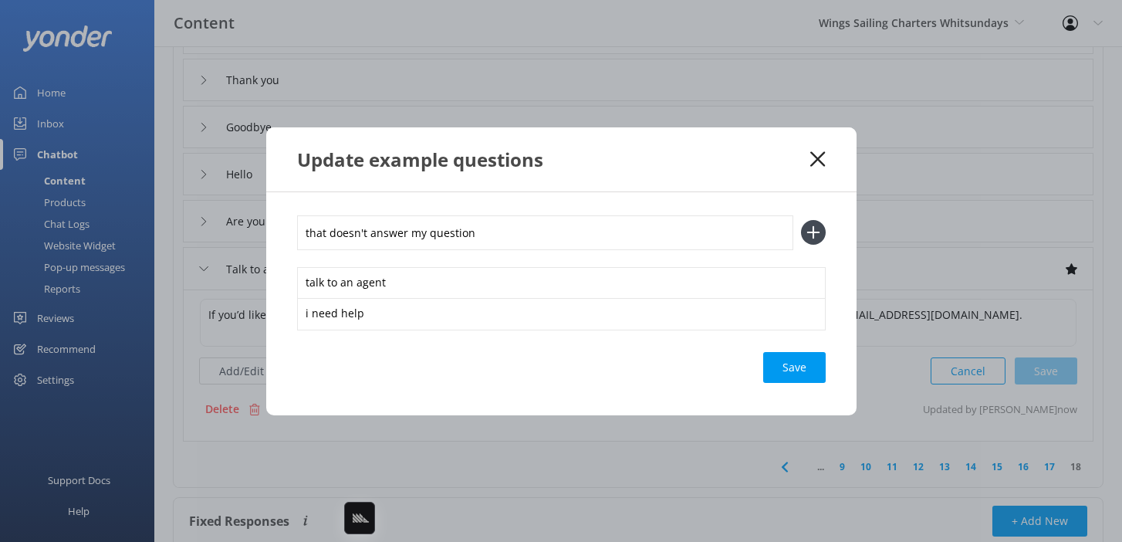
type input "that doesn't answer my question"
click at [801, 220] on button at bounding box center [813, 232] width 25 height 25
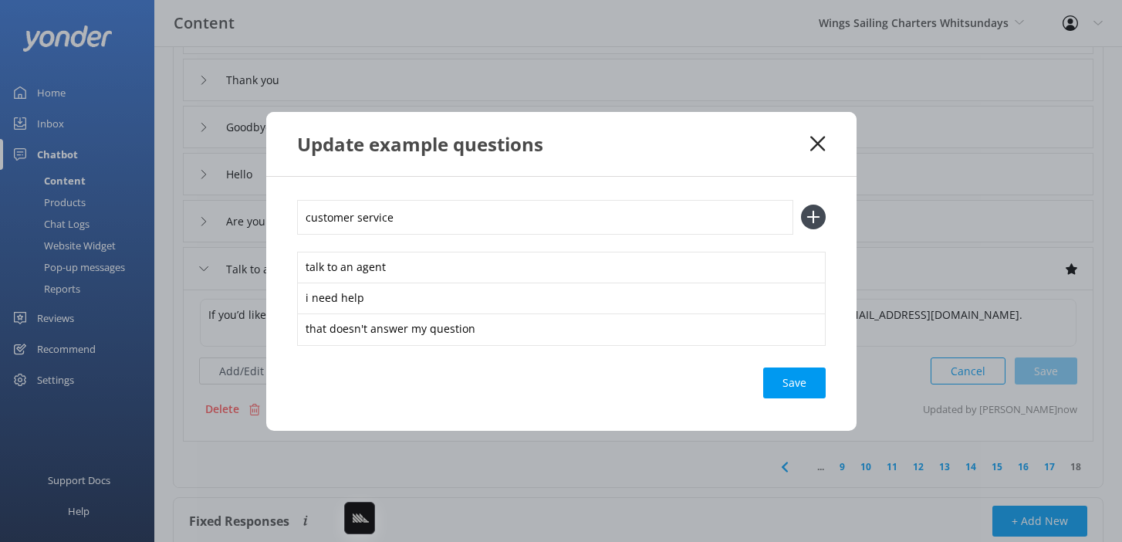
type input "customer service"
click at [801, 205] on button at bounding box center [813, 217] width 25 height 25
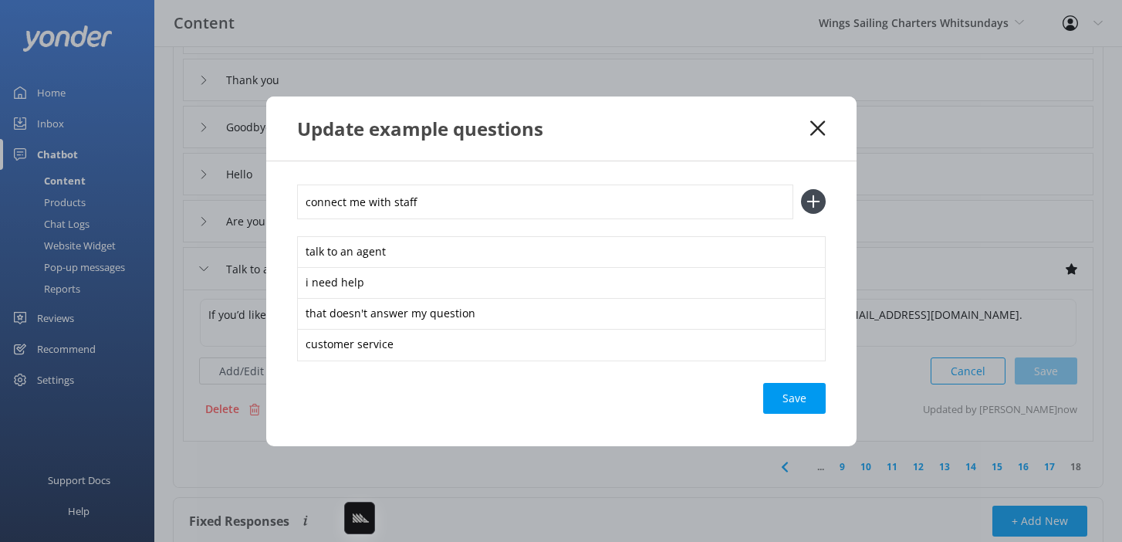
type input "connect me with staff"
click at [801, 189] on button at bounding box center [813, 201] width 25 height 25
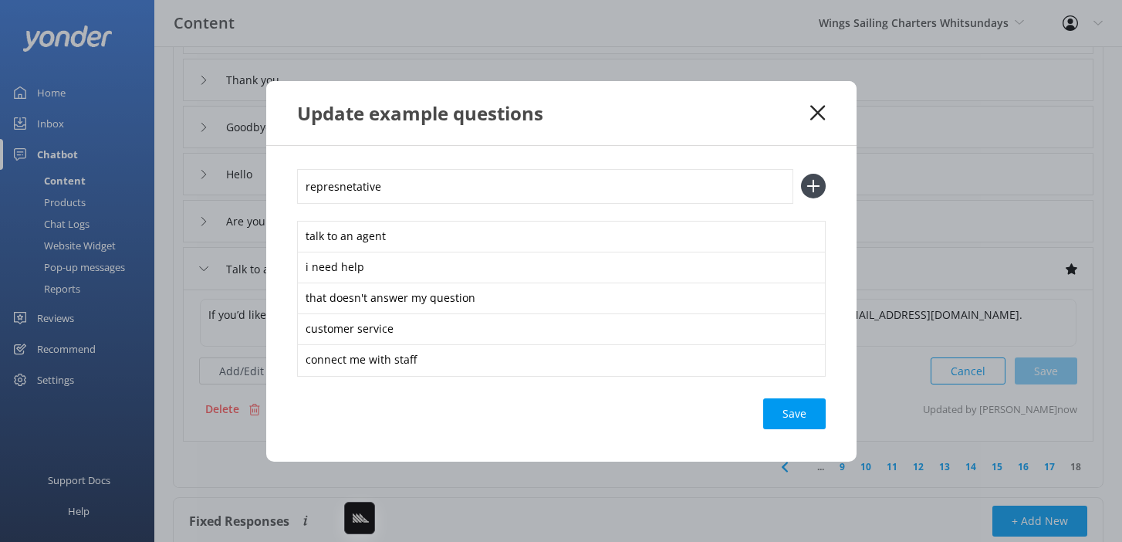
type input "represnetative"
click at [801, 174] on button at bounding box center [813, 186] width 25 height 25
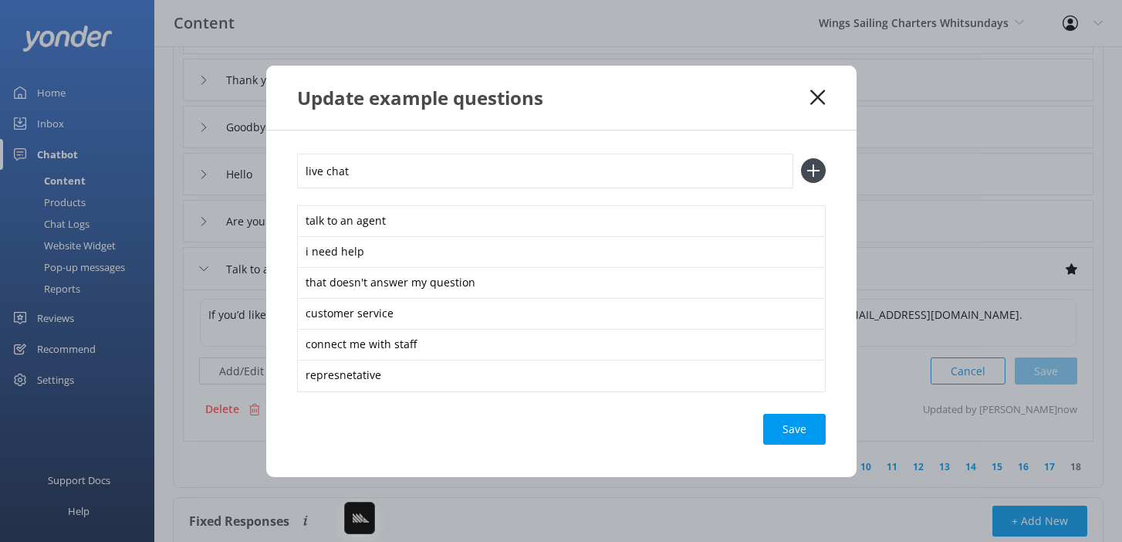
type input "live chat"
click at [801, 158] on button at bounding box center [813, 170] width 25 height 25
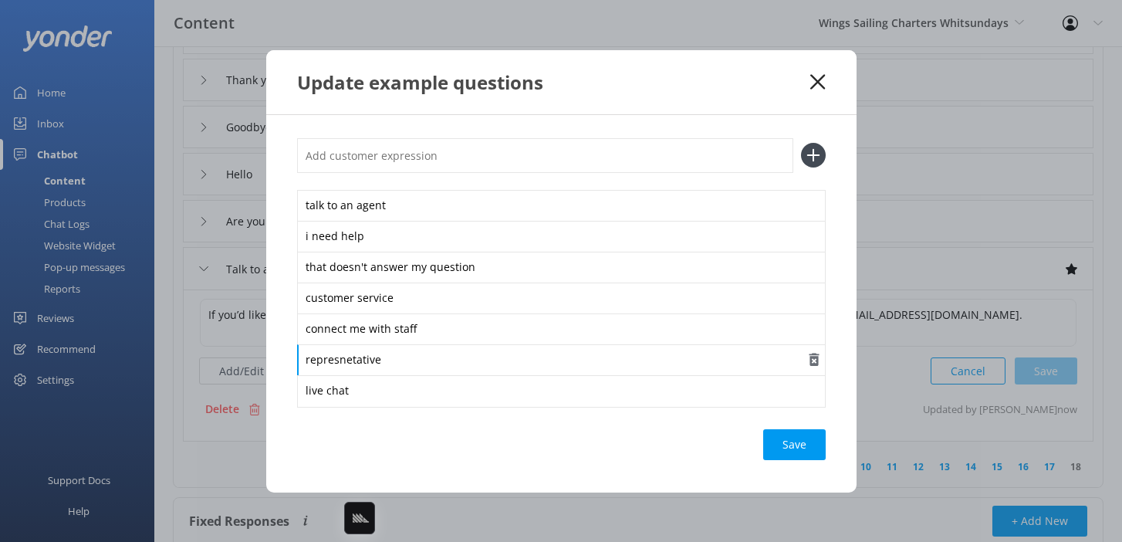
click at [357, 353] on div "represnetative" at bounding box center [561, 360] width 529 height 32
click at [787, 437] on div "Save" at bounding box center [794, 444] width 63 height 31
click at [711, 451] on div "Save" at bounding box center [561, 444] width 529 height 31
click at [767, 436] on div "Loading.." at bounding box center [795, 444] width 62 height 31
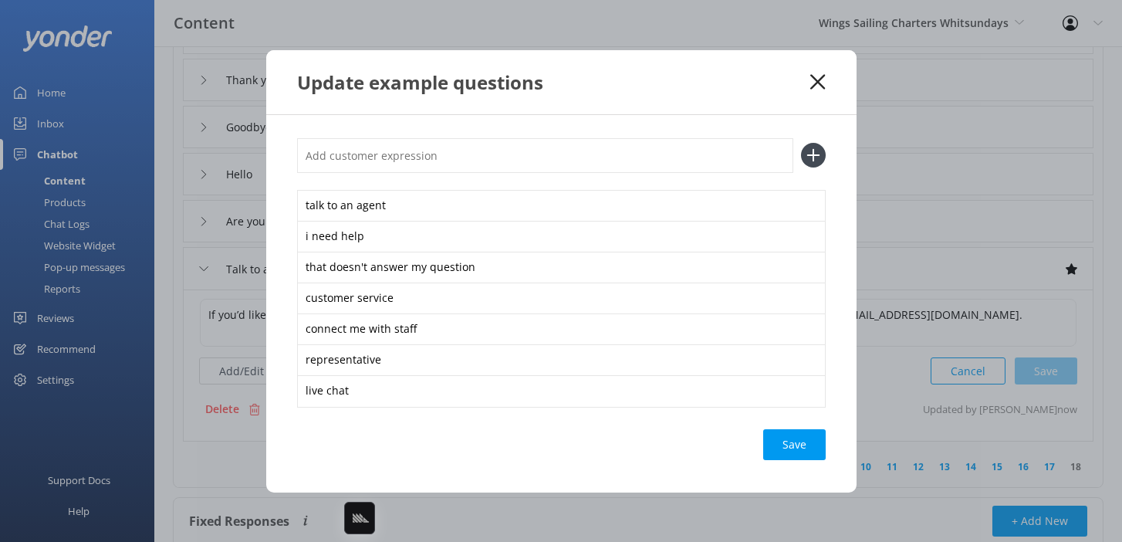
click at [819, 77] on icon at bounding box center [818, 81] width 15 height 15
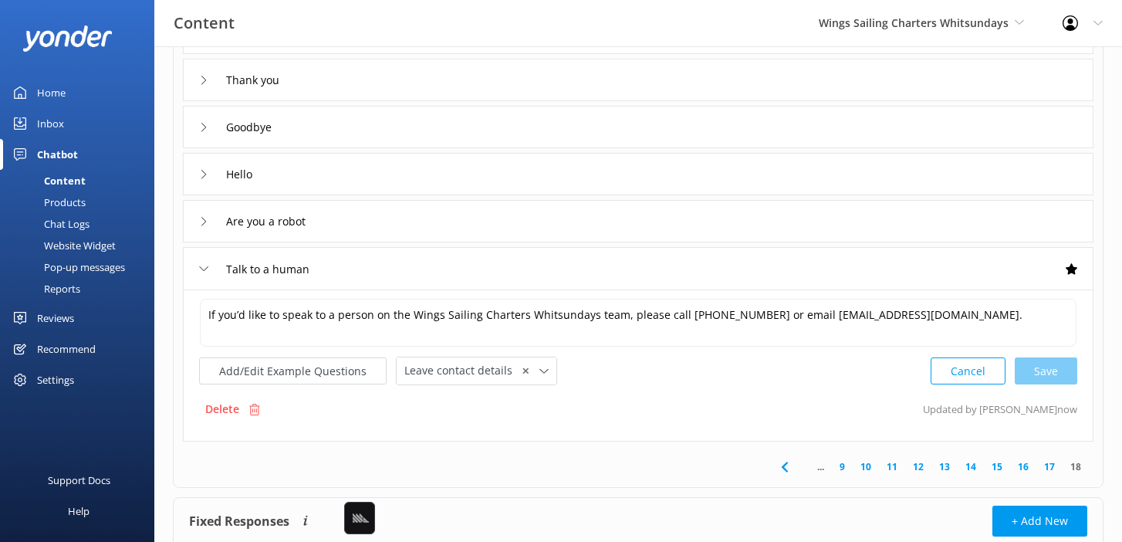
click at [650, 279] on div "Talk to a human" at bounding box center [638, 268] width 911 height 42
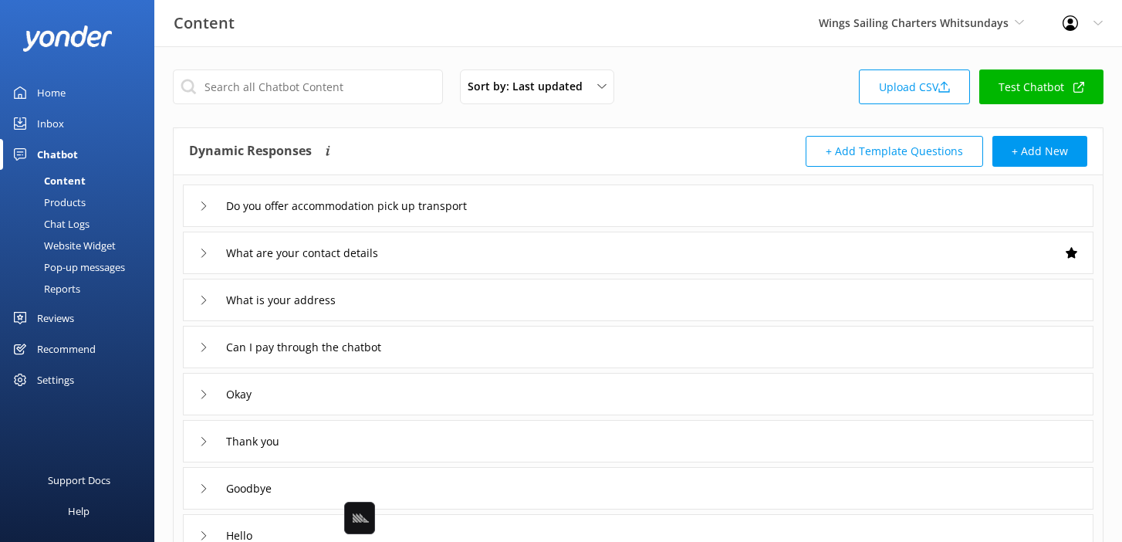
click at [111, 240] on div "Website Widget" at bounding box center [62, 246] width 107 height 22
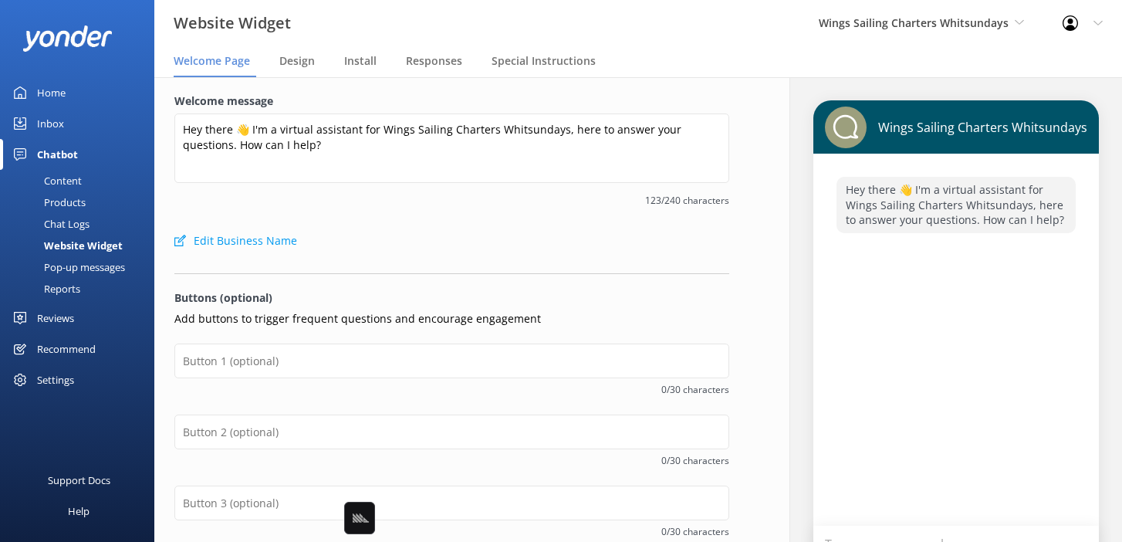
click at [82, 227] on div "Chat Logs" at bounding box center [49, 224] width 80 height 22
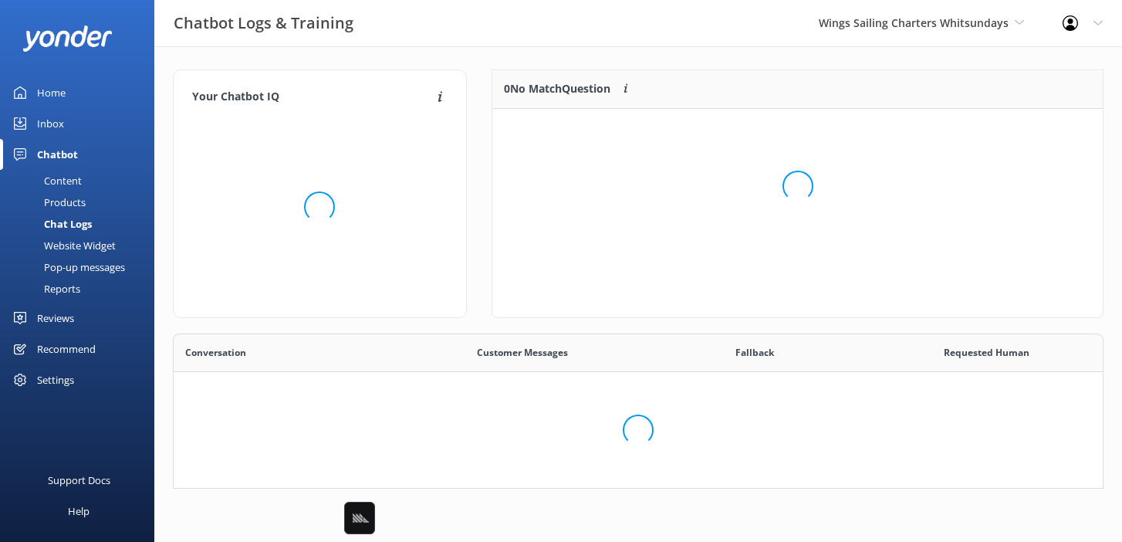
scroll to position [155, 931]
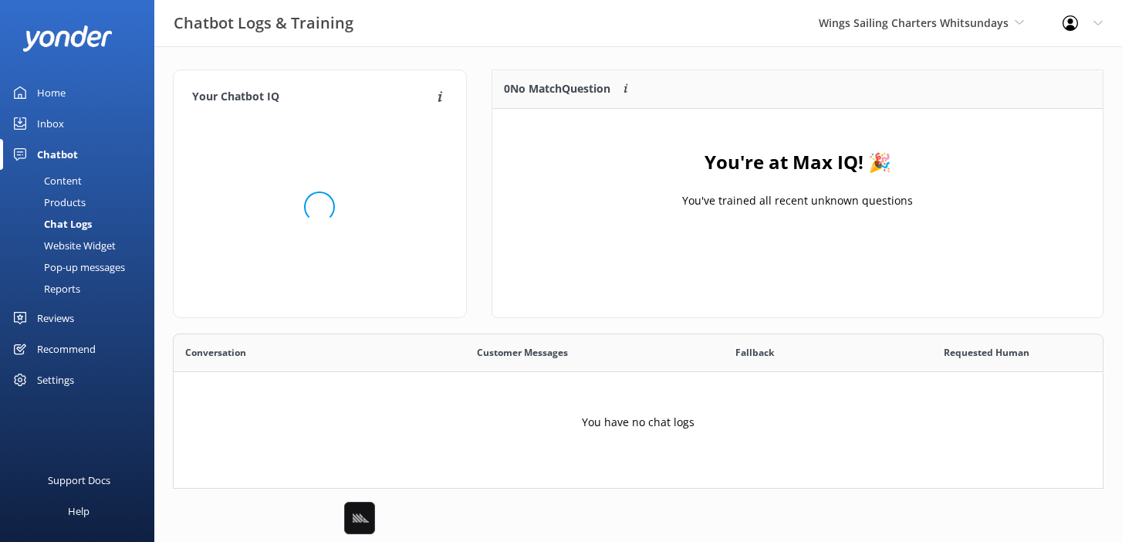
click at [93, 241] on div "Website Widget" at bounding box center [62, 246] width 107 height 22
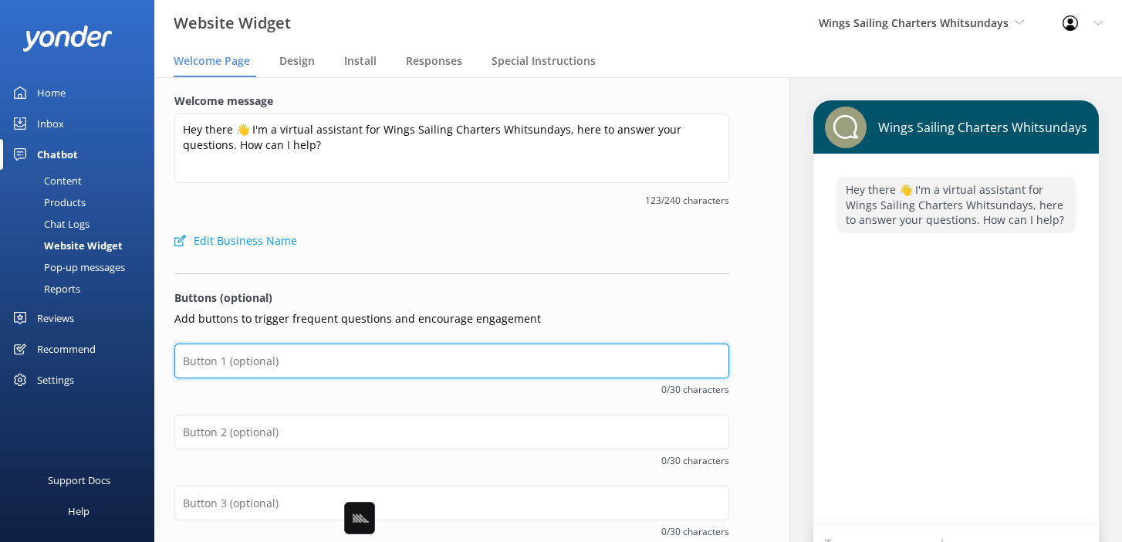
click at [293, 357] on input "text" at bounding box center [451, 361] width 555 height 35
type input "Check Availability"
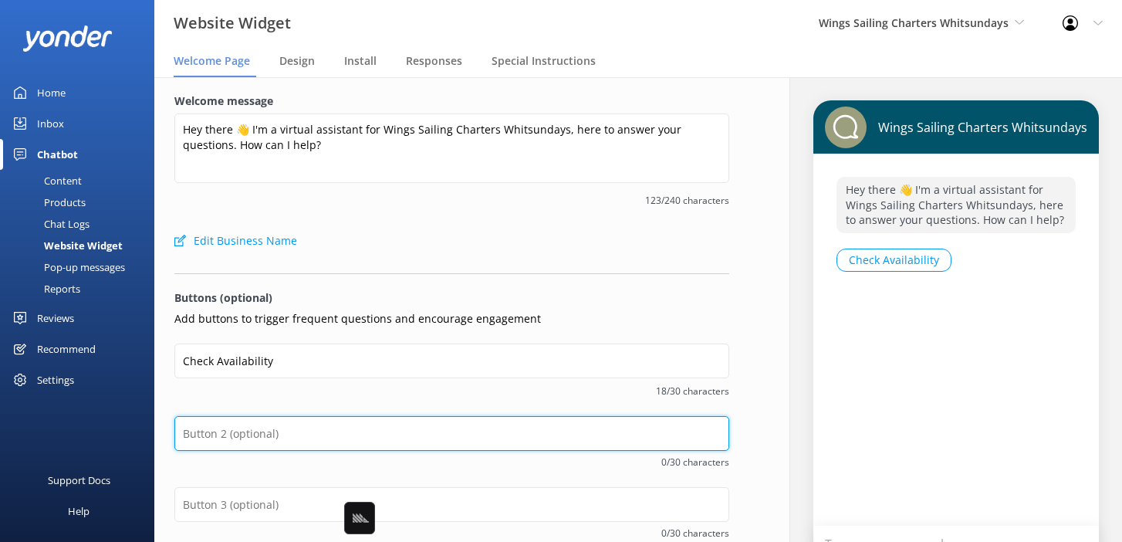
click at [281, 422] on input "text" at bounding box center [451, 433] width 555 height 35
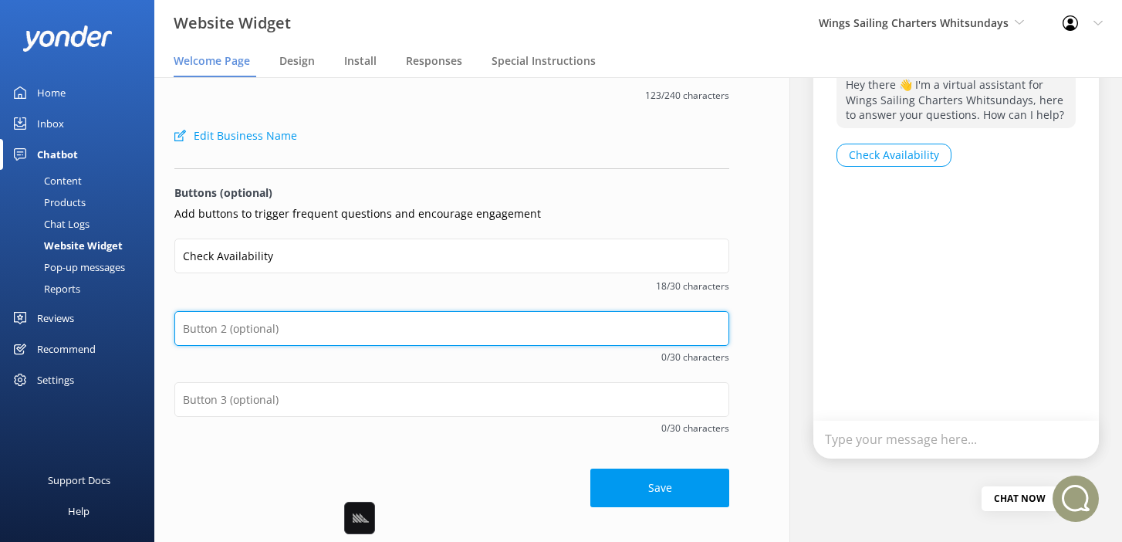
scroll to position [124, 0]
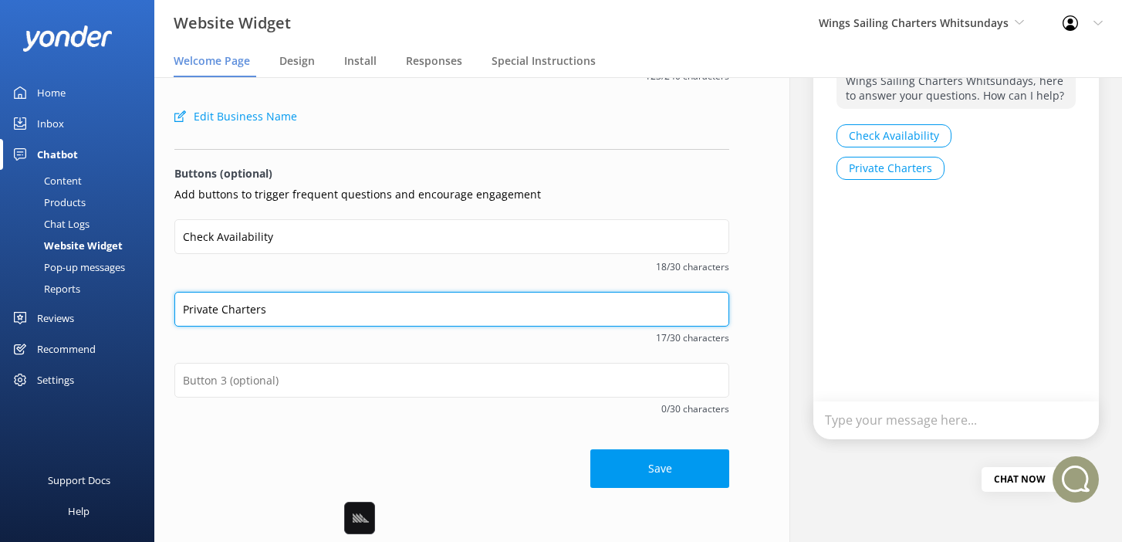
type input "Private Charters"
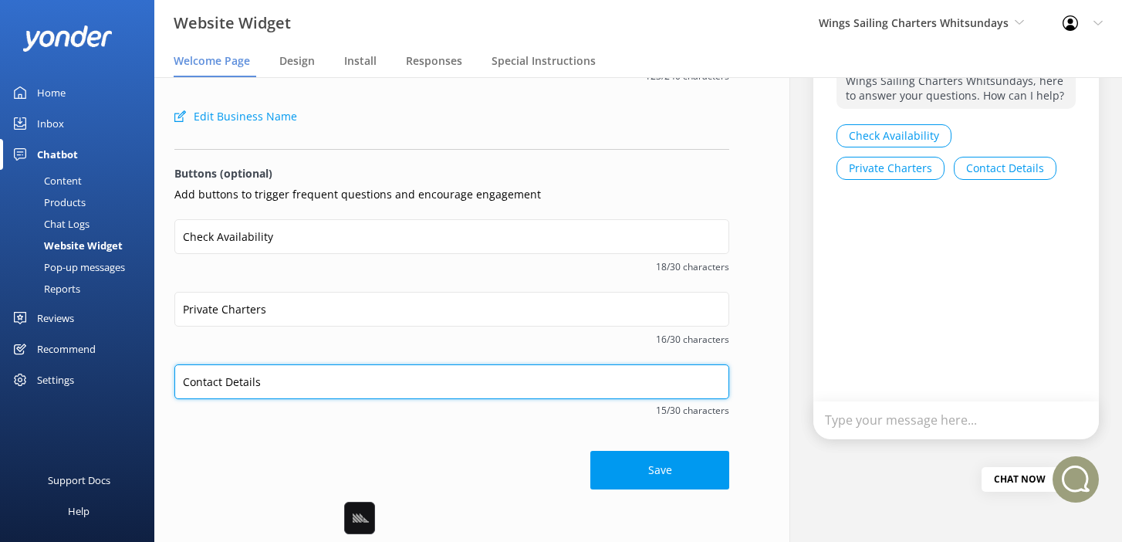
type input "Contact Details"
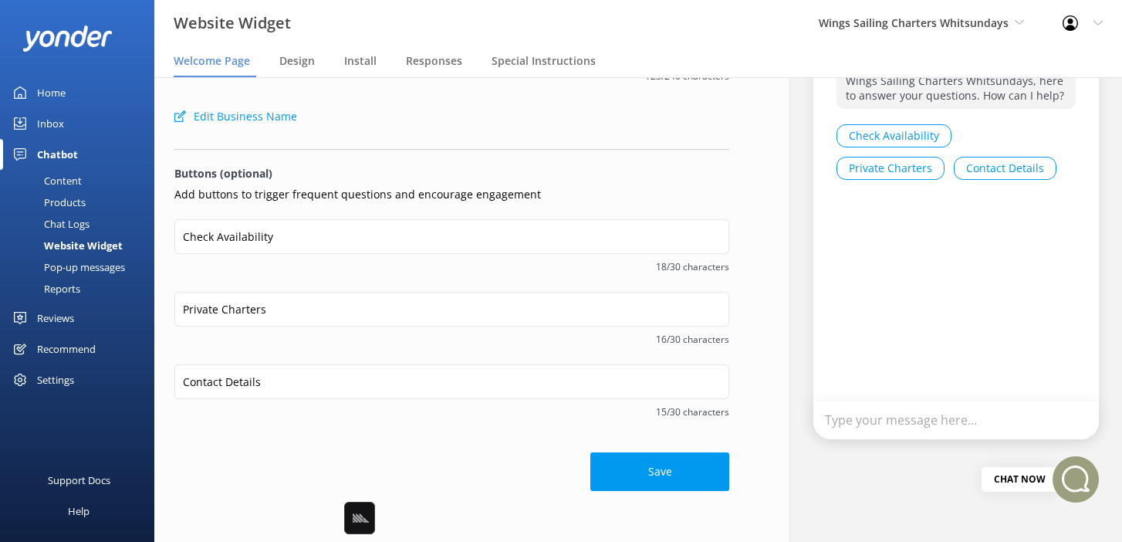
click at [427, 452] on div "Save" at bounding box center [451, 464] width 555 height 54
click at [631, 452] on button "Save" at bounding box center [660, 471] width 139 height 39
click at [610, 467] on div "Save" at bounding box center [451, 464] width 555 height 54
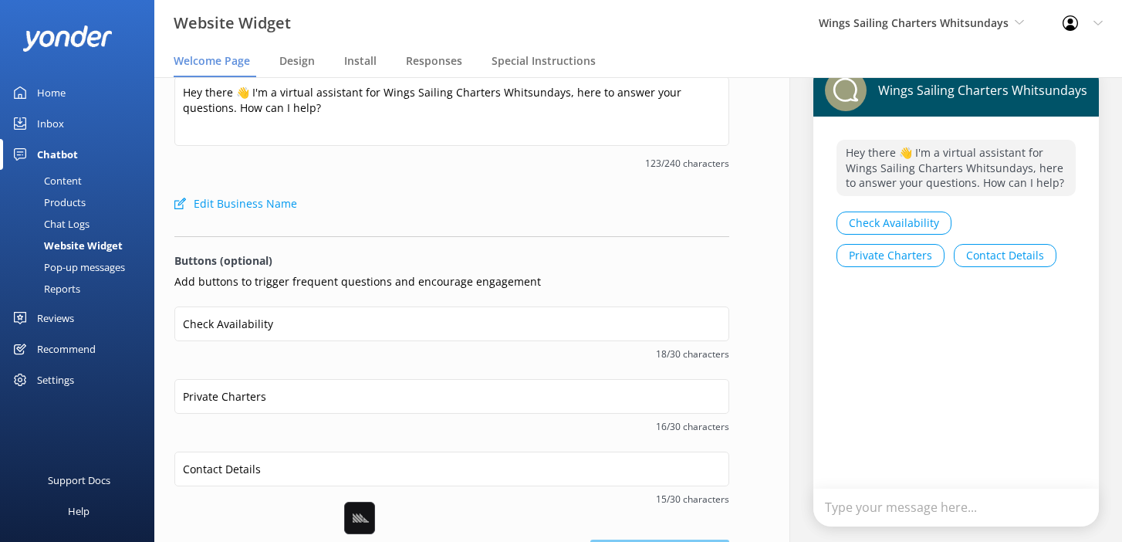
scroll to position [0, 0]
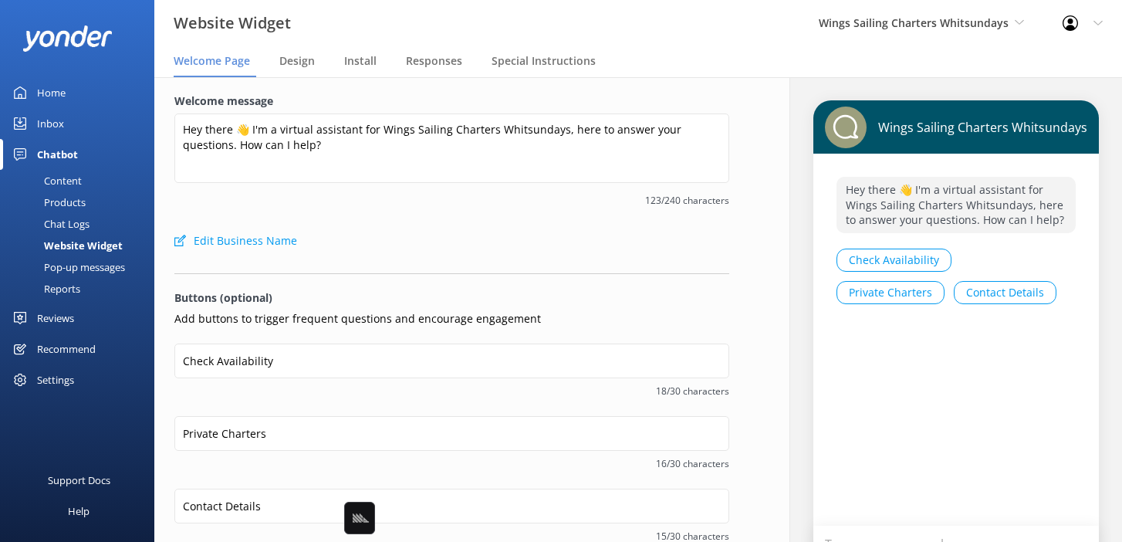
click at [411, 286] on form "Welcome message Hey there 👋 I'm a virtual assistant for Wings Sailing Charters …" at bounding box center [451, 354] width 555 height 523
click at [80, 181] on div "Content" at bounding box center [45, 181] width 73 height 22
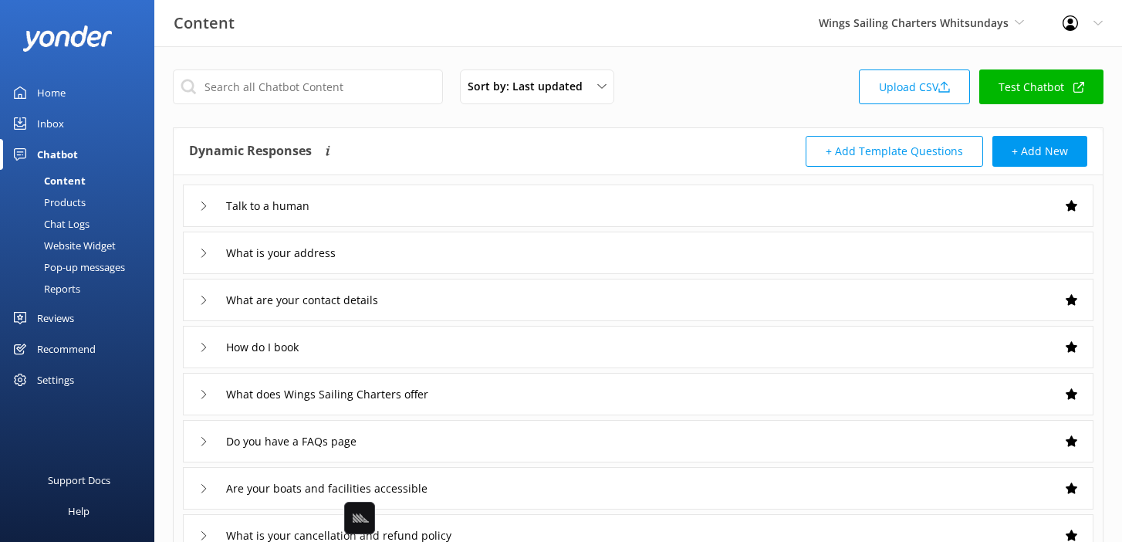
click at [773, 93] on div "Sort by: Last updated Title Last updated Upload CSV Test Chatbot" at bounding box center [638, 91] width 931 height 44
click at [1037, 83] on link "Test Chatbot" at bounding box center [1042, 86] width 124 height 35
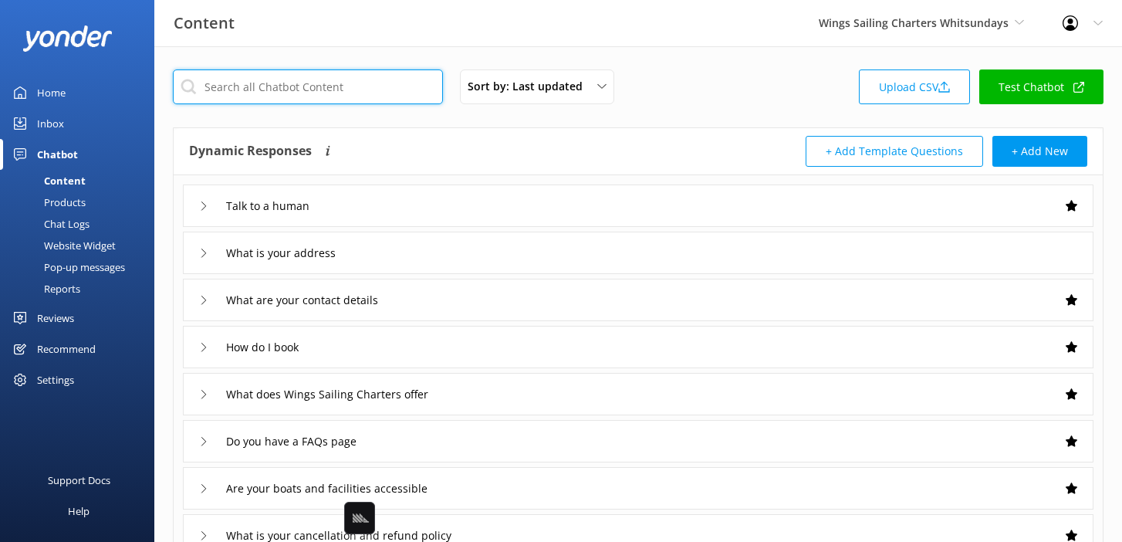
click at [284, 82] on input "text" at bounding box center [308, 86] width 270 height 35
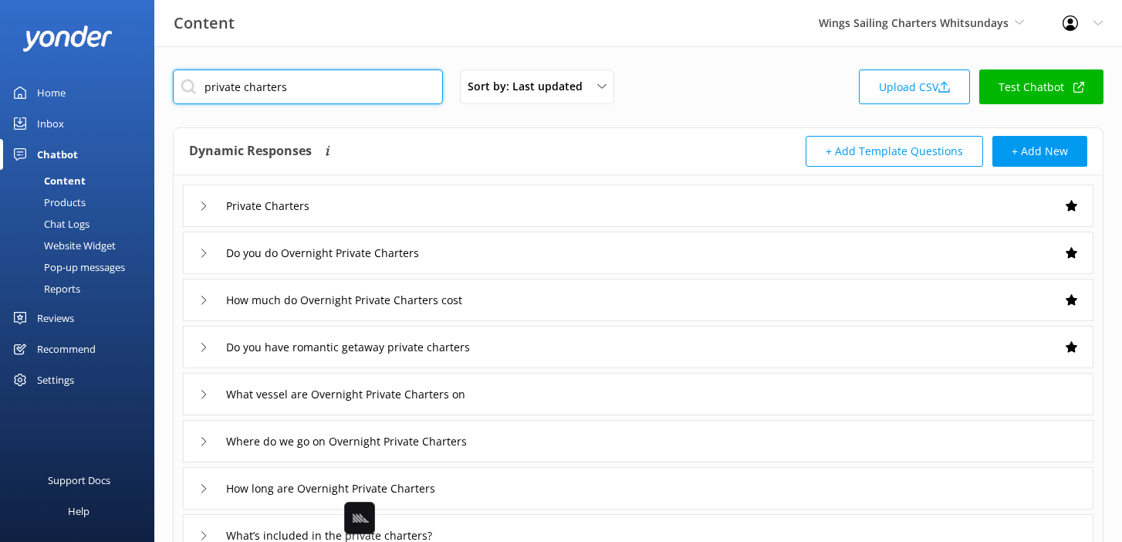
type input "private charters"
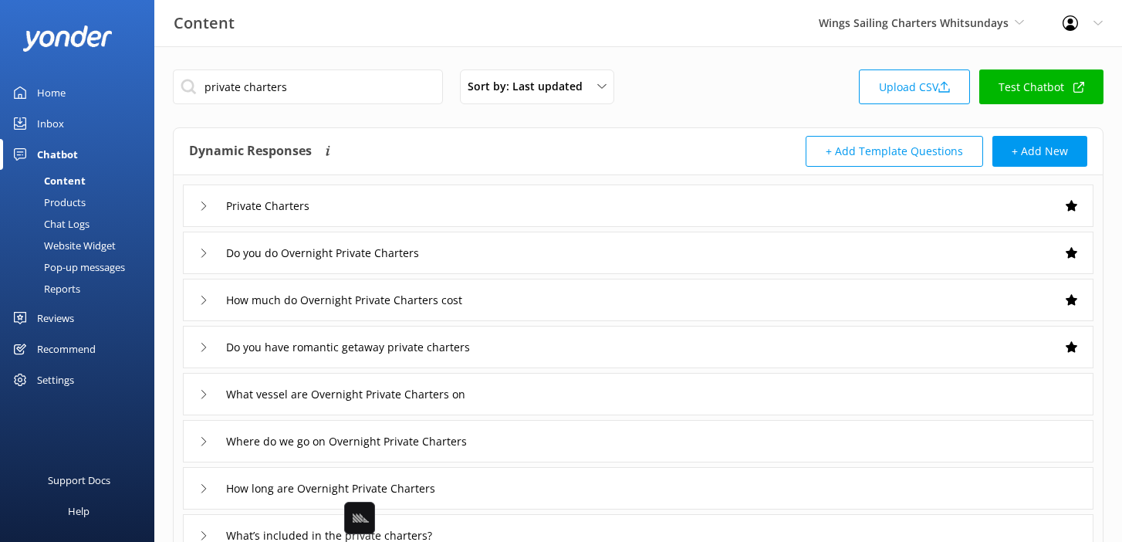
click at [382, 198] on div "Private Charters" at bounding box center [638, 205] width 911 height 42
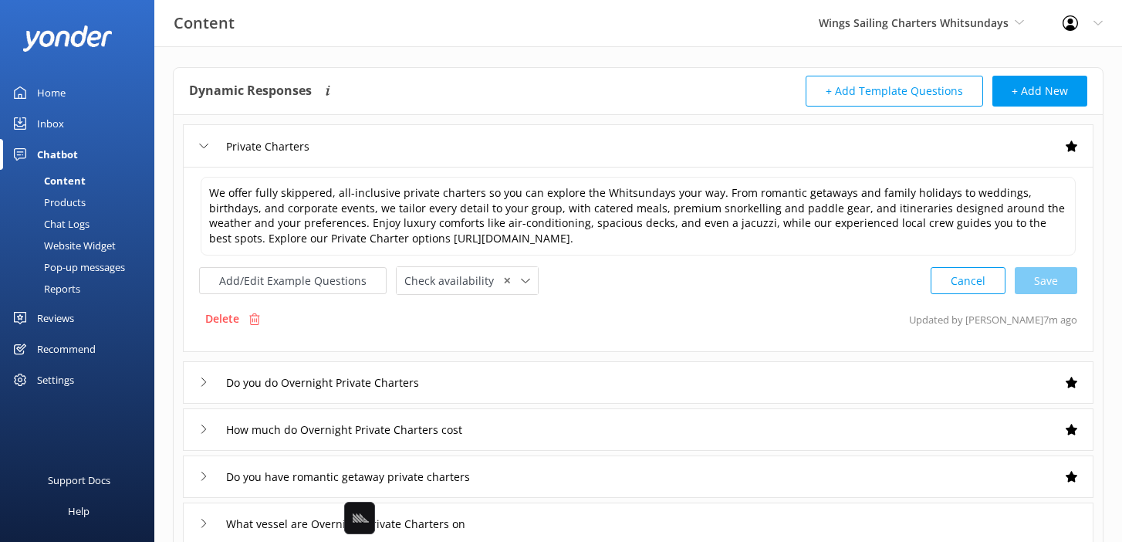
scroll to position [80, 0]
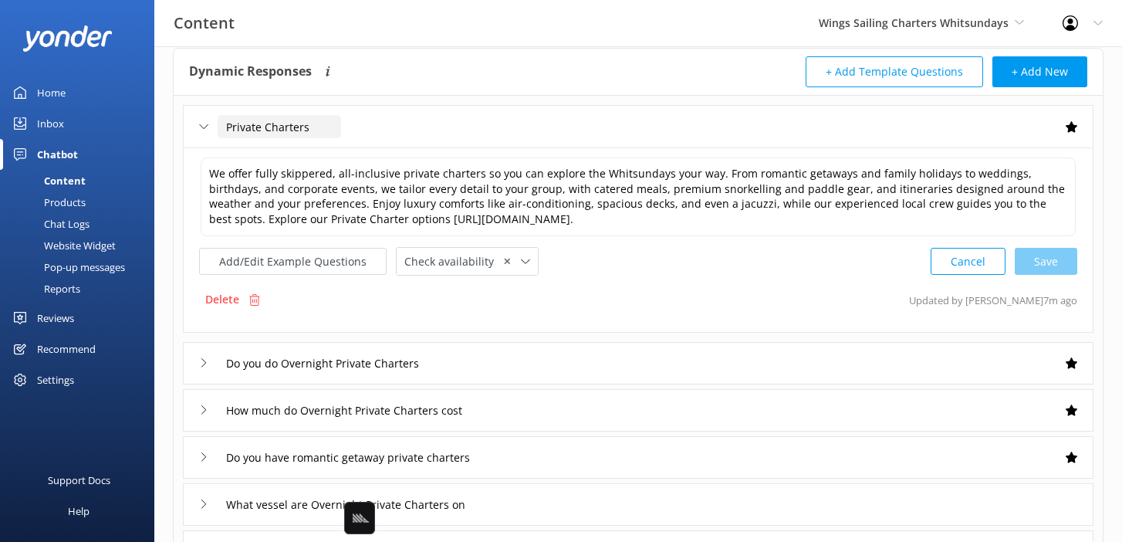
click at [272, 126] on input "Private Charters" at bounding box center [280, 126] width 124 height 23
click at [442, 173] on textarea "We offer fully skippered, all-inclusive private charters so you can explore the…" at bounding box center [638, 196] width 875 height 79
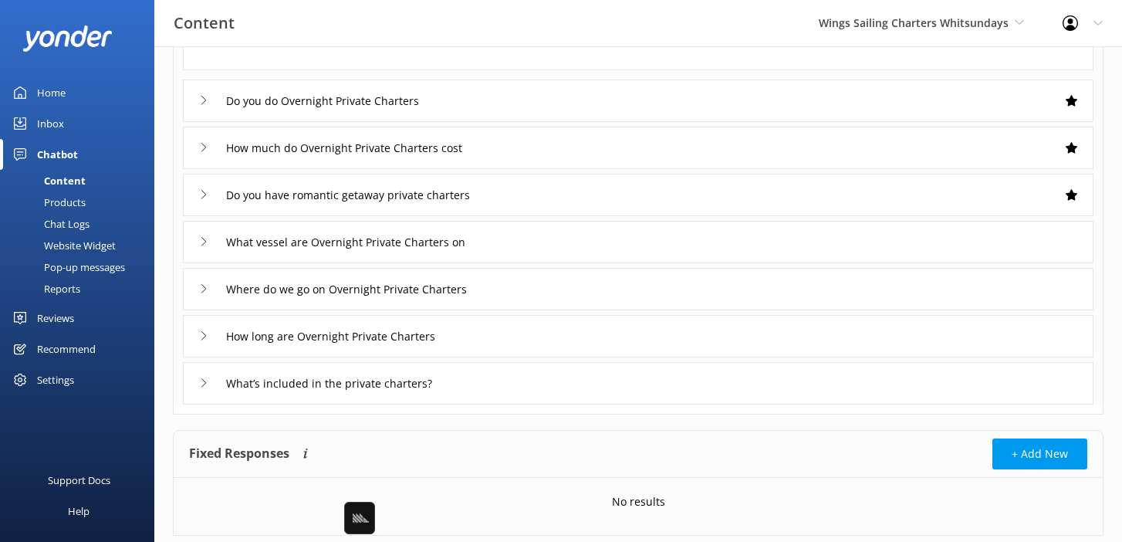
scroll to position [382, 0]
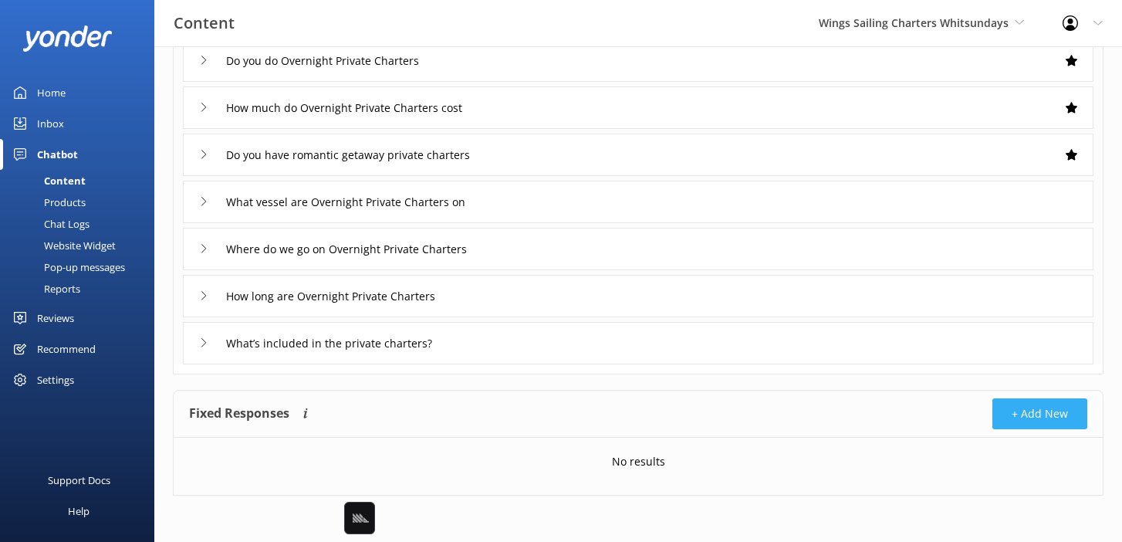
click at [996, 402] on button "+ Add New" at bounding box center [1040, 413] width 95 height 31
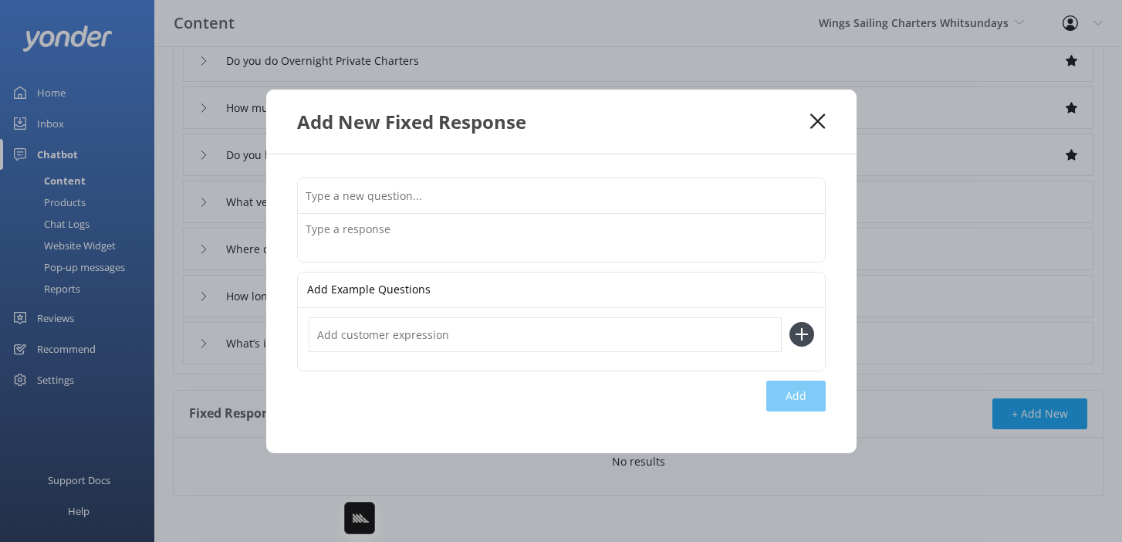
click at [624, 181] on input "text" at bounding box center [561, 195] width 527 height 35
type input "Private Charters"
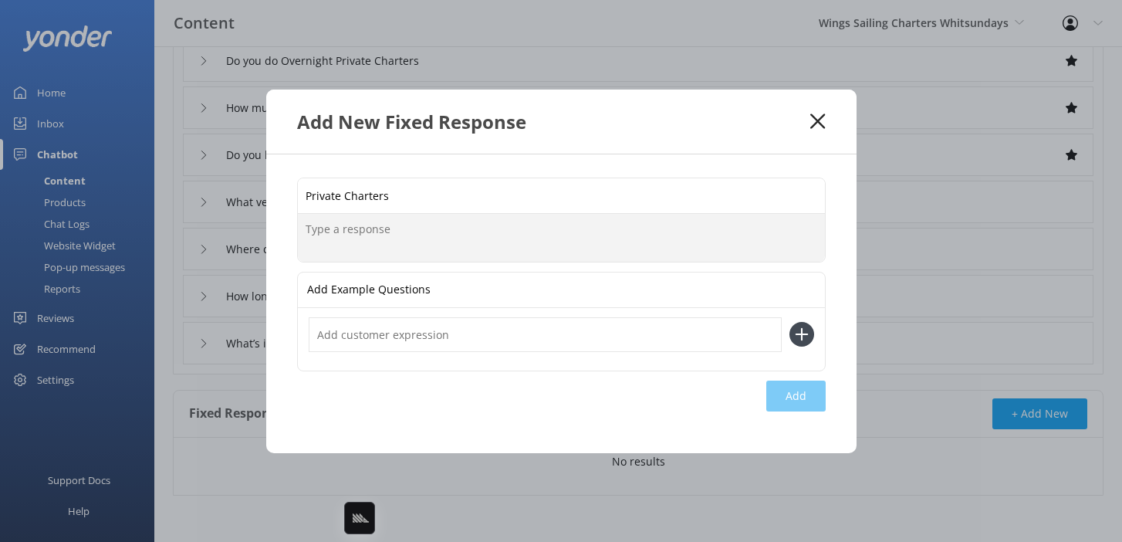
paste textarea "We offer fully skippered, all-inclusive private charters so you can explore the…"
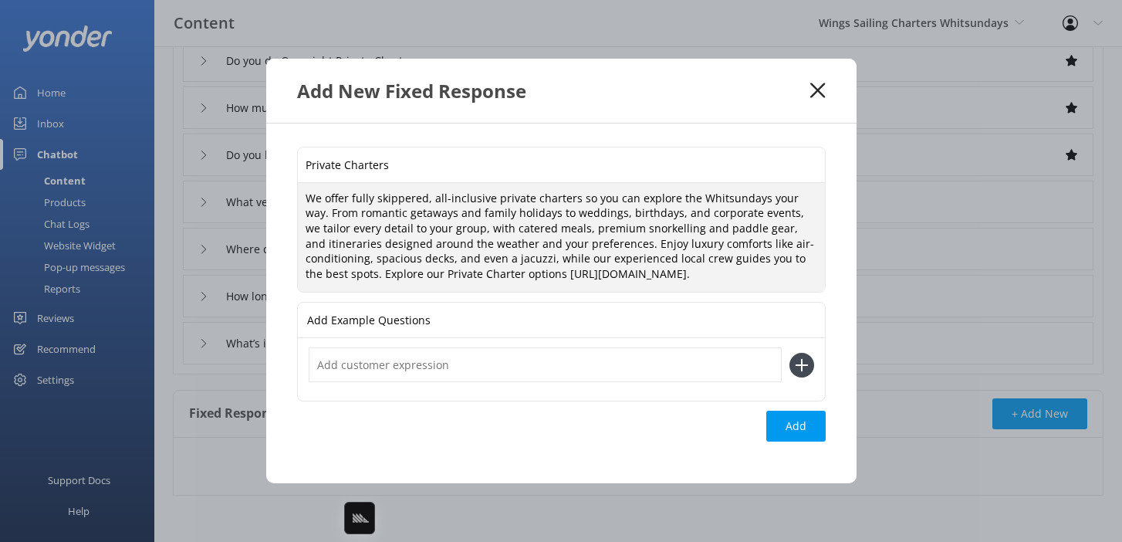
type textarea "We offer fully skippered, all-inclusive private charters so you can explore the…"
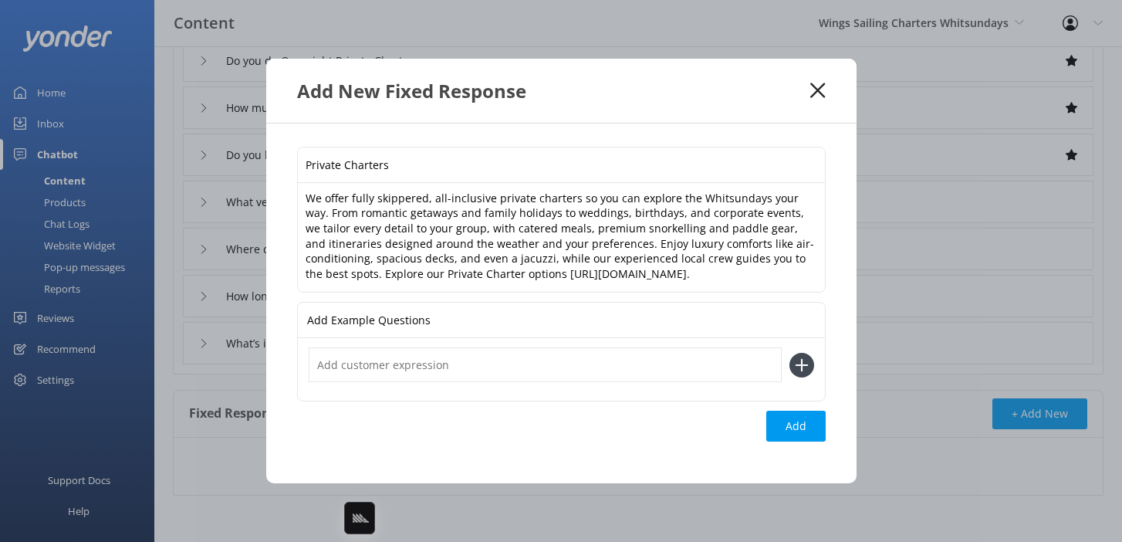
click at [544, 157] on input "Private Charters" at bounding box center [561, 164] width 527 height 35
click at [513, 364] on input "text" at bounding box center [545, 364] width 473 height 35
paste input "Private Charters"
type input "Private Charters"
click at [790, 353] on button at bounding box center [802, 365] width 25 height 25
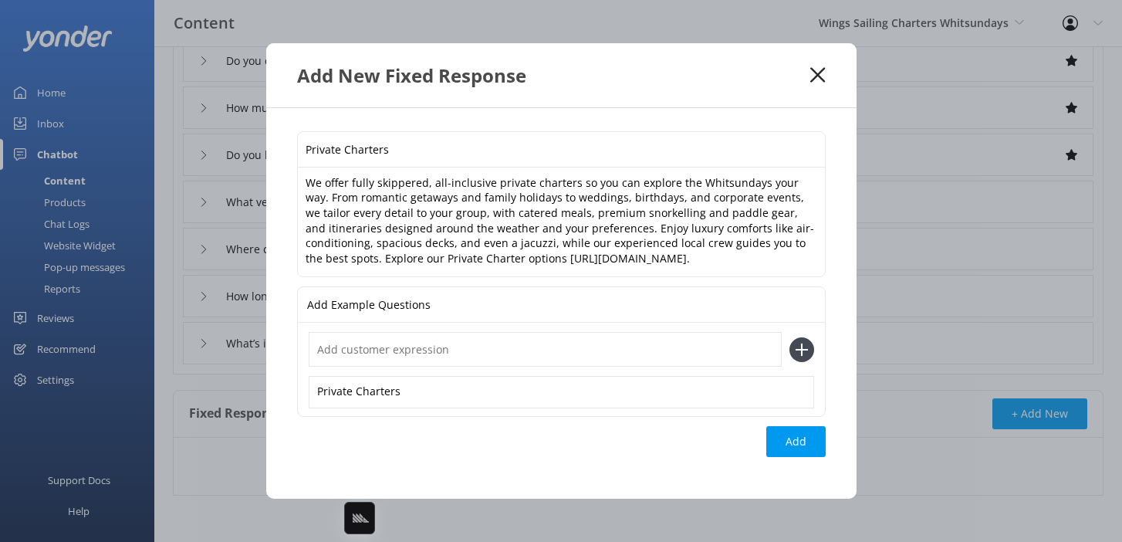
paste input "Private Charters"
type input "Private Charters"
click at [790, 337] on button at bounding box center [802, 349] width 25 height 25
paste input "Private Charters"
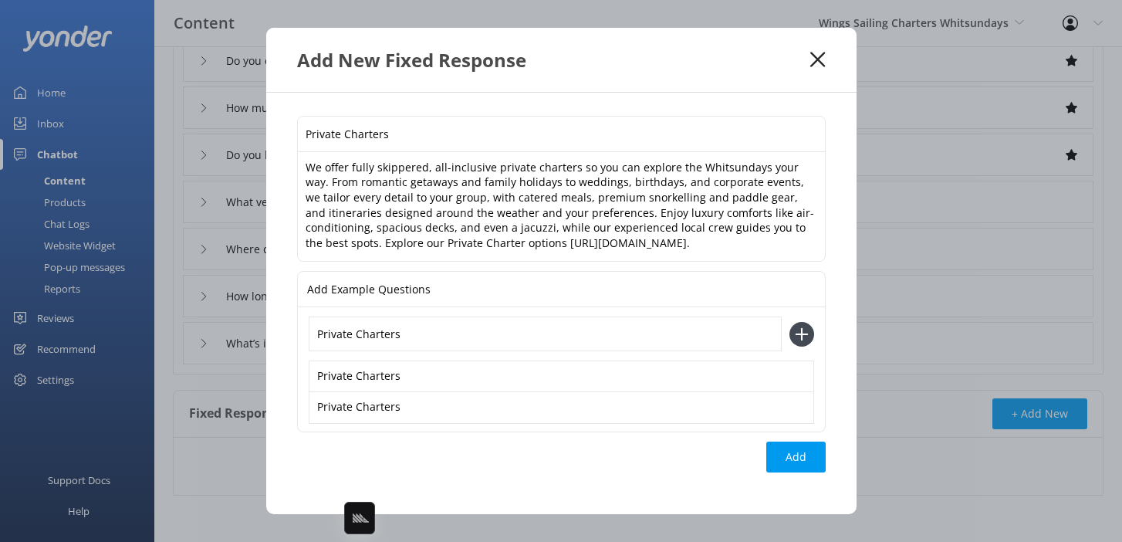
type input "Private Charters"
click at [790, 322] on button at bounding box center [802, 334] width 25 height 25
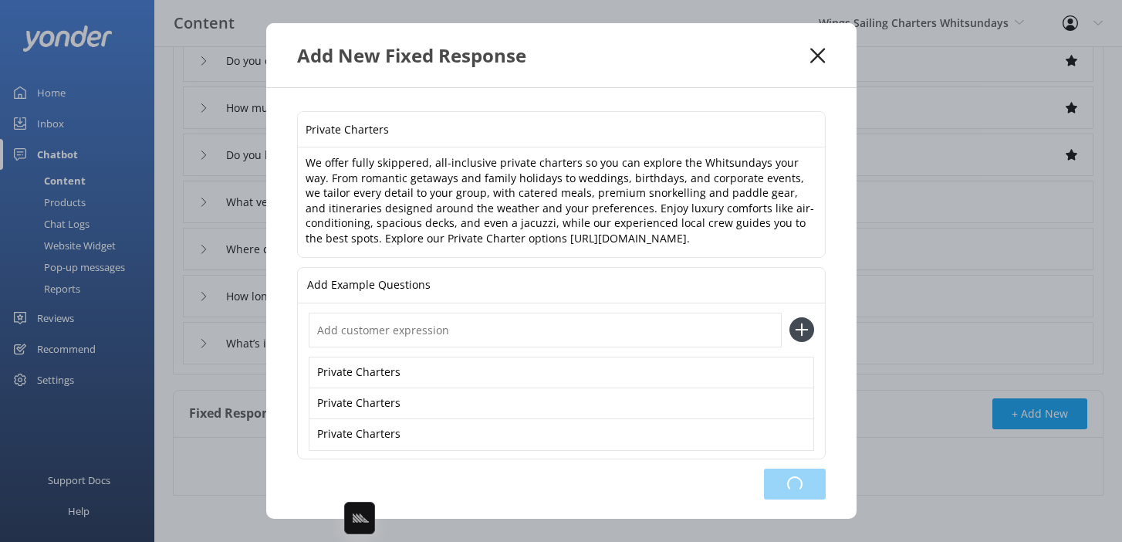
click at [779, 480] on div "Loading.." at bounding box center [795, 484] width 62 height 31
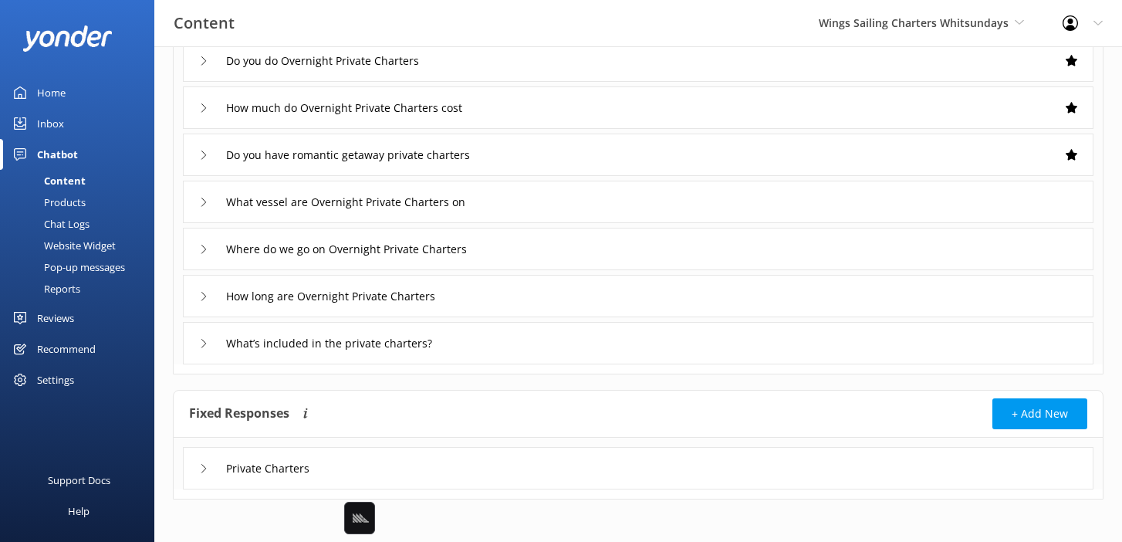
click at [79, 384] on div "Settings" at bounding box center [77, 379] width 154 height 31
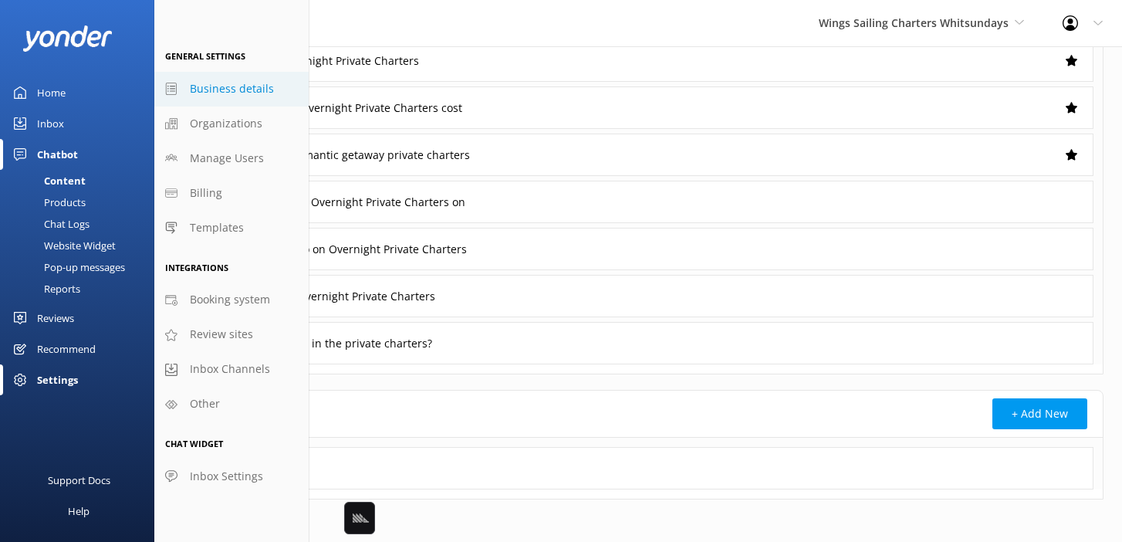
click at [262, 78] on link "Business details" at bounding box center [231, 89] width 154 height 35
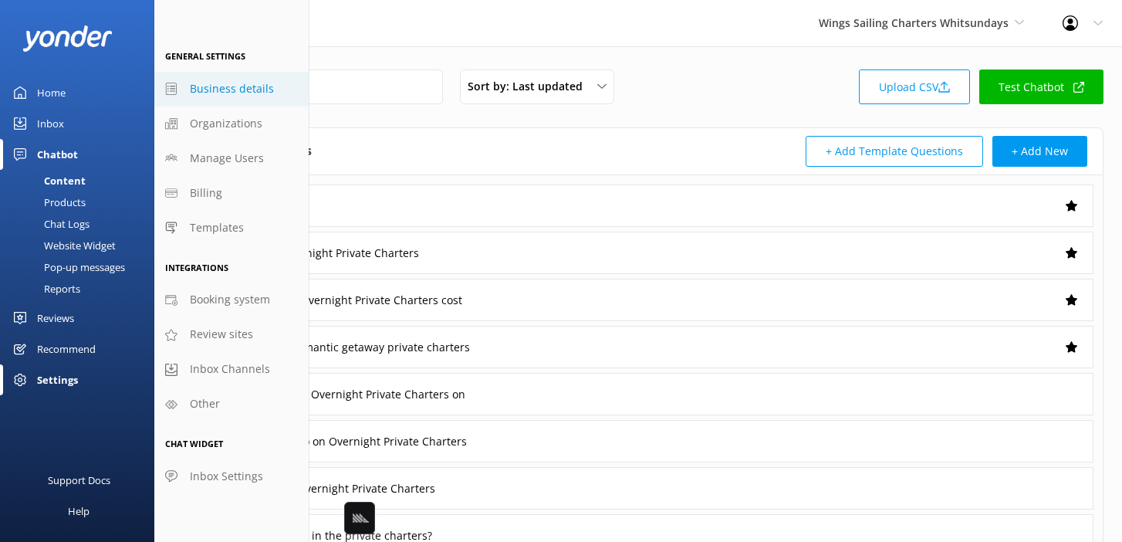
select select "Australia/Lindeman"
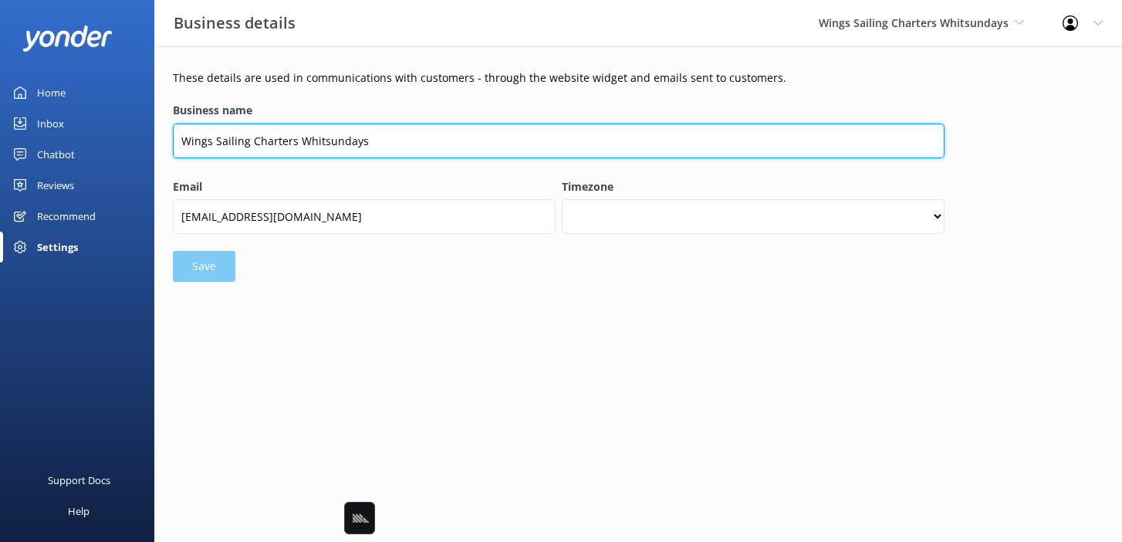
click at [340, 145] on input "Wings Sailing Charters Whitsundays" at bounding box center [559, 141] width 772 height 35
type input "Wings Sailing Charters"
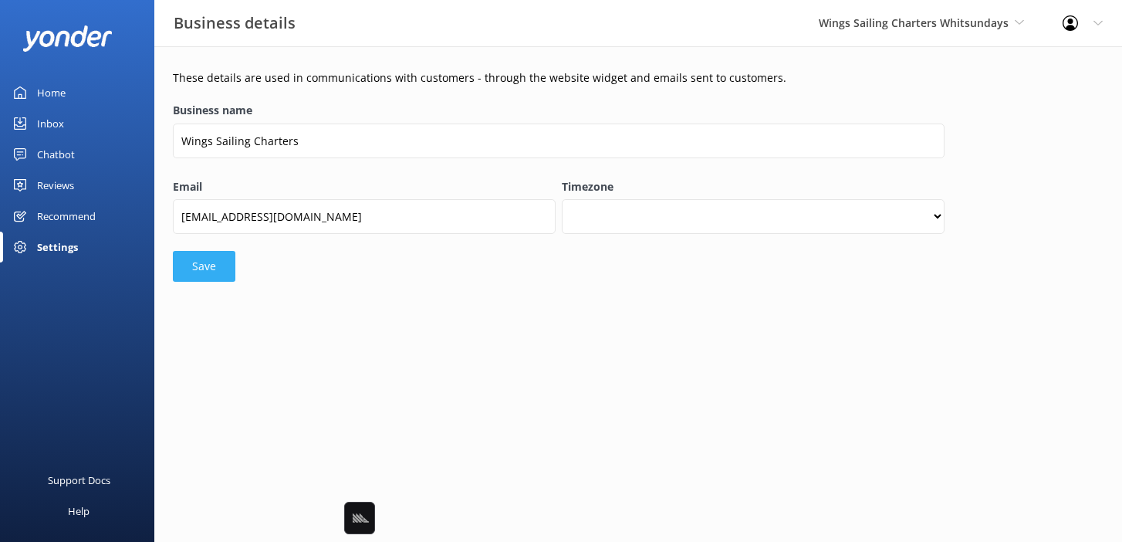
click at [202, 265] on button "Save" at bounding box center [204, 266] width 63 height 31
click at [679, 39] on div "Business details Wings Sailing Charters Black Cat Cruises Banff Airporter Inter…" at bounding box center [561, 23] width 1122 height 46
click at [96, 93] on link "Home" at bounding box center [77, 92] width 154 height 31
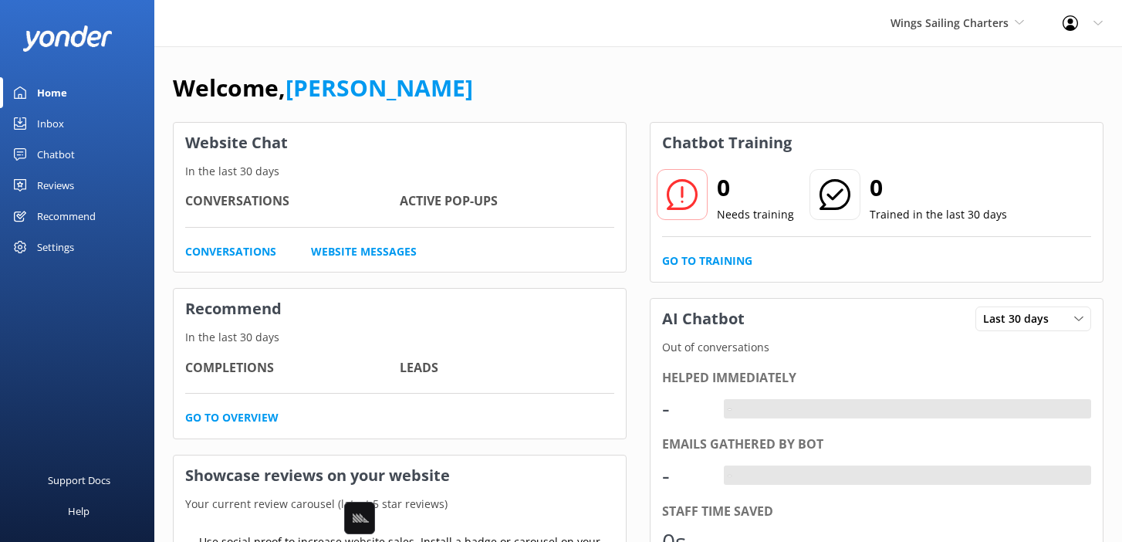
click at [381, 64] on div "Welcome, Mikayla Website Chat In the last 30 days Conversations Active Pop-ups …" at bounding box center [638, 531] width 968 height 970
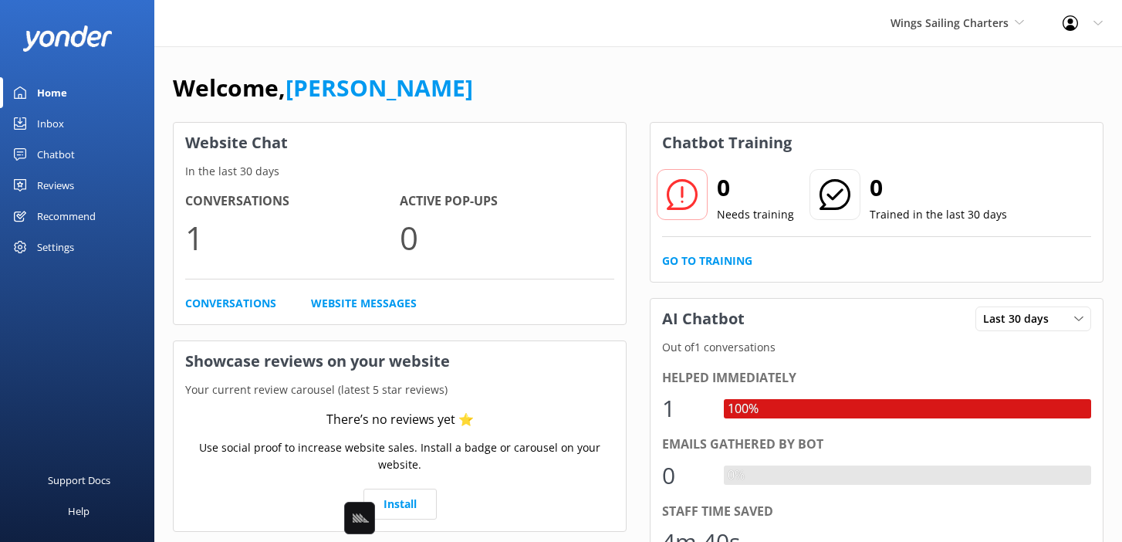
click at [368, 52] on div "Welcome, Mikayla Website Chat In the last 30 days Conversations 1 Active Pop-up…" at bounding box center [638, 531] width 968 height 970
click at [83, 155] on link "Chatbot" at bounding box center [77, 154] width 154 height 31
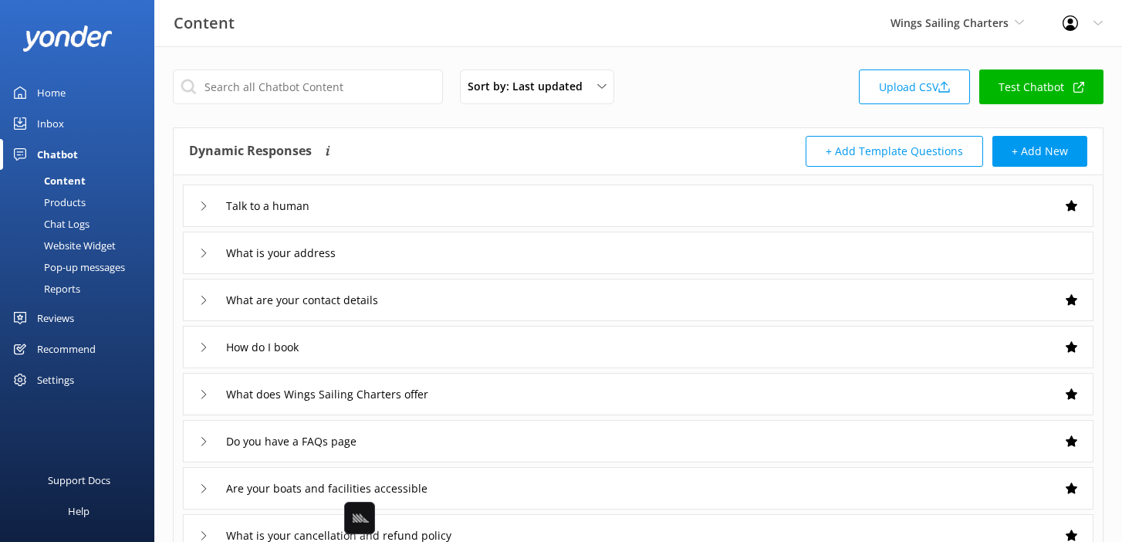
click at [75, 383] on div "Settings" at bounding box center [77, 379] width 154 height 31
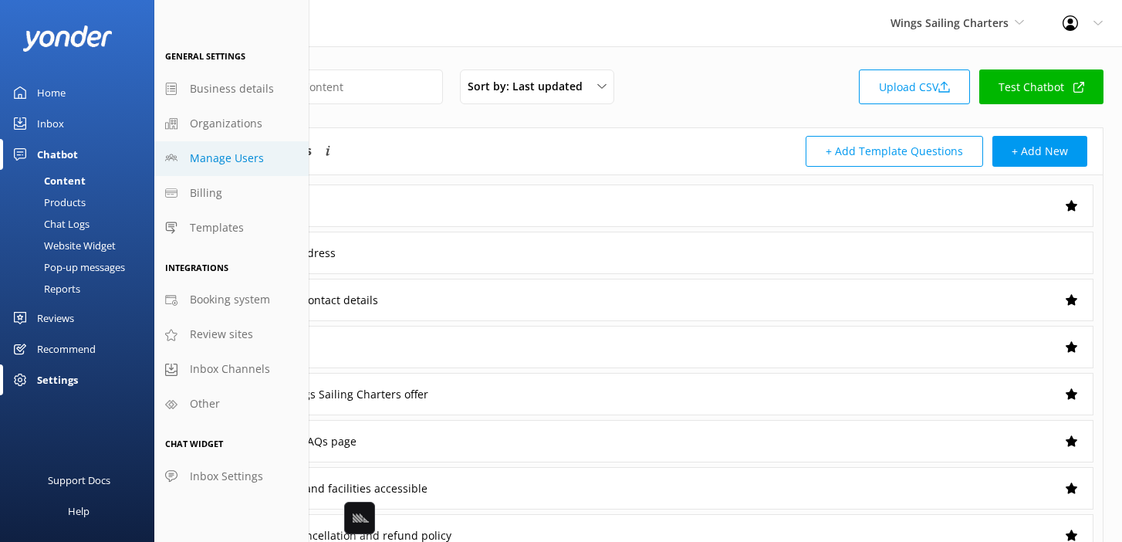
click at [243, 151] on span "Manage Users" at bounding box center [227, 158] width 74 height 17
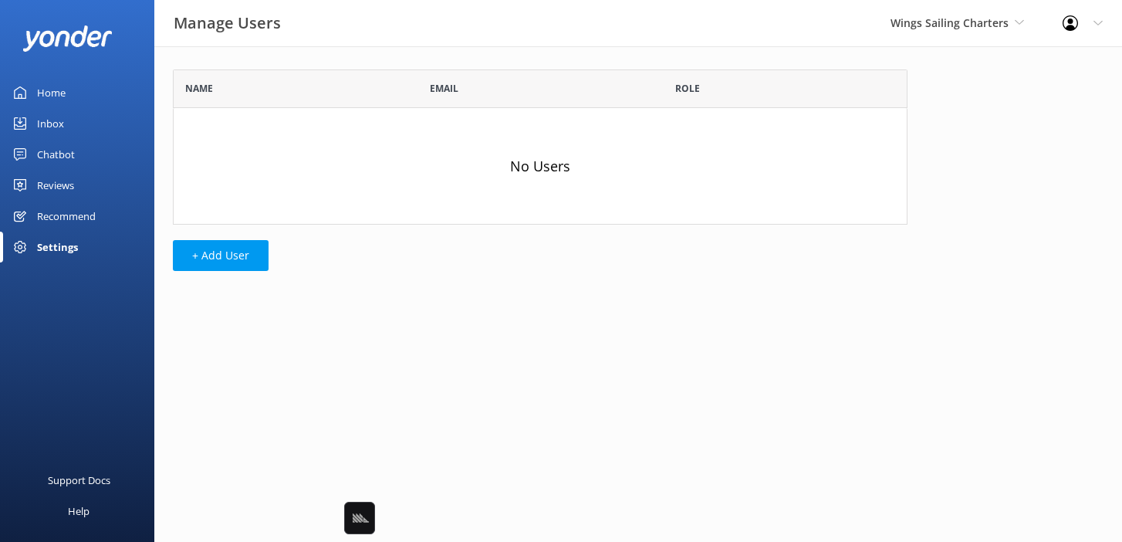
scroll to position [155, 735]
click at [223, 249] on button "+ Add User" at bounding box center [221, 255] width 96 height 31
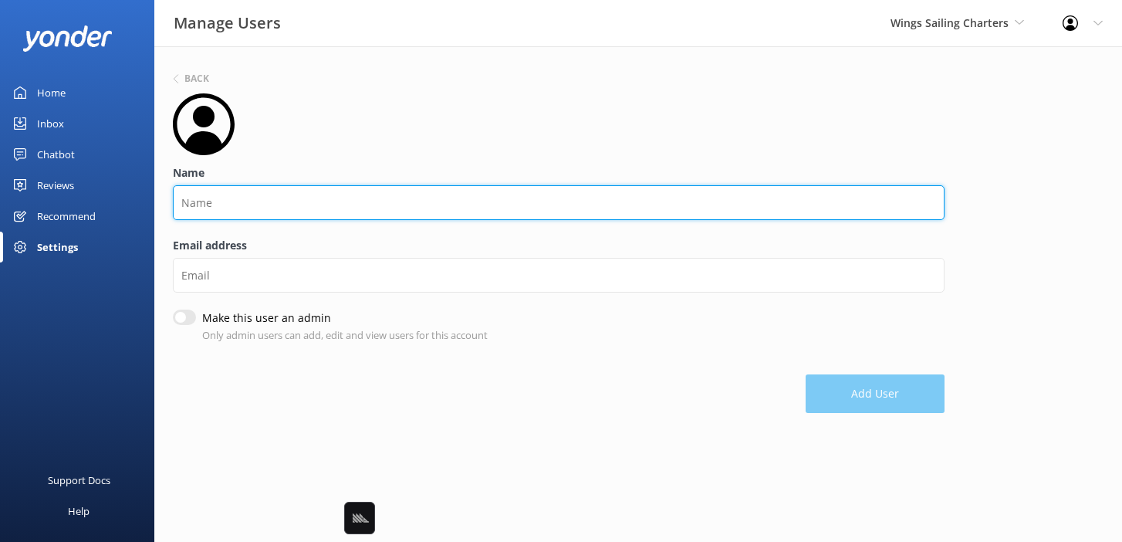
click at [267, 195] on input "Name" at bounding box center [559, 202] width 772 height 35
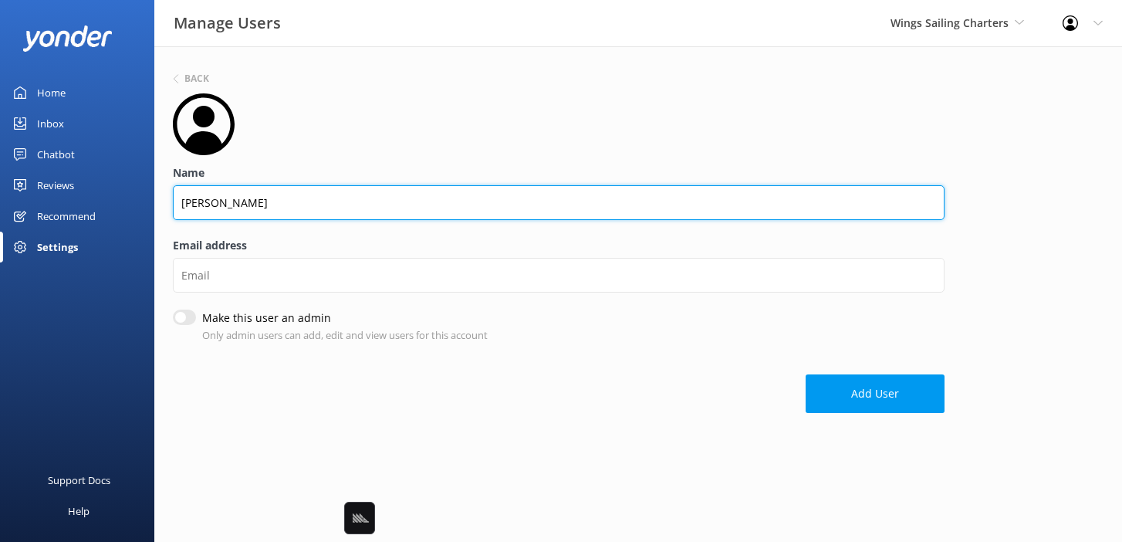
type input "Amy"
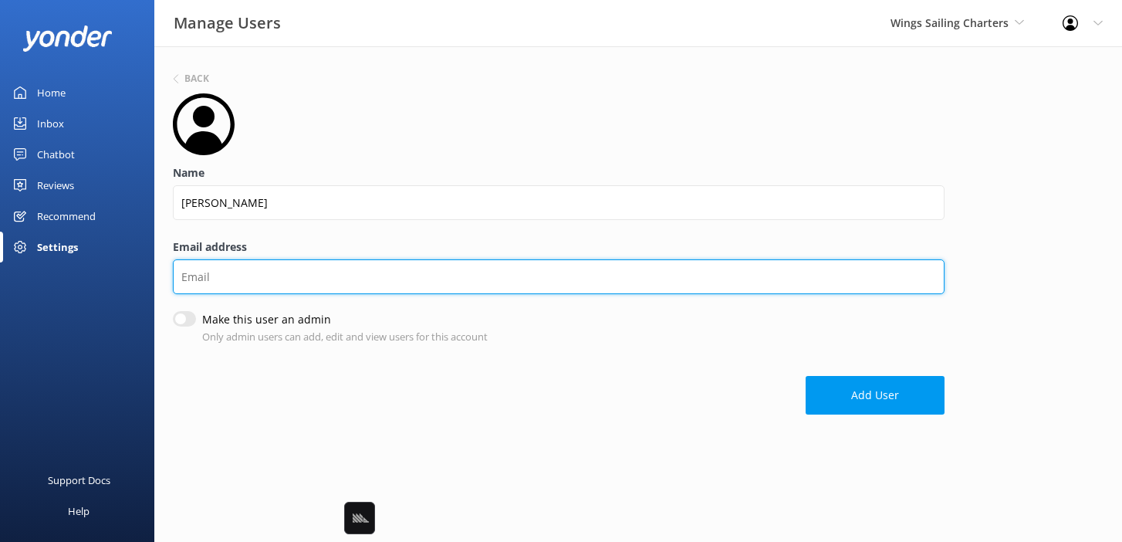
paste input "info@wings.com.au"
type input "info@wings.com.au"
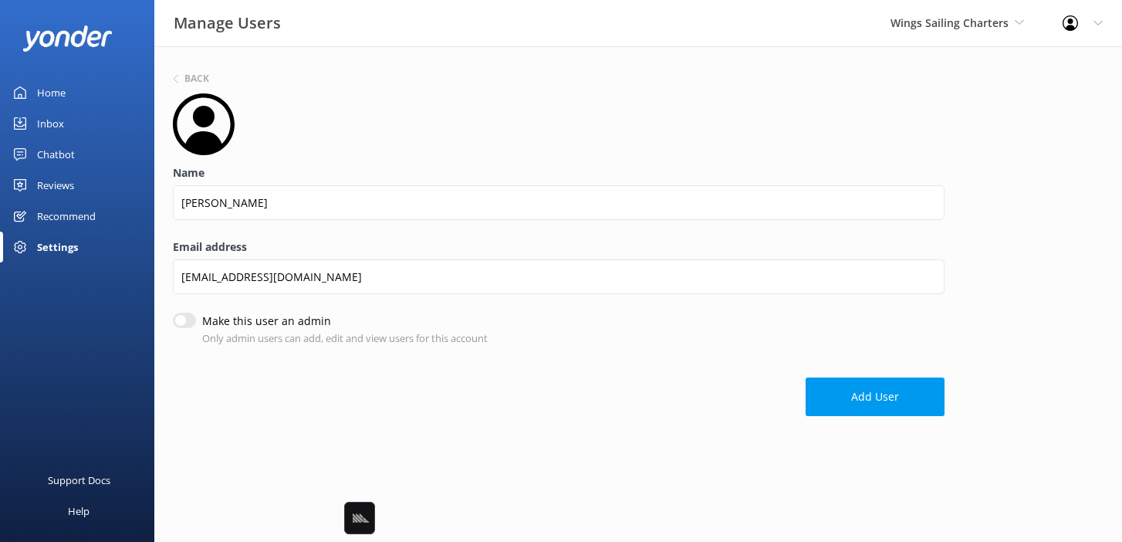
click at [184, 315] on input "Make this user an admin" at bounding box center [184, 320] width 23 height 15
checkbox input "true"
click at [890, 386] on button "Add User" at bounding box center [875, 396] width 139 height 39
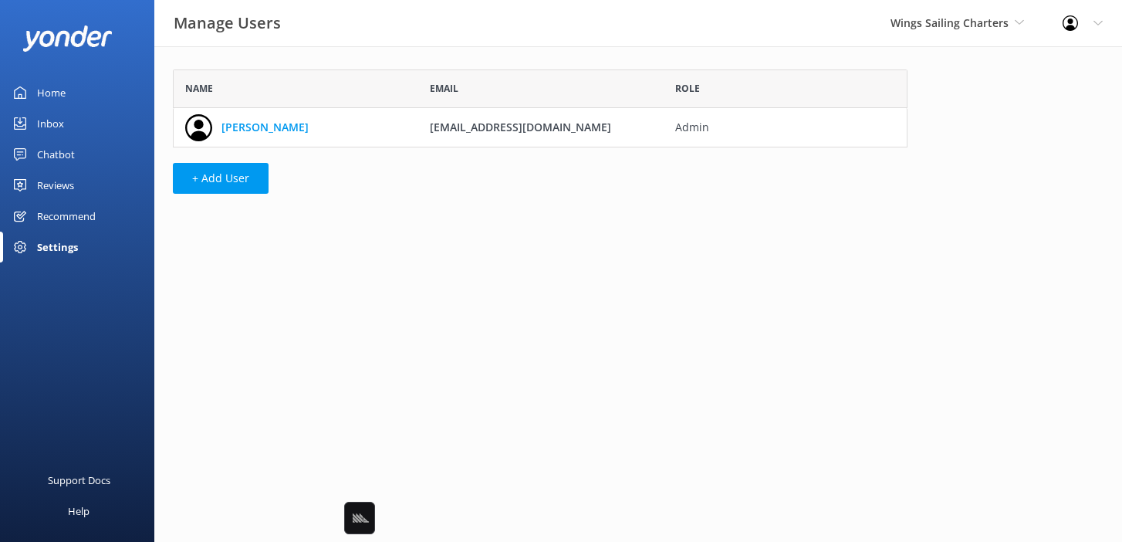
scroll to position [78, 735]
click at [620, 265] on html "Manage Users Wings Sailing Charters Black Cat Cruises Banff Airporter Internati…" at bounding box center [561, 271] width 1122 height 542
click at [49, 83] on div "Home" at bounding box center [51, 92] width 29 height 31
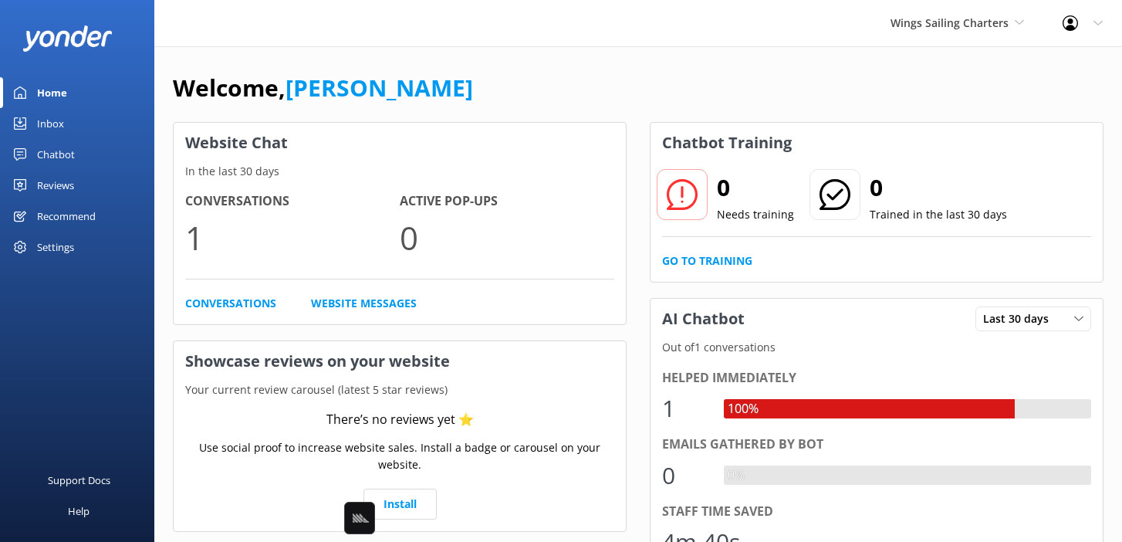
click at [572, 53] on div "Welcome, Mikayla Website Chat In the last 30 days Conversations 1 Active Pop-up…" at bounding box center [638, 531] width 968 height 970
click at [506, 52] on div "Welcome, Mikayla Website Chat In the last 30 days Conversations 1 Active Pop-up…" at bounding box center [638, 531] width 968 height 970
click at [349, 35] on div "Wings Sailing Charters Black Cat Cruises Banff Airporter International Antarcti…" at bounding box center [561, 23] width 1122 height 46
click at [566, 80] on div "Welcome, Mikayla" at bounding box center [638, 95] width 931 height 52
click at [861, 96] on div "Welcome, Mikayla" at bounding box center [638, 95] width 931 height 52
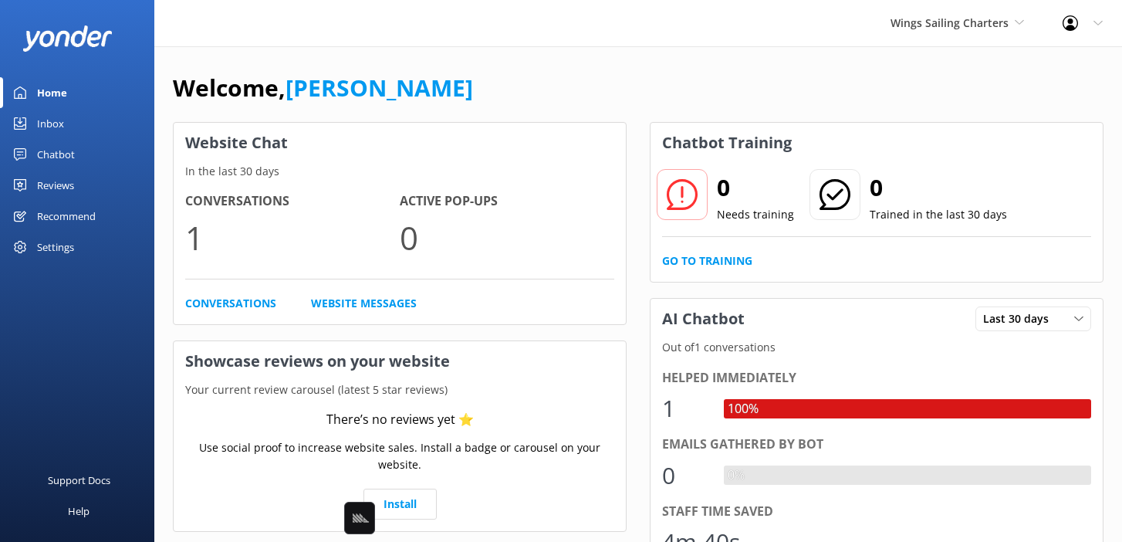
click at [79, 145] on link "Chatbot" at bounding box center [77, 154] width 154 height 31
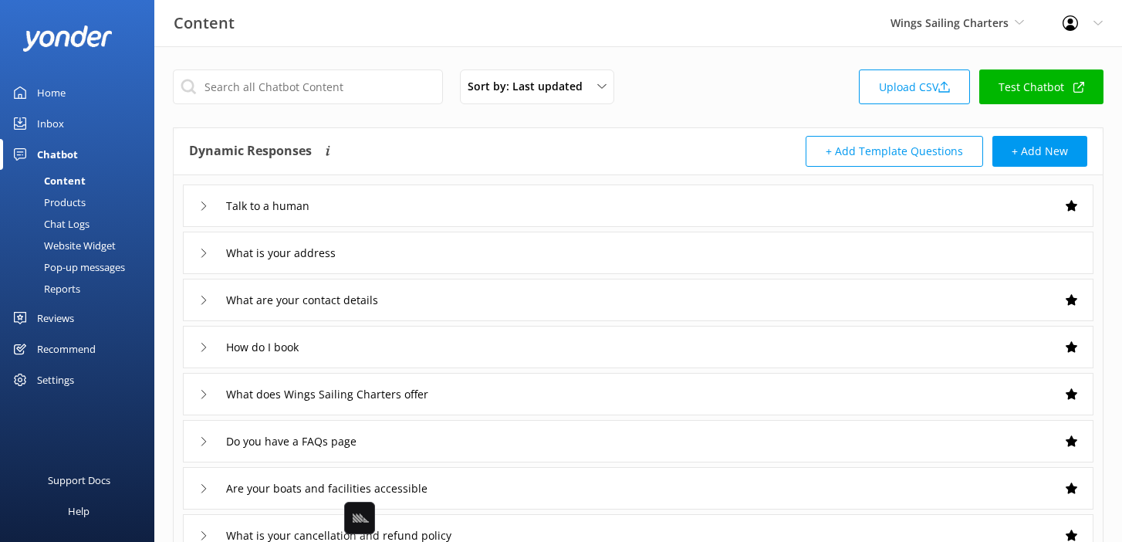
click at [759, 100] on div "Sort by: Last updated Title Last updated Upload CSV Test Chatbot" at bounding box center [638, 91] width 931 height 44
click at [1016, 89] on link "Test Chatbot" at bounding box center [1042, 86] width 124 height 35
click at [77, 361] on div "Recommend" at bounding box center [66, 348] width 59 height 31
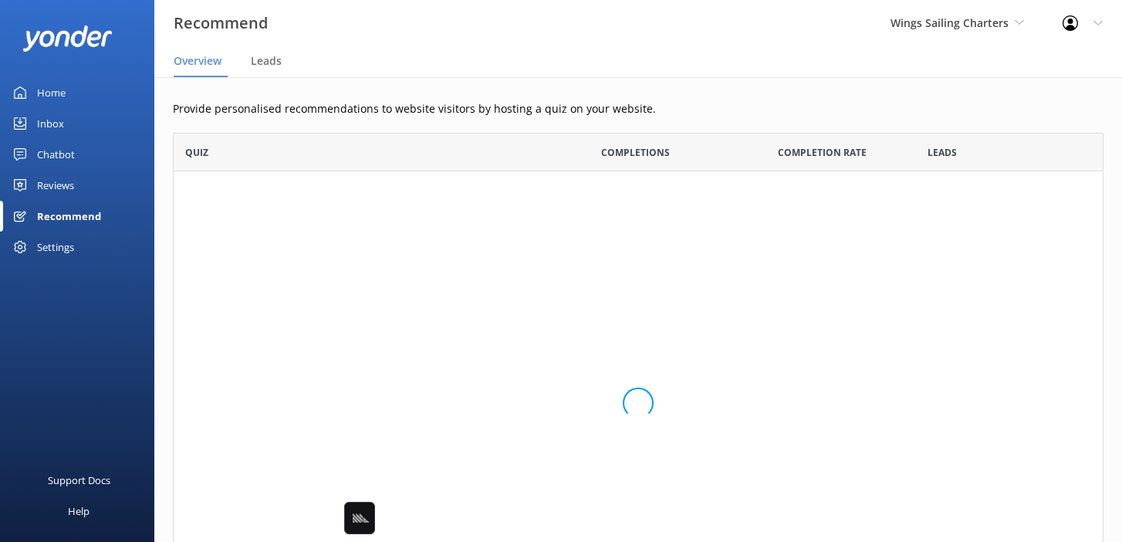
scroll to position [503, 931]
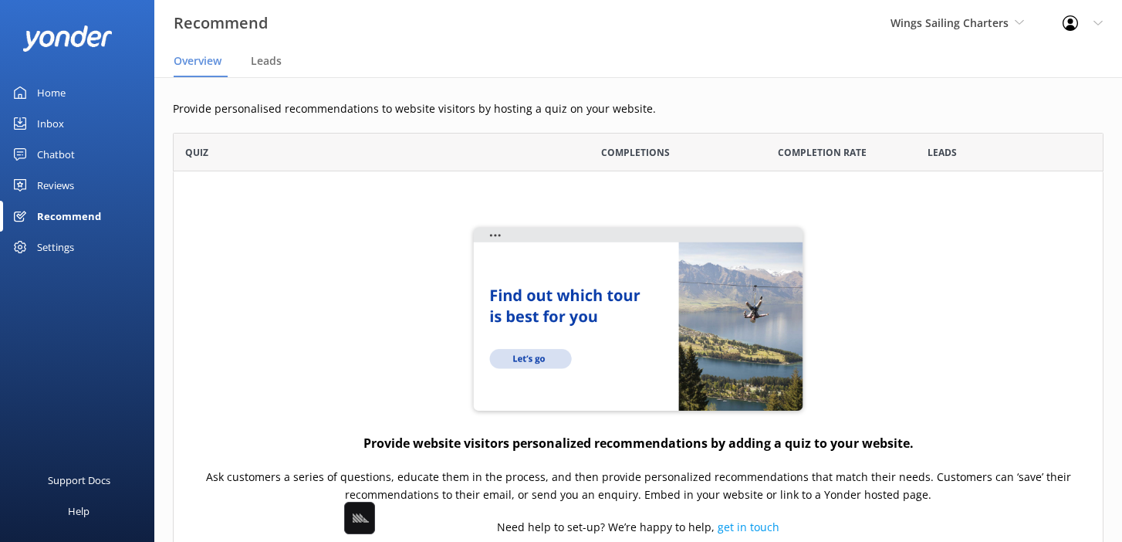
click at [49, 249] on div "Settings" at bounding box center [55, 247] width 37 height 31
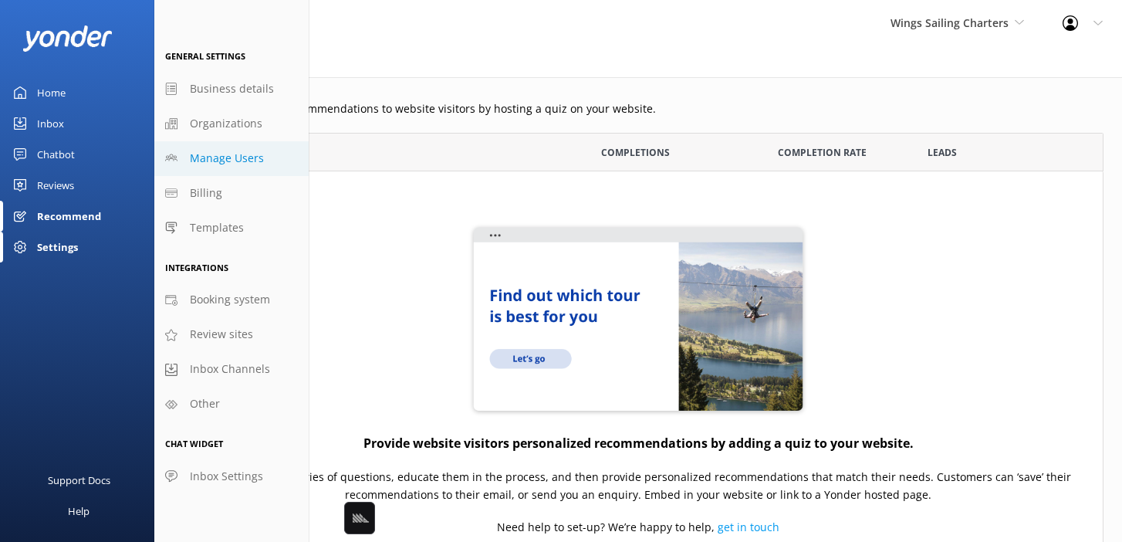
click at [237, 157] on span "Manage Users" at bounding box center [227, 158] width 74 height 17
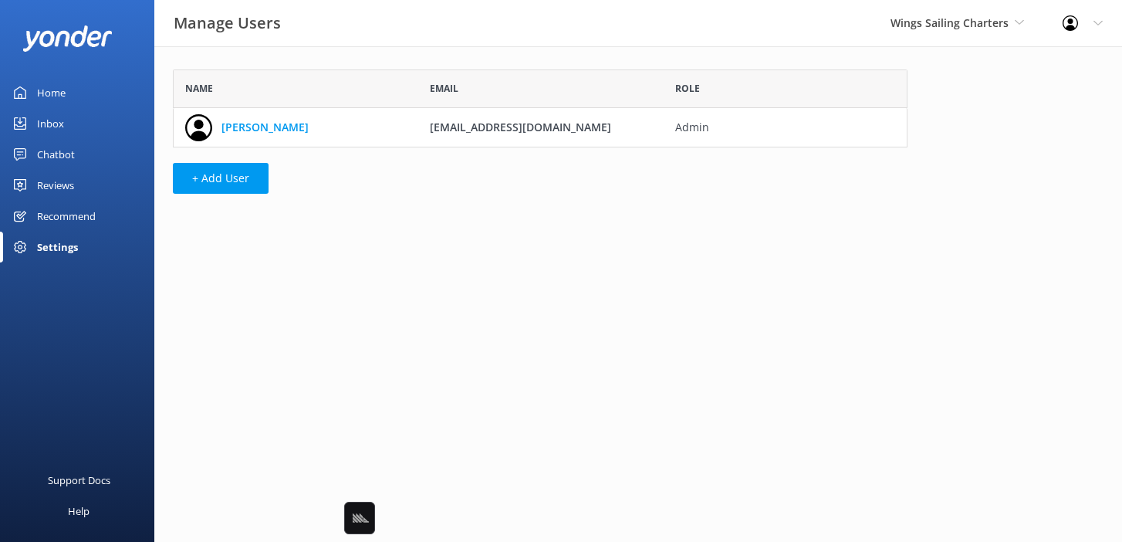
scroll to position [78, 735]
click at [72, 76] on div at bounding box center [77, 38] width 154 height 77
click at [77, 83] on link "Home" at bounding box center [77, 92] width 154 height 31
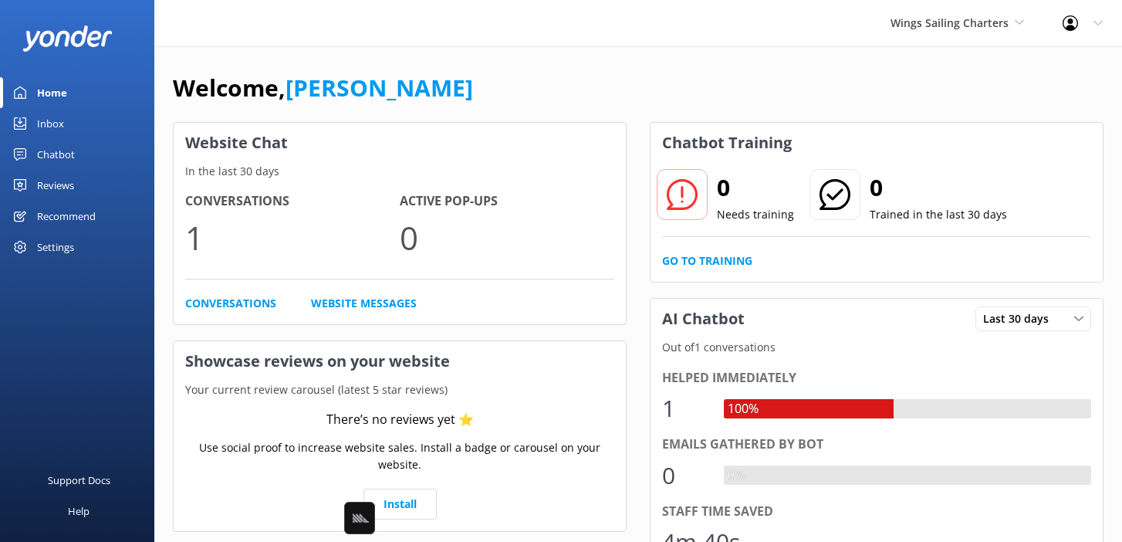
click at [377, 63] on div "Welcome, Mikayla Website Chat In the last 30 days Conversations 1 Active Pop-up…" at bounding box center [638, 531] width 968 height 970
click at [851, 86] on div "Welcome, Mikayla" at bounding box center [638, 95] width 931 height 52
click at [777, 69] on div "Welcome, Mikayla" at bounding box center [638, 95] width 931 height 52
click at [781, 52] on div "Welcome, Mikayla Website Chat In the last 30 days Conversations 1 Active Pop-up…" at bounding box center [638, 531] width 968 height 970
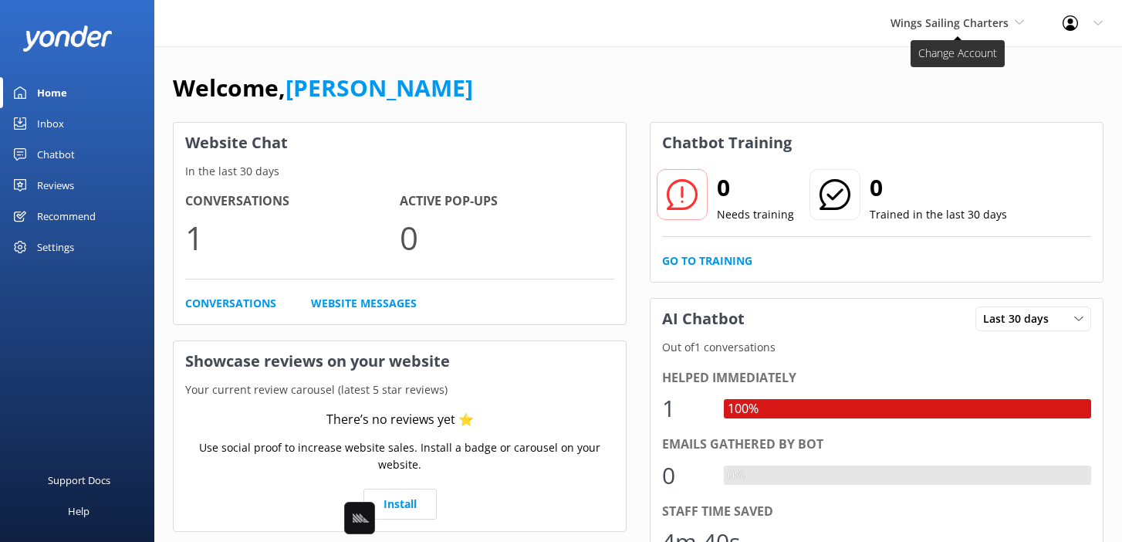
click at [926, 23] on span "Wings Sailing Charters" at bounding box center [950, 22] width 118 height 15
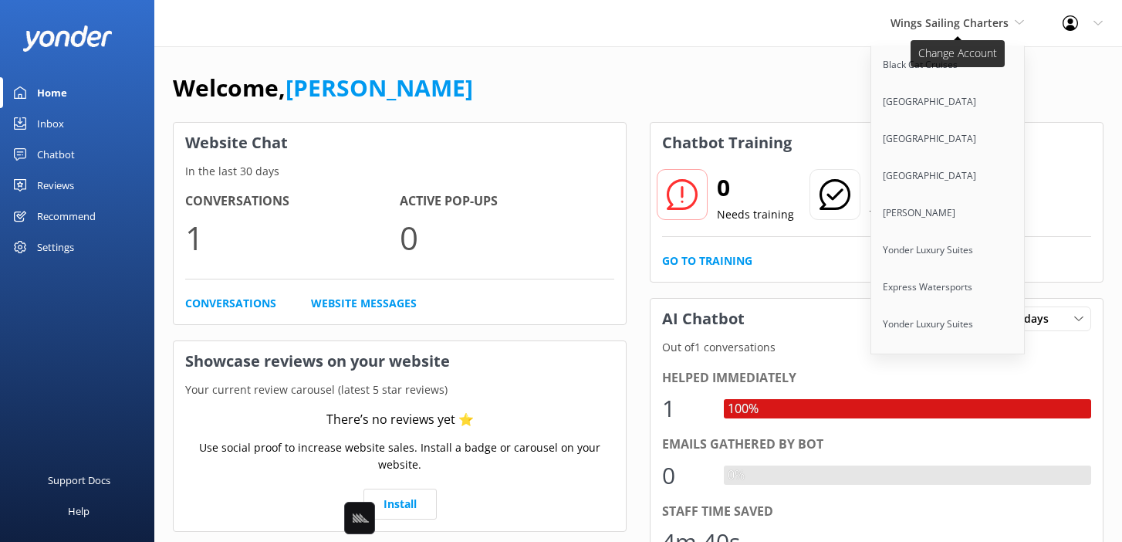
scroll to position [9337, 0]
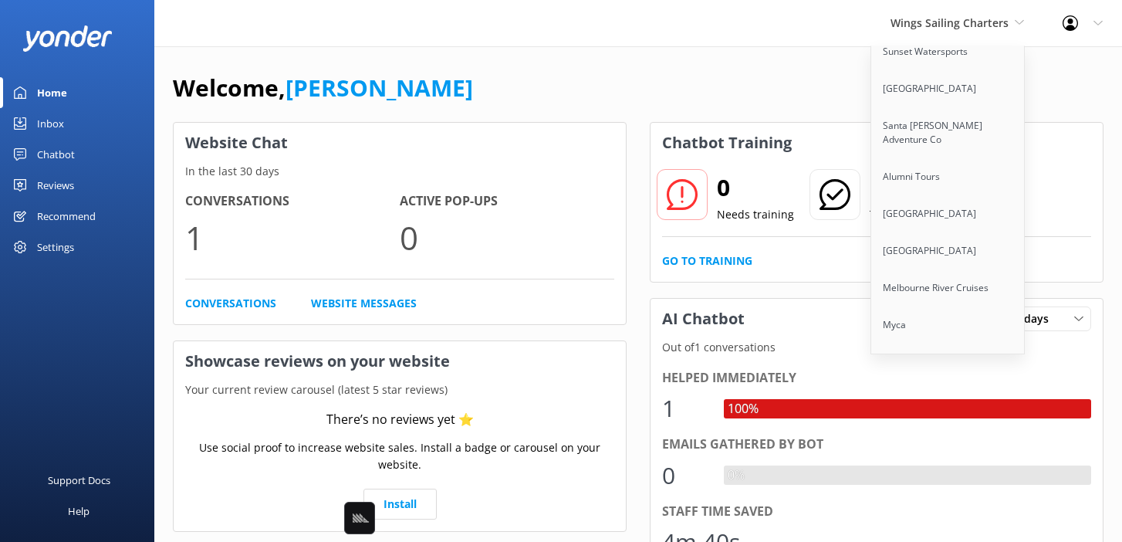
click at [936, 418] on link "Wild Pacific Whale Watch" at bounding box center [949, 436] width 154 height 37
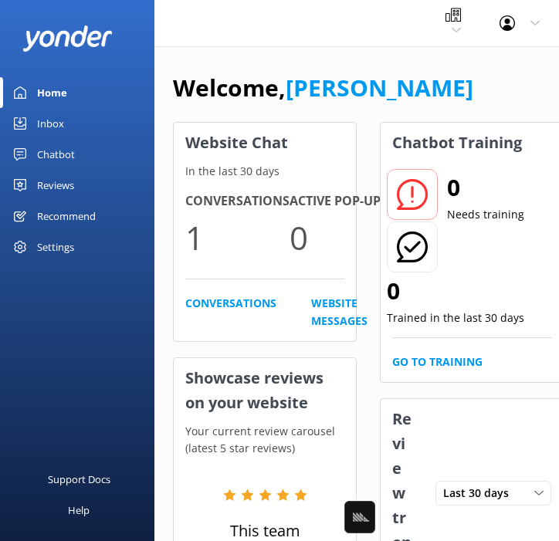
click at [60, 247] on div "Settings" at bounding box center [55, 247] width 37 height 31
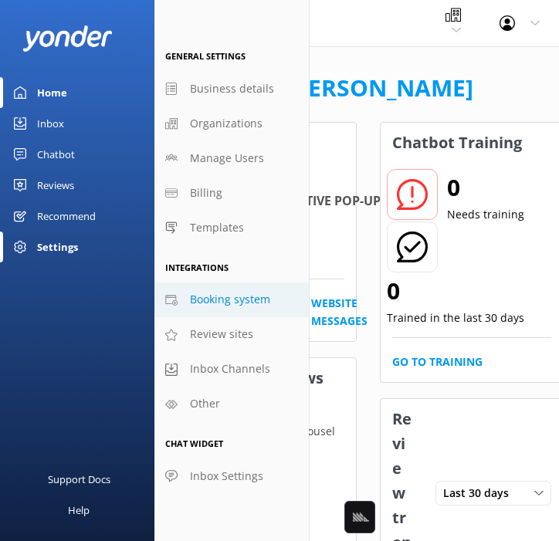
click at [221, 294] on span "Booking system" at bounding box center [230, 299] width 80 height 17
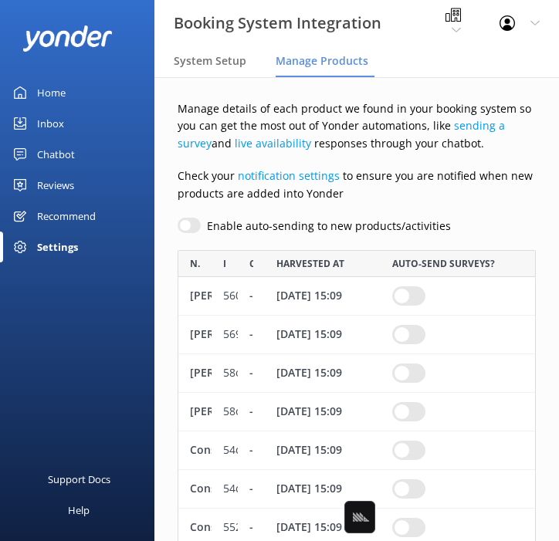
scroll to position [3887, 358]
click at [313, 116] on p "Manage details of each product we found in your booking system so you can get t…" at bounding box center [357, 126] width 358 height 52
click at [218, 54] on span "System Setup" at bounding box center [210, 60] width 73 height 15
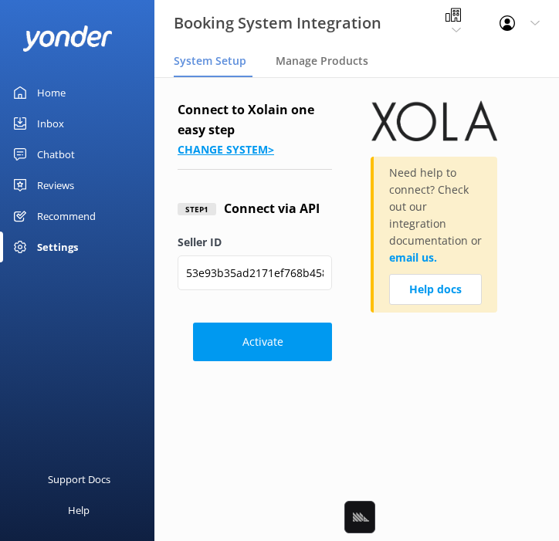
click at [235, 144] on link "Change system >" at bounding box center [226, 149] width 96 height 15
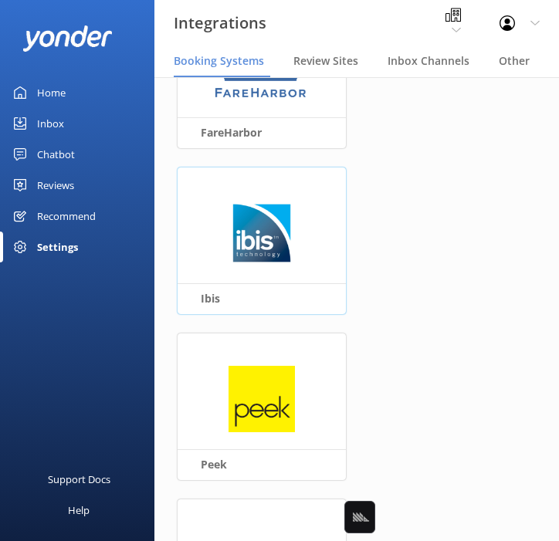
scroll to position [862, 0]
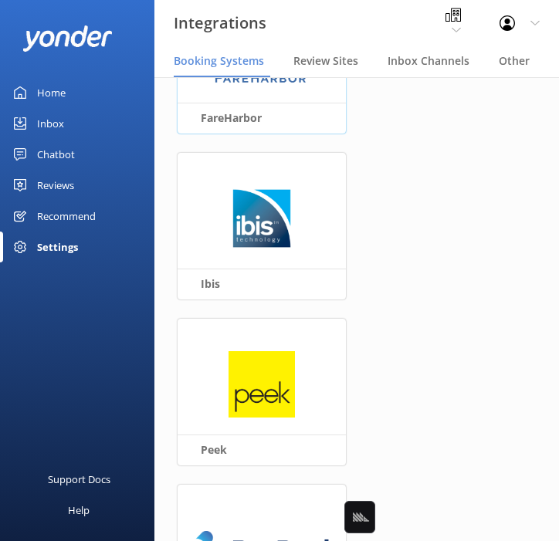
click at [248, 117] on h3 "FareHarbor" at bounding box center [262, 118] width 168 height 30
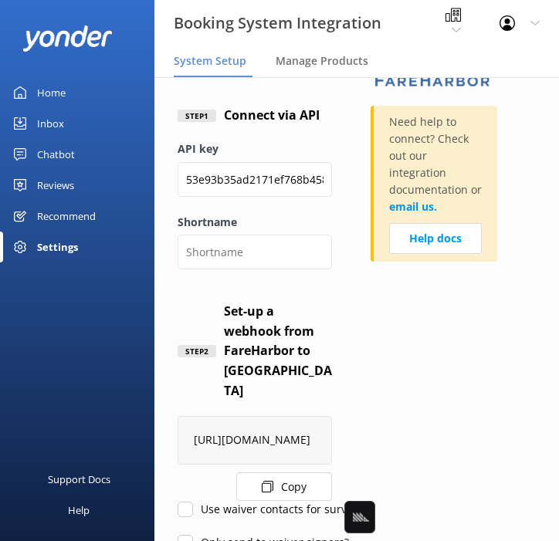
scroll to position [62, 0]
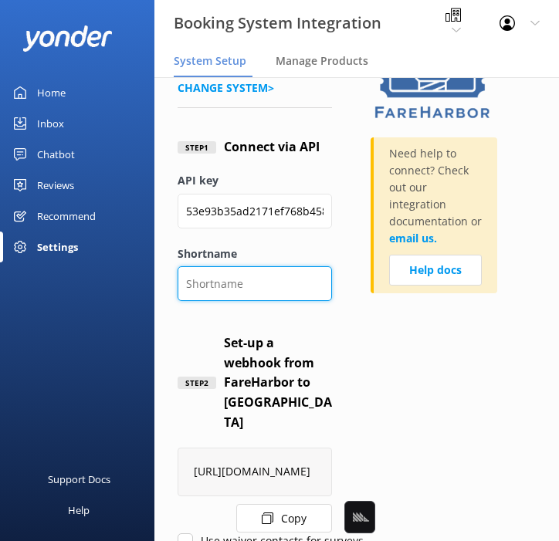
click at [263, 276] on input "Shortname" at bounding box center [255, 283] width 154 height 35
paste input "wildpacificwhalewatch"
type input "wildpacificwhalewatch"
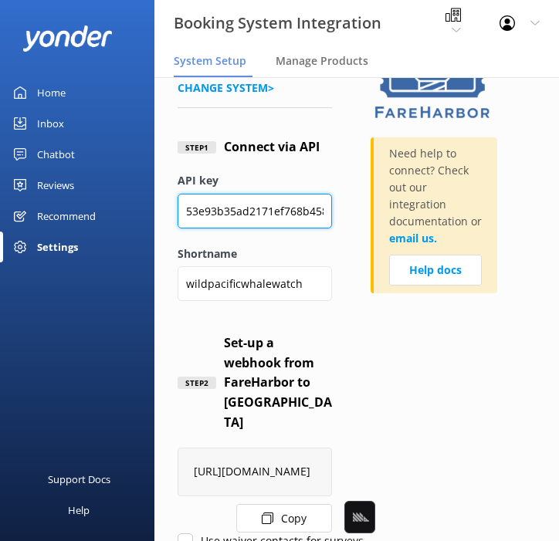
click at [240, 212] on input "53e93b35ad2171ef768b4588" at bounding box center [255, 211] width 154 height 35
paste input "4b52f9a9-b04e-43a0-9e29-2e6ce0c8f5b5"
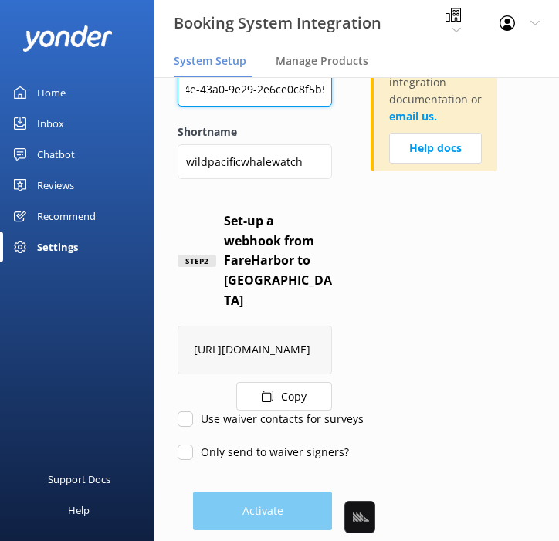
type input "4b52f9a9-b04e-43a0-9e29-2e6ce0c8f5b5"
click at [178, 411] on input "Use waiver contacts for surveys" at bounding box center [185, 418] width 15 height 15
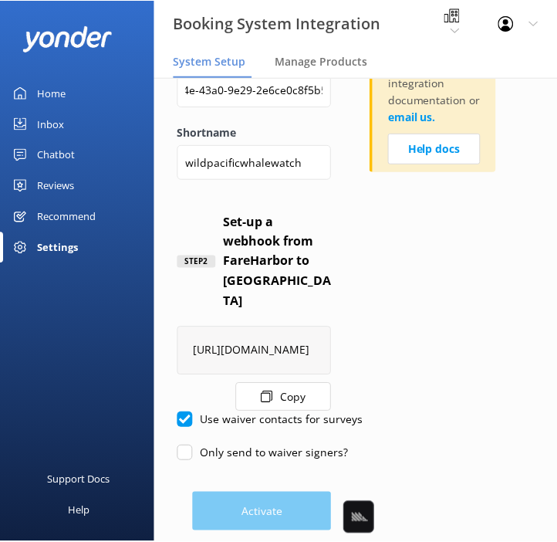
scroll to position [0, 0]
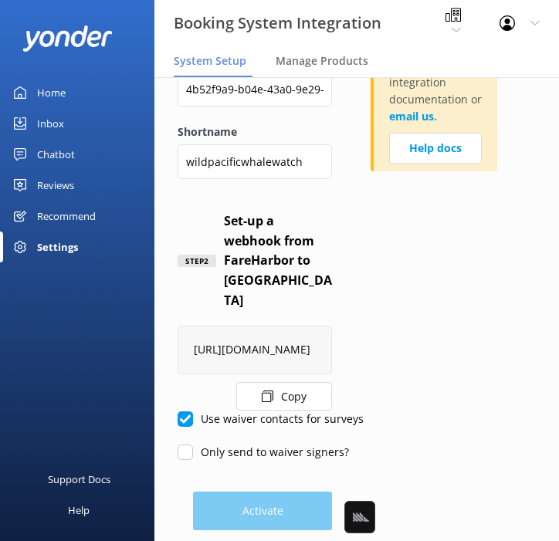
click at [182, 411] on input "Use waiver contacts for surveys" at bounding box center [185, 418] width 15 height 15
checkbox input "false"
click at [181, 445] on input "Only send to waiver signers?" at bounding box center [185, 452] width 15 height 15
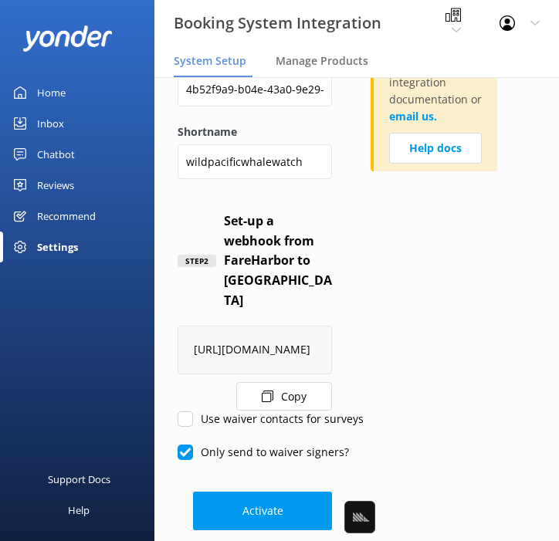
click at [181, 445] on input "Only send to waiver signers?" at bounding box center [185, 452] width 15 height 15
checkbox input "false"
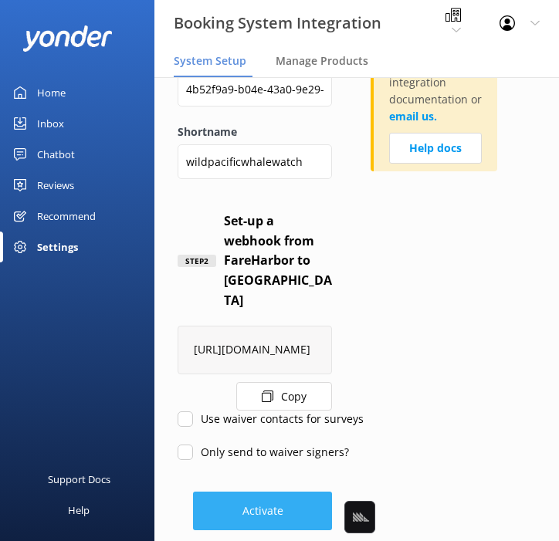
click at [252, 492] on button "Activate" at bounding box center [262, 511] width 139 height 39
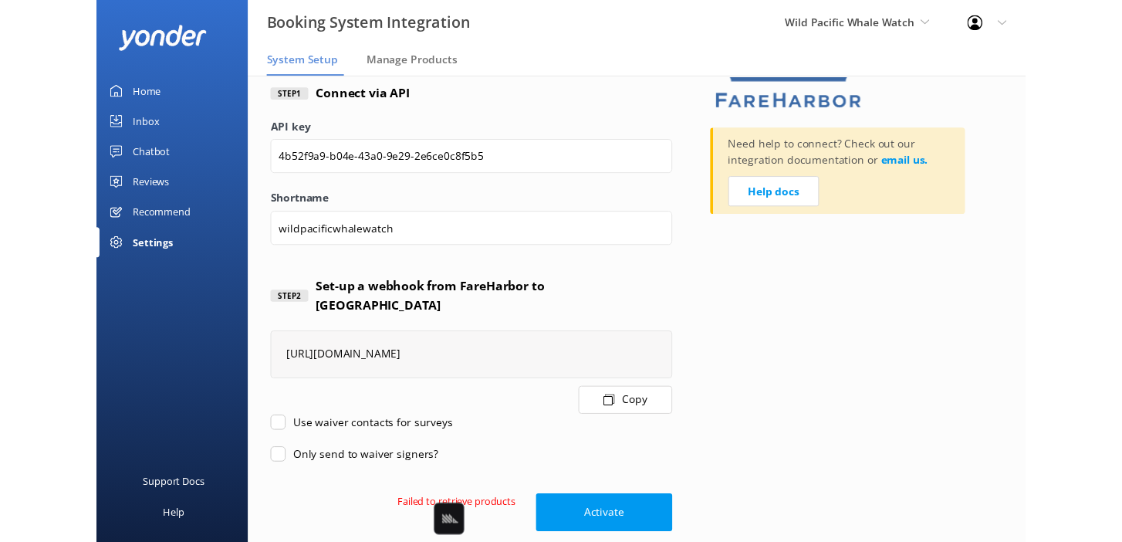
scroll to position [93, 0]
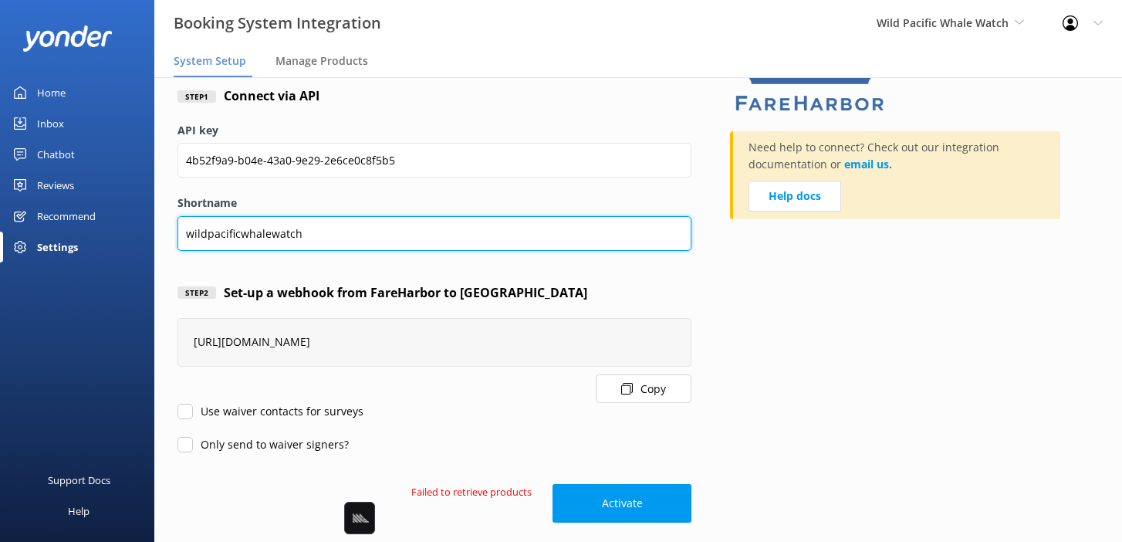
click at [357, 229] on input "wildpacificwhalewatch" at bounding box center [435, 233] width 514 height 35
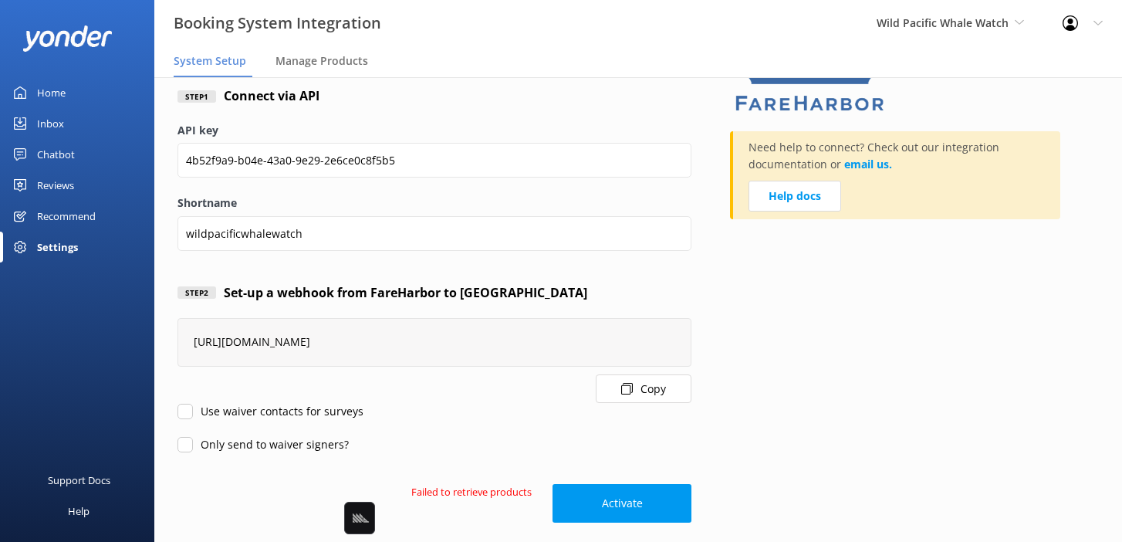
click at [770, 343] on div "Need help to connect? Check out our integration documentation or email us. Help…" at bounding box center [914, 265] width 369 height 515
click at [603, 510] on button "Activate" at bounding box center [622, 503] width 139 height 39
click at [765, 393] on div "Need help to connect? Check out our integration documentation or email us. Help…" at bounding box center [914, 265] width 369 height 515
click at [490, 97] on div "Step 1 Connect via API" at bounding box center [435, 96] width 514 height 51
click at [442, 130] on label "API key" at bounding box center [435, 130] width 514 height 17
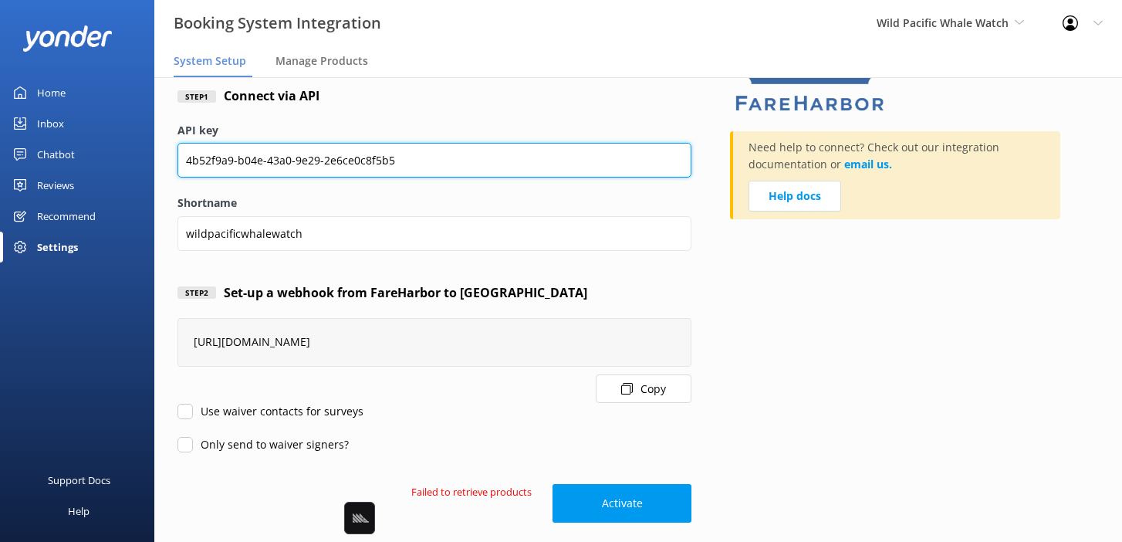
click at [442, 143] on input "4b52f9a9-b04e-43a0-9e29-2e6ce0c8f5b5" at bounding box center [435, 160] width 514 height 35
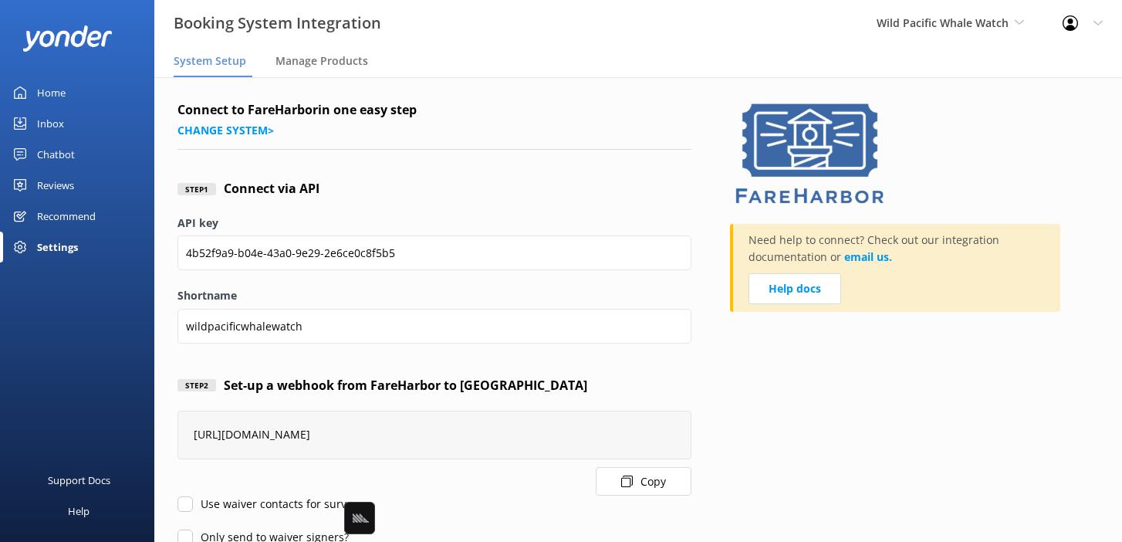
click at [433, 199] on div "Step 1 Connect via API" at bounding box center [435, 189] width 514 height 51
